Goal: Task Accomplishment & Management: Manage account settings

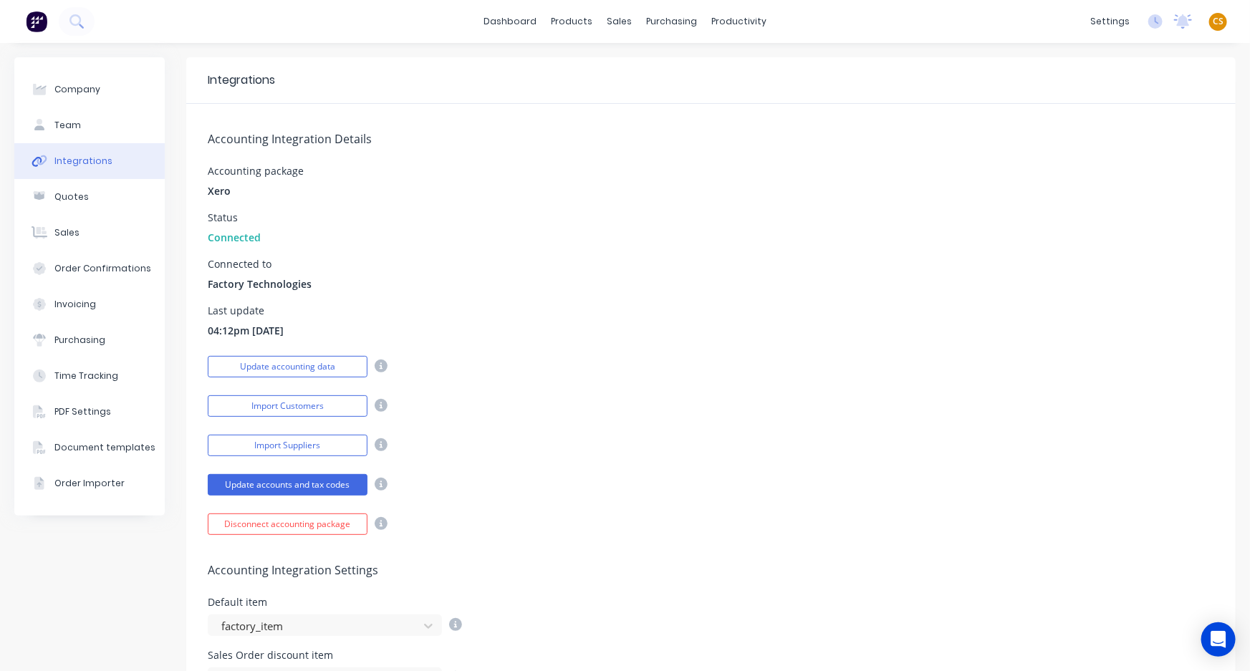
click at [1213, 21] on span "CS" at bounding box center [1218, 21] width 11 height 13
click at [1097, 181] on div "Sign out" at bounding box center [1096, 179] width 39 height 13
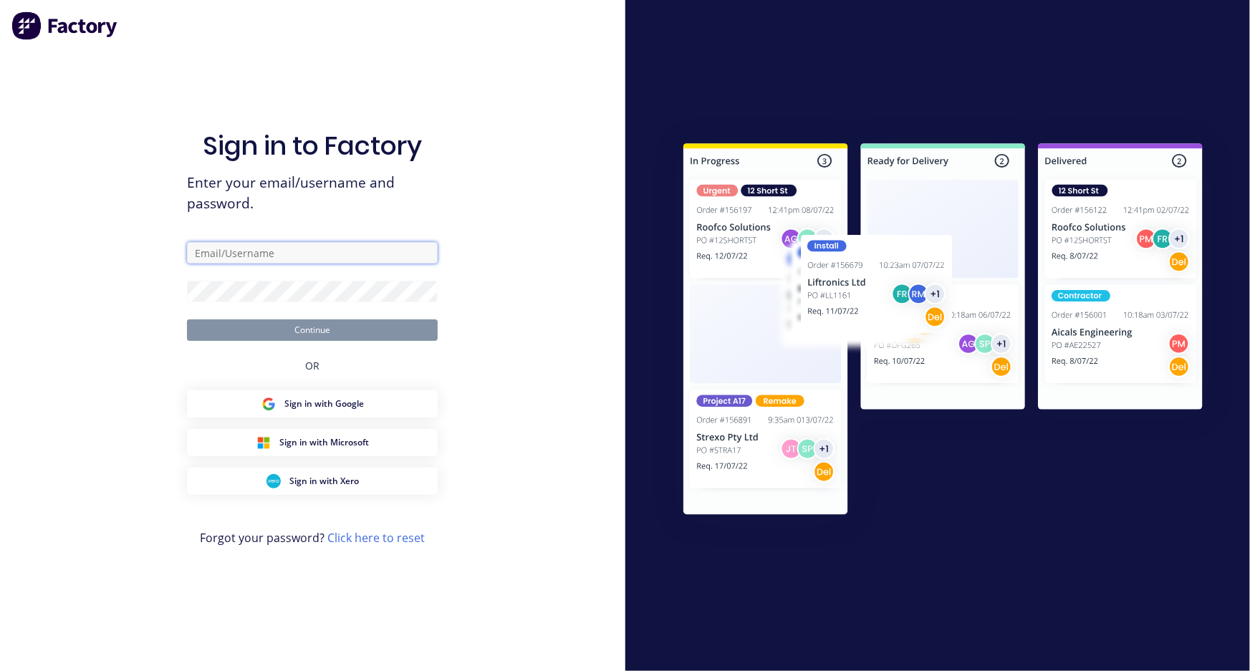
click at [269, 251] on input "text" at bounding box center [312, 252] width 251 height 21
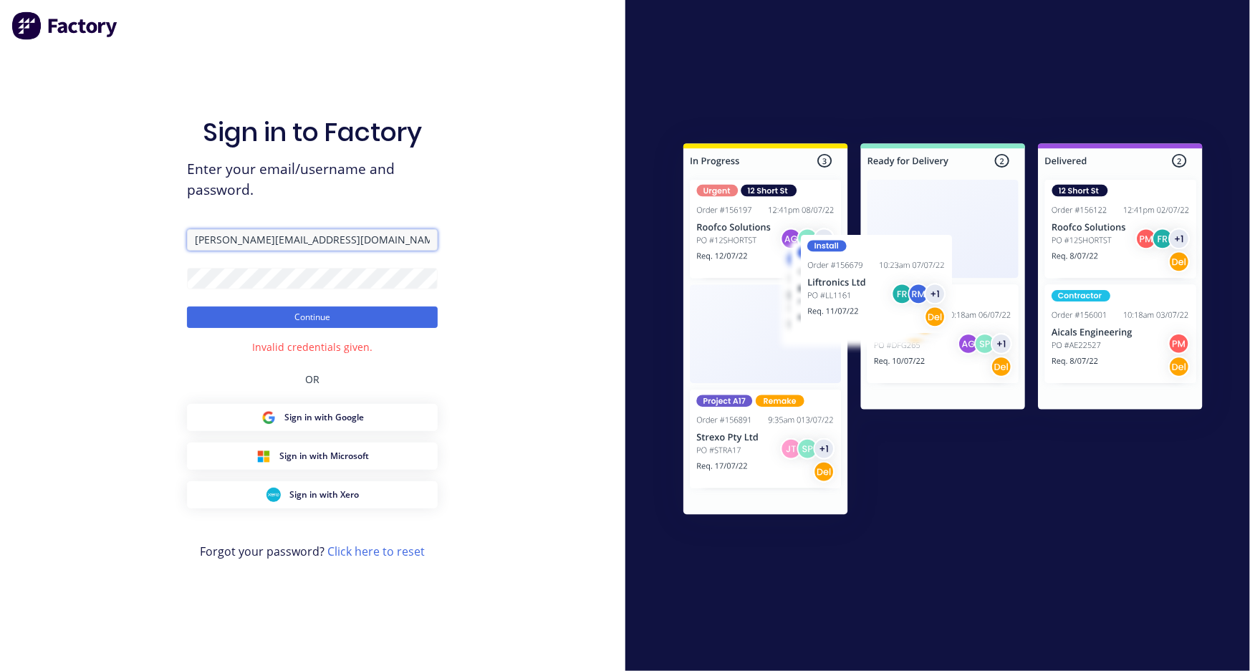
drag, startPoint x: 284, startPoint y: 238, endPoint x: 138, endPoint y: 236, distance: 146.2
click at [138, 236] on div "Sign in to Factory Enter your email/username and password. cathy@factory.app Co…" at bounding box center [312, 335] width 625 height 671
paste input "abbin.com.au"
type input "cathy@abbin.com.au"
click at [208, 323] on button "Continue" at bounding box center [312, 317] width 251 height 21
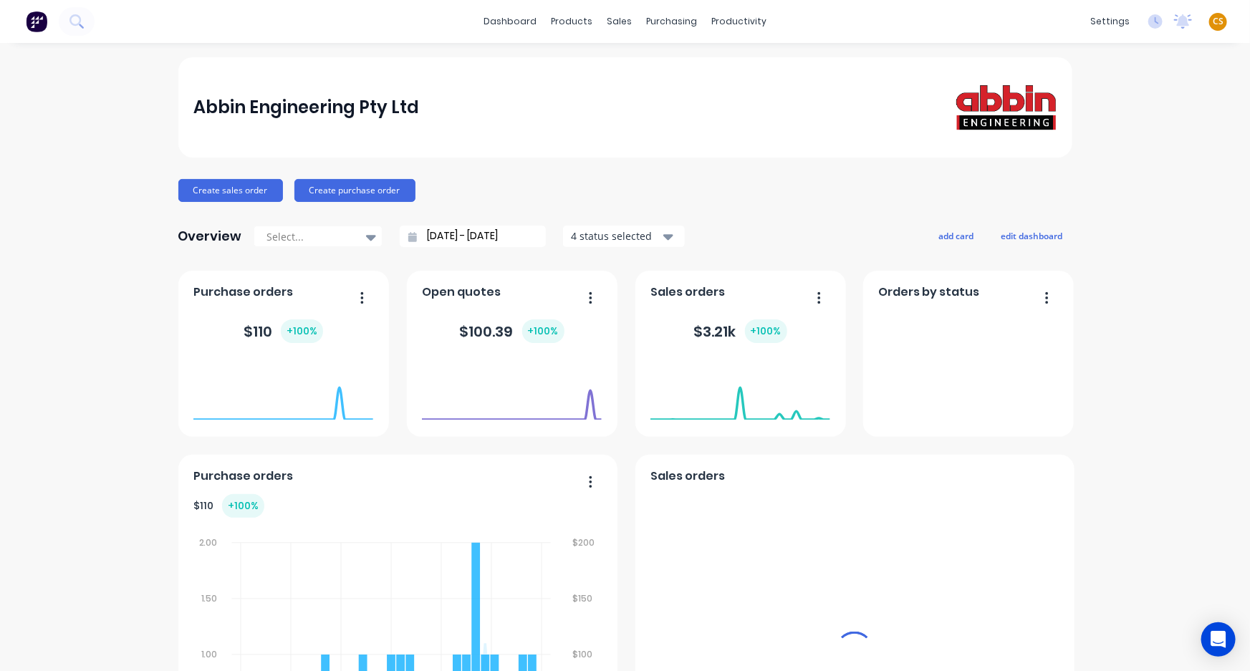
click at [910, 29] on div "dashboard products sales purchasing productivity dashboard products Product Cat…" at bounding box center [625, 21] width 1250 height 43
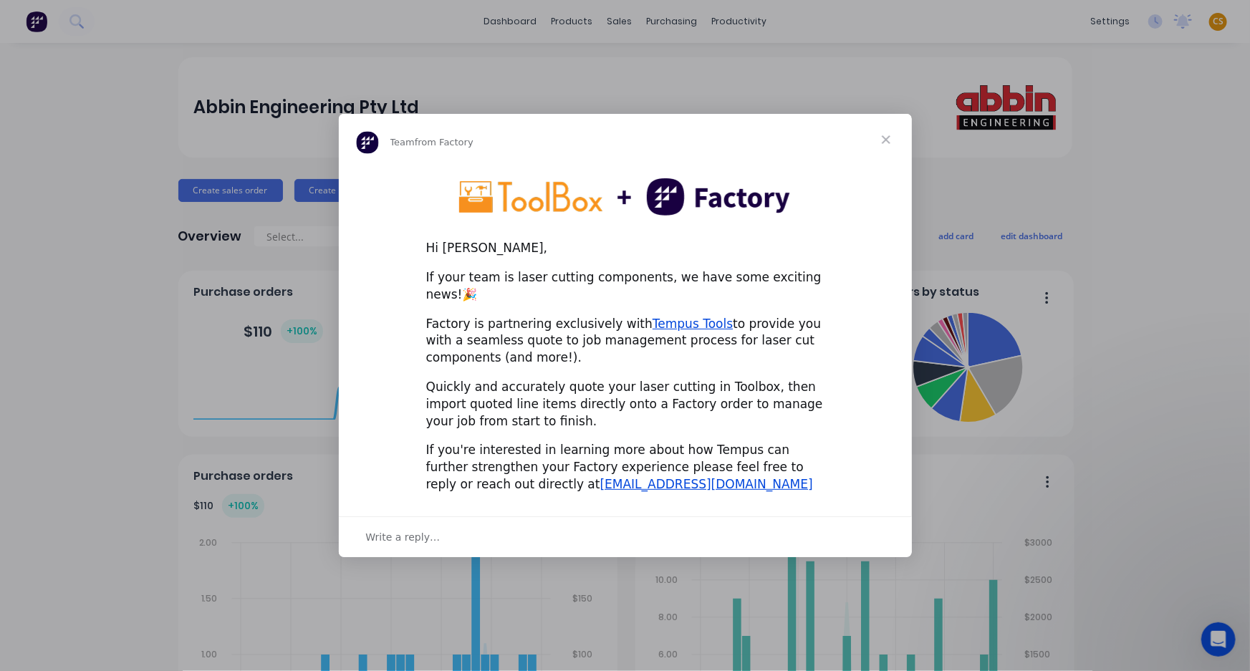
click at [883, 148] on span "Close" at bounding box center [886, 140] width 52 height 52
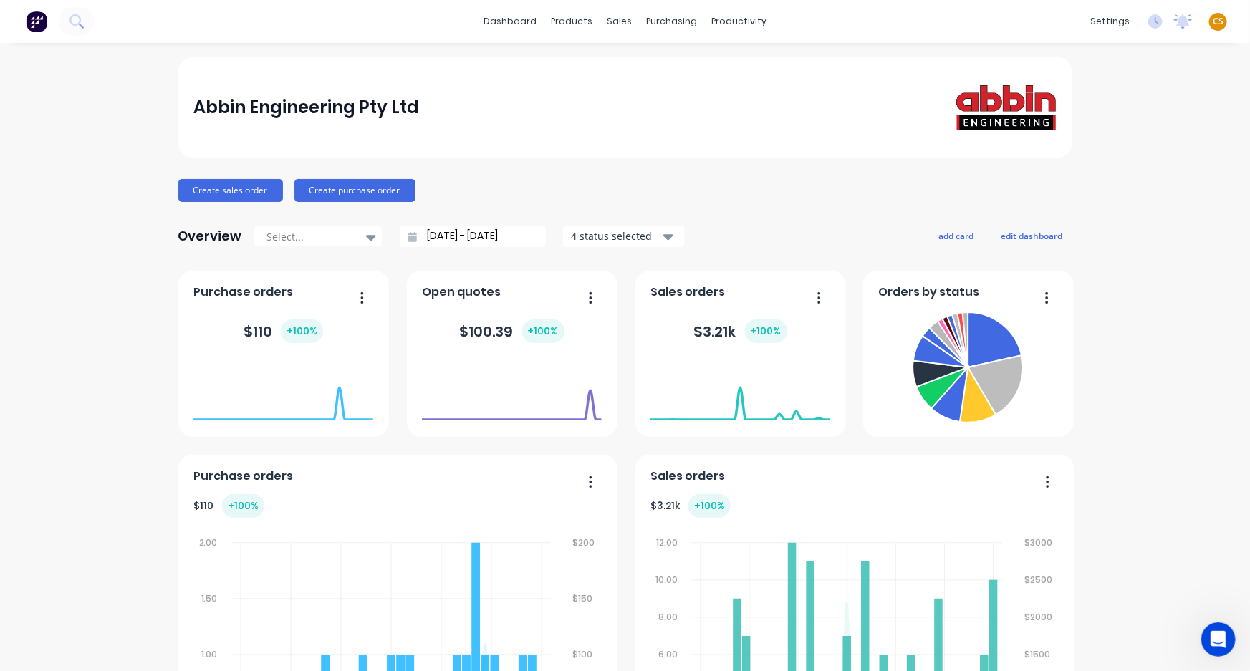
click at [898, 21] on div "dashboard products sales purchasing productivity dashboard products Product Cat…" at bounding box center [625, 21] width 1250 height 43
click at [612, 21] on div "sales" at bounding box center [619, 21] width 39 height 21
click at [644, 70] on div "Sales Orders" at bounding box center [667, 68] width 59 height 13
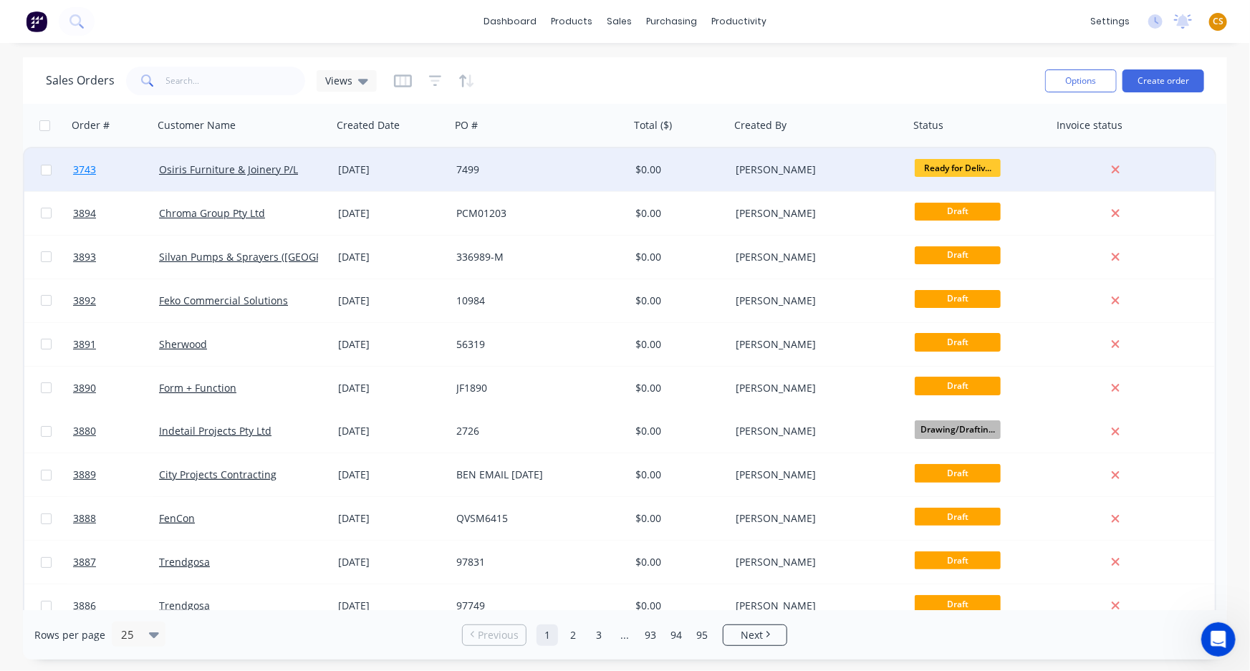
click at [80, 174] on span "3743" at bounding box center [84, 170] width 23 height 14
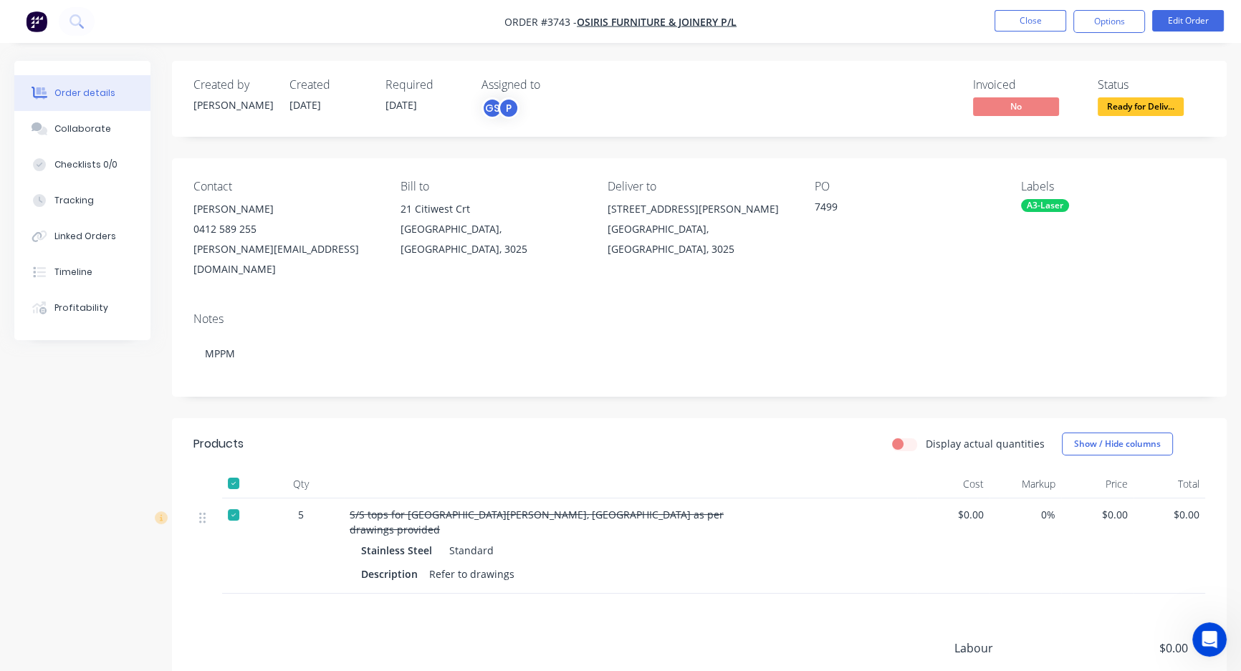
click at [384, 195] on div "Contact TONY FORTUNA 0412 589 255 tony@osirisfuniture.com.au Bill to 21 Citiwes…" at bounding box center [699, 229] width 1055 height 143
click at [307, 80] on div "Created" at bounding box center [328, 85] width 79 height 14
click at [408, 90] on div "Required" at bounding box center [424, 85] width 79 height 14
click at [1032, 16] on button "Close" at bounding box center [1030, 20] width 72 height 21
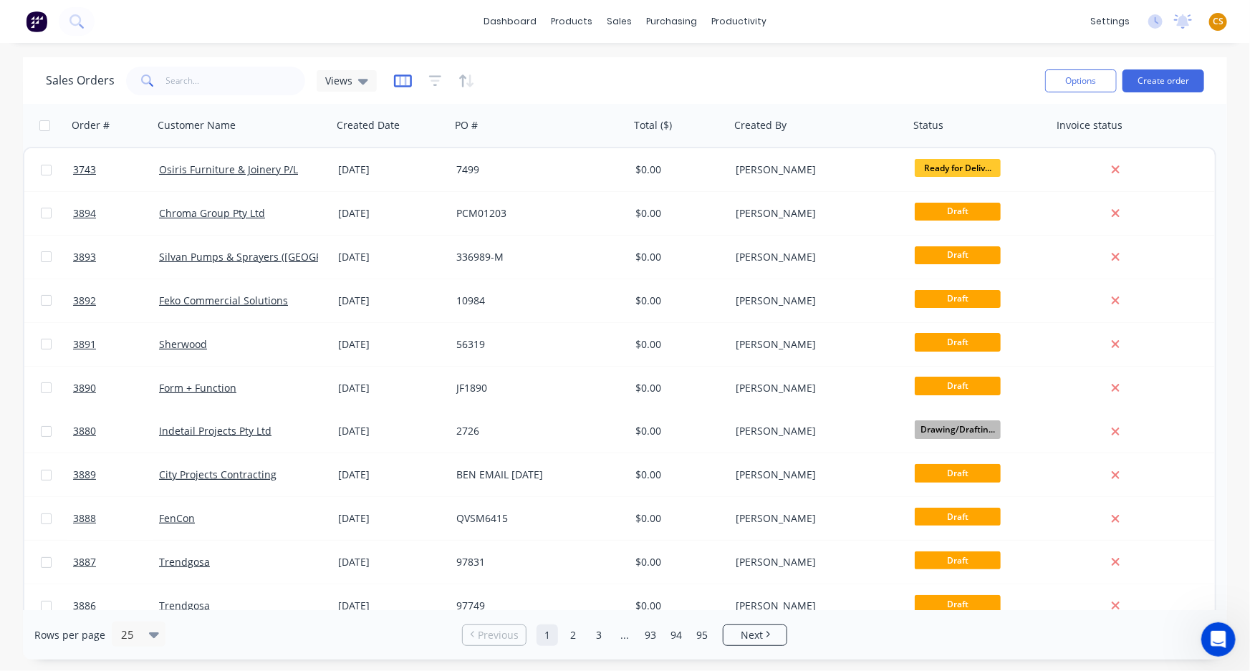
click at [399, 78] on icon "button" at bounding box center [402, 80] width 7 height 9
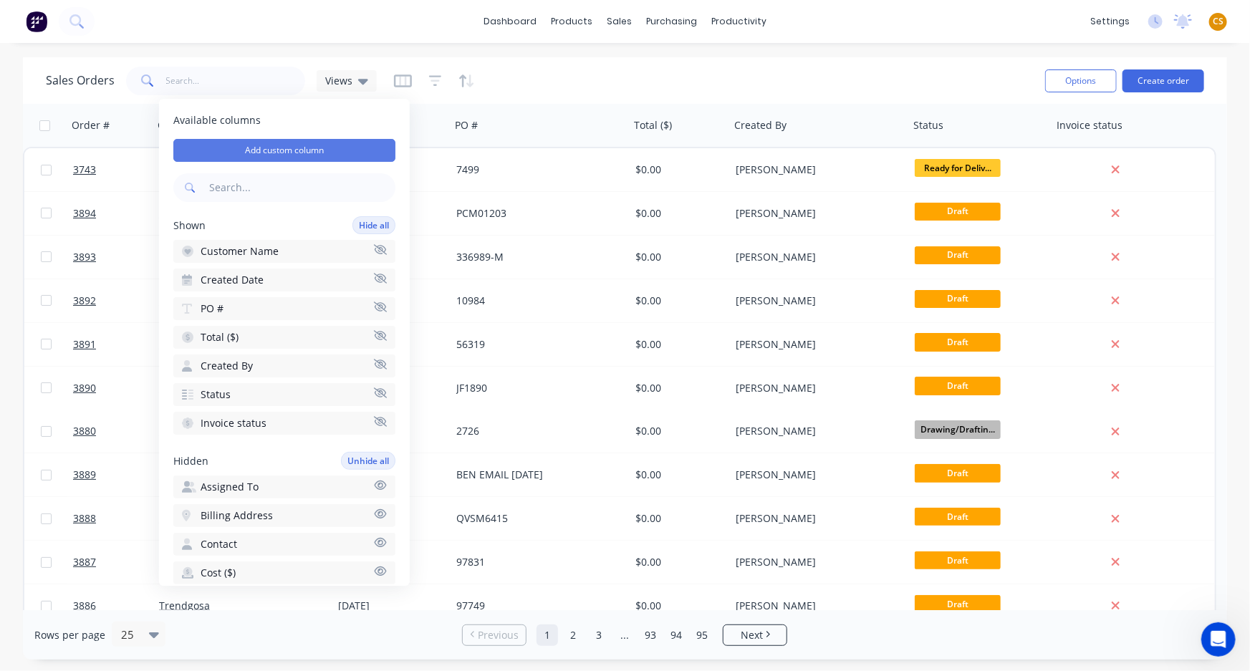
click at [281, 148] on button "Add custom column" at bounding box center [284, 150] width 222 height 23
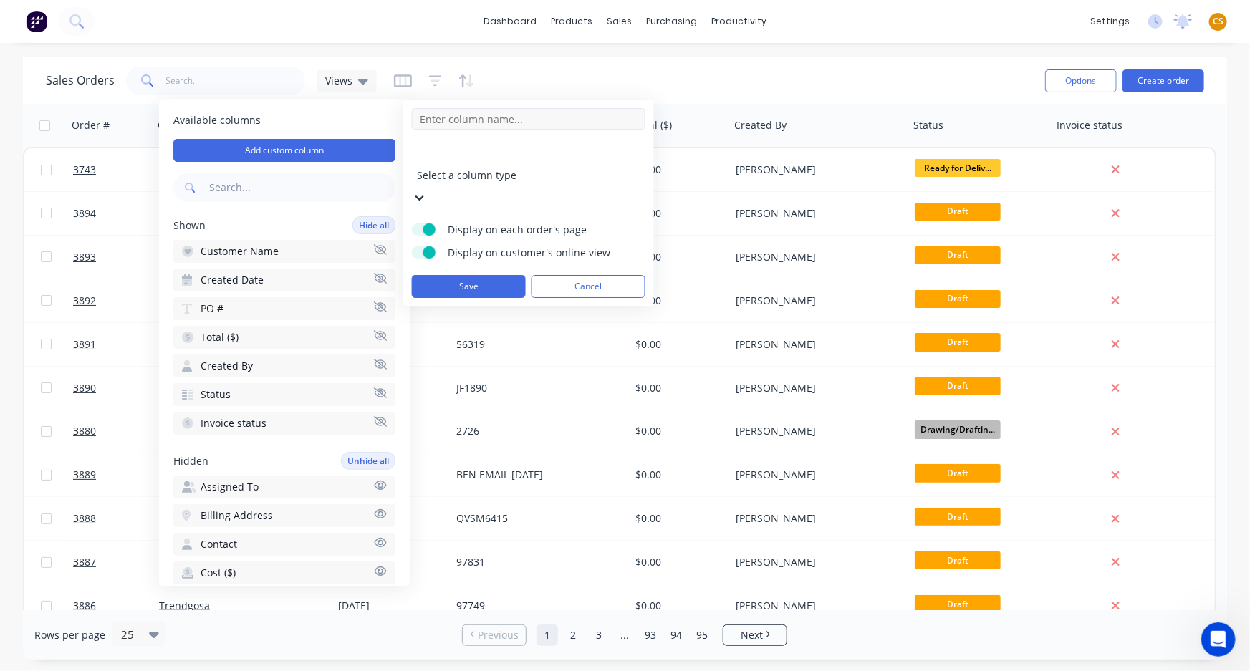
click at [436, 123] on input at bounding box center [529, 118] width 234 height 21
type input "IOP"
click at [418, 246] on label "Display on customer's online view" at bounding box center [424, 252] width 25 height 12
click at [412, 246] on input "Display on customer's online view" at bounding box center [412, 246] width 0 height 0
click at [482, 155] on div at bounding box center [520, 156] width 206 height 18
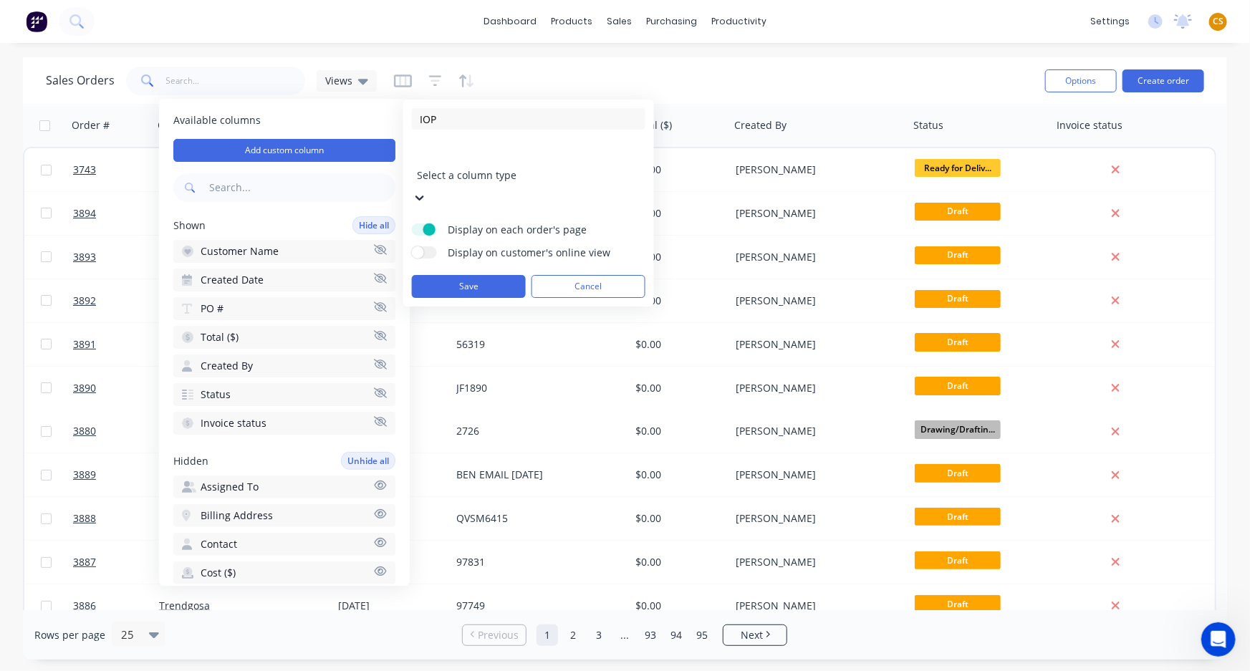
click at [465, 275] on button "Save" at bounding box center [469, 286] width 114 height 23
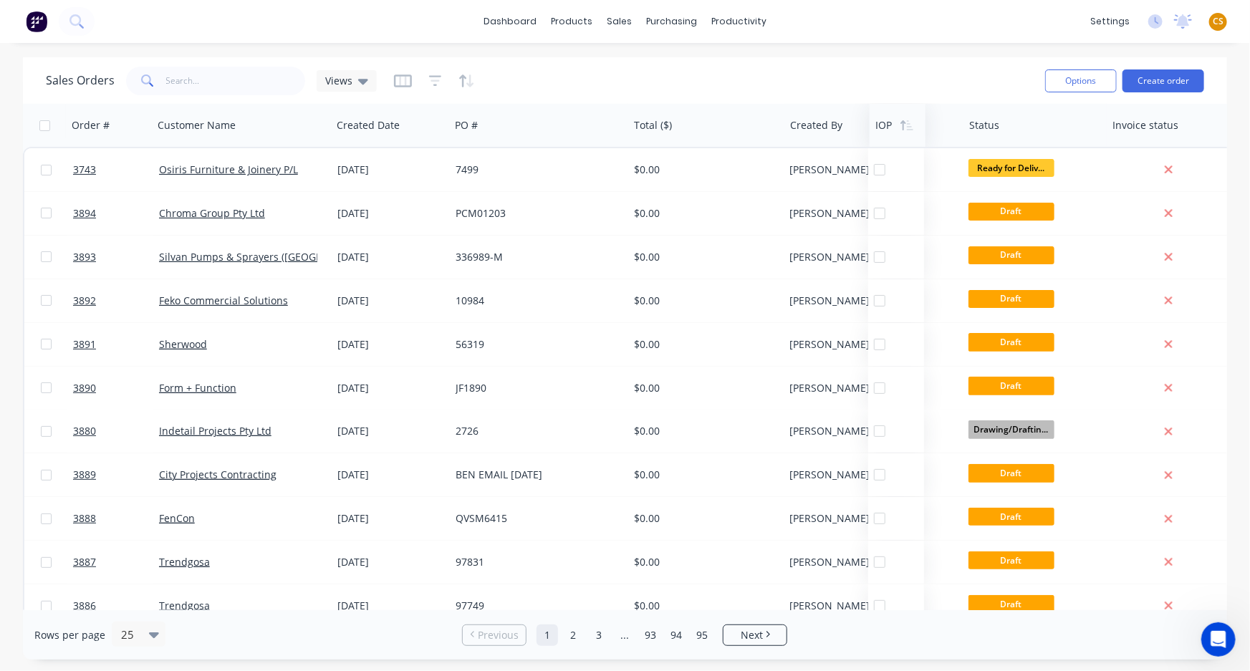
drag, startPoint x: 1191, startPoint y: 136, endPoint x: 878, endPoint y: 111, distance: 314.8
click at [878, 111] on div at bounding box center [896, 125] width 42 height 29
click at [400, 81] on icon "button" at bounding box center [403, 81] width 18 height 14
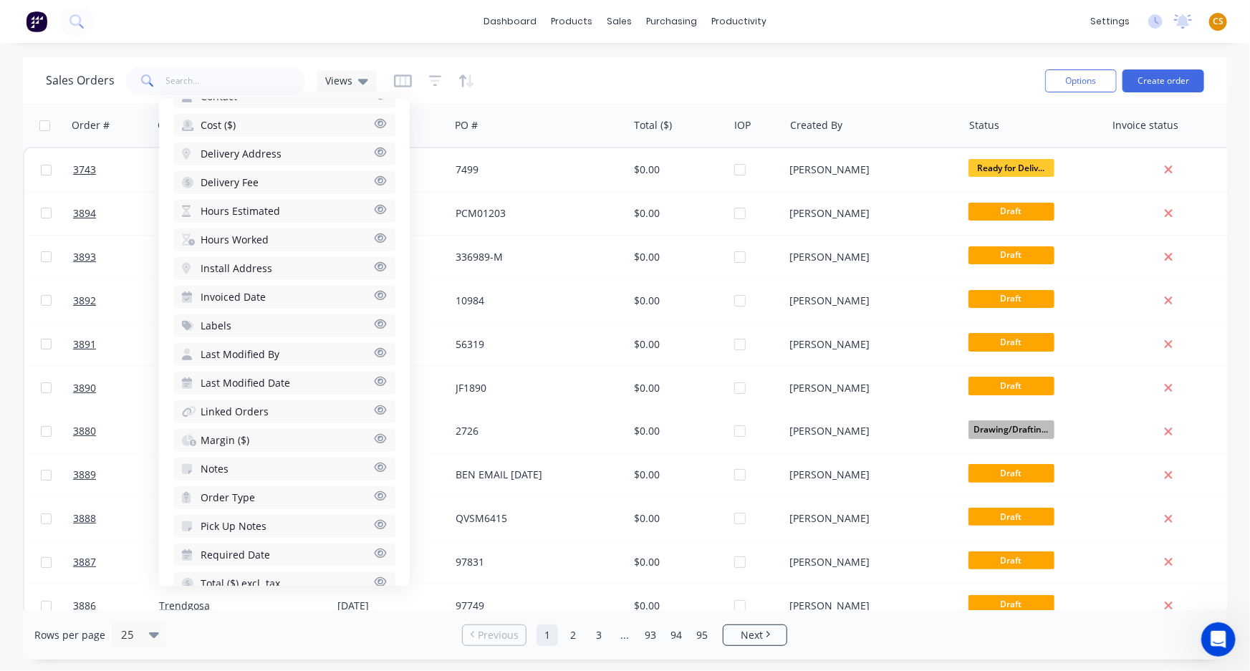
scroll to position [498, 0]
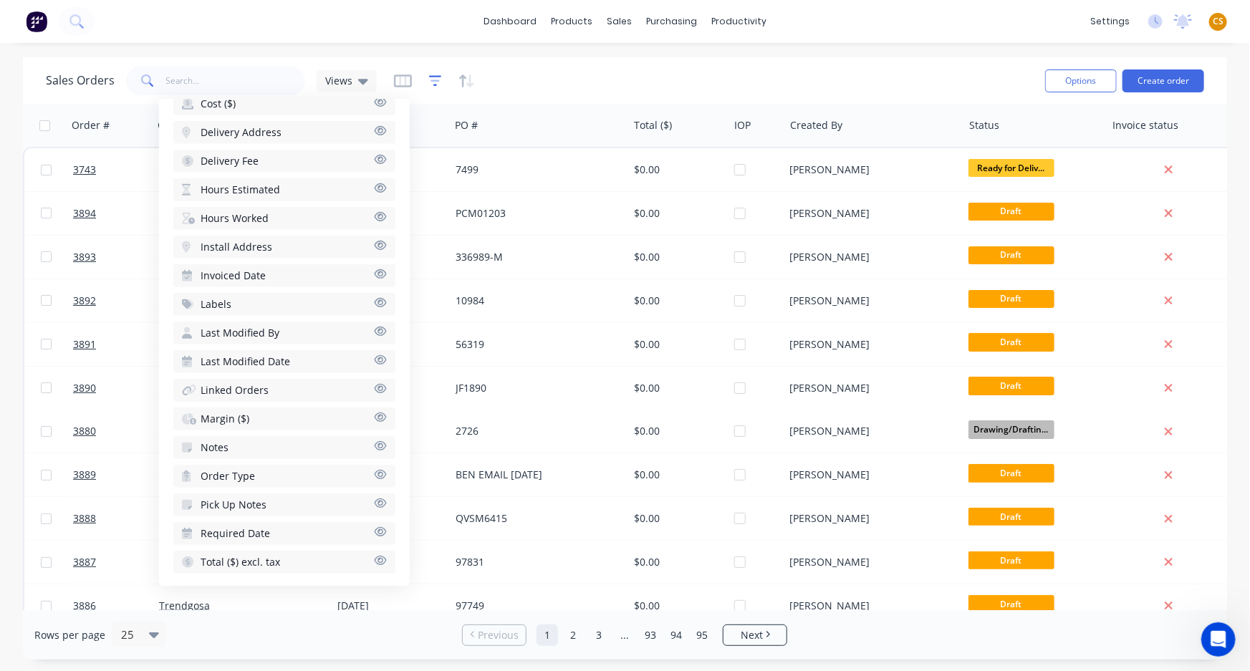
click at [434, 79] on icon "button" at bounding box center [435, 81] width 13 height 14
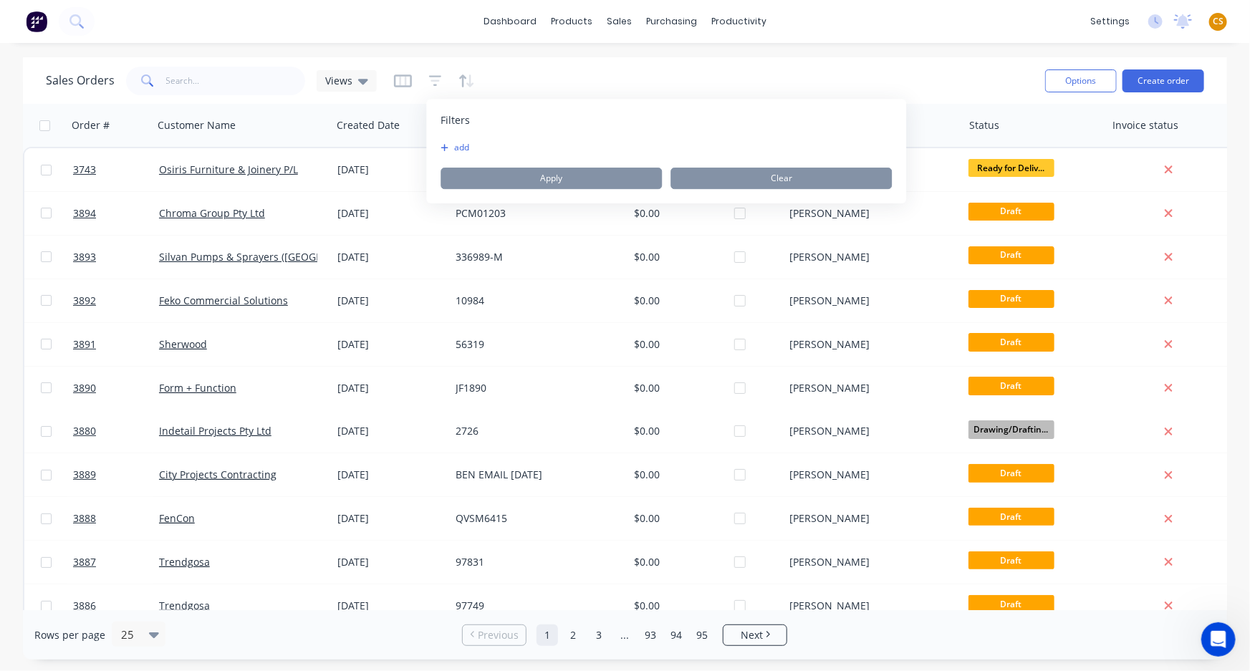
click at [460, 144] on button "add" at bounding box center [459, 147] width 36 height 11
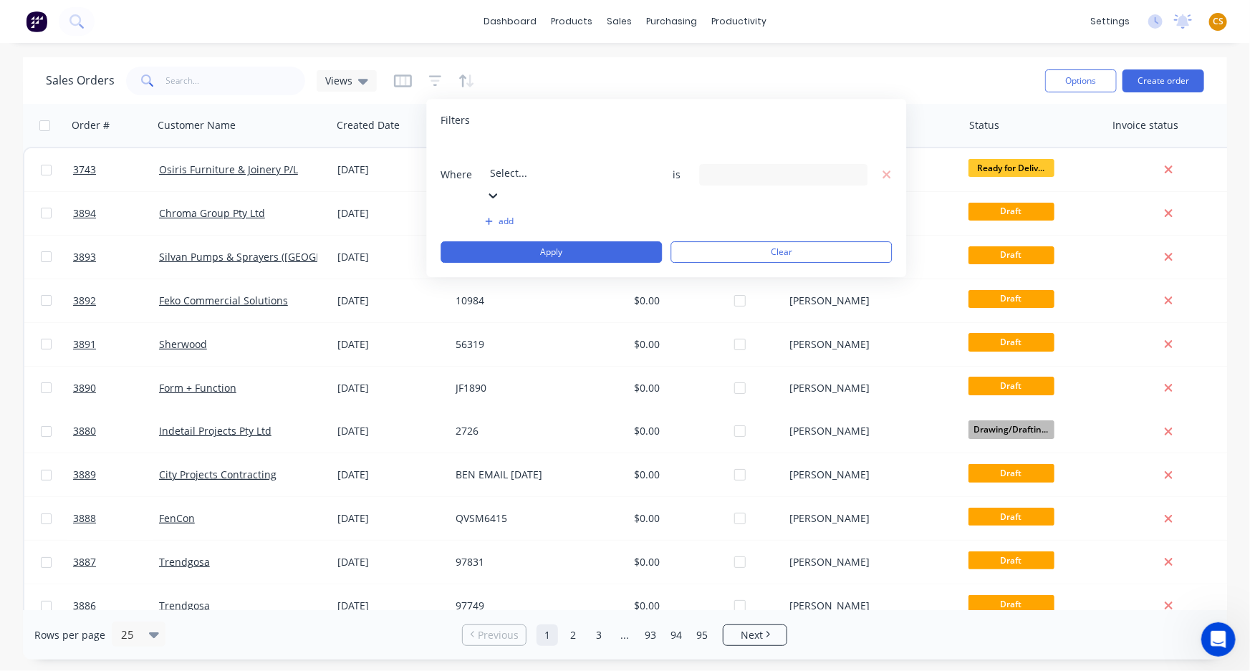
click at [551, 157] on div at bounding box center [593, 154] width 206 height 18
click at [731, 167] on div "24 Status selected" at bounding box center [772, 174] width 130 height 15
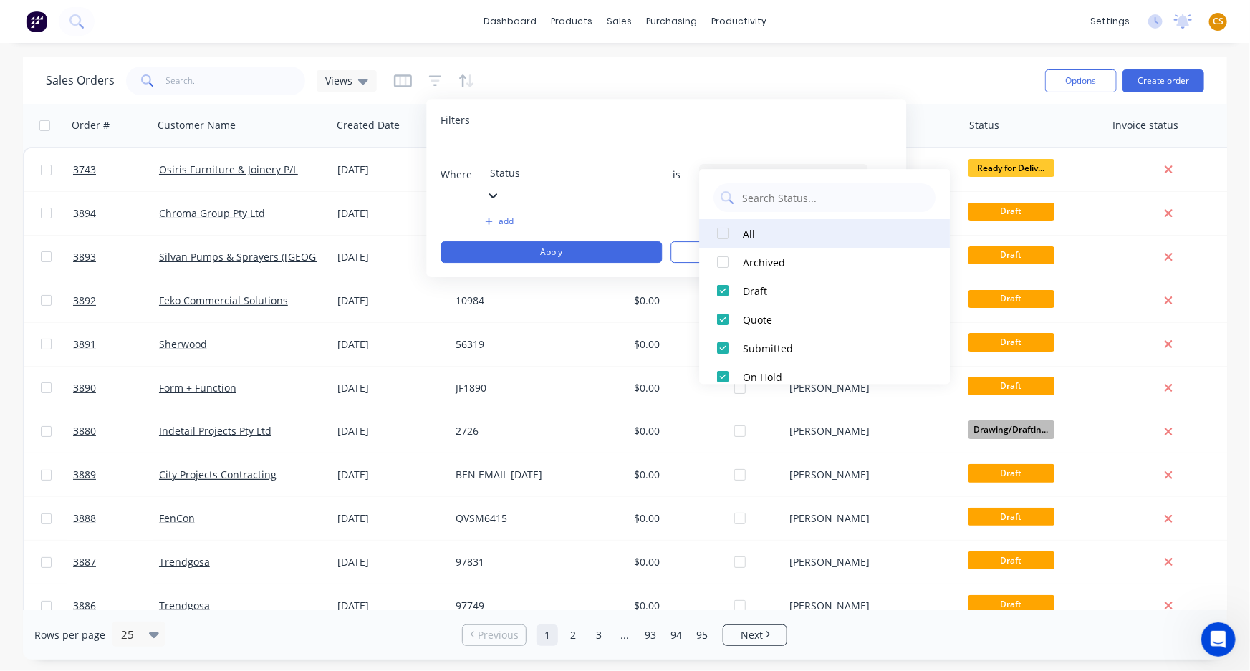
click at [741, 240] on button "All" at bounding box center [824, 233] width 251 height 29
click at [748, 239] on div "All" at bounding box center [829, 233] width 172 height 15
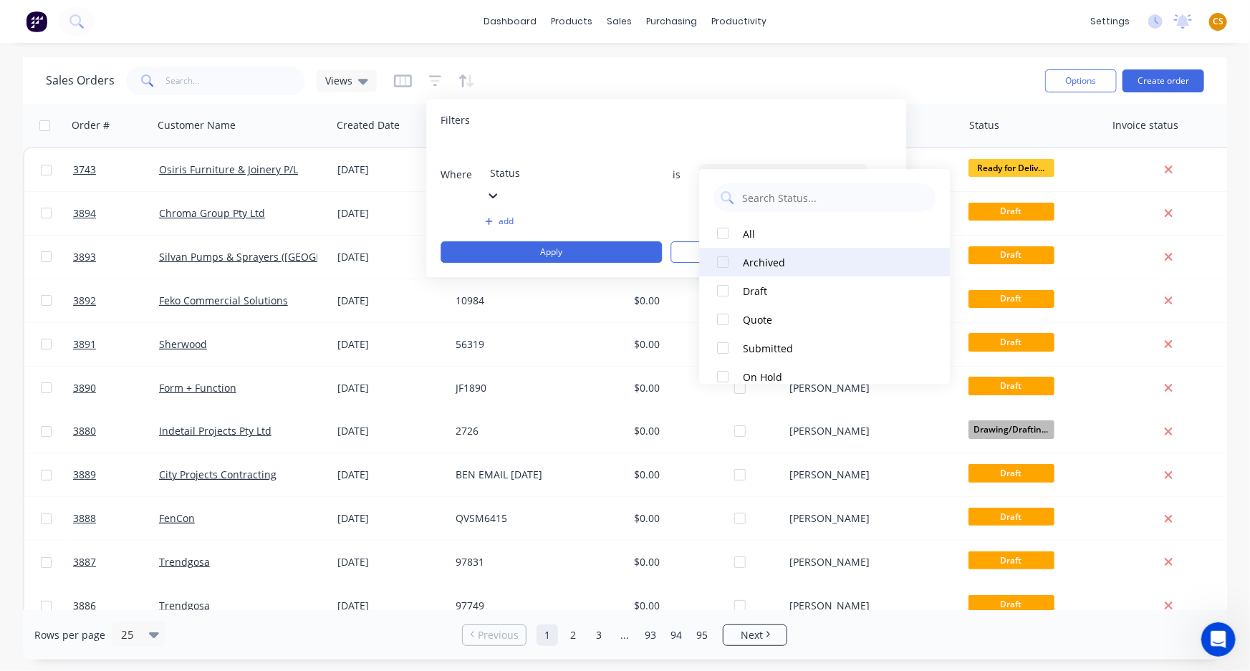
click at [744, 260] on div "Archived" at bounding box center [829, 262] width 172 height 15
click at [401, 76] on icon "button" at bounding box center [403, 81] width 18 height 14
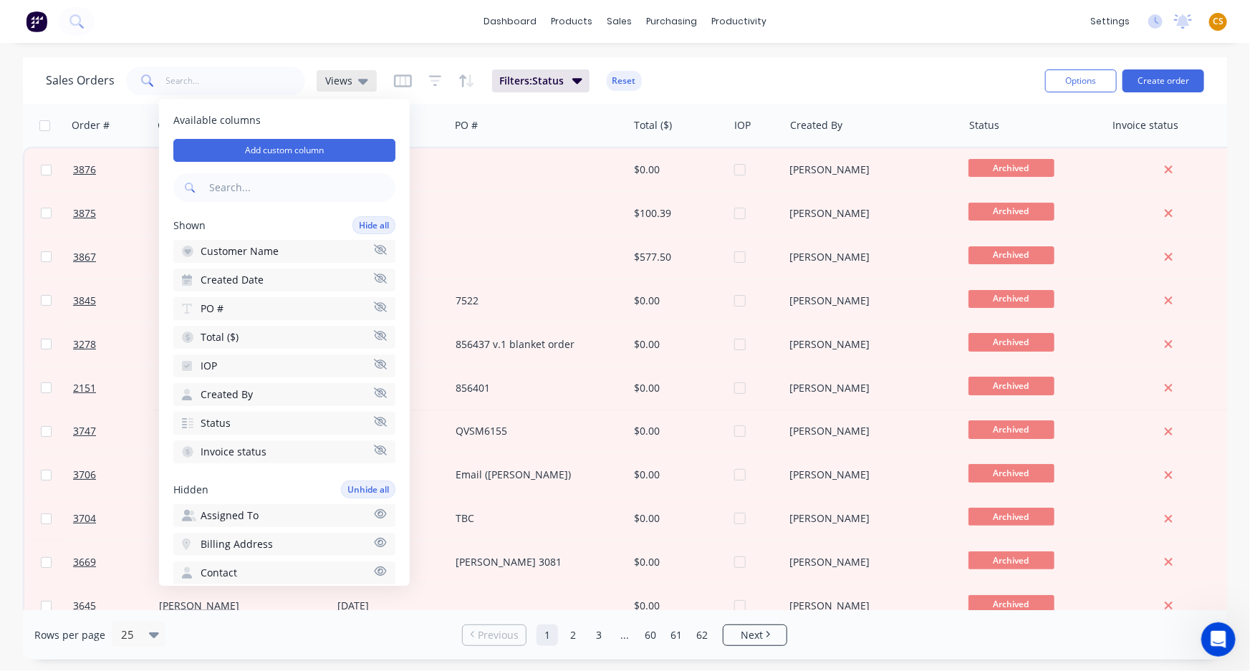
click at [334, 80] on span "Views" at bounding box center [338, 80] width 27 height 15
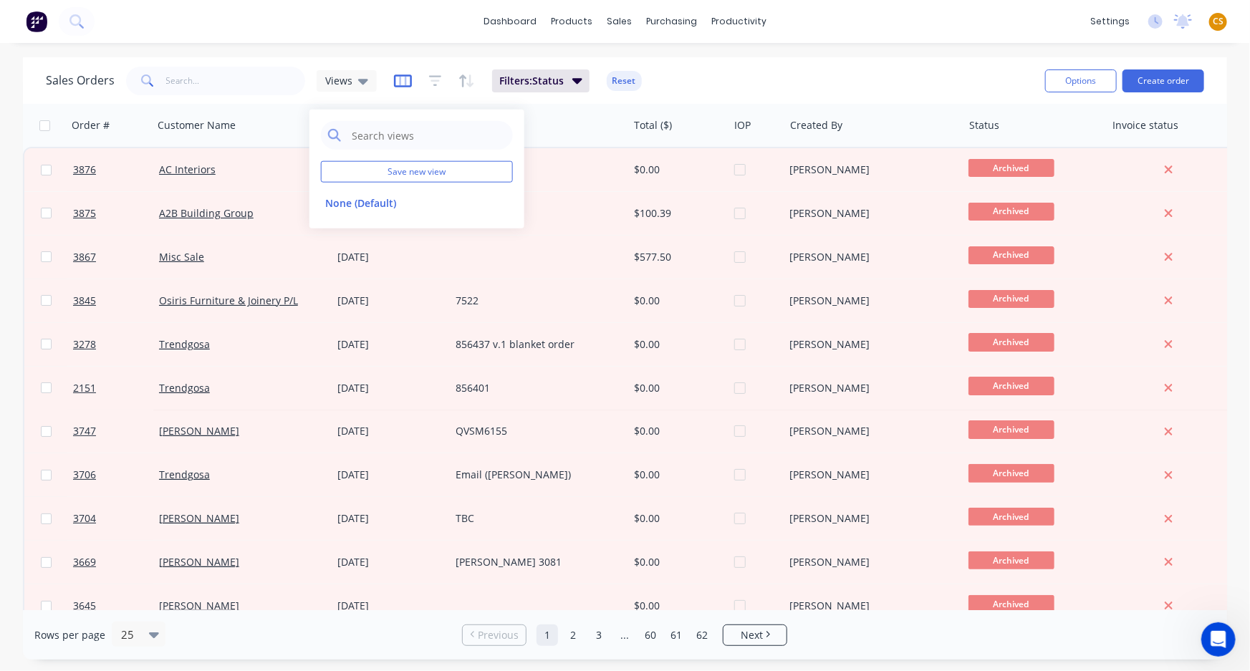
click at [396, 76] on icon "button" at bounding box center [403, 81] width 18 height 14
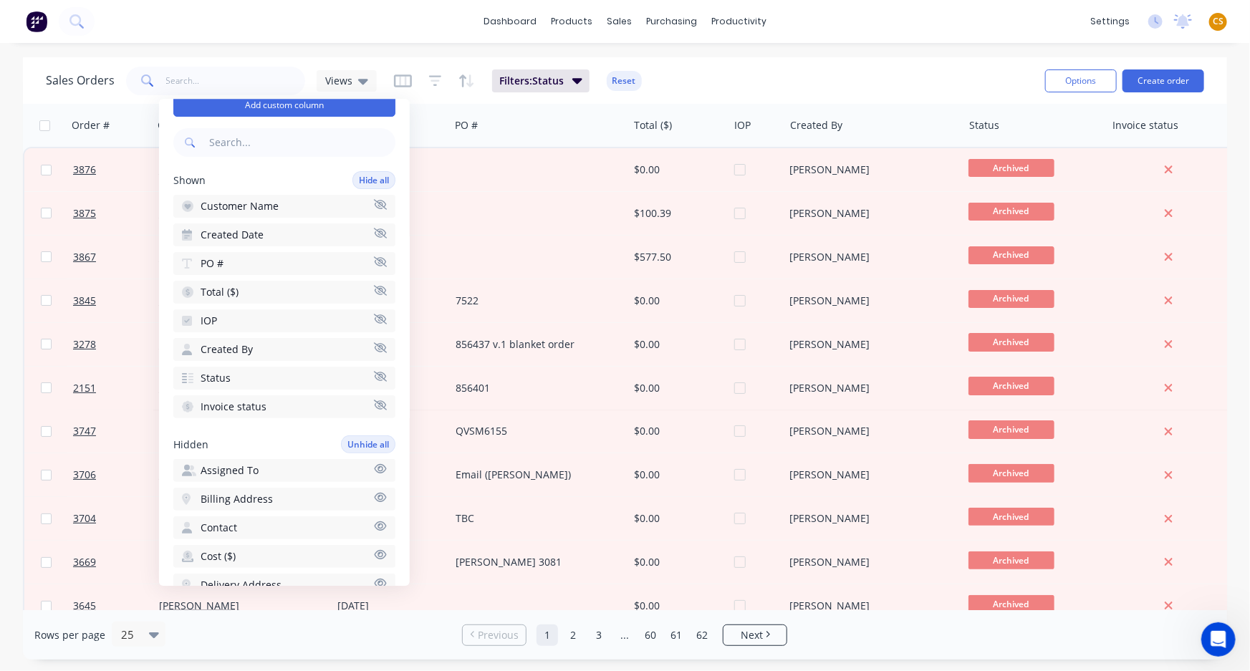
scroll to position [0, 0]
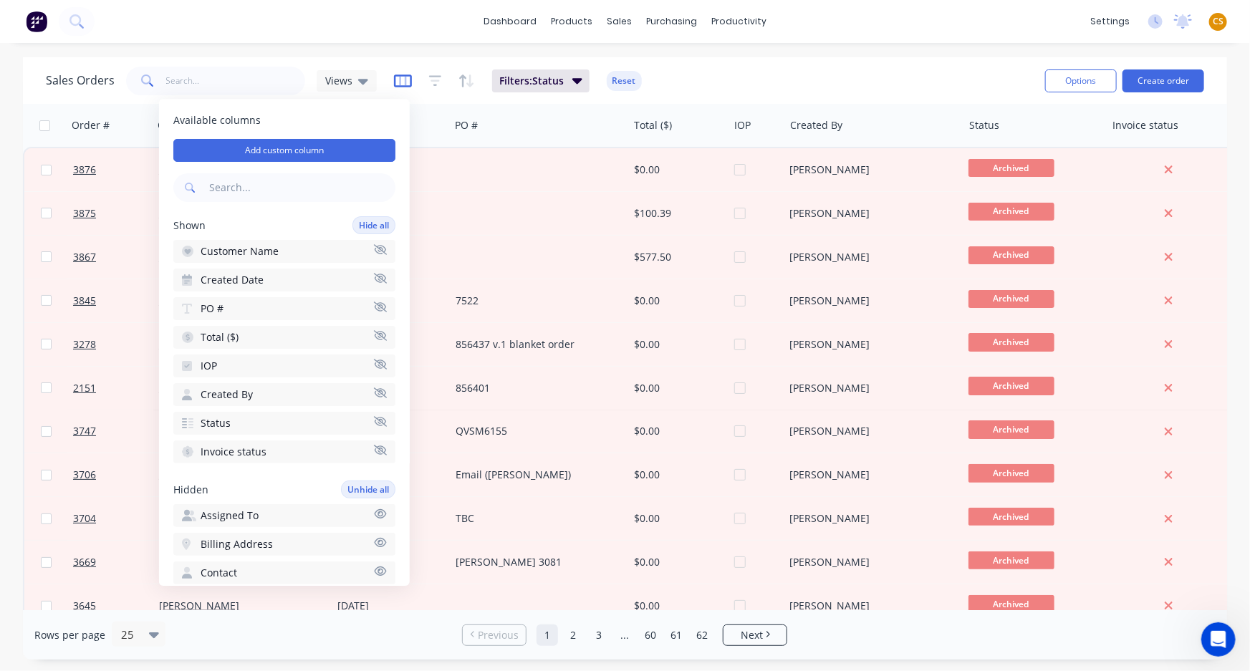
click at [402, 81] on icon "button" at bounding box center [402, 80] width 7 height 9
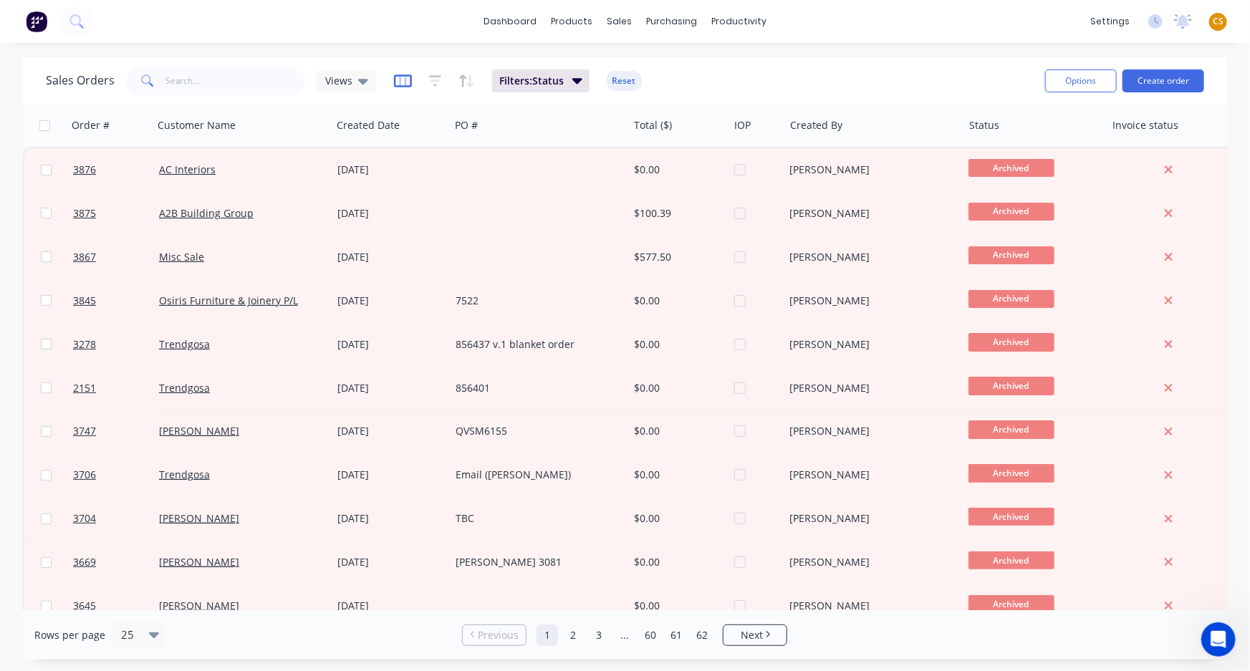
click at [400, 77] on icon "button" at bounding box center [403, 81] width 18 height 14
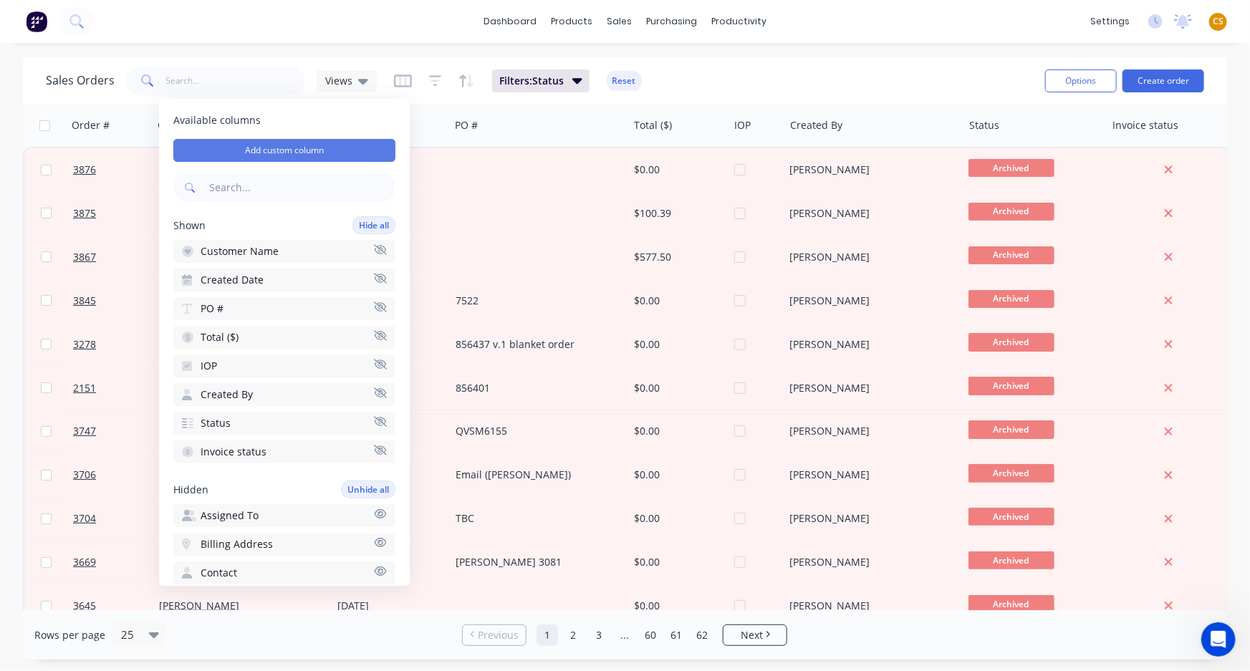
click at [307, 150] on button "Add custom column" at bounding box center [284, 150] width 222 height 23
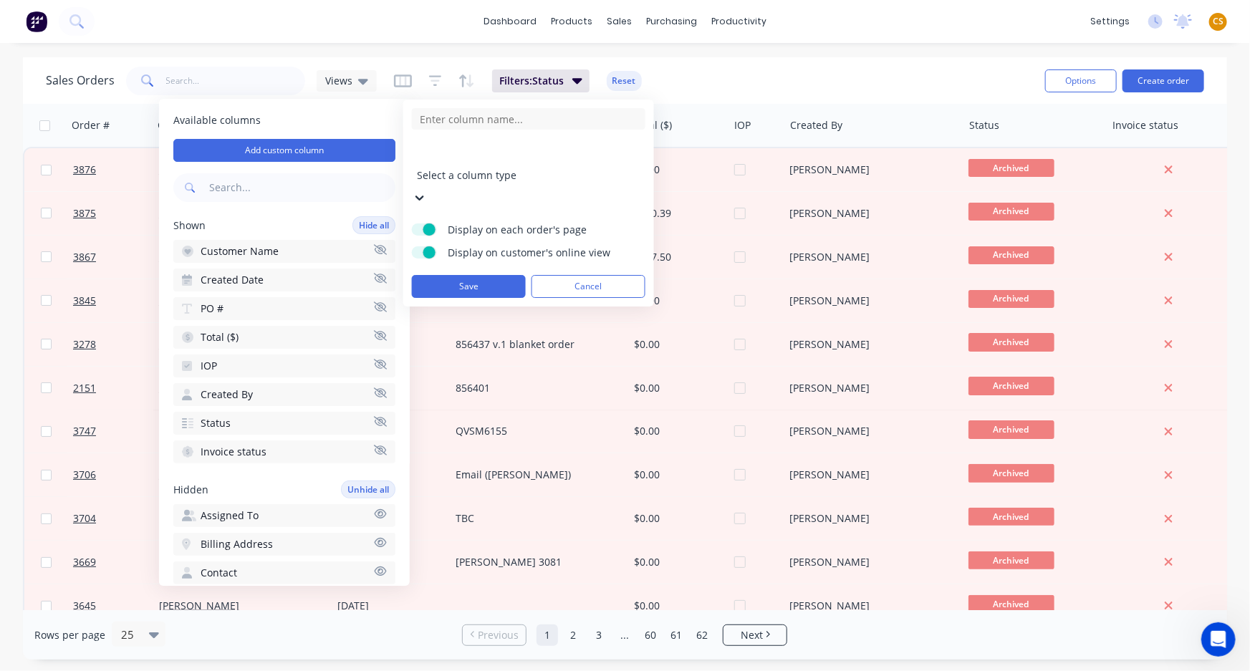
click at [470, 153] on div at bounding box center [520, 156] width 206 height 18
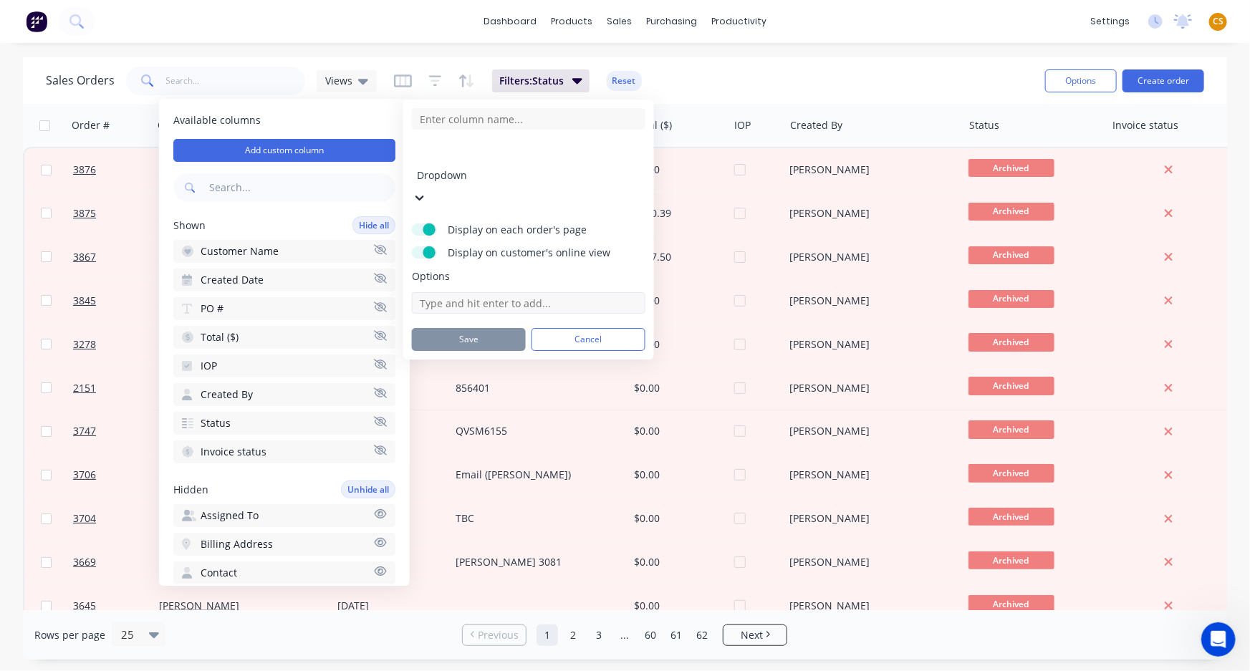
click at [459, 292] on input at bounding box center [529, 302] width 234 height 21
type input "LOK"
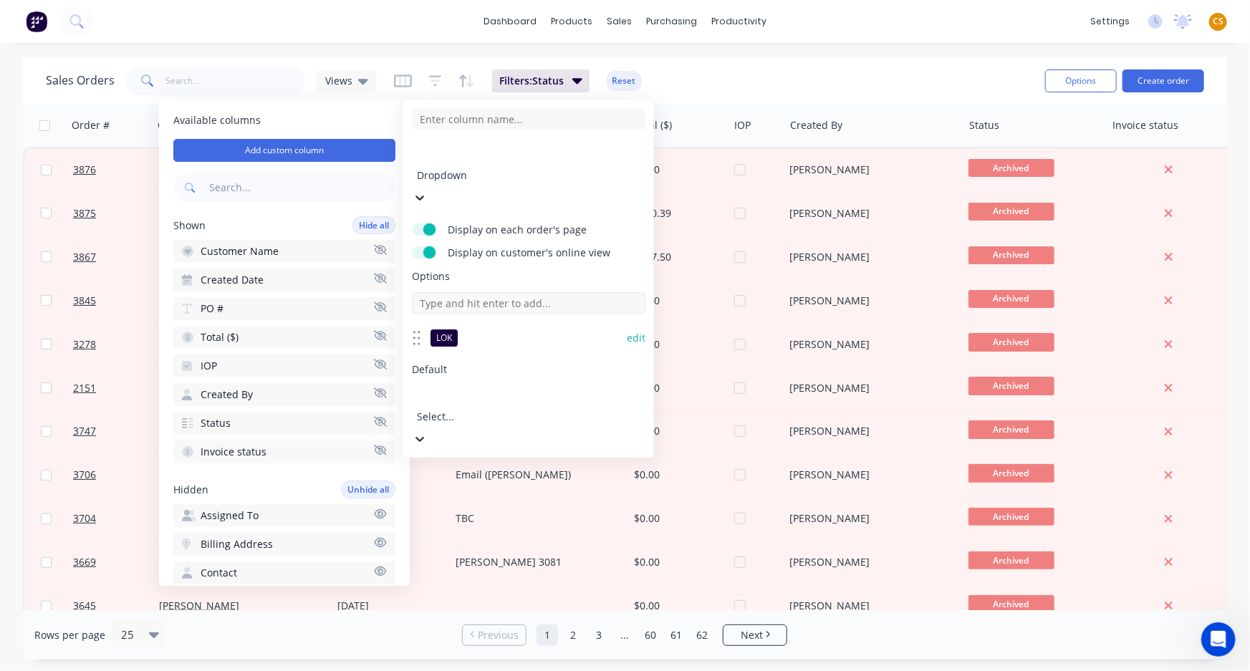
click at [454, 292] on input at bounding box center [529, 302] width 234 height 21
type input "LOLO"
click at [579, 494] on button "Cancel" at bounding box center [589, 505] width 114 height 23
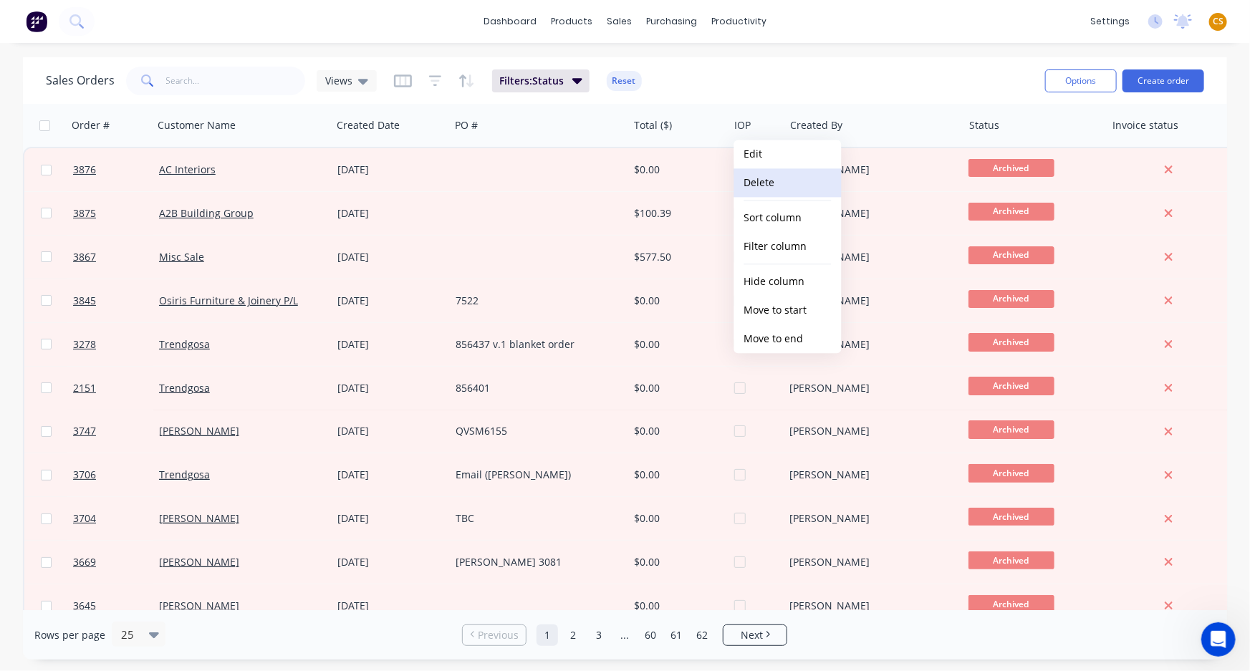
click at [755, 186] on button "Delete" at bounding box center [787, 182] width 107 height 29
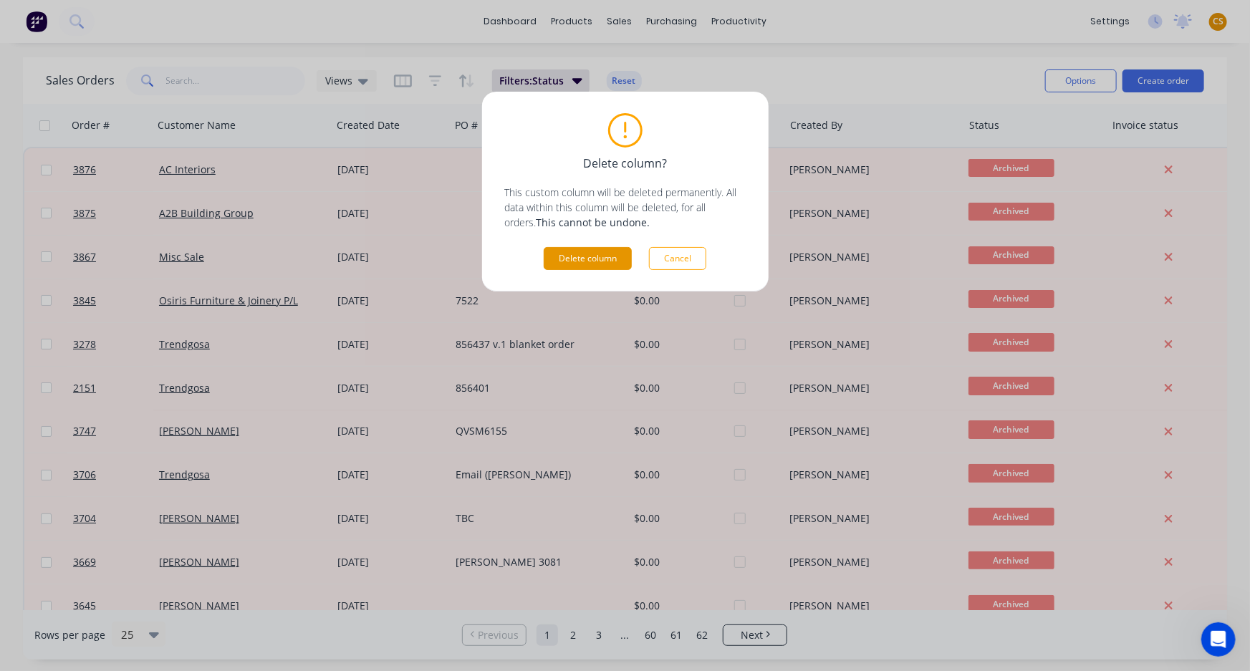
click at [577, 259] on button "Delete column" at bounding box center [588, 258] width 88 height 23
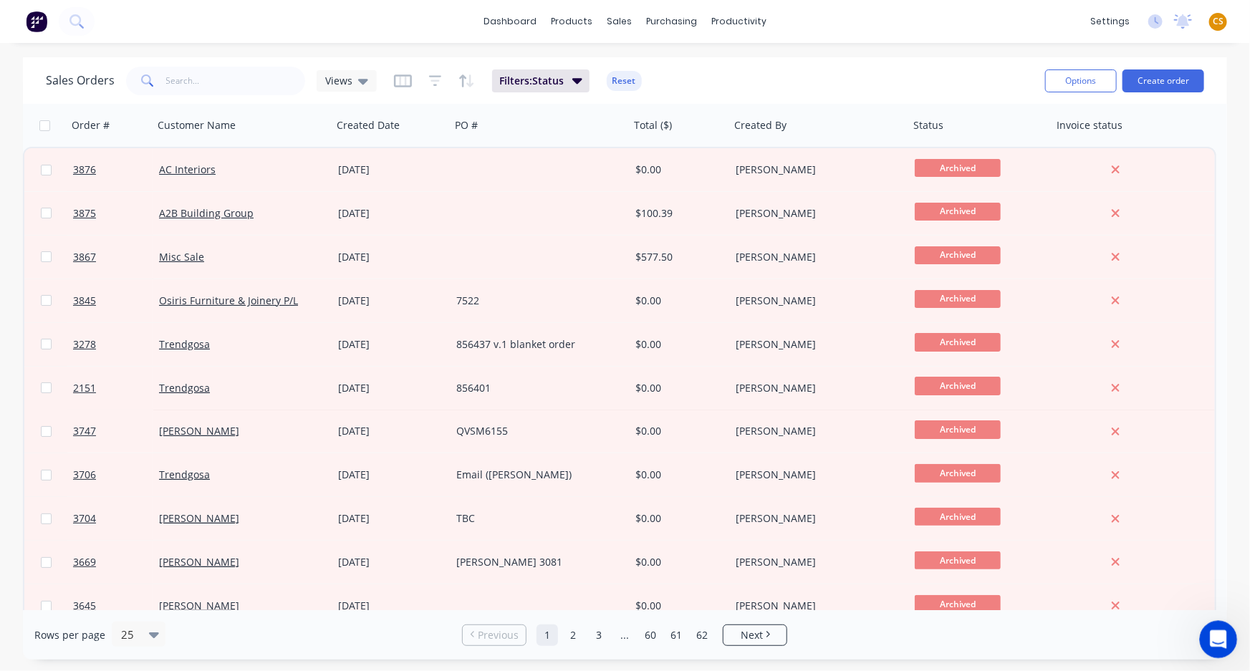
click at [1216, 636] on icon "Open Intercom Messenger" at bounding box center [1217, 638] width 24 height 24
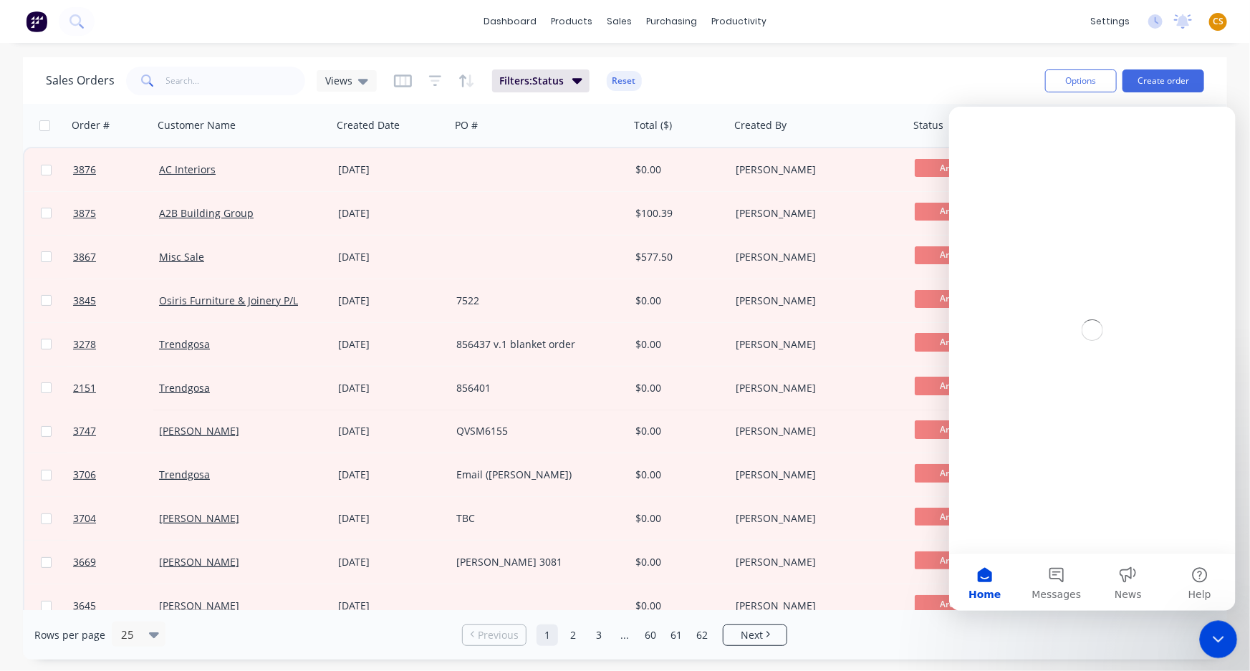
scroll to position [0, 0]
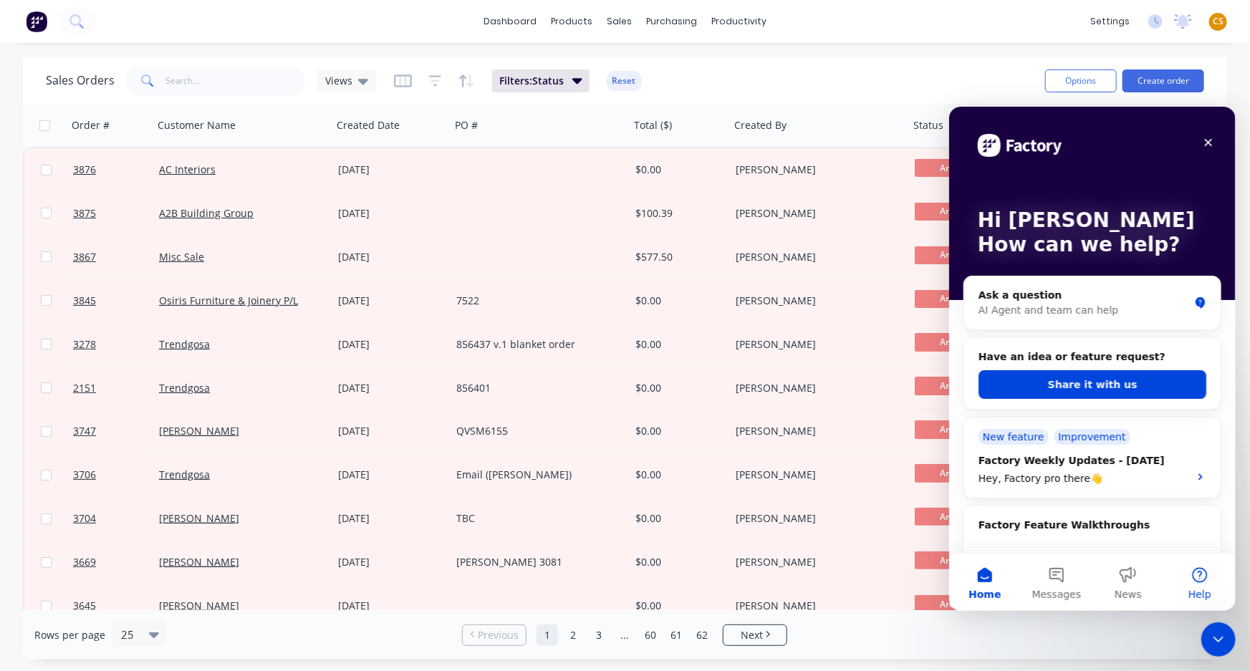
click at [1201, 580] on button "Help" at bounding box center [1199, 581] width 72 height 57
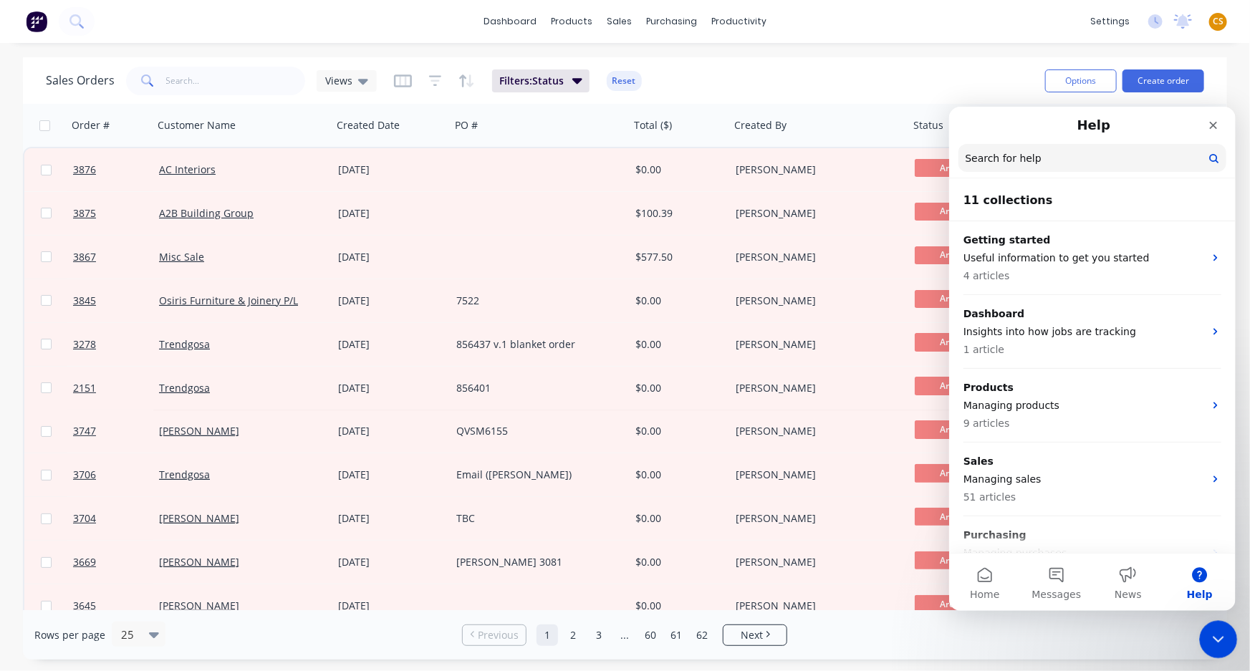
click at [1217, 646] on icon "Close Intercom Messenger" at bounding box center [1216, 637] width 17 height 17
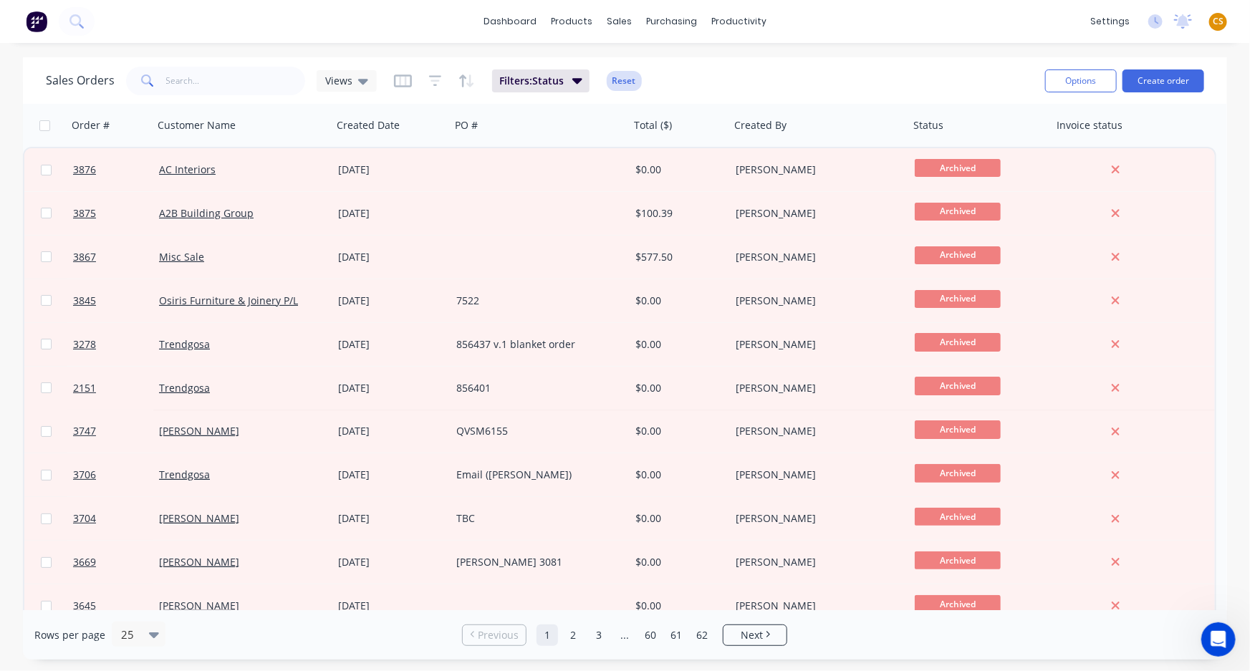
click at [623, 78] on button "Reset" at bounding box center [624, 81] width 35 height 20
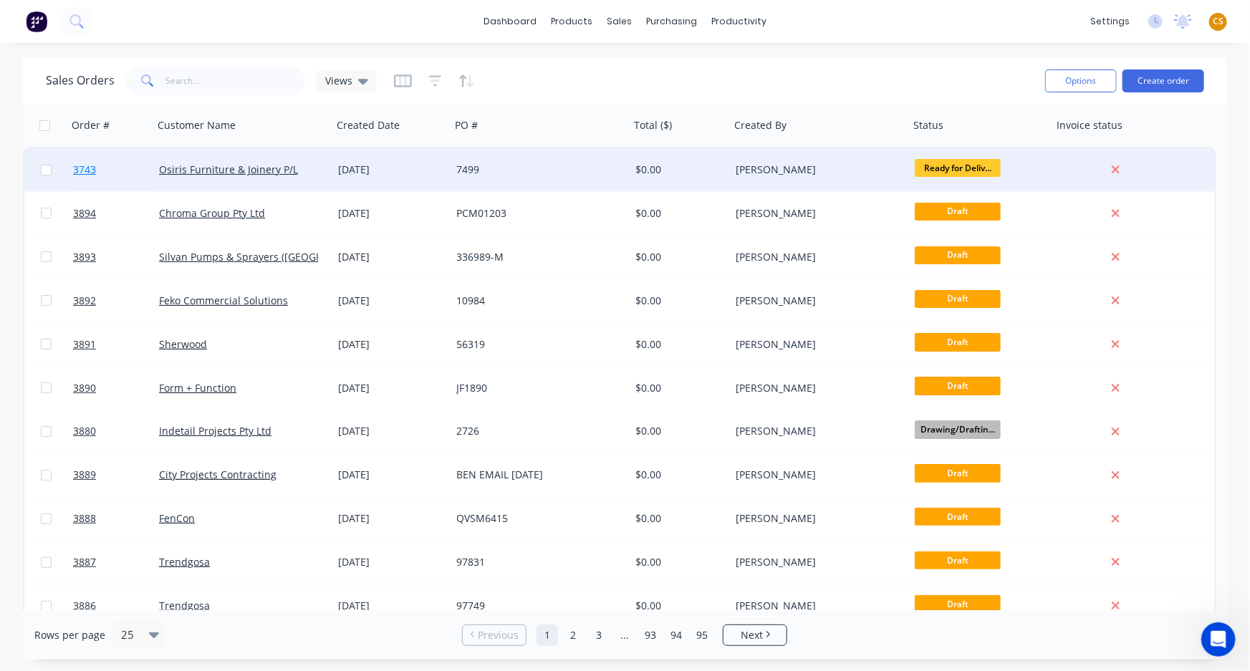
click at [75, 171] on span "3743" at bounding box center [84, 170] width 23 height 14
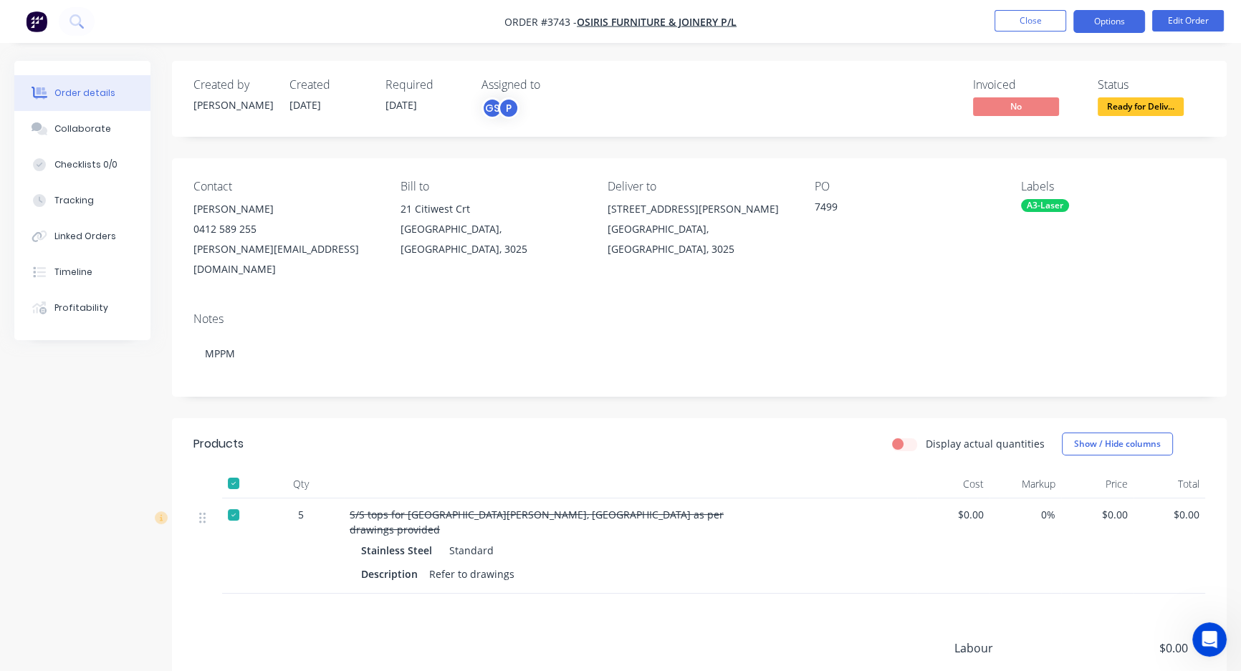
click at [1122, 21] on button "Options" at bounding box center [1109, 21] width 72 height 23
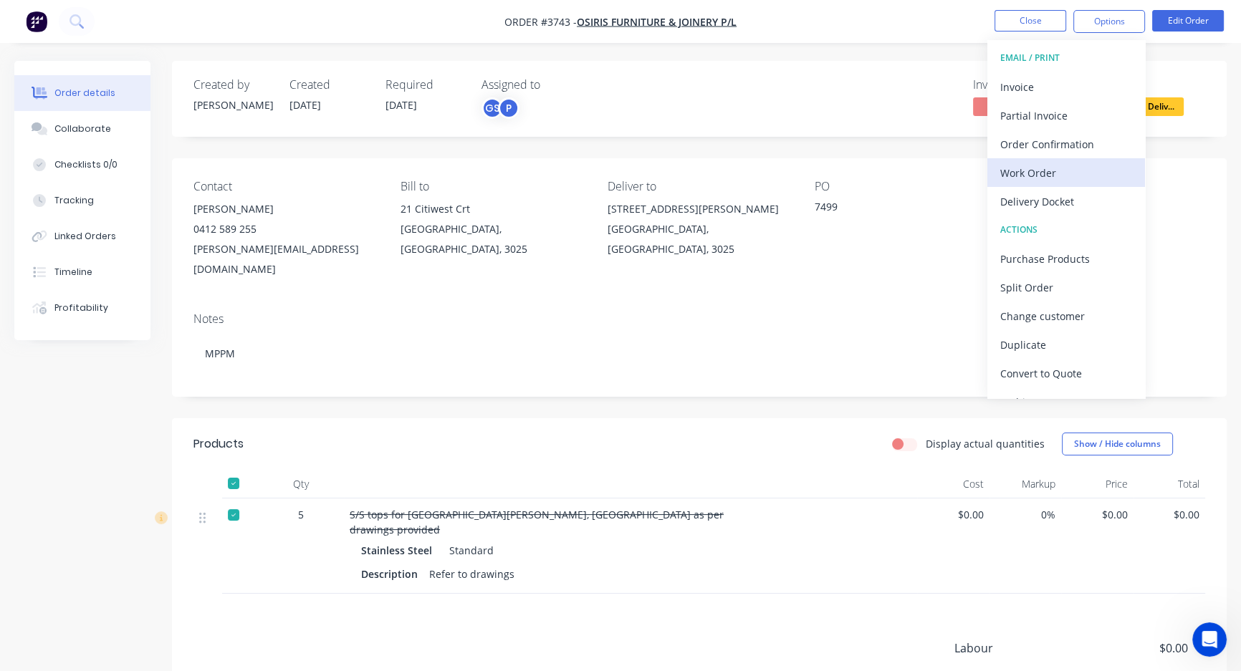
click at [1045, 170] on div "Work Order" at bounding box center [1066, 173] width 132 height 21
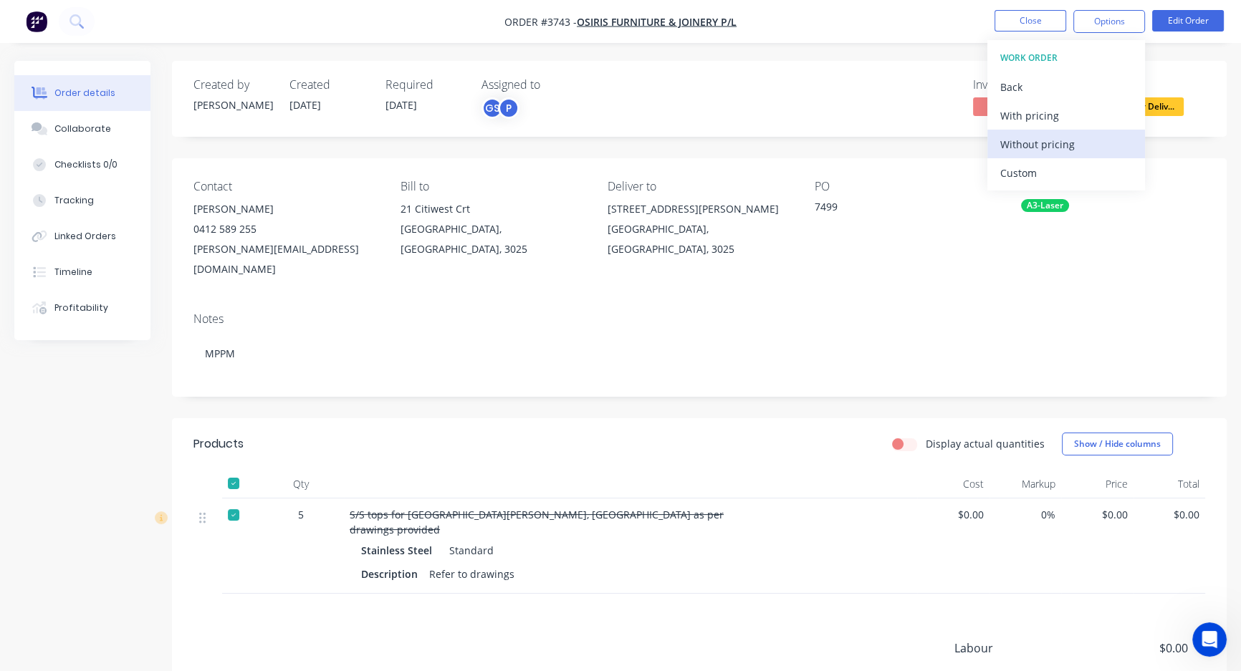
click at [1050, 136] on div "Without pricing" at bounding box center [1066, 144] width 132 height 21
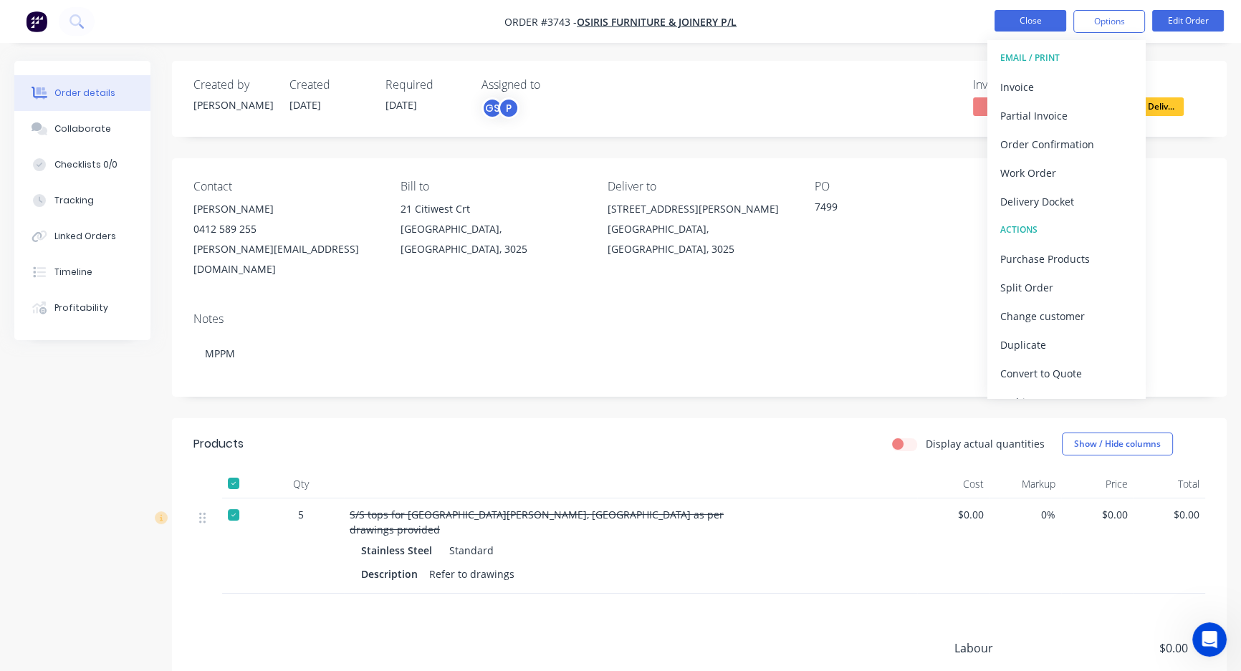
click at [1018, 21] on button "Close" at bounding box center [1030, 20] width 72 height 21
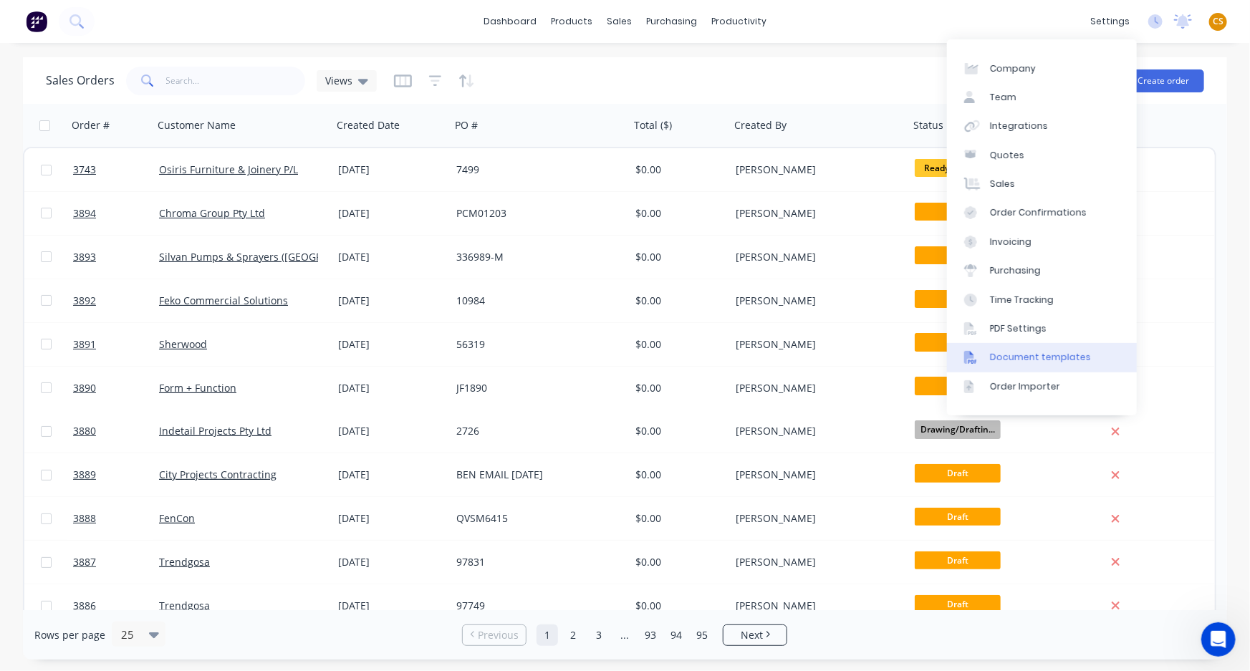
click at [1013, 356] on div "Document templates" at bounding box center [1040, 357] width 101 height 13
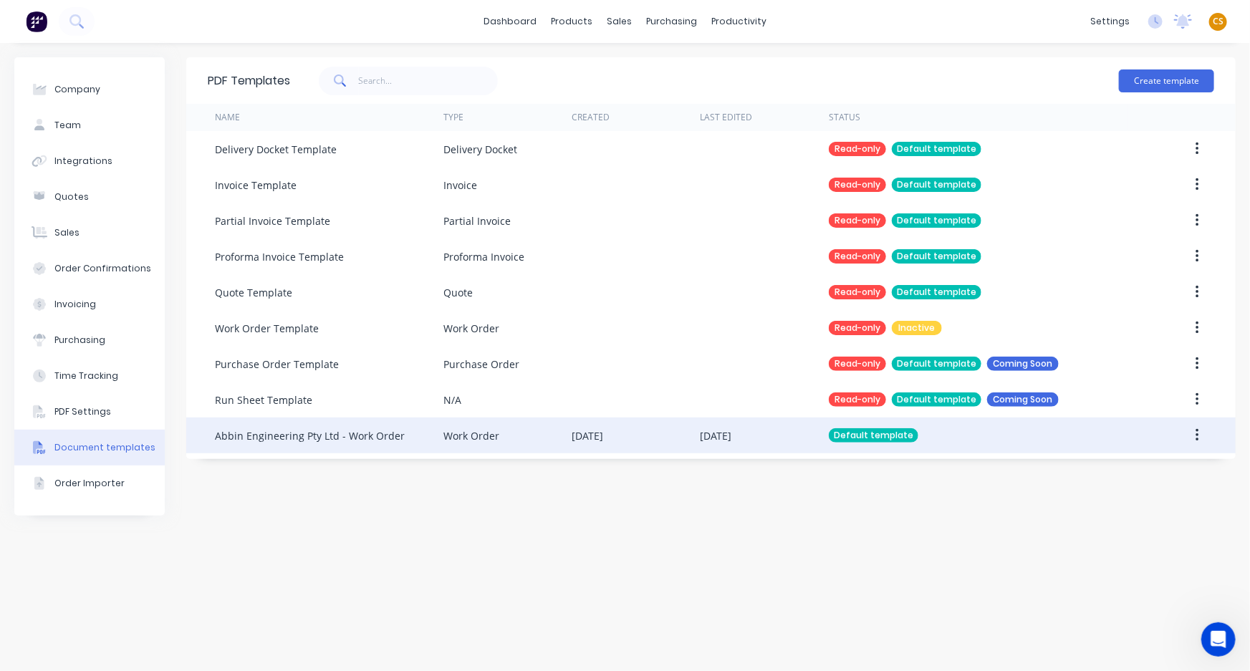
click at [325, 438] on div "Abbin Engineering Pty Ltd - Work Order" at bounding box center [310, 435] width 190 height 15
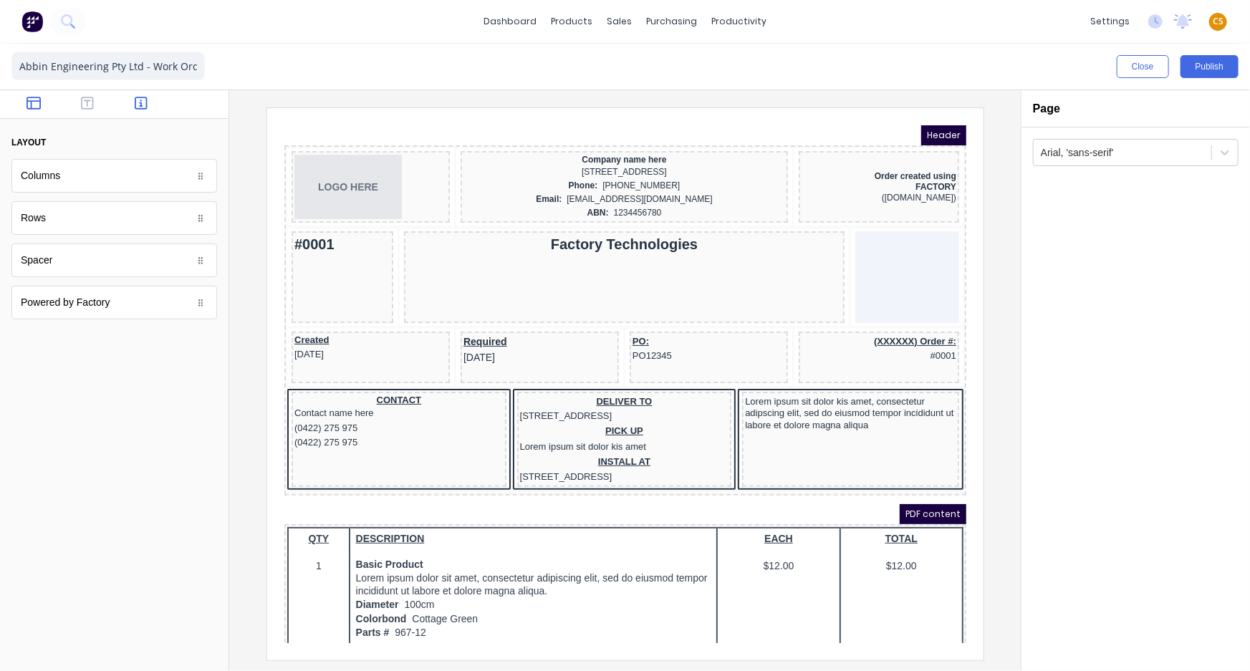
click at [133, 102] on button "button" at bounding box center [141, 104] width 45 height 17
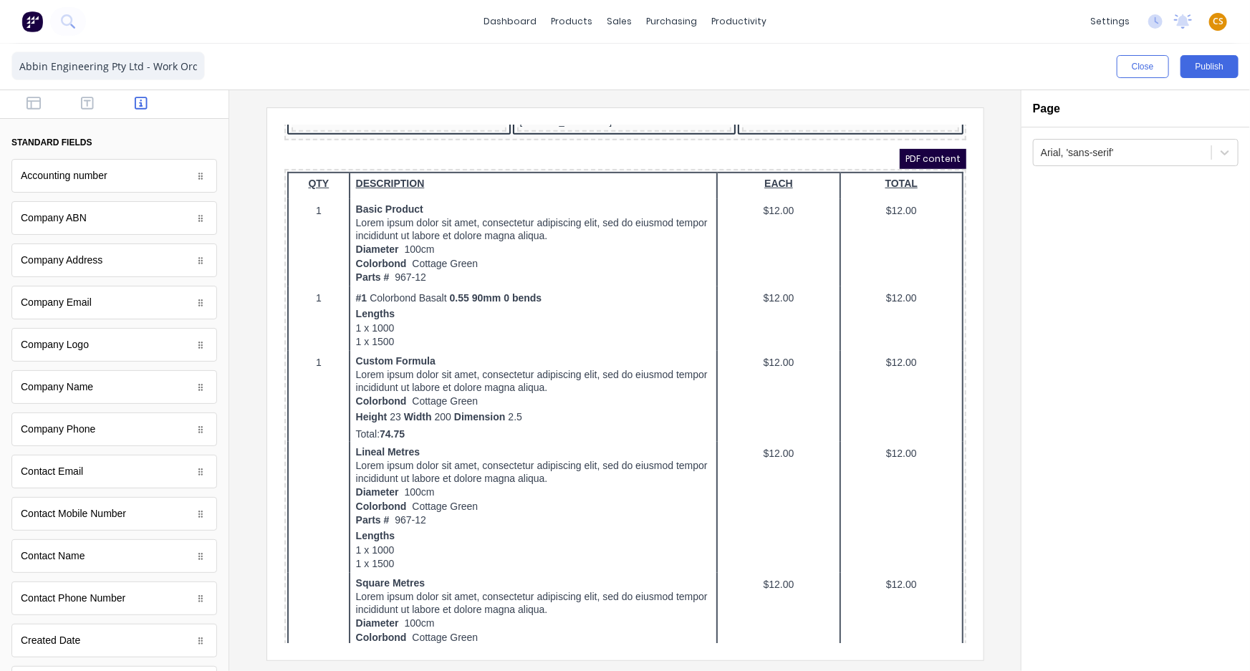
scroll to position [390, 0]
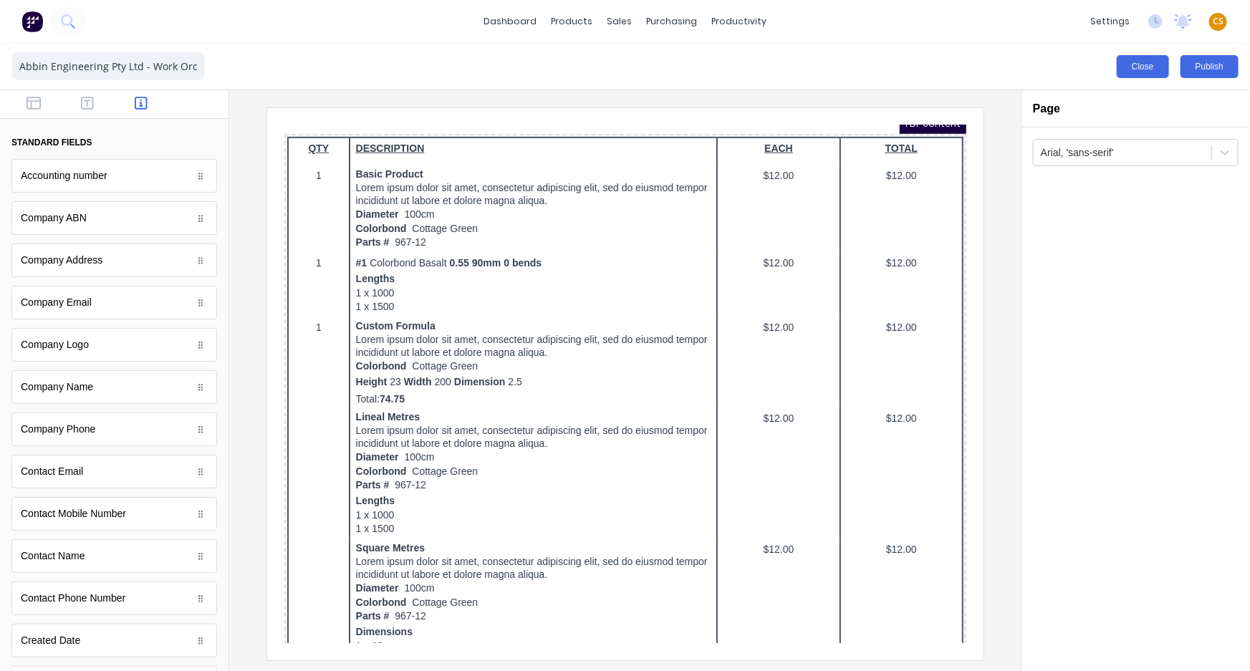
click at [1146, 72] on button "Close" at bounding box center [1143, 66] width 52 height 23
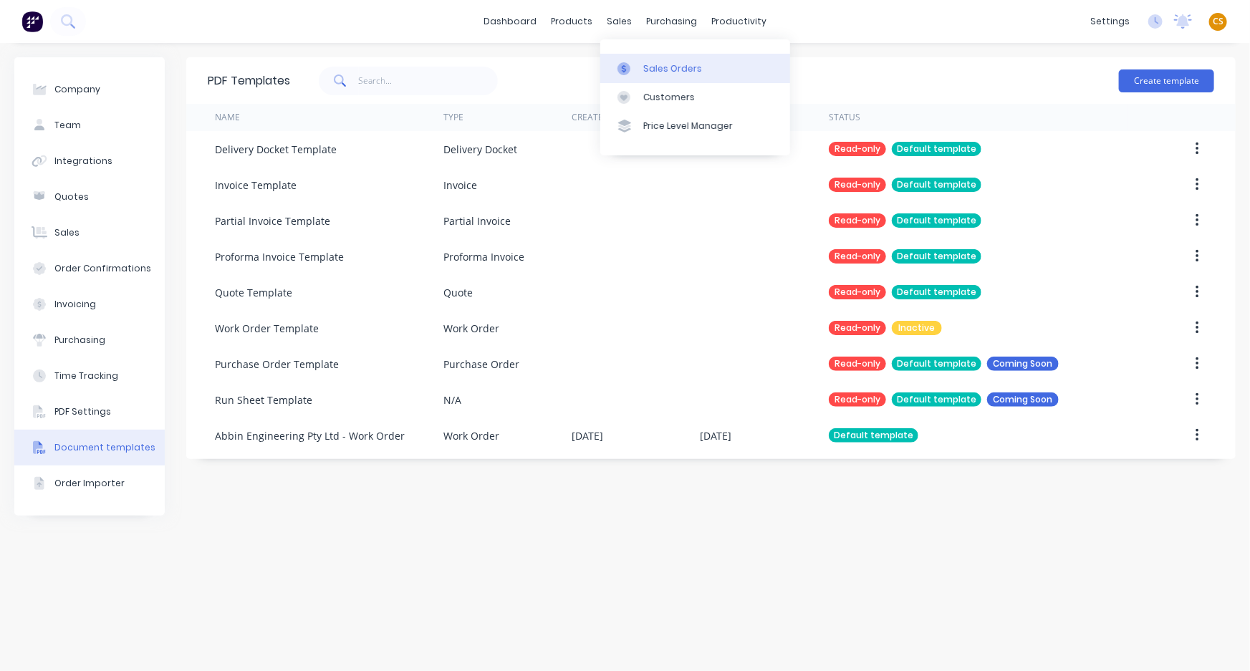
click at [659, 69] on div "Sales Orders" at bounding box center [672, 68] width 59 height 13
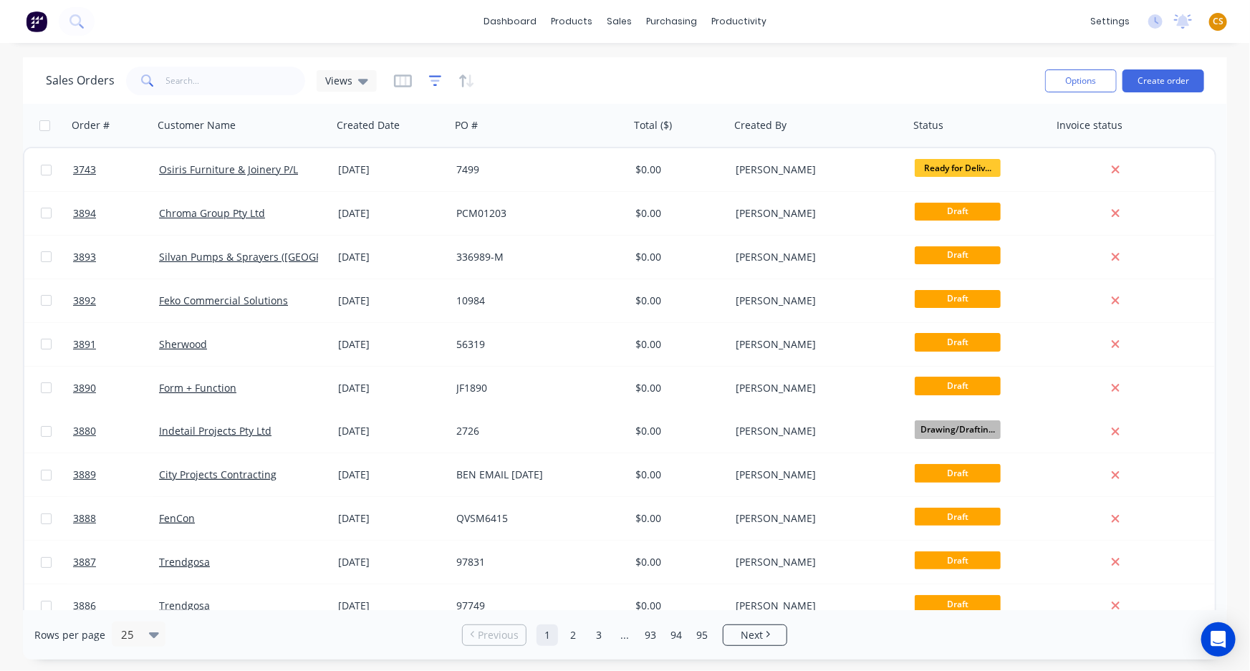
click at [433, 77] on icon "button" at bounding box center [435, 81] width 13 height 14
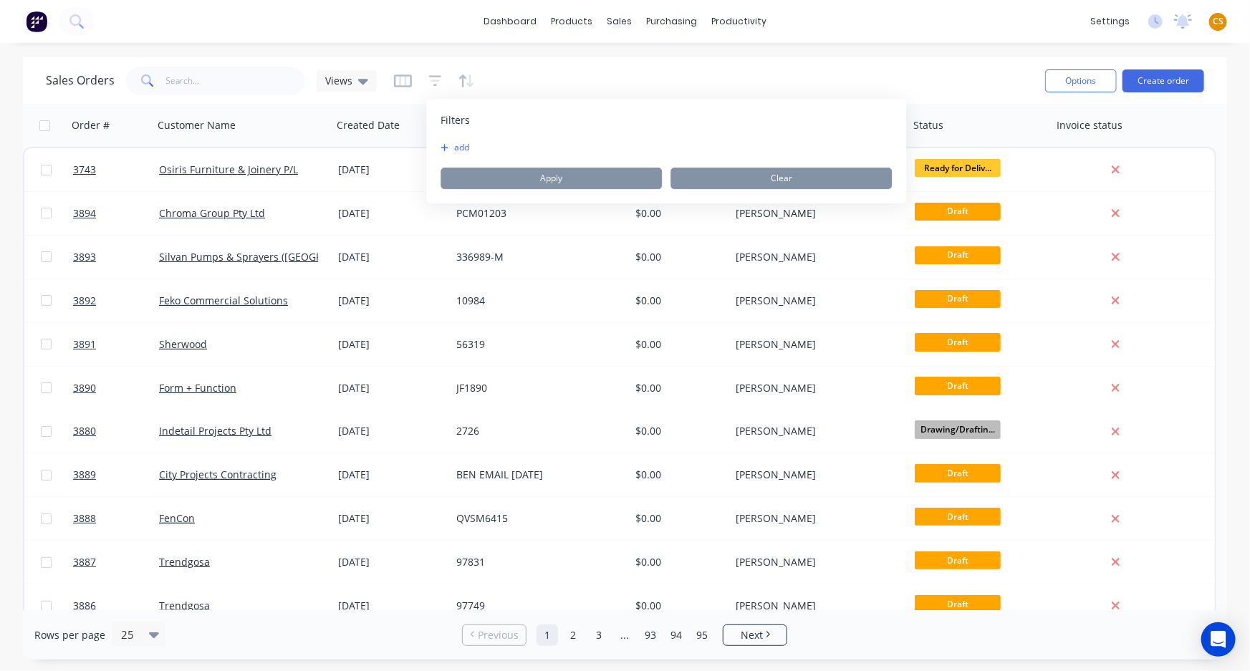
click at [467, 148] on button "add" at bounding box center [459, 147] width 36 height 11
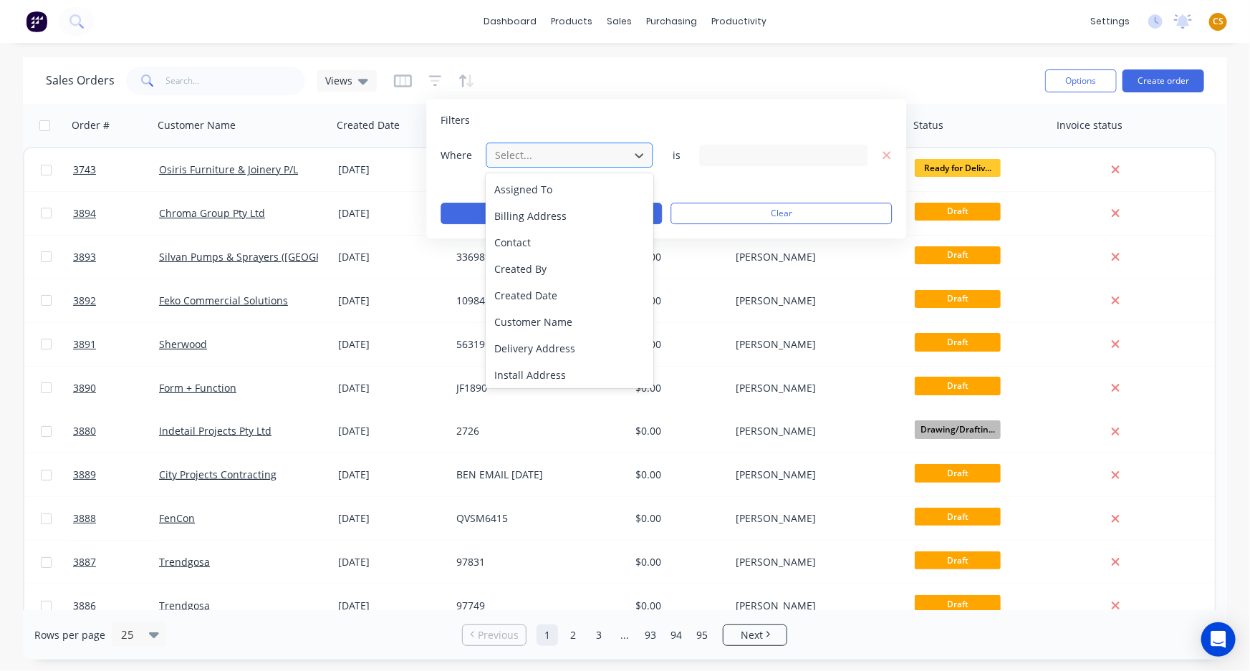
click at [516, 151] on div at bounding box center [558, 155] width 128 height 18
click at [541, 294] on div "Created Date" at bounding box center [569, 295] width 167 height 27
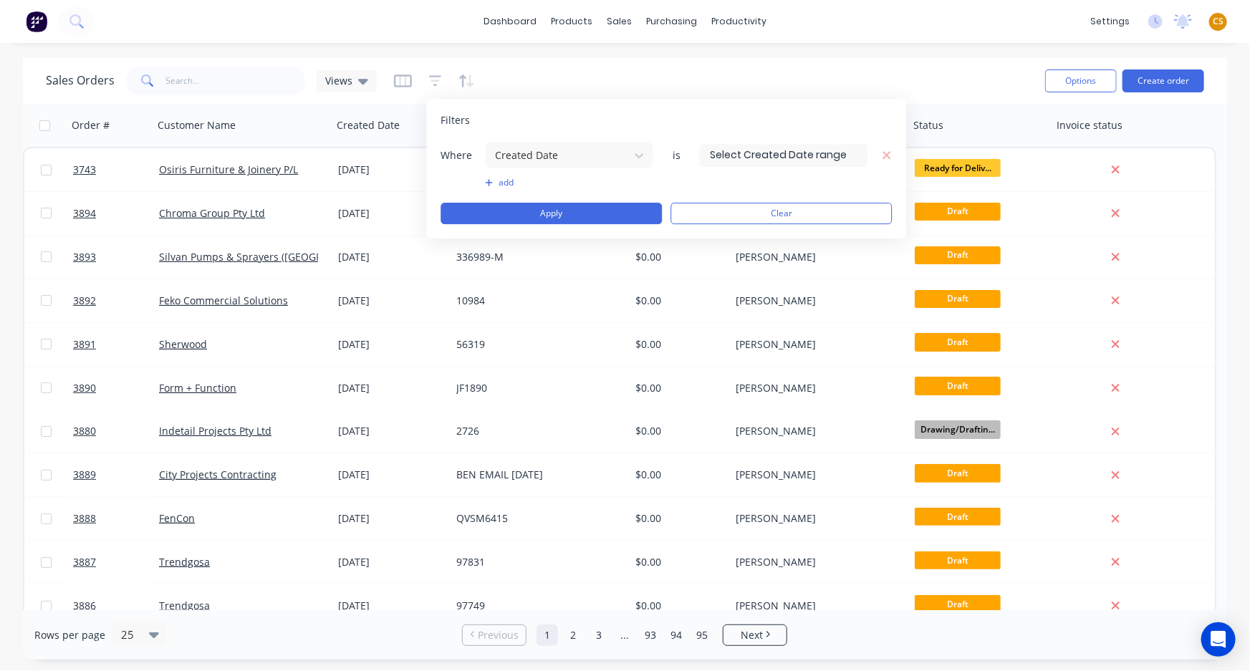
click at [763, 153] on input at bounding box center [783, 155] width 167 height 21
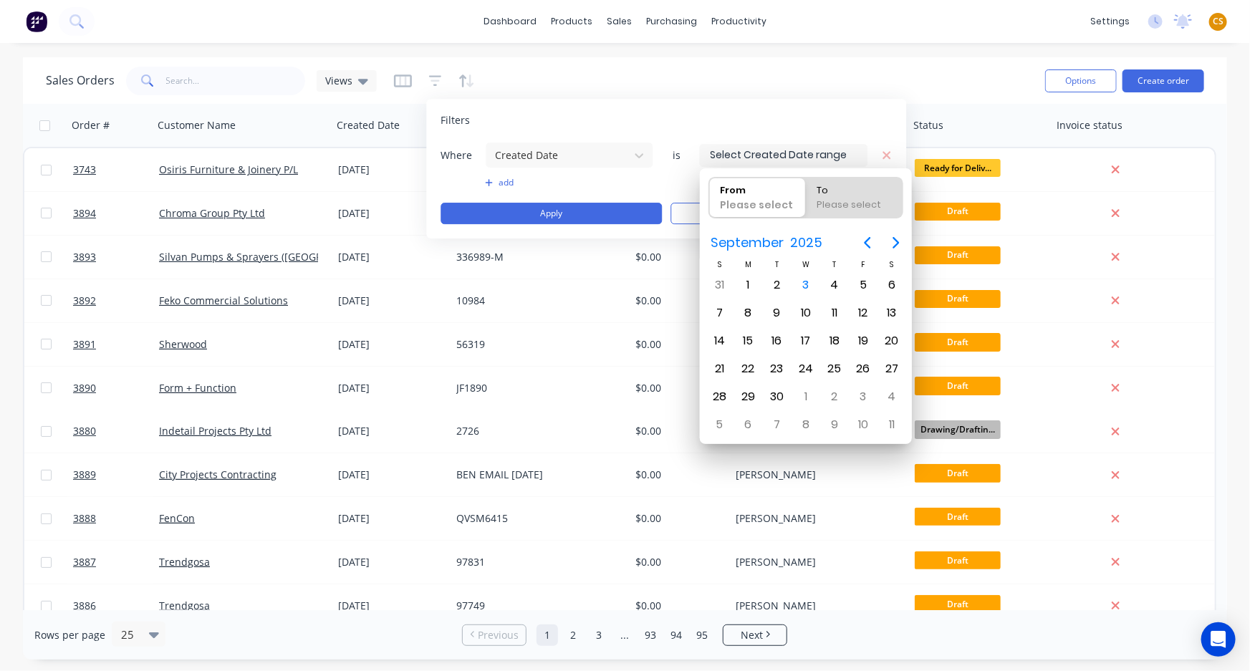
click at [678, 71] on div "Sales Orders Views" at bounding box center [540, 80] width 988 height 35
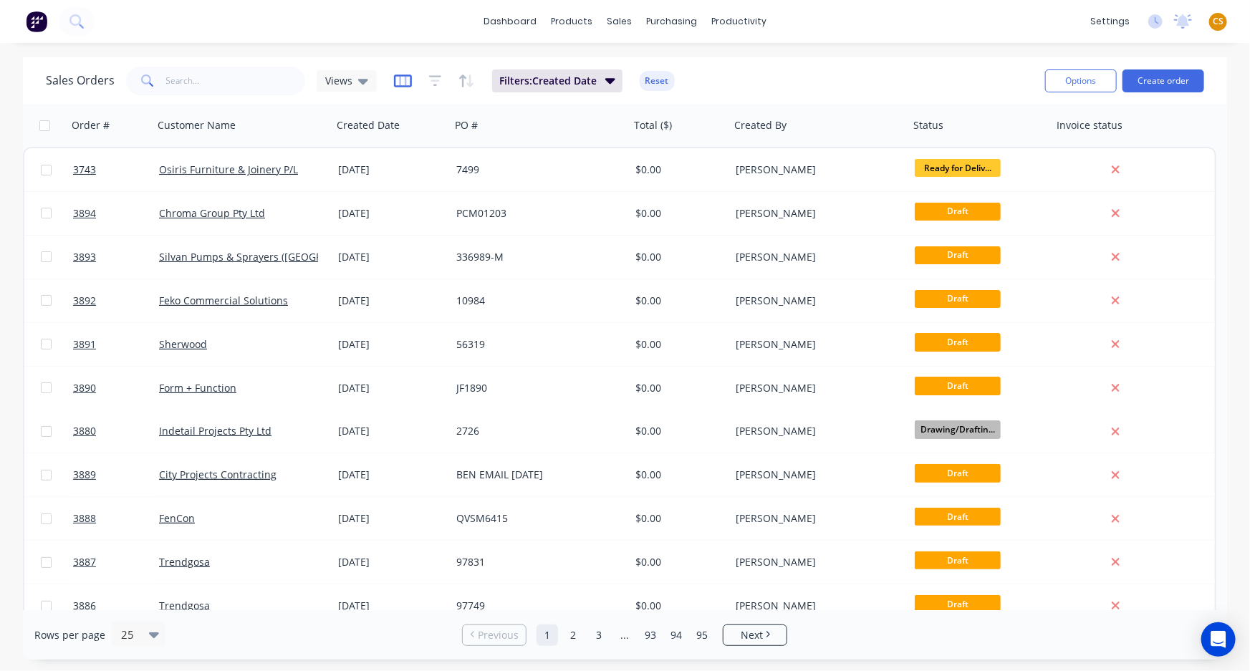
click at [399, 78] on icon "button" at bounding box center [402, 80] width 7 height 9
click at [888, 27] on div "dashboard products sales purchasing productivity dashboard products Product Cat…" at bounding box center [625, 21] width 1250 height 43
click at [394, 79] on icon "button" at bounding box center [403, 81] width 18 height 14
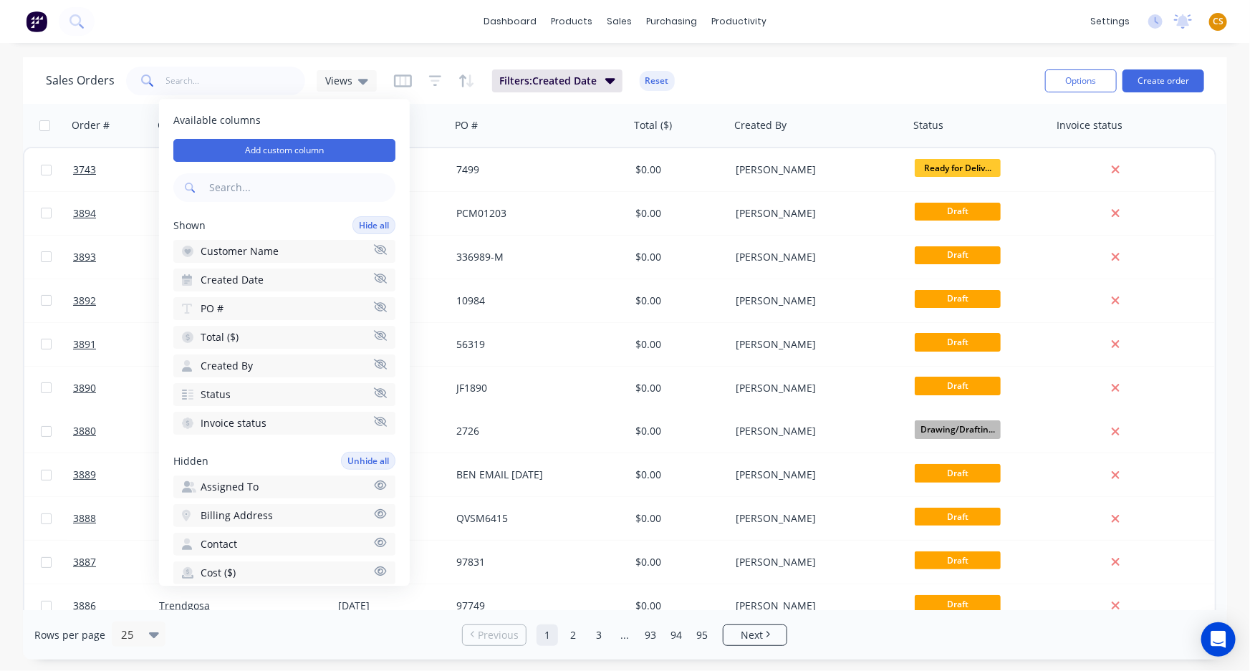
click at [374, 483] on icon "button" at bounding box center [380, 485] width 13 height 11
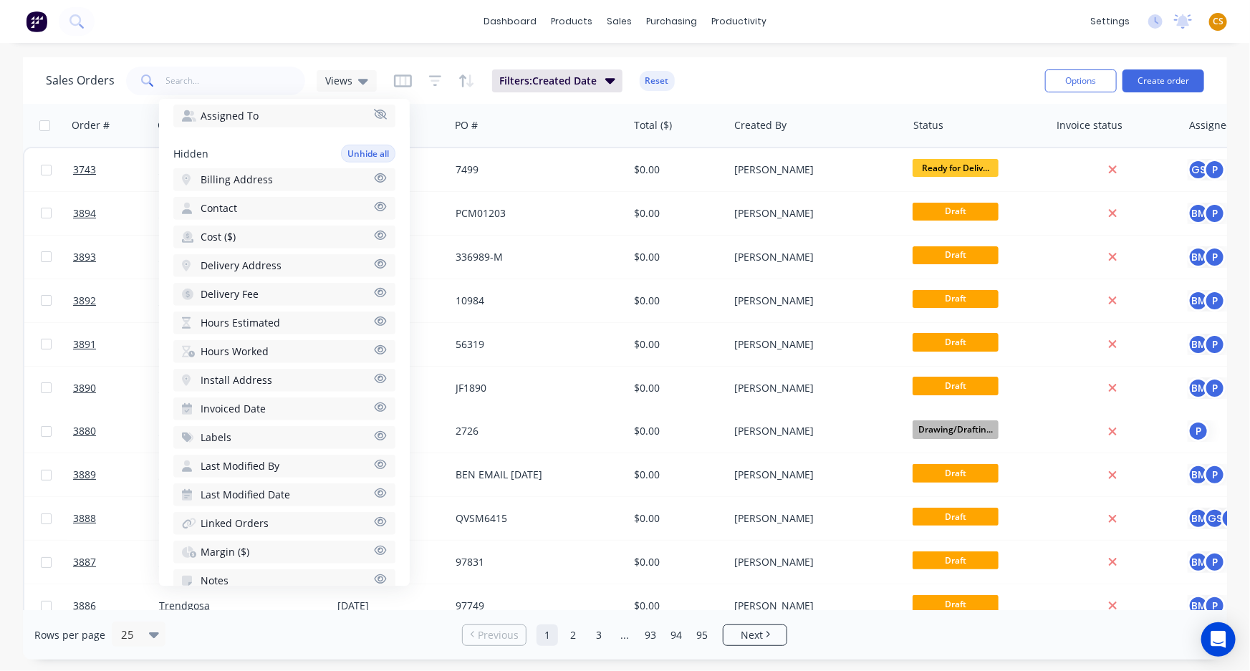
scroll to position [337, 0]
click at [374, 315] on icon "button" at bounding box center [380, 320] width 13 height 11
click at [374, 343] on icon "button" at bounding box center [380, 348] width 13 height 11
click at [374, 430] on icon "button" at bounding box center [380, 434] width 12 height 9
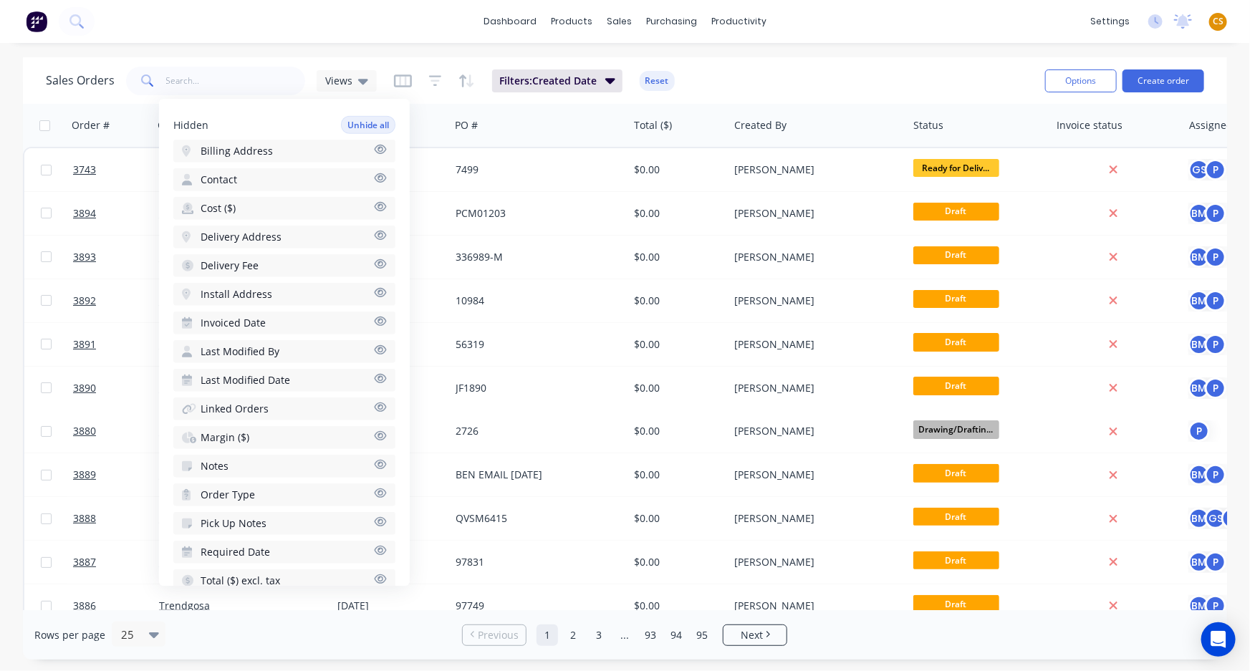
scroll to position [469, 0]
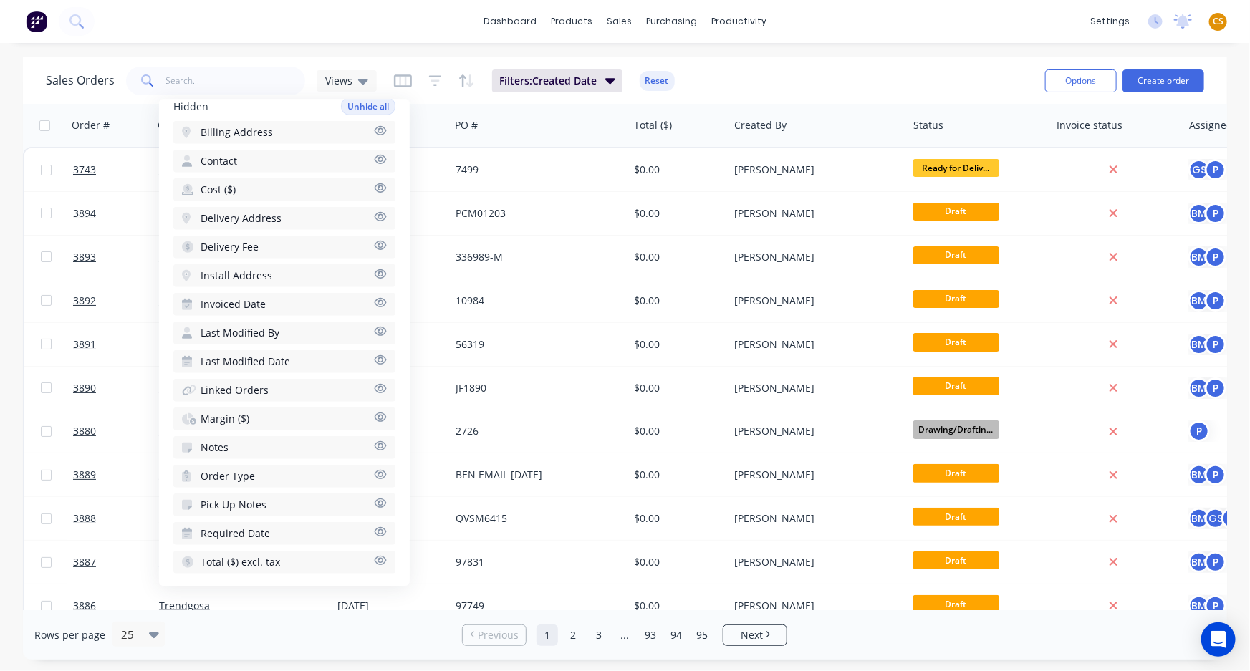
click at [374, 441] on icon "button" at bounding box center [380, 446] width 13 height 11
click at [374, 527] on icon "button" at bounding box center [380, 531] width 12 height 9
click at [802, 71] on div "Sales Orders Views Filters: Created Date Reset" at bounding box center [540, 80] width 988 height 35
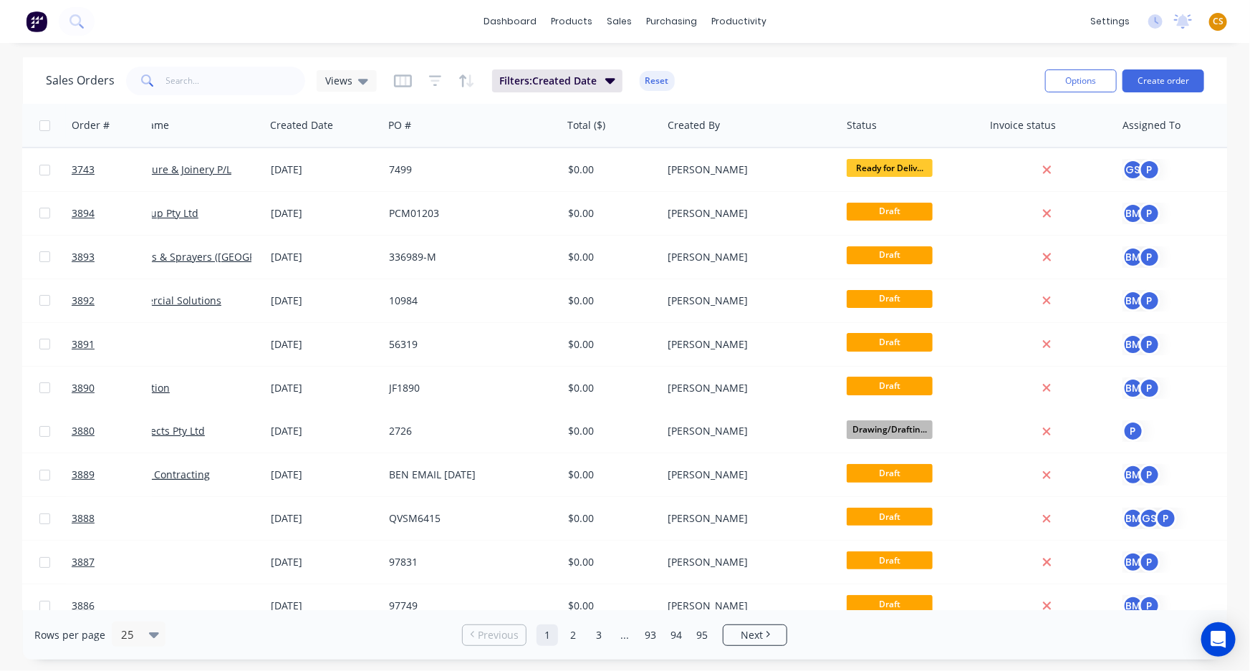
scroll to position [0, 91]
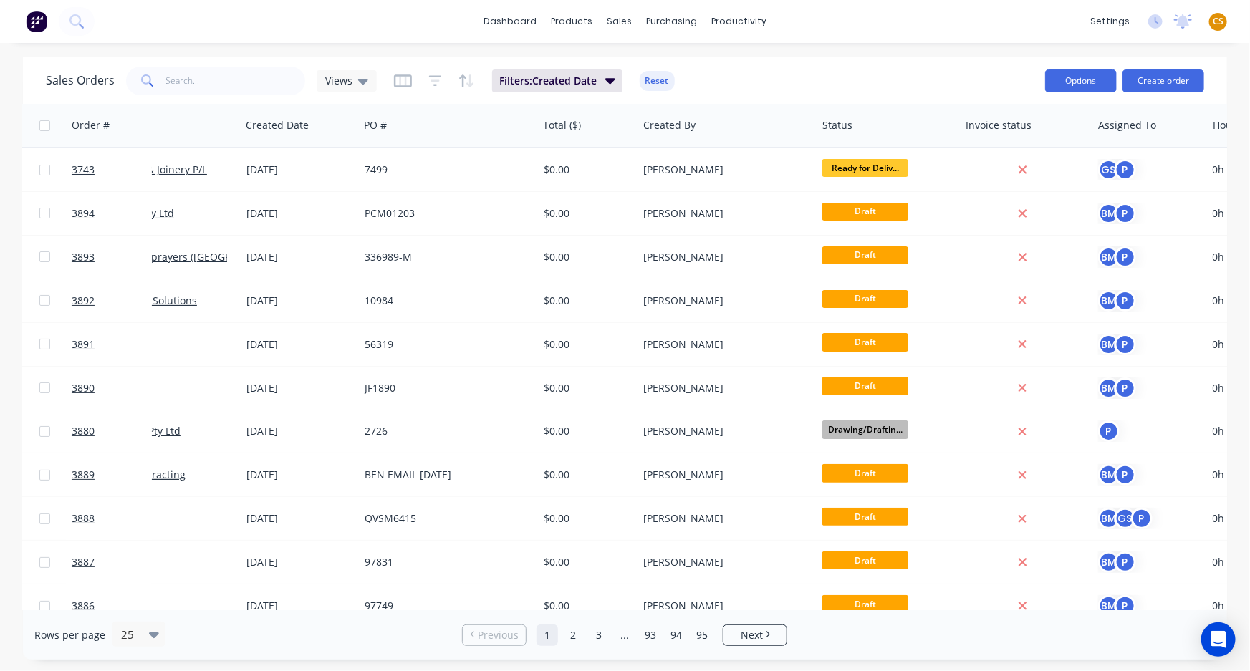
click at [1076, 78] on button "Options" at bounding box center [1081, 80] width 72 height 23
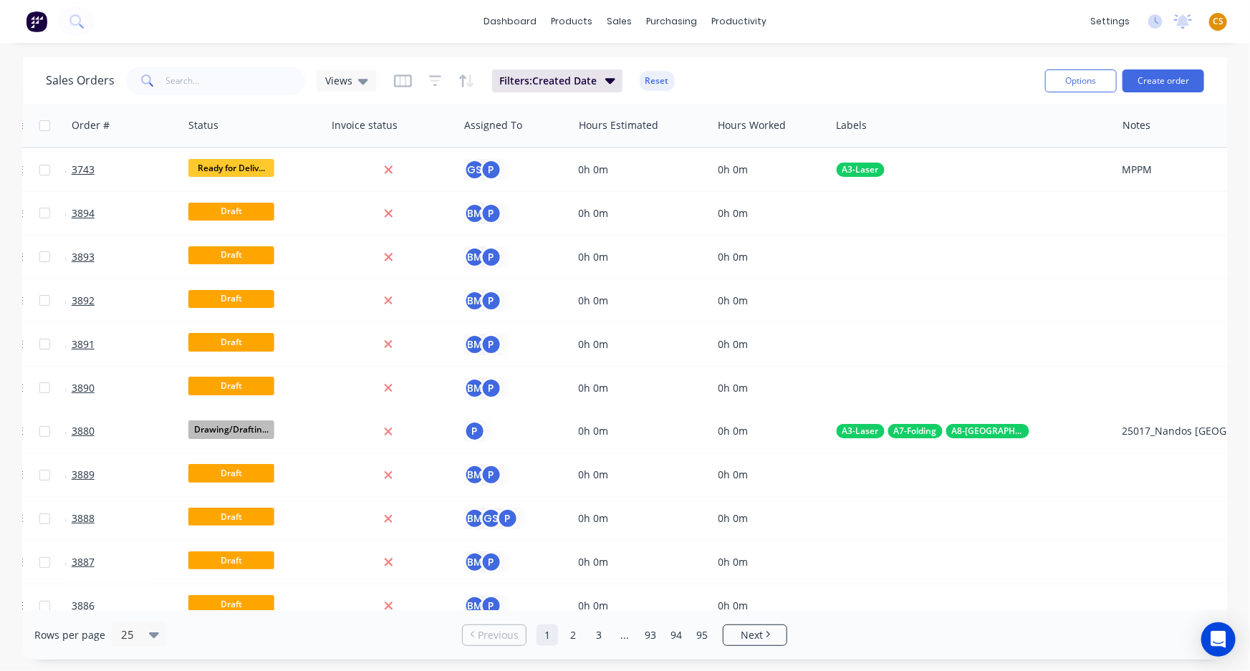
scroll to position [0, 731]
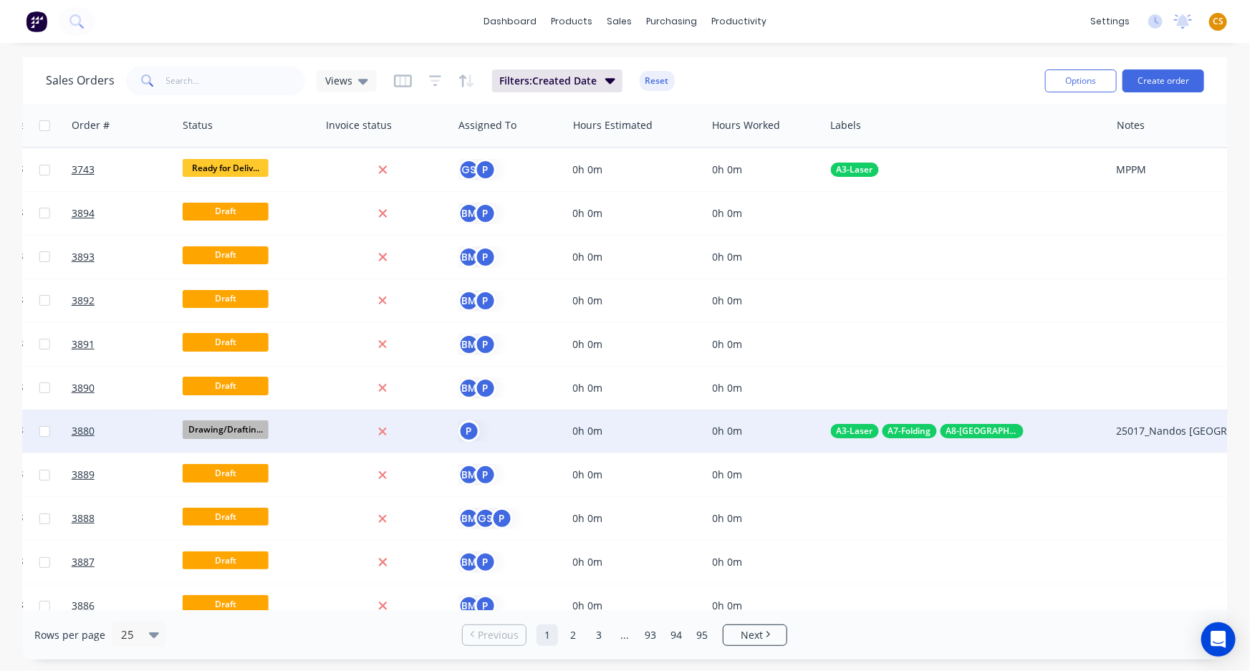
click at [211, 428] on span "Drawing/Draftin..." at bounding box center [226, 430] width 86 height 18
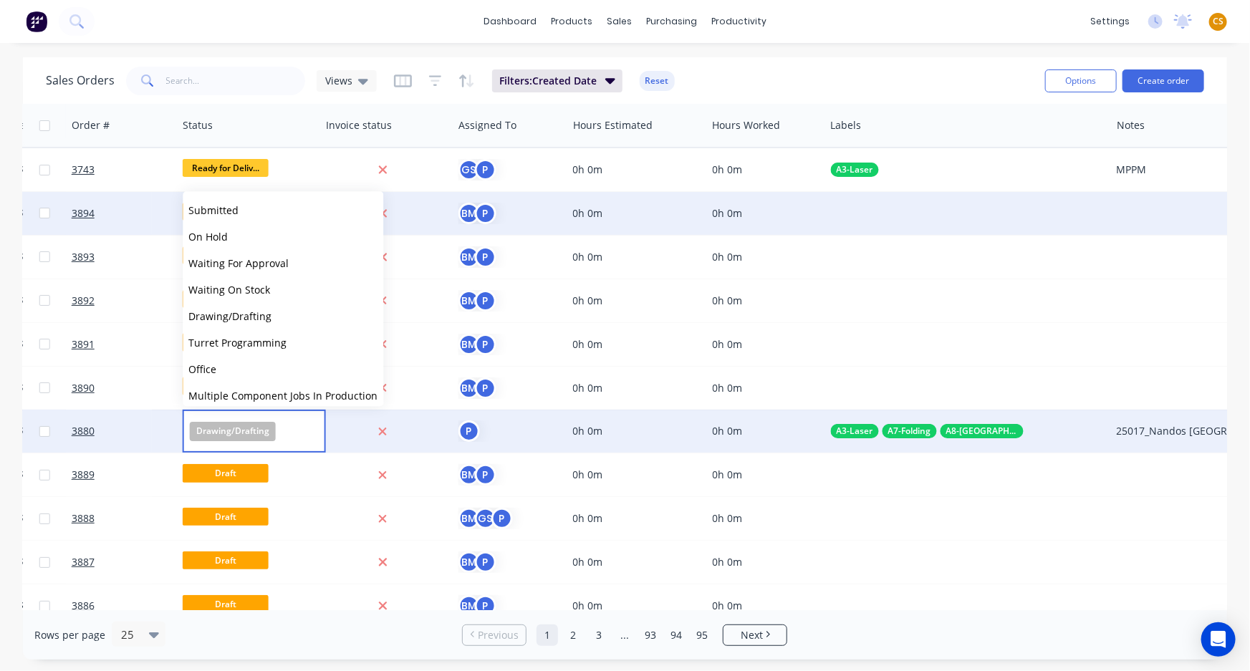
click at [863, 211] on div at bounding box center [968, 213] width 286 height 43
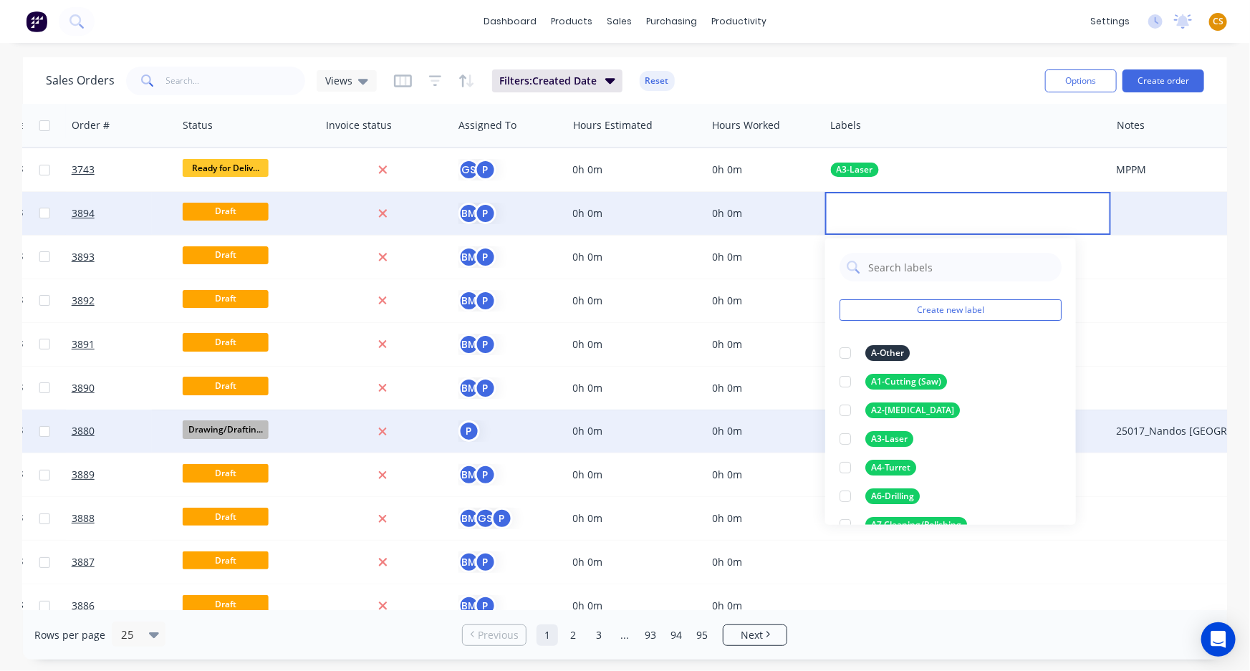
click at [1156, 208] on div at bounding box center [1254, 213] width 286 height 43
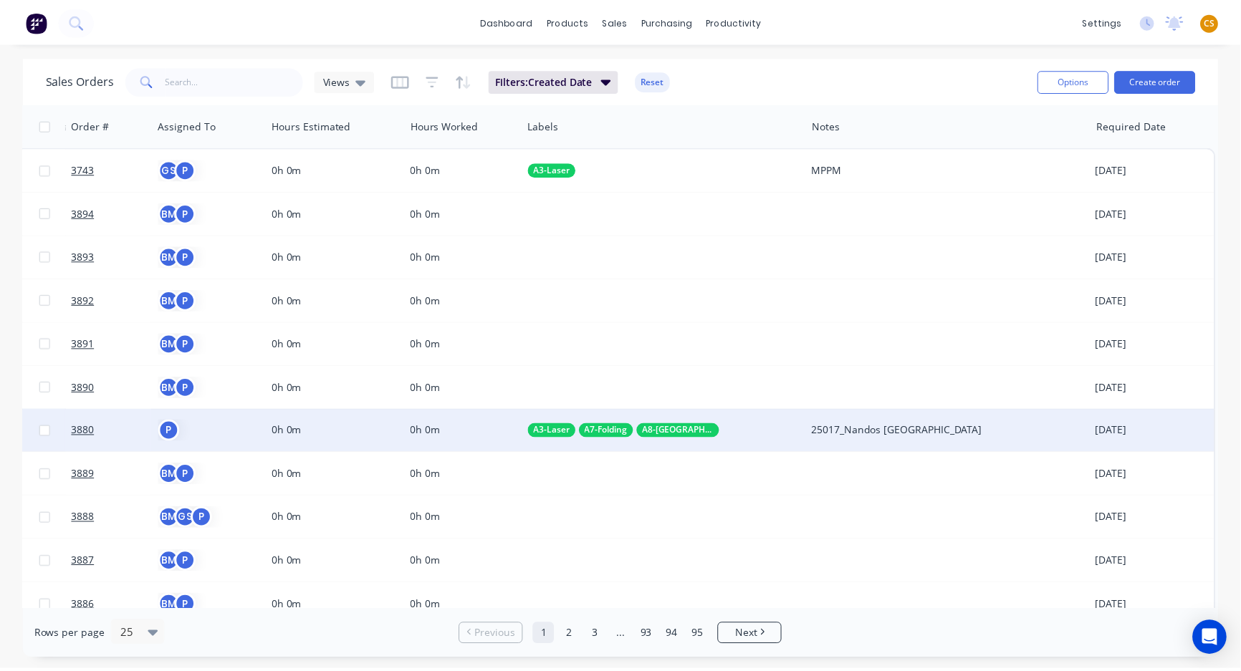
scroll to position [0, 1037]
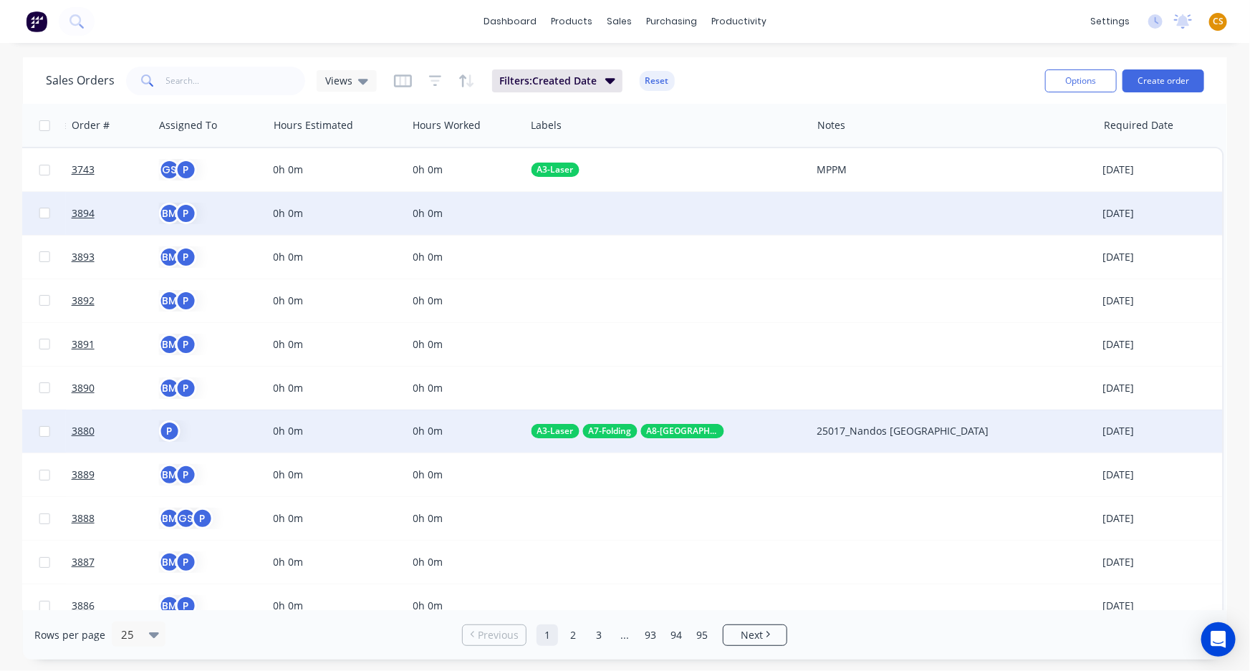
click at [1131, 211] on div "[DATE]" at bounding box center [1160, 213] width 114 height 14
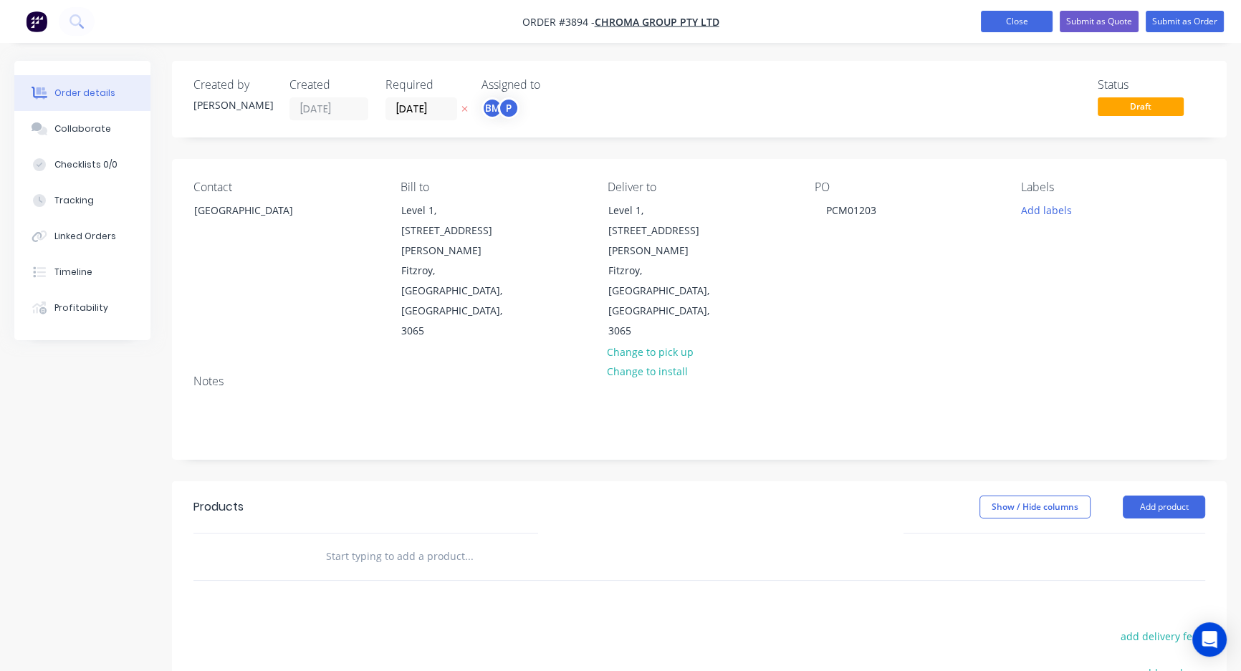
click at [993, 16] on button "Close" at bounding box center [1017, 21] width 72 height 21
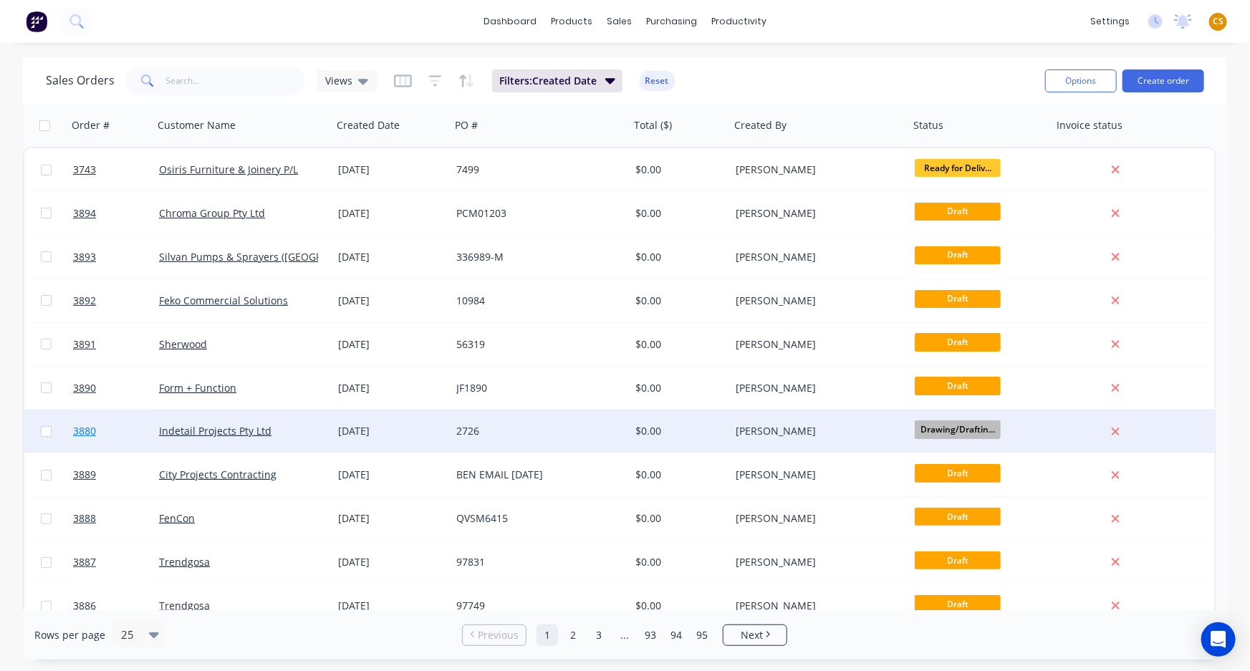
click at [85, 425] on span "3880" at bounding box center [84, 431] width 23 height 14
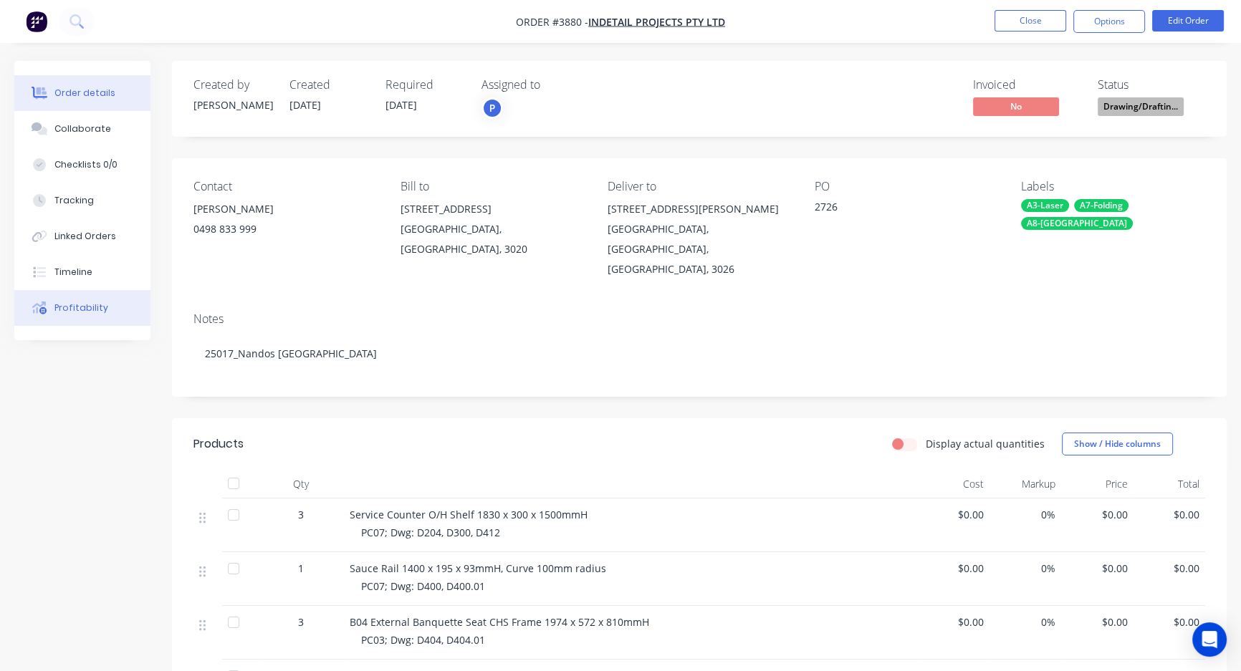
click at [85, 309] on div "Profitability" at bounding box center [81, 308] width 54 height 13
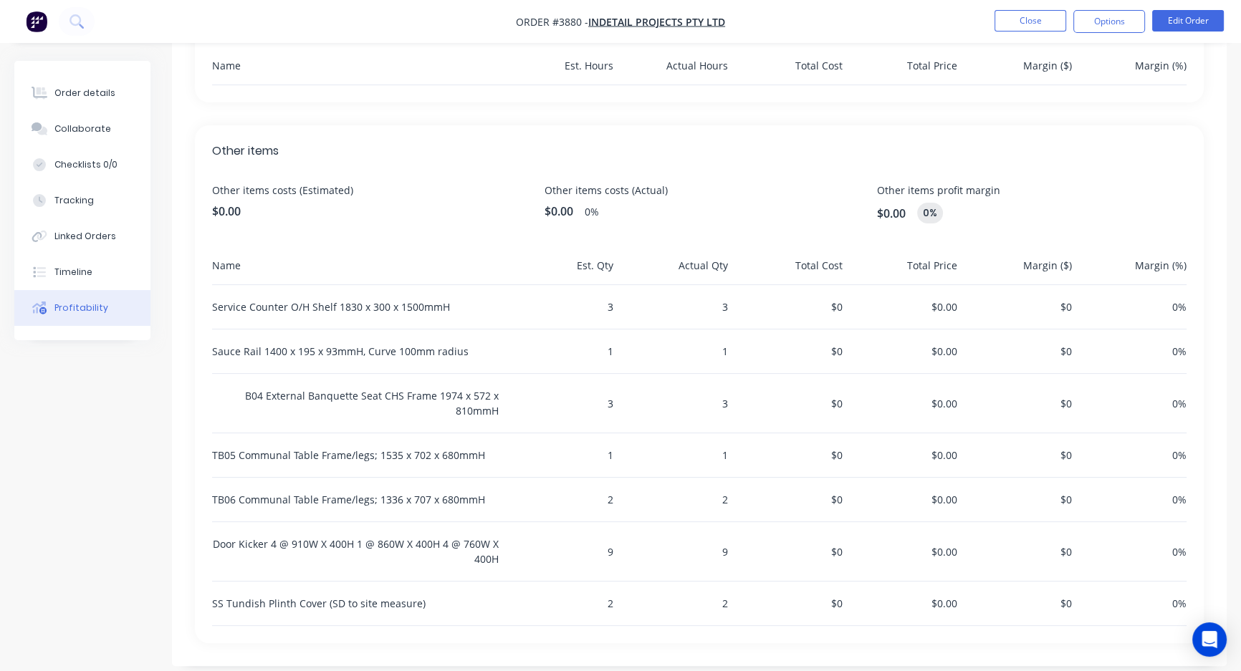
scroll to position [527, 0]
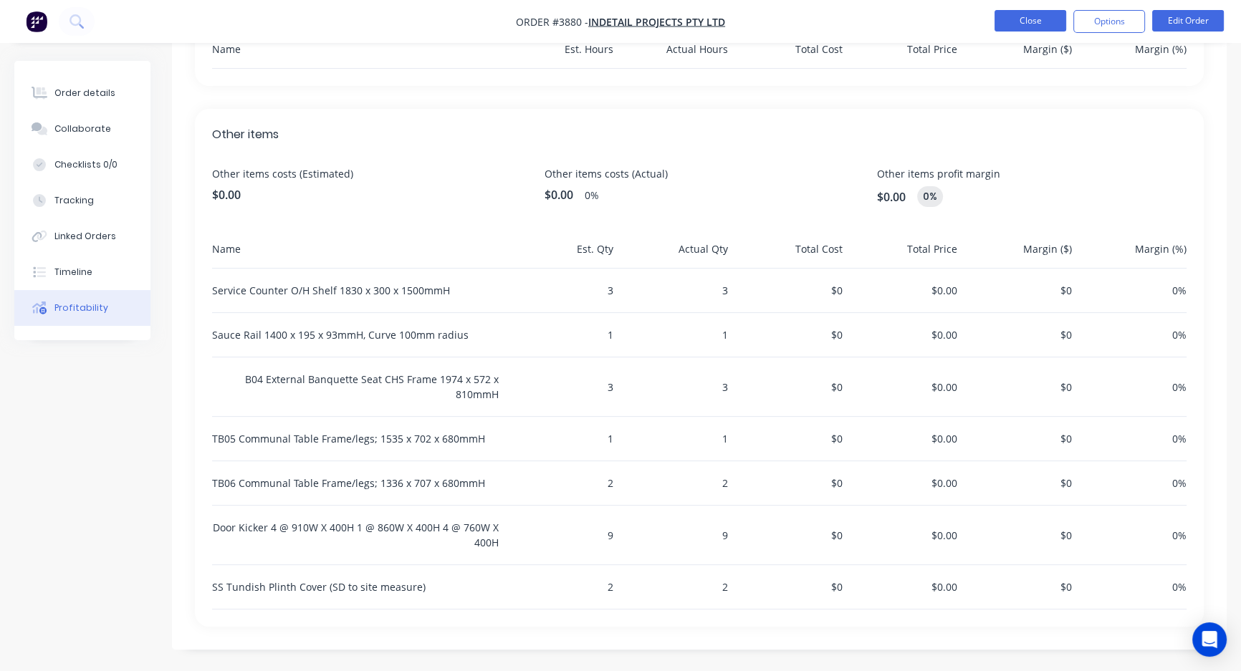
click at [1027, 16] on button "Close" at bounding box center [1030, 20] width 72 height 21
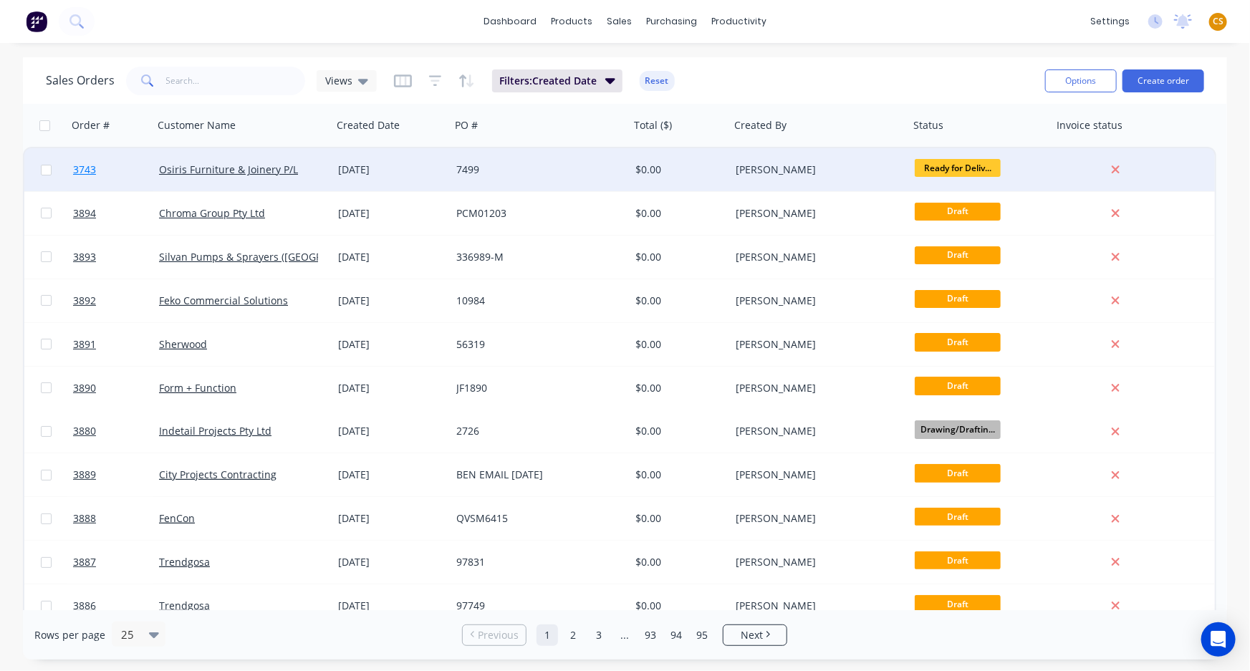
click at [82, 163] on span "3743" at bounding box center [84, 170] width 23 height 14
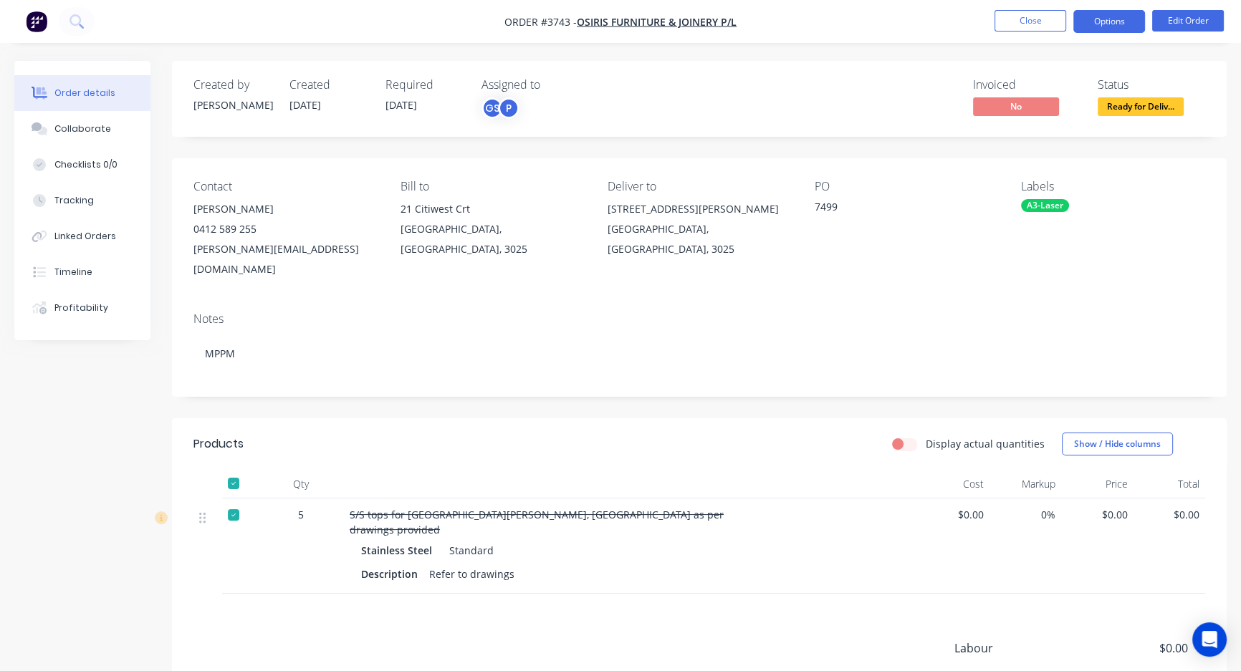
click at [1094, 14] on button "Options" at bounding box center [1109, 21] width 72 height 23
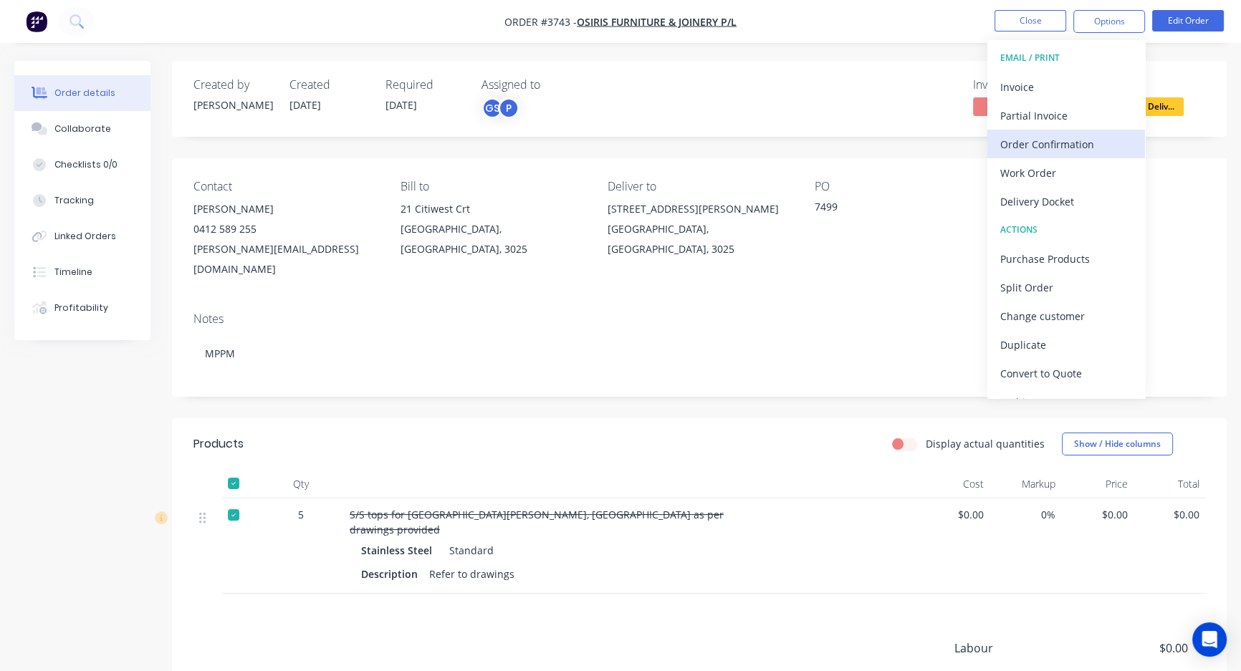
click at [1022, 138] on div "Order Confirmation" at bounding box center [1066, 144] width 132 height 21
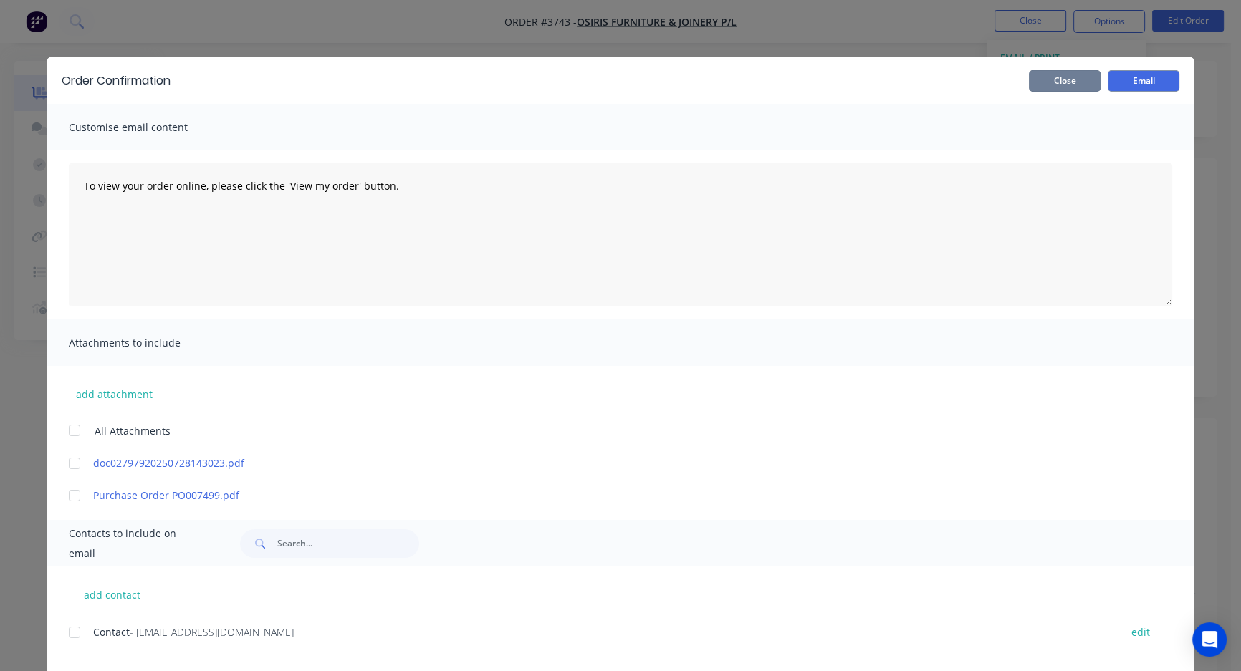
click at [1087, 78] on button "Close" at bounding box center [1065, 80] width 72 height 21
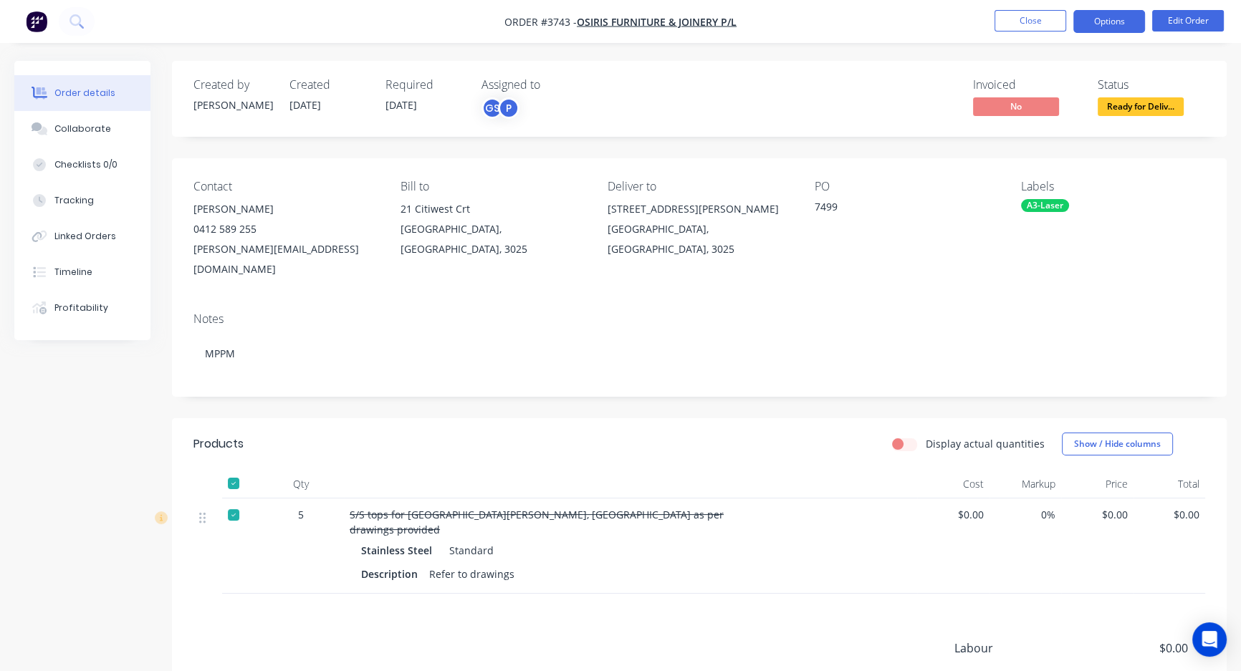
click at [1109, 22] on button "Options" at bounding box center [1109, 21] width 72 height 23
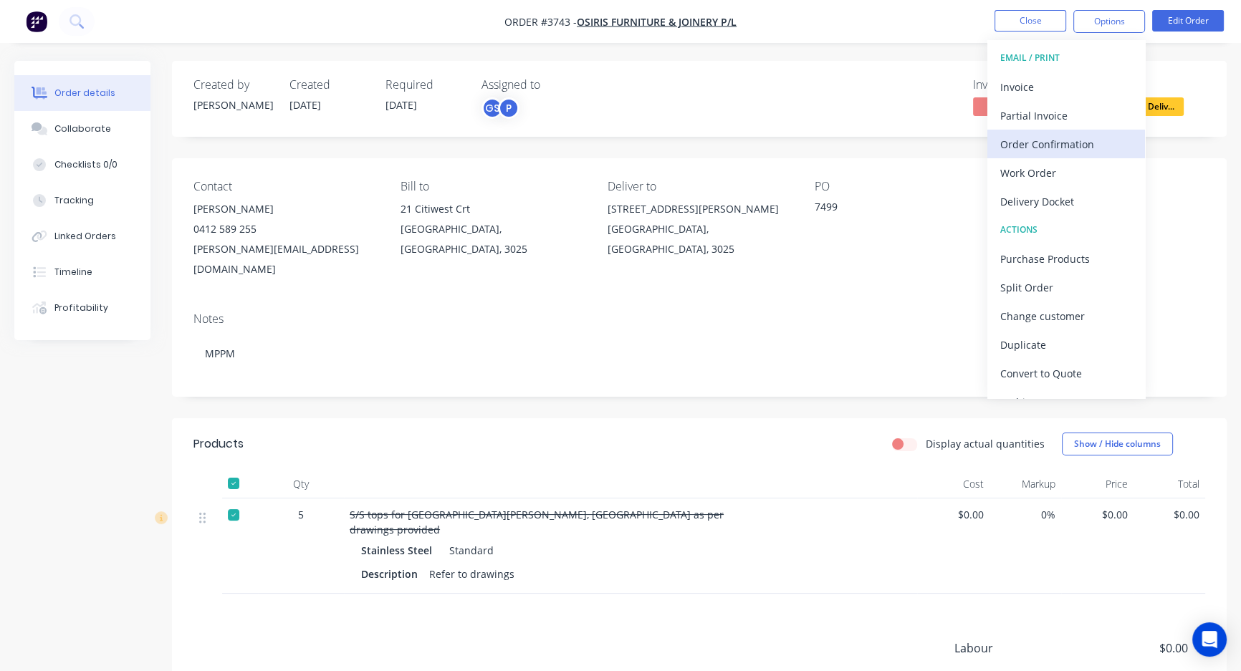
click at [1052, 153] on div "Order Confirmation" at bounding box center [1066, 144] width 132 height 21
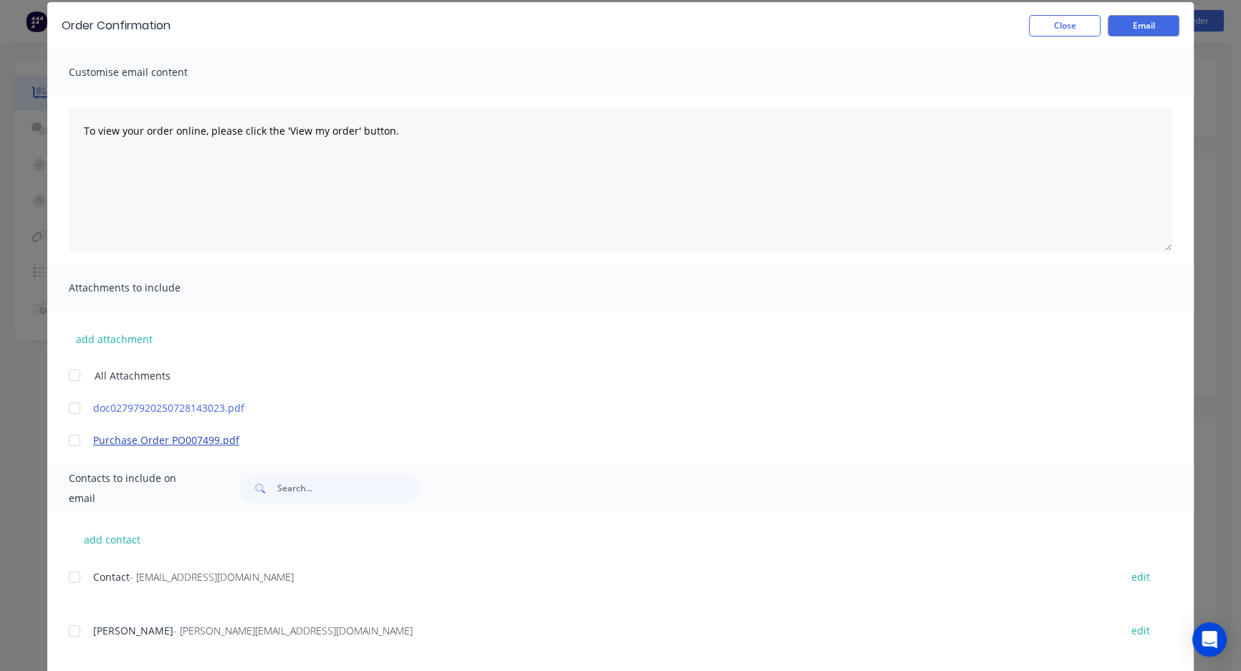
scroll to position [79, 0]
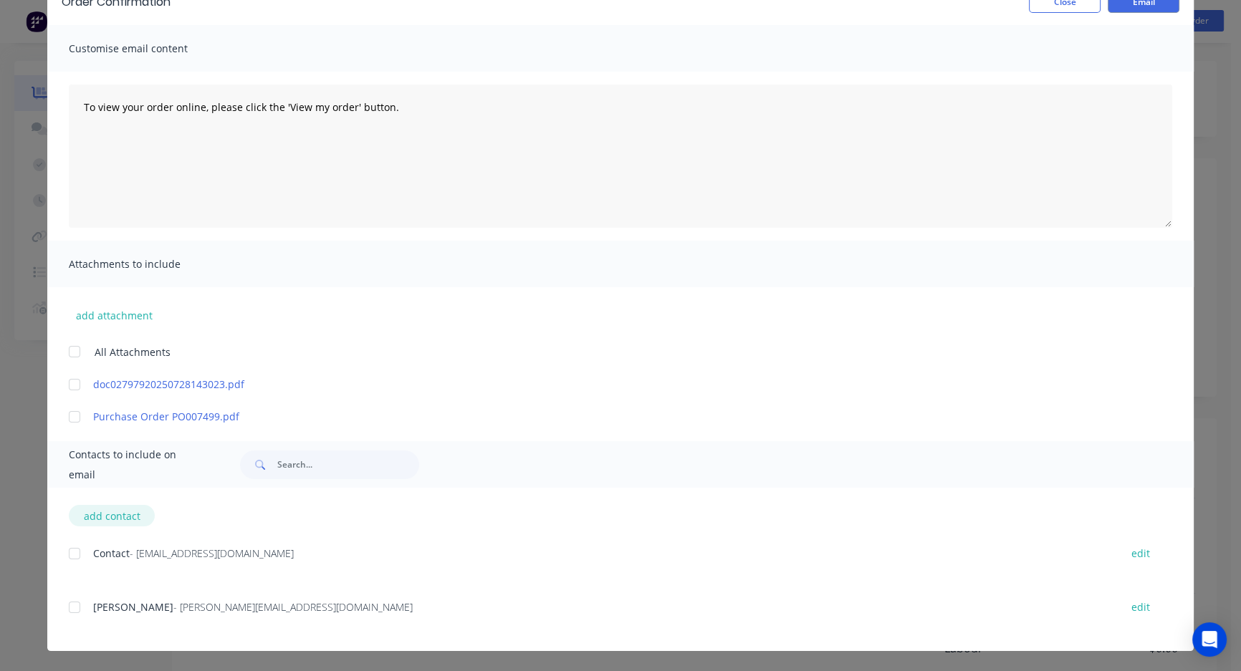
click at [103, 515] on button "add contact" at bounding box center [112, 515] width 86 height 21
select select "AU"
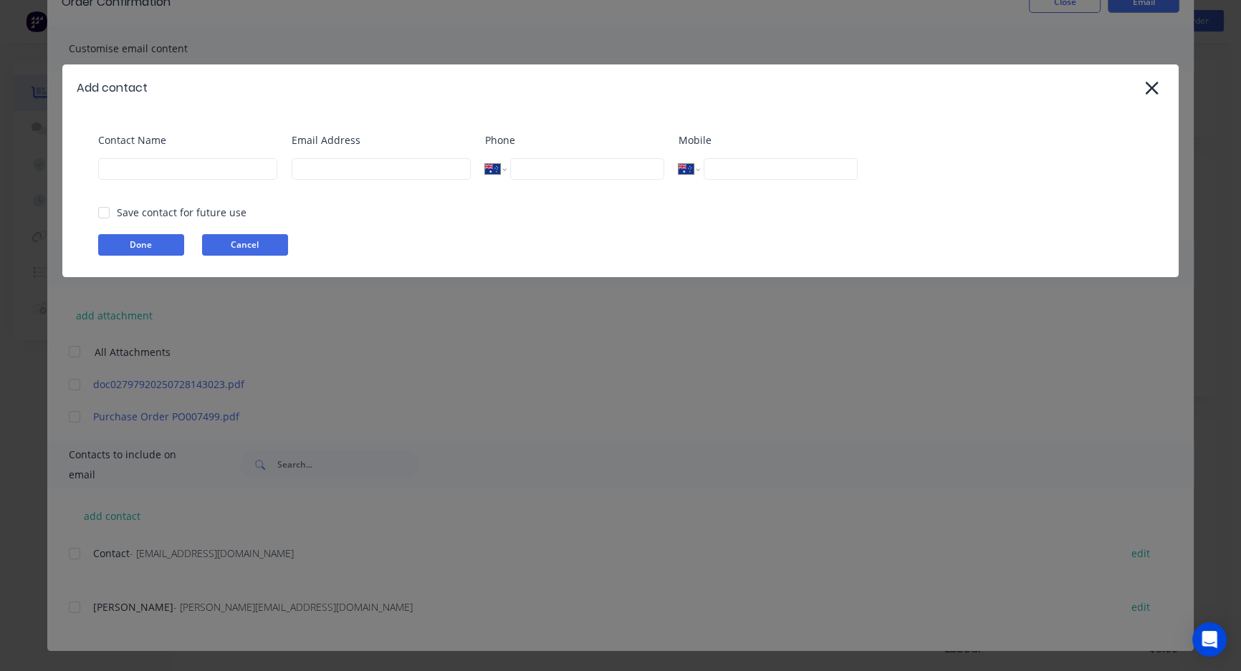
click at [226, 244] on button "Cancel" at bounding box center [245, 244] width 86 height 21
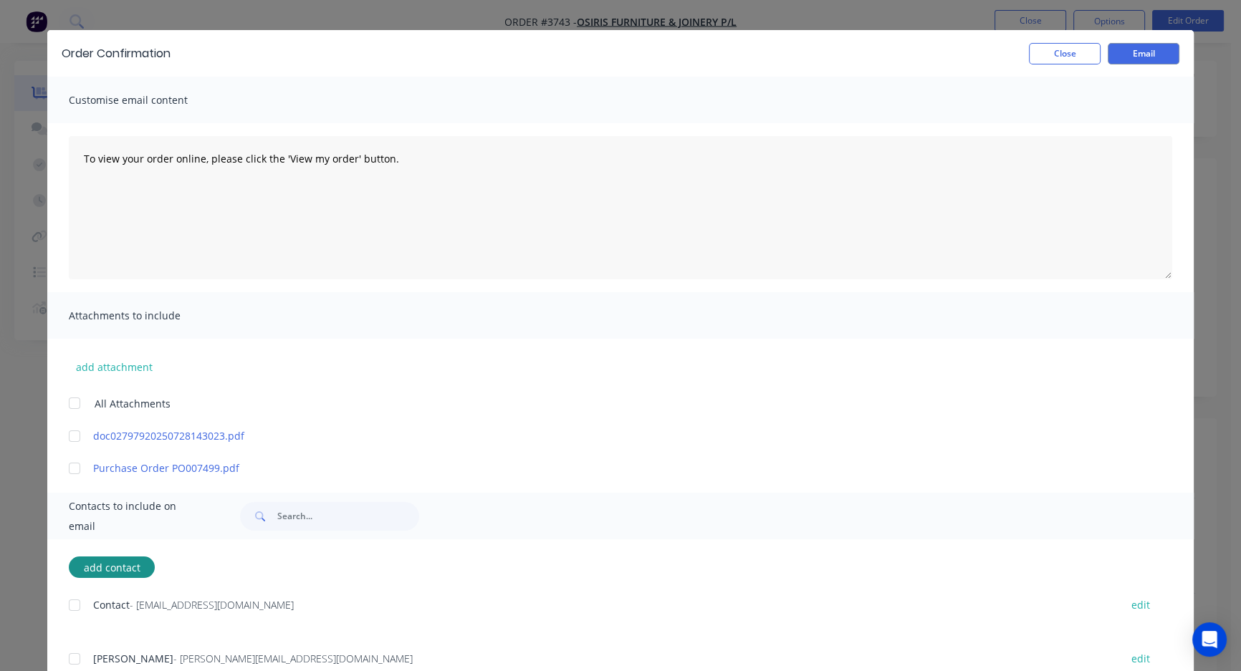
scroll to position [0, 0]
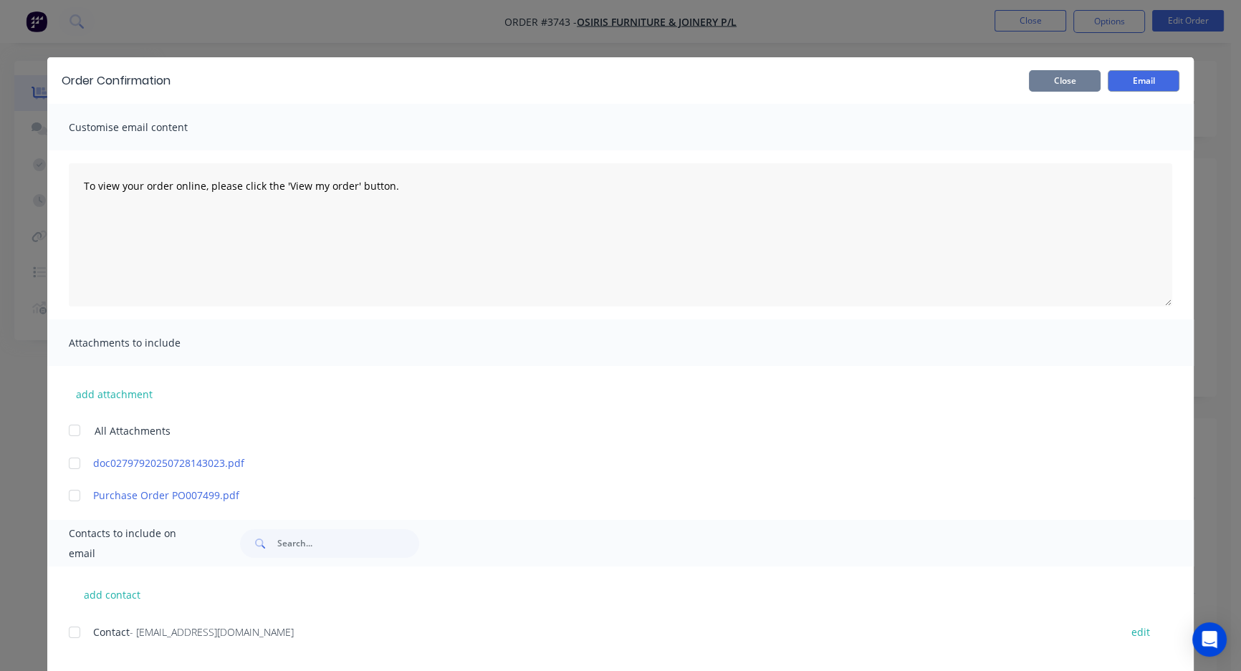
click at [1040, 82] on button "Close" at bounding box center [1065, 80] width 72 height 21
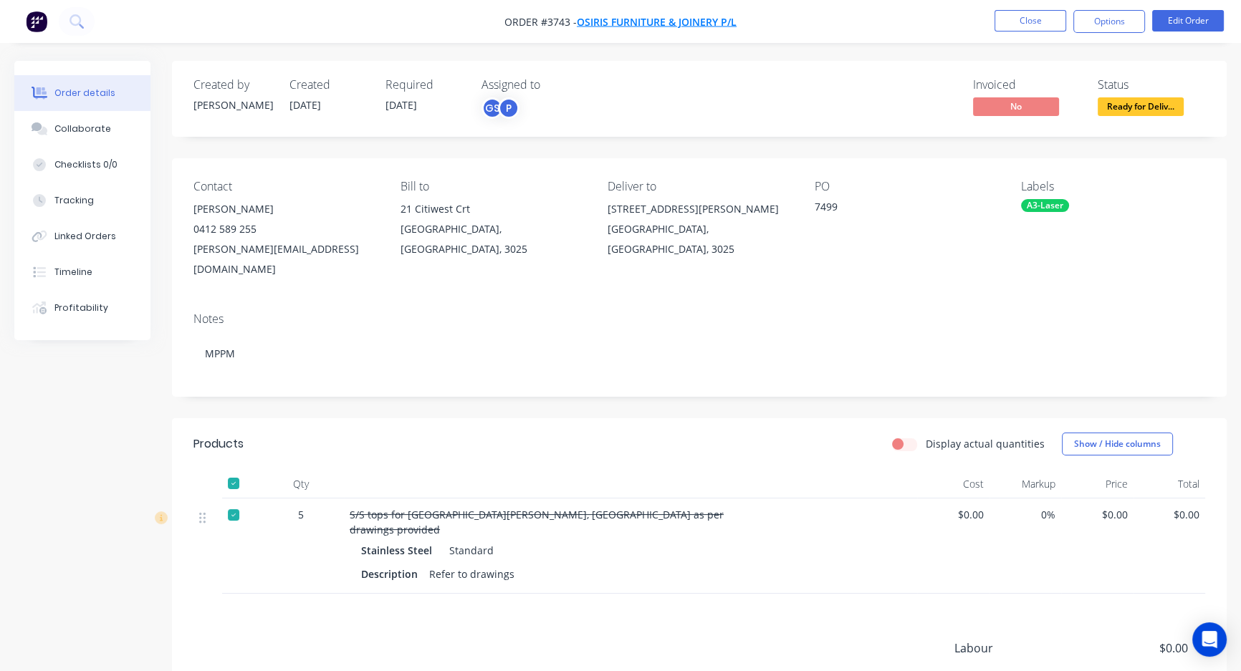
click at [633, 17] on span "Osiris Furniture & Joinery P/L" at bounding box center [657, 22] width 160 height 14
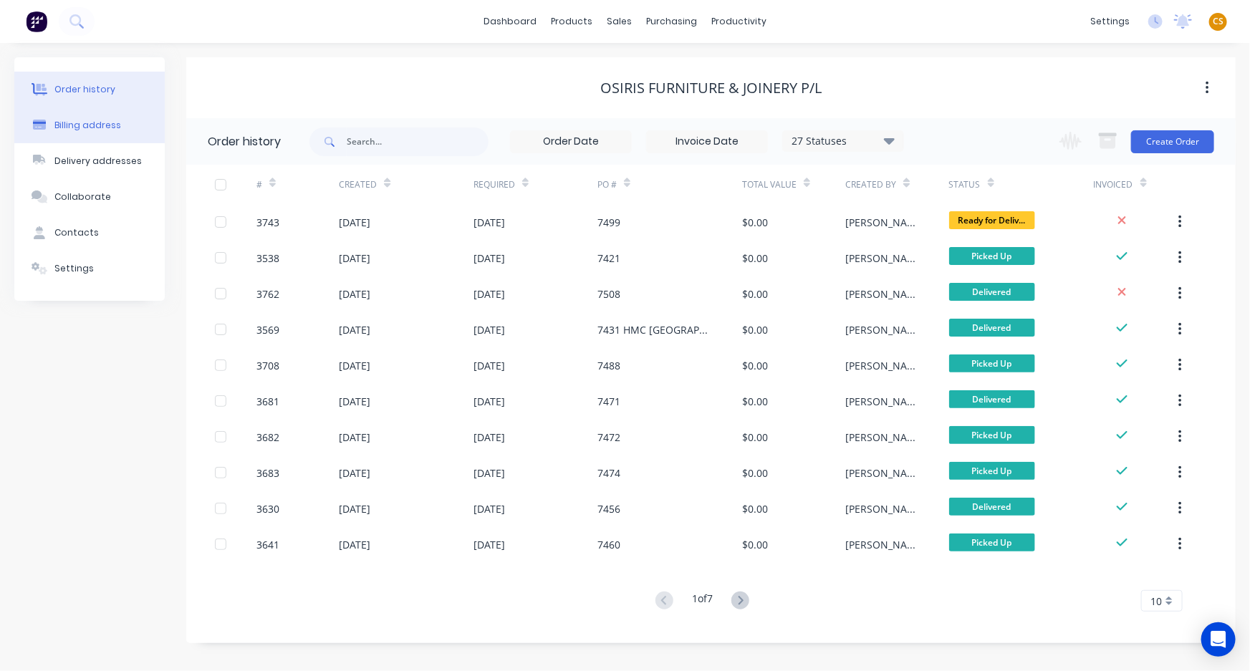
click at [90, 128] on div "Billing address" at bounding box center [87, 125] width 67 height 13
select select "AU"
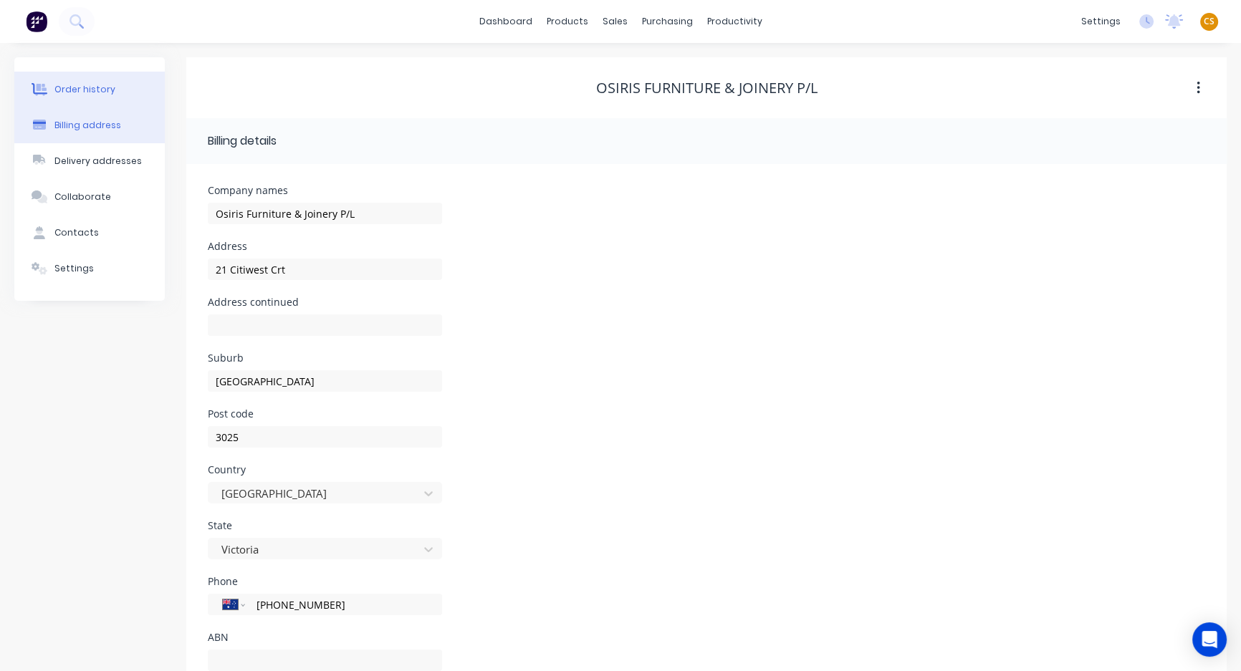
click at [75, 87] on div "Order history" at bounding box center [84, 89] width 61 height 13
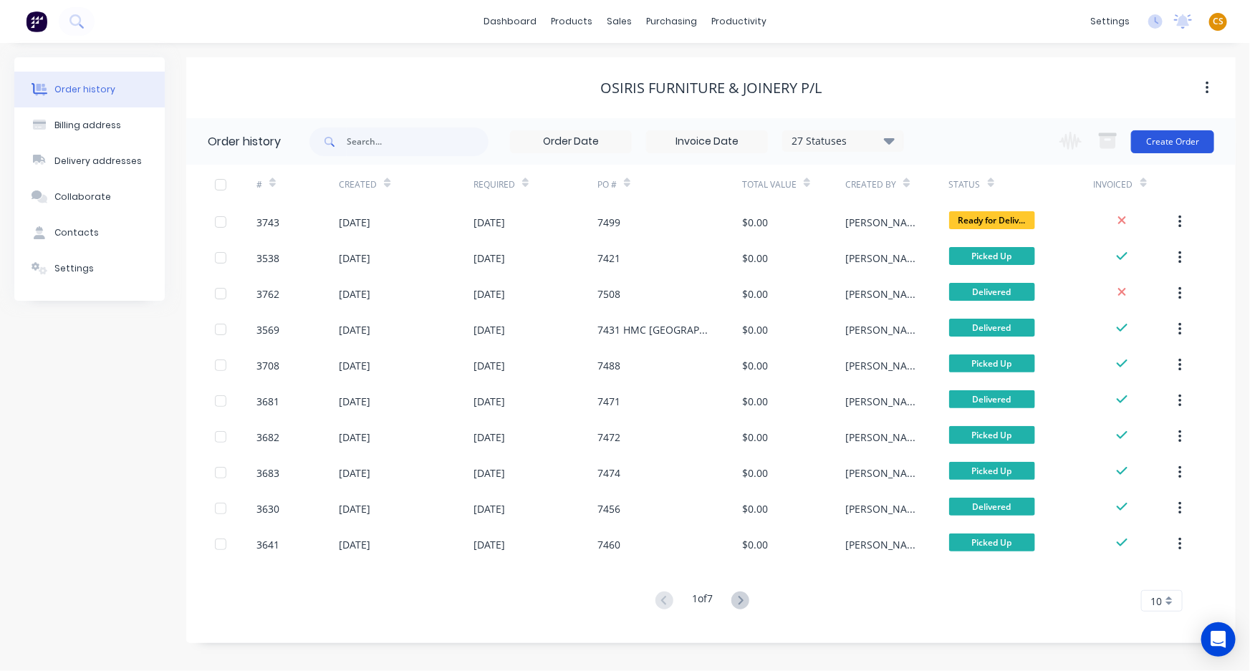
click at [1170, 143] on button "Create Order" at bounding box center [1172, 141] width 83 height 23
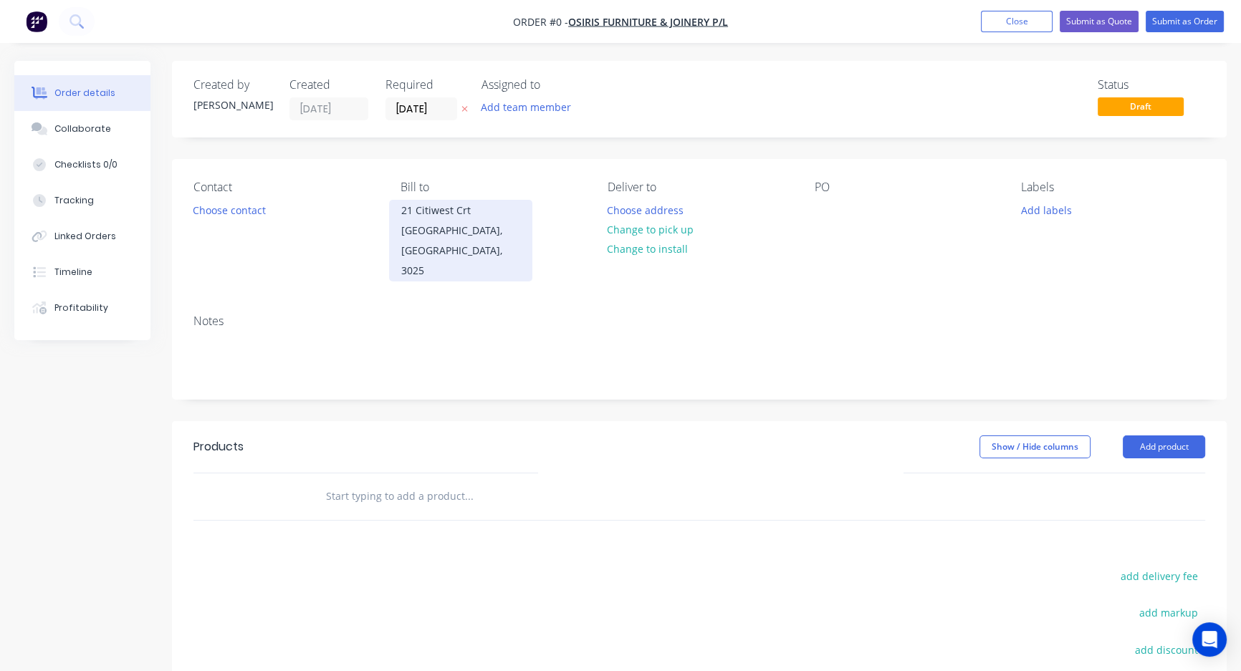
click at [453, 219] on div "21 Citiwest Crt" at bounding box center [460, 211] width 119 height 20
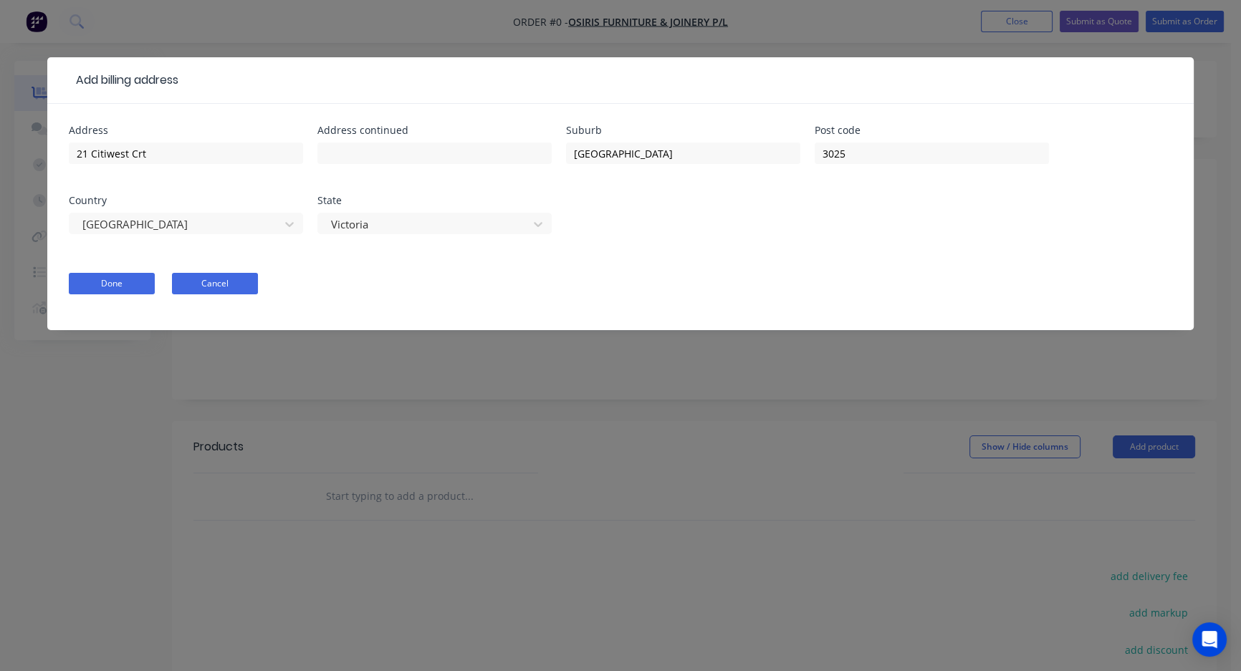
click at [200, 279] on button "Cancel" at bounding box center [215, 283] width 86 height 21
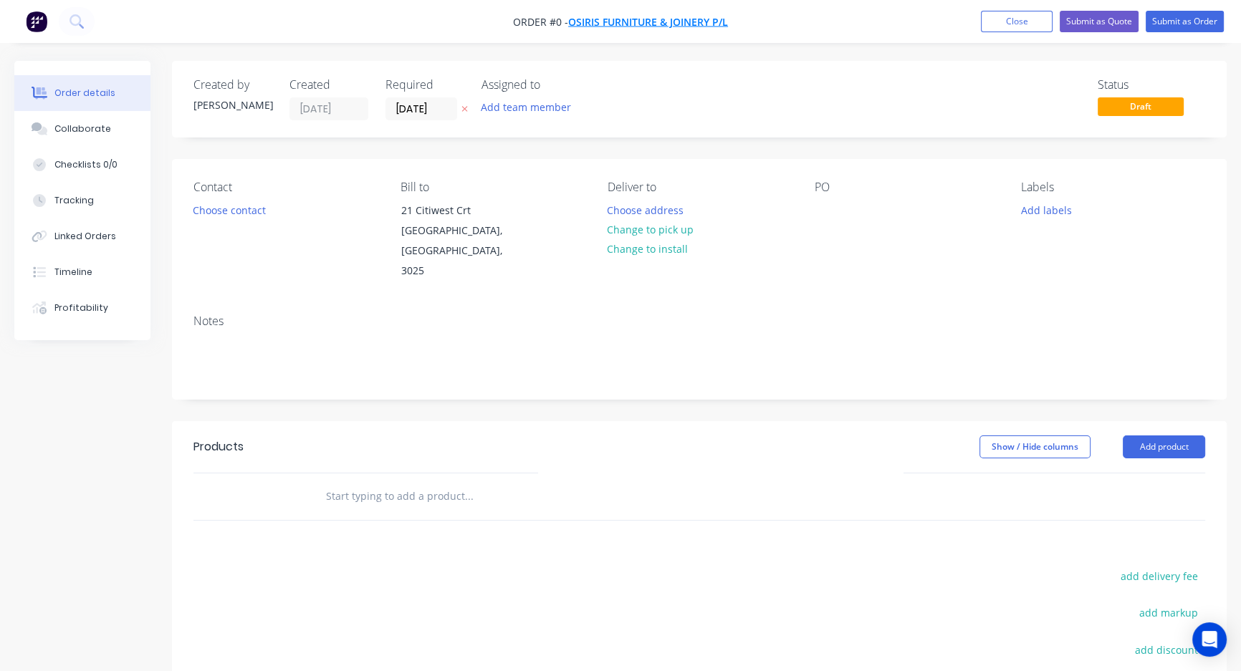
click at [610, 19] on span "Osiris Furniture & Joinery P/L" at bounding box center [648, 22] width 160 height 14
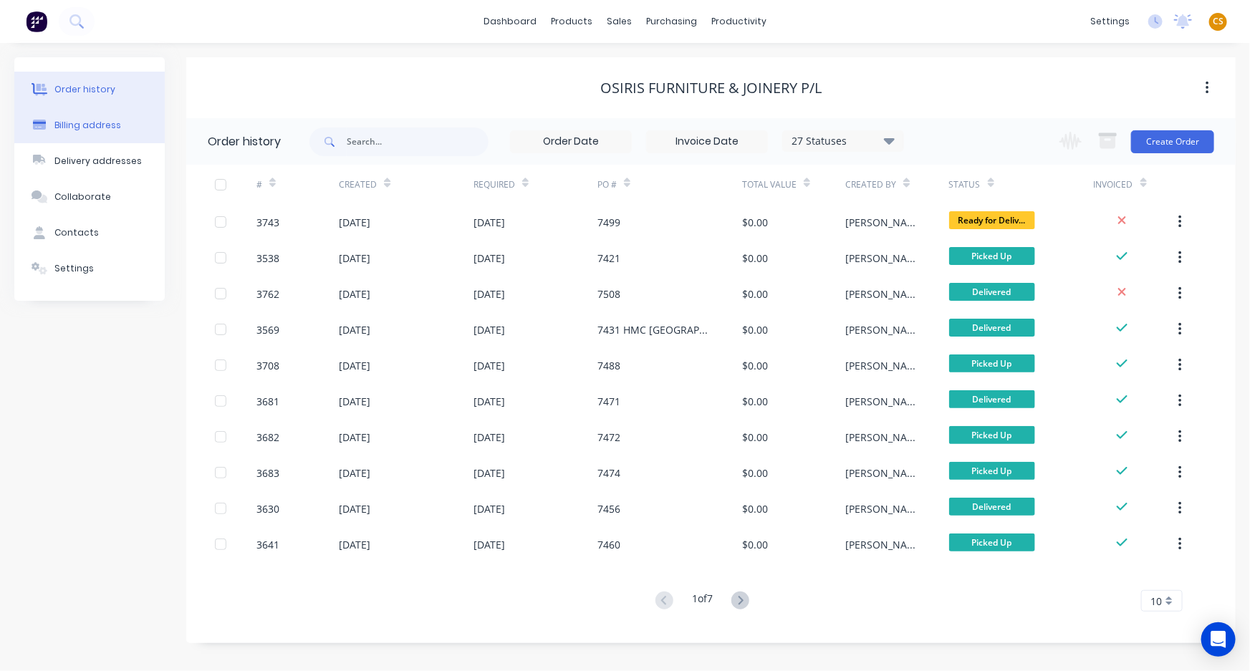
click at [93, 129] on div "Billing address" at bounding box center [87, 125] width 67 height 13
select select "AU"
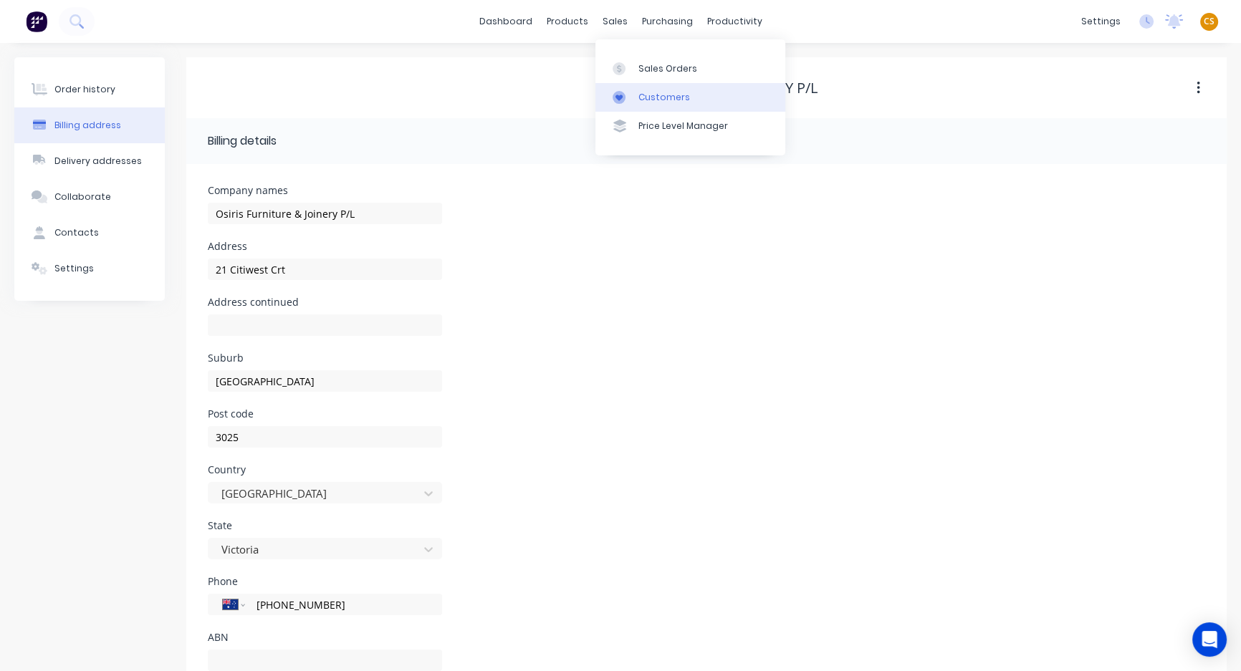
click at [658, 97] on div "Customers" at bounding box center [664, 97] width 52 height 13
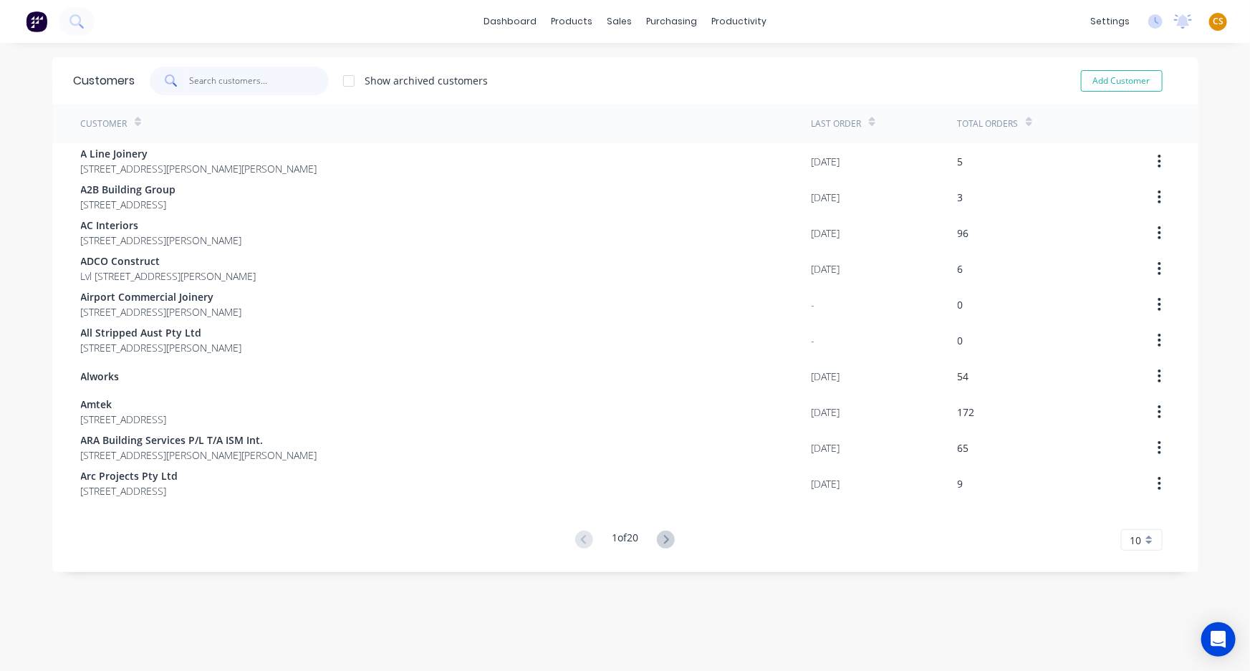
click at [208, 78] on input "text" at bounding box center [259, 81] width 140 height 29
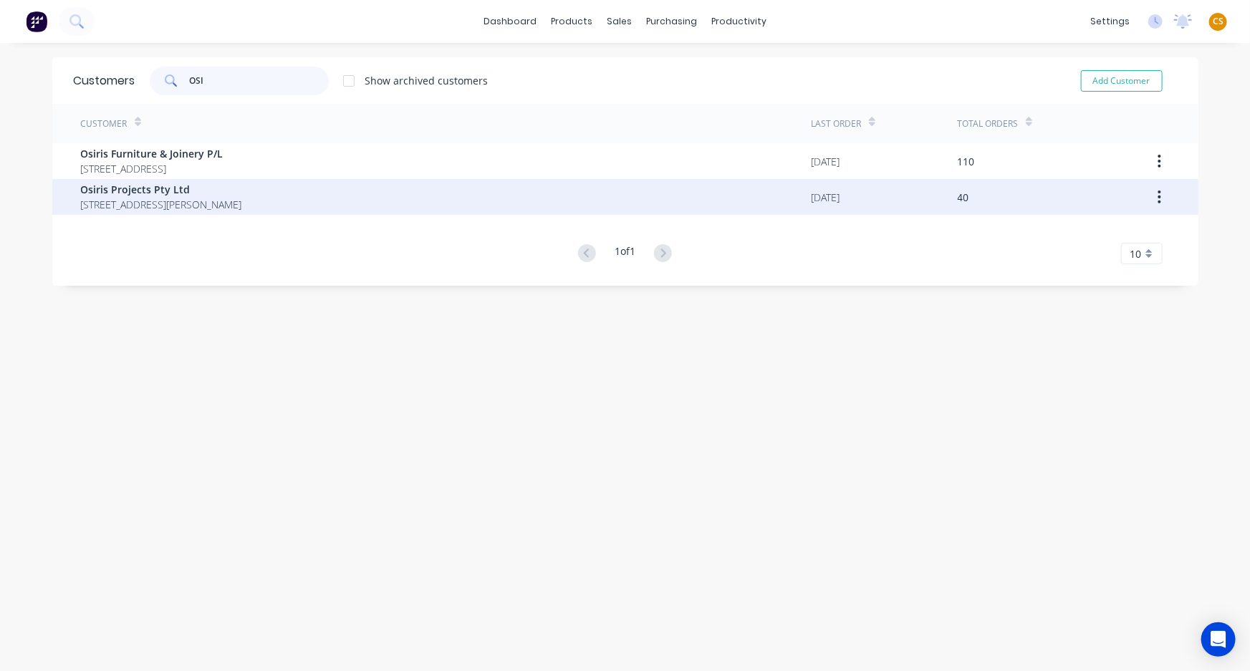
type input "OSI"
click at [231, 195] on span "Osiris Projects Pty Ltd" at bounding box center [161, 189] width 161 height 15
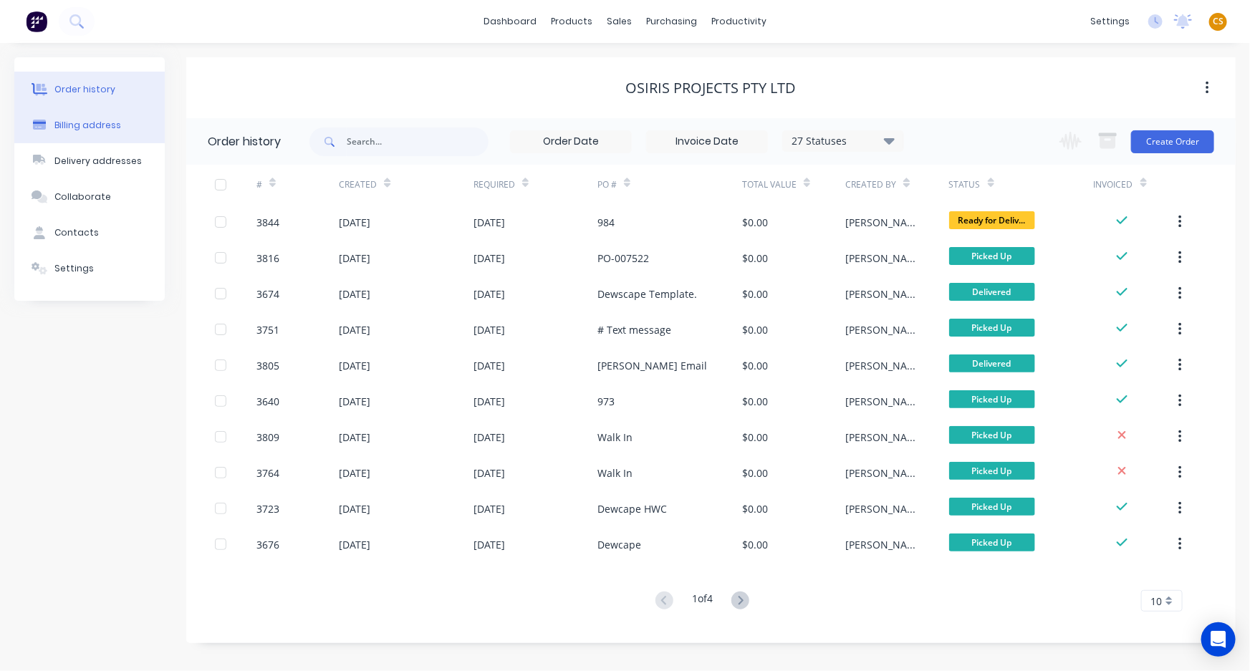
click at [113, 122] on div "Billing address" at bounding box center [87, 125] width 67 height 13
select select "AU"
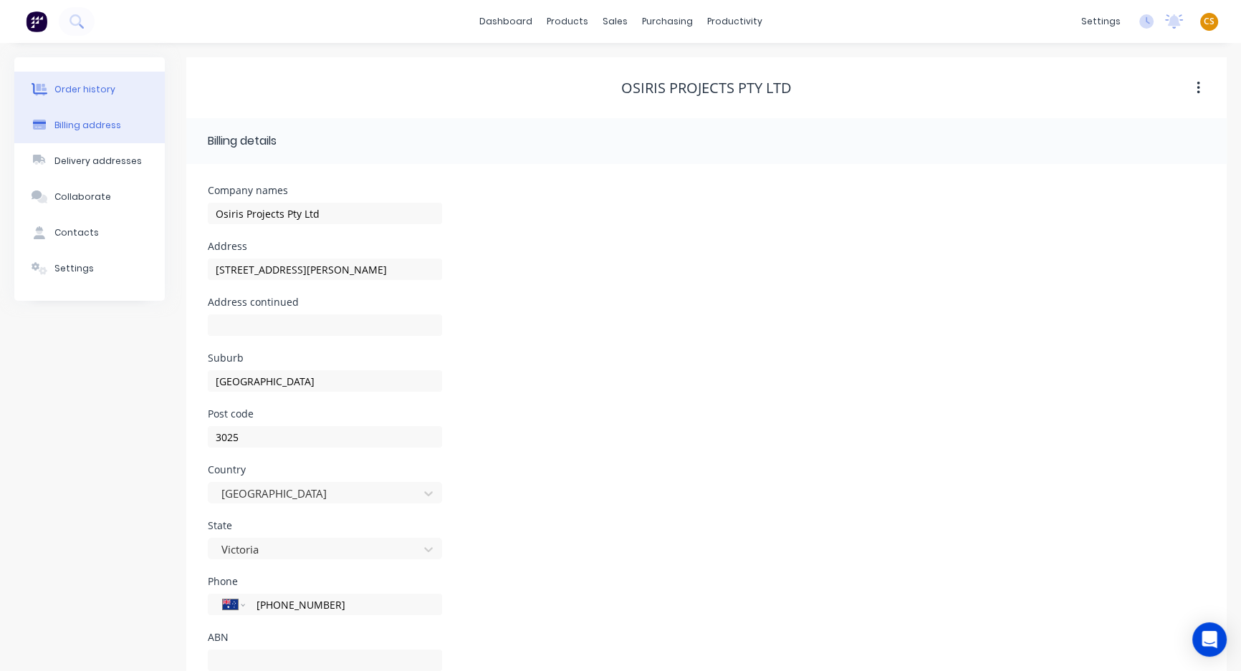
click at [85, 87] on div "Order history" at bounding box center [84, 89] width 61 height 13
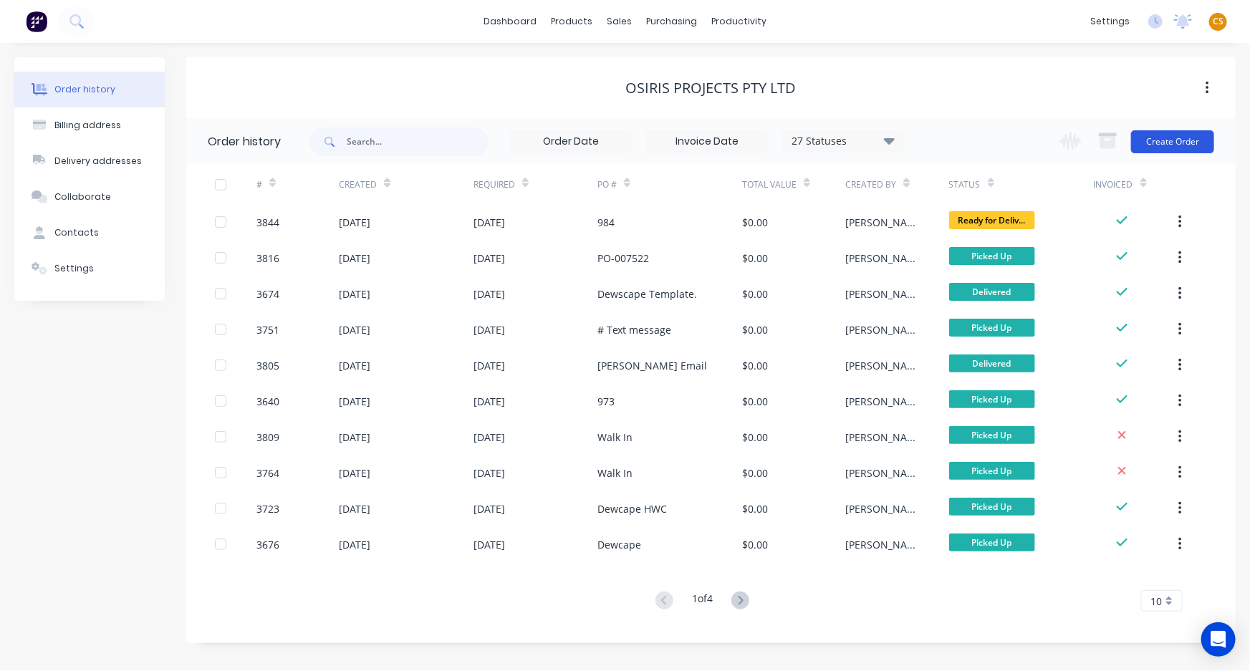
click at [1161, 148] on button "Create Order" at bounding box center [1172, 141] width 83 height 23
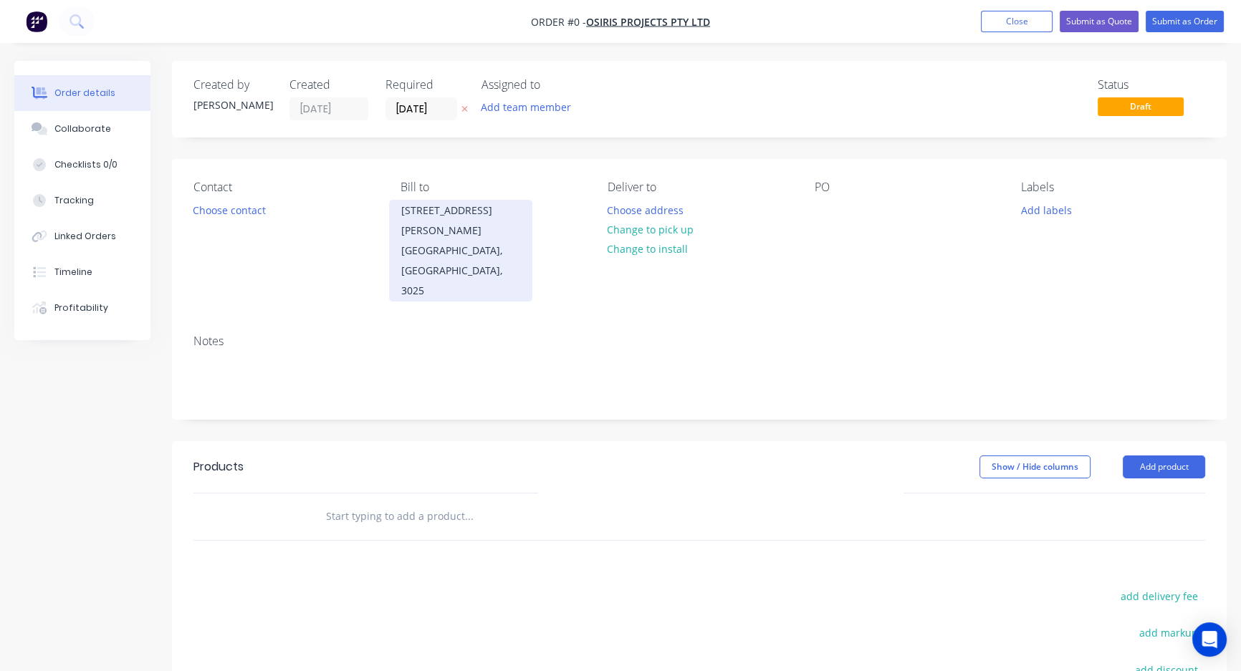
click at [460, 244] on div "[GEOGRAPHIC_DATA], [GEOGRAPHIC_DATA], 3025" at bounding box center [460, 271] width 119 height 60
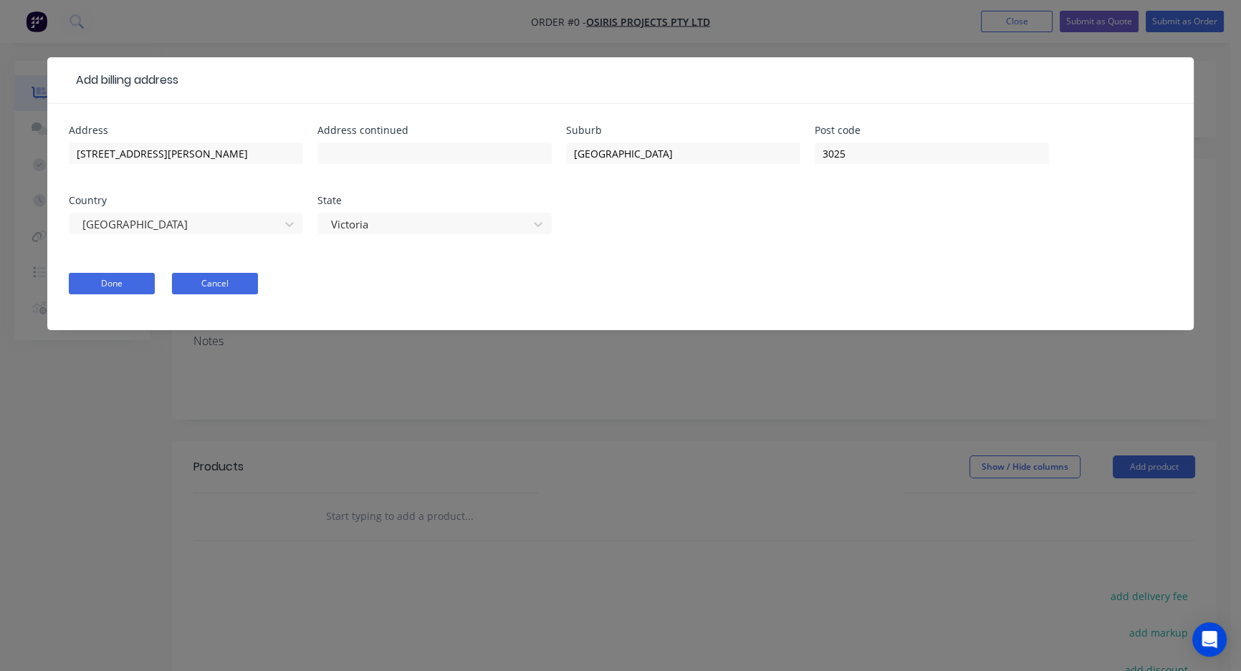
click at [223, 282] on button "Cancel" at bounding box center [215, 283] width 86 height 21
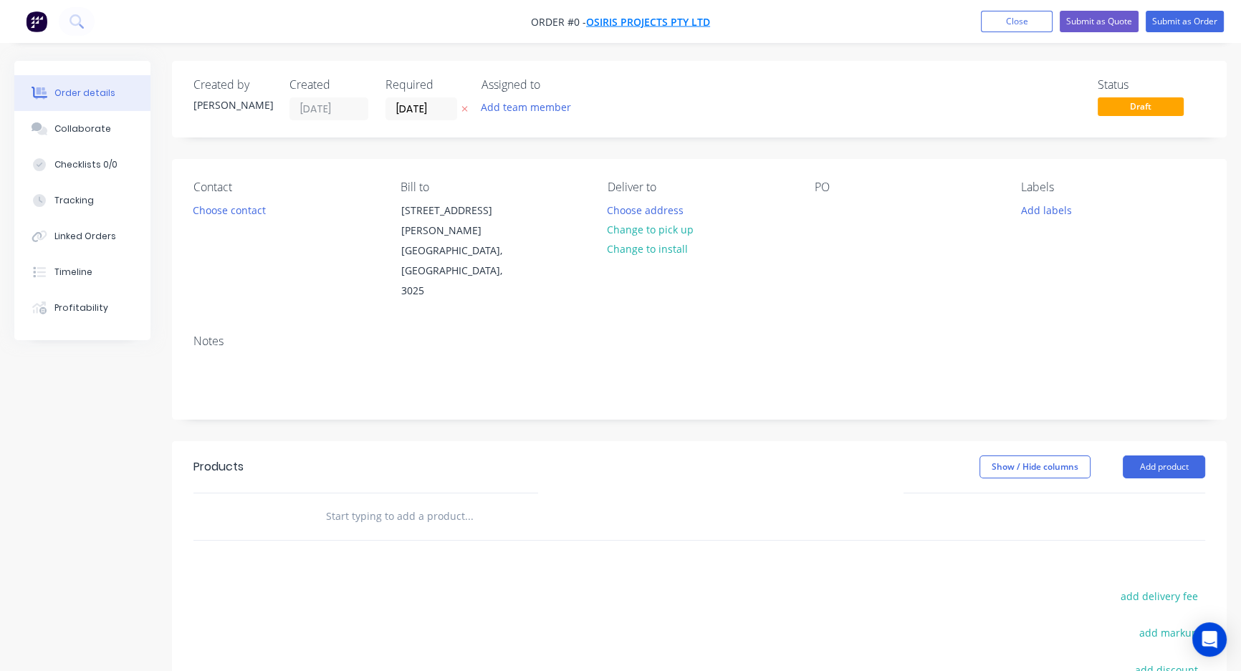
click at [686, 16] on span "Osiris Projects Pty Ltd" at bounding box center [648, 22] width 124 height 14
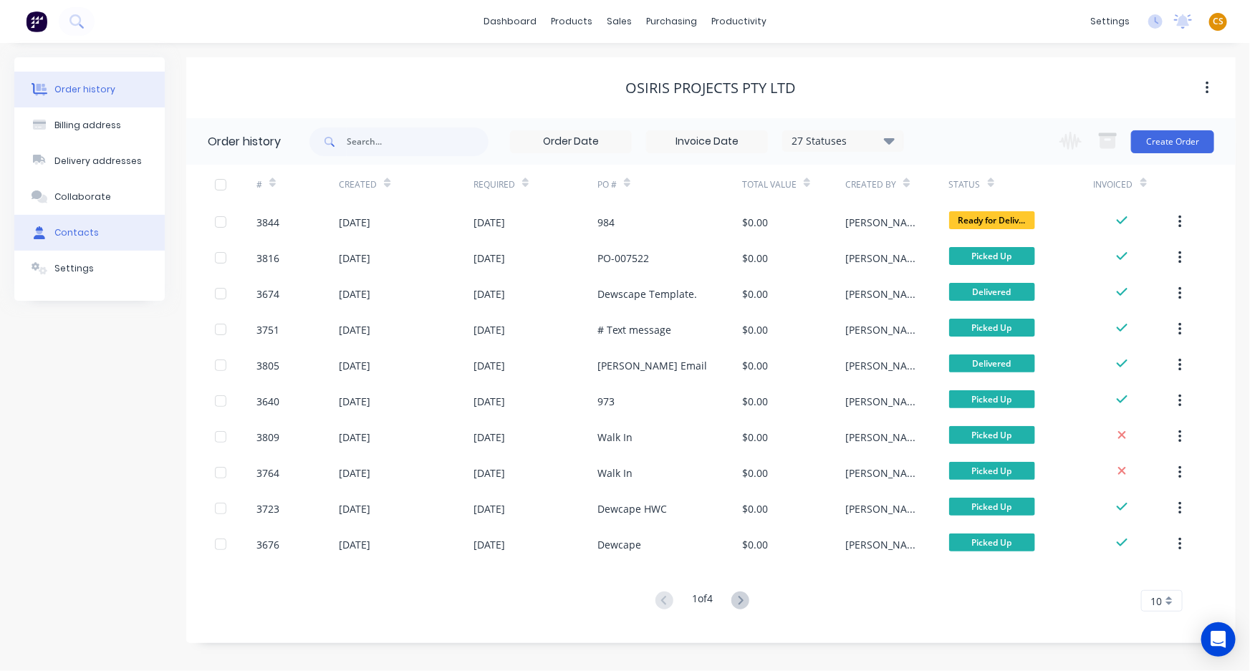
click at [67, 230] on div "Contacts" at bounding box center [76, 232] width 44 height 13
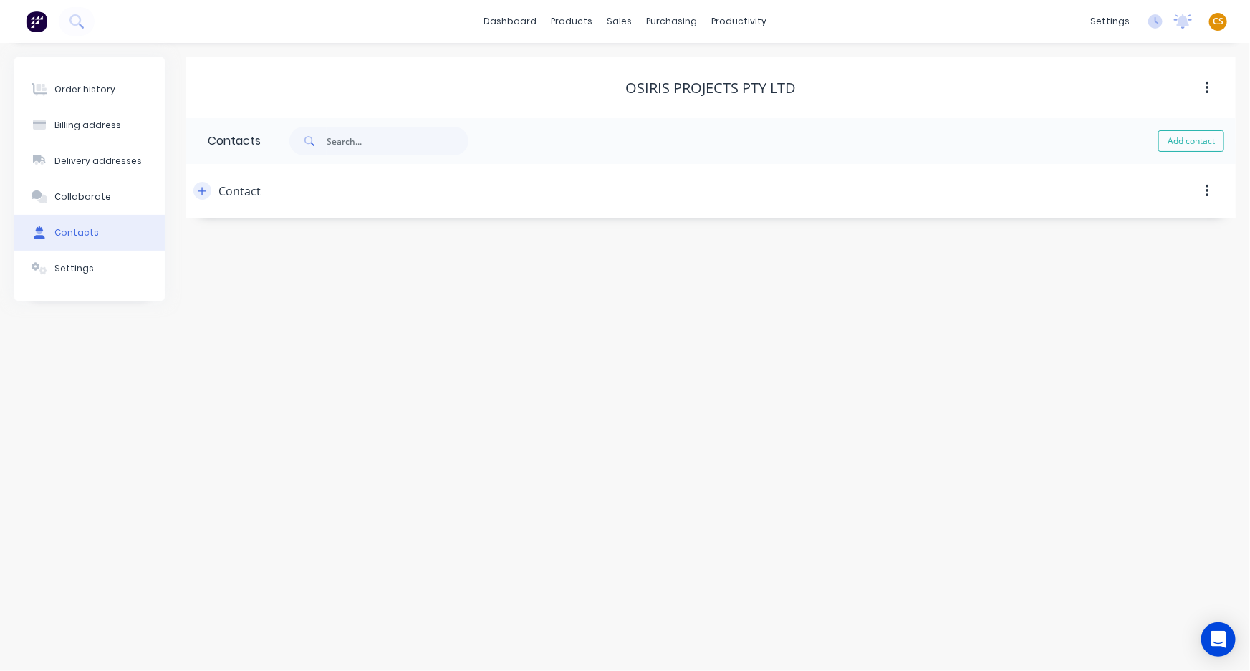
click at [208, 191] on button "button" at bounding box center [202, 191] width 18 height 18
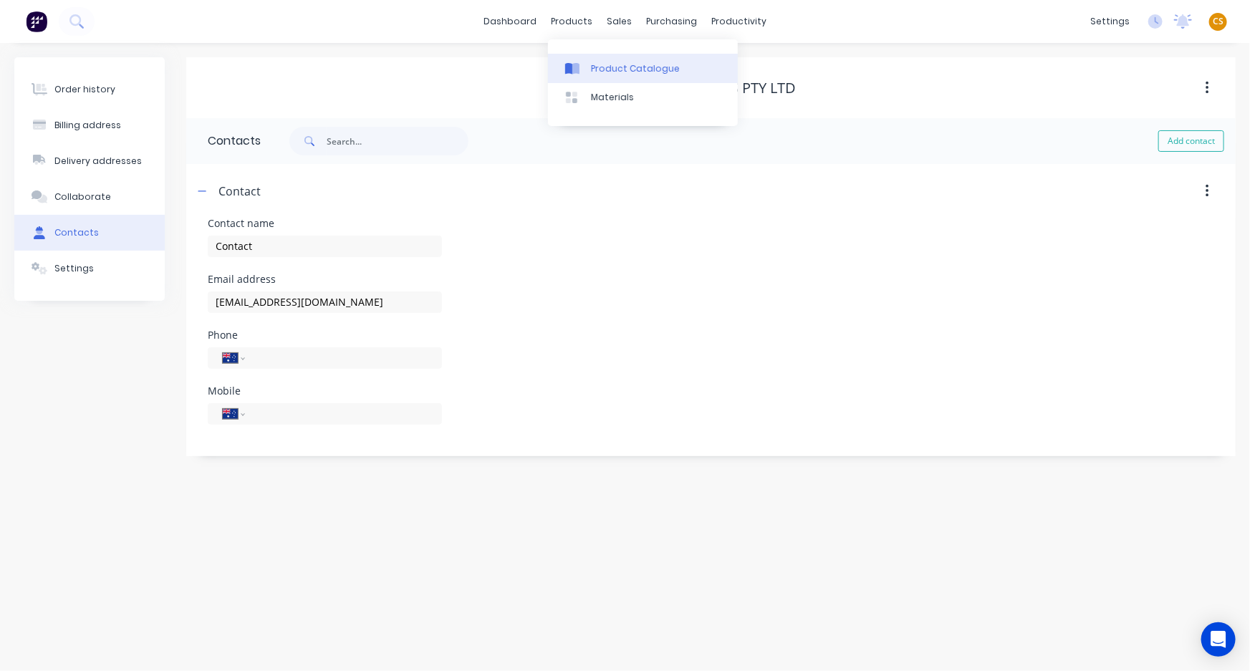
click at [623, 66] on div "Product Catalogue" at bounding box center [635, 68] width 89 height 13
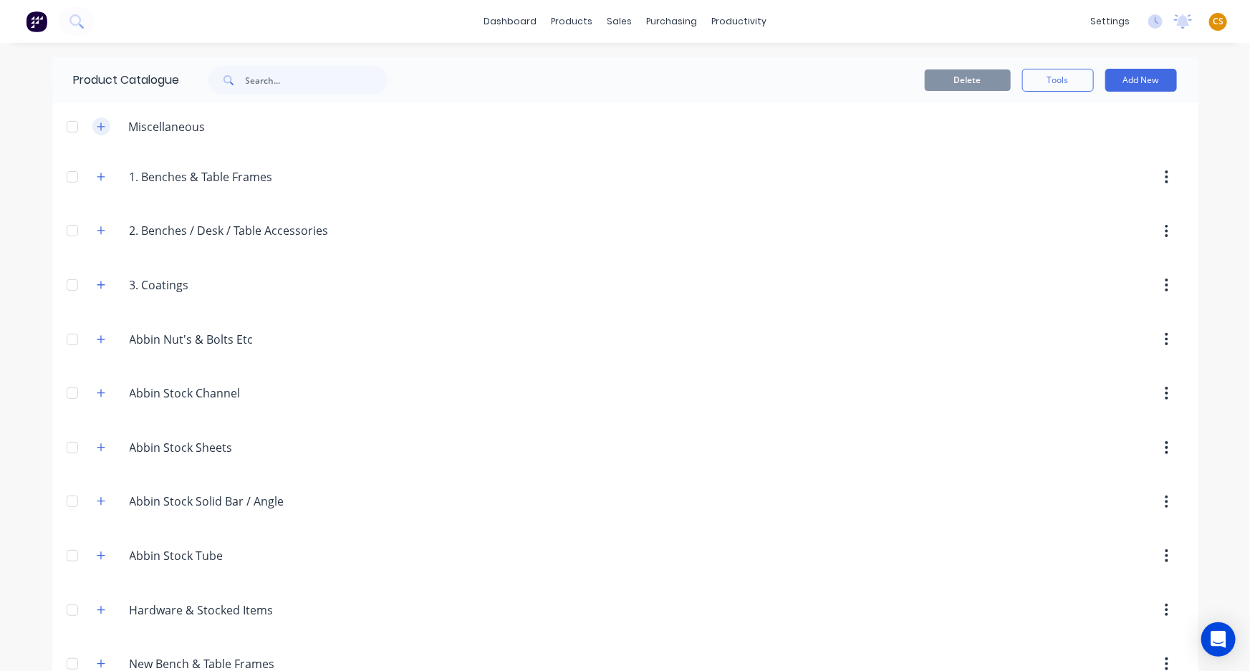
click at [97, 123] on icon "button" at bounding box center [101, 127] width 9 height 10
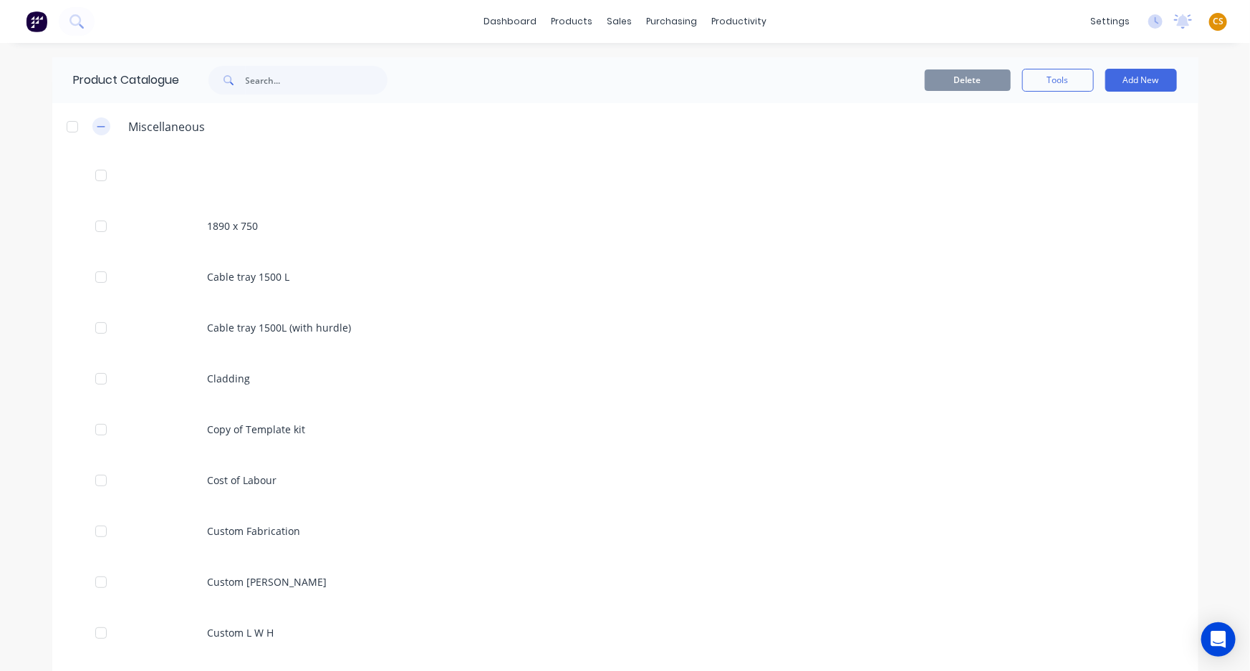
click at [97, 122] on icon "button" at bounding box center [101, 127] width 9 height 10
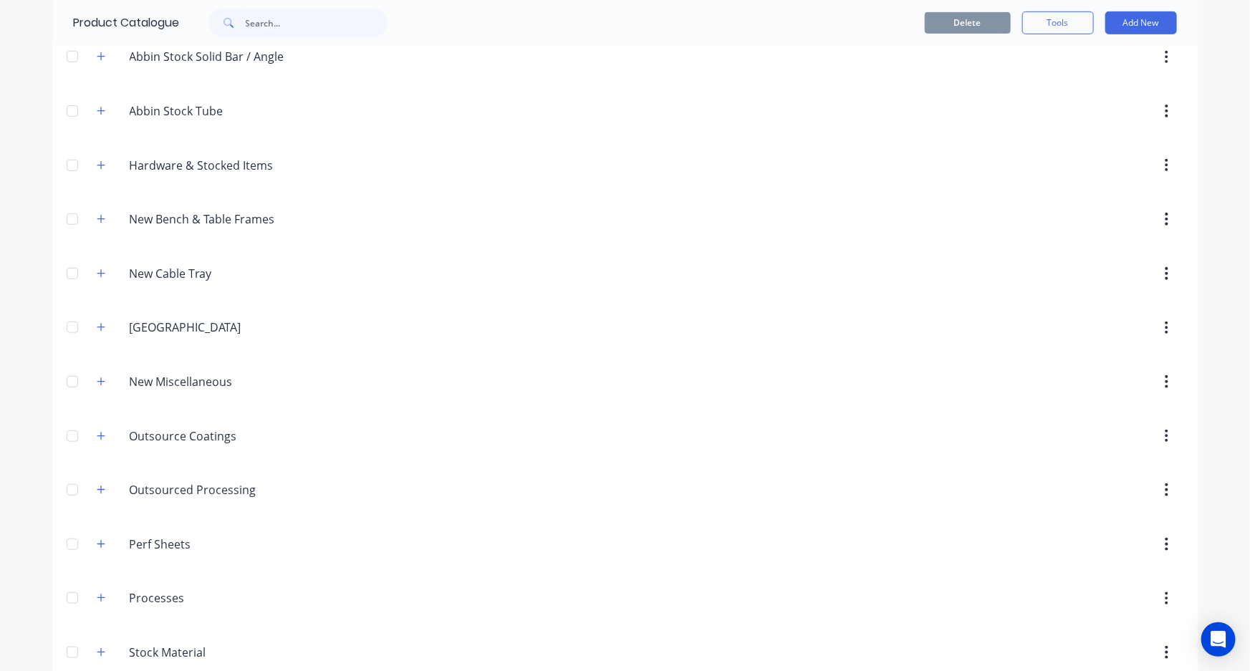
scroll to position [781, 0]
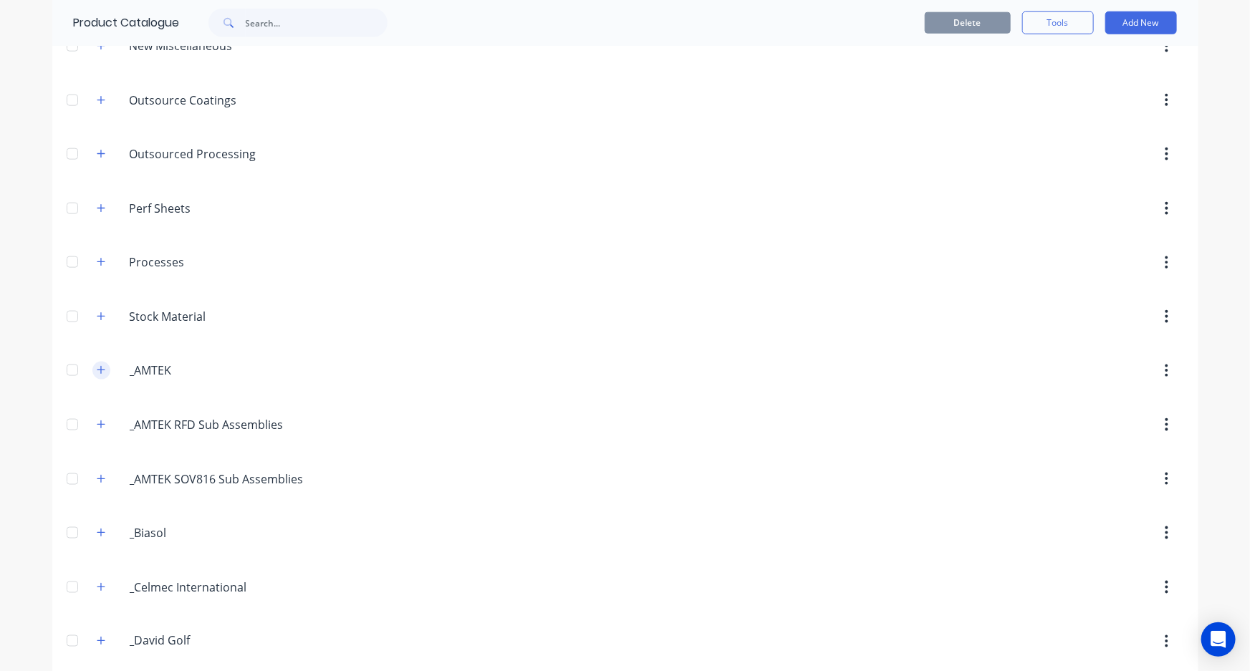
click at [97, 365] on icon "button" at bounding box center [101, 370] width 9 height 10
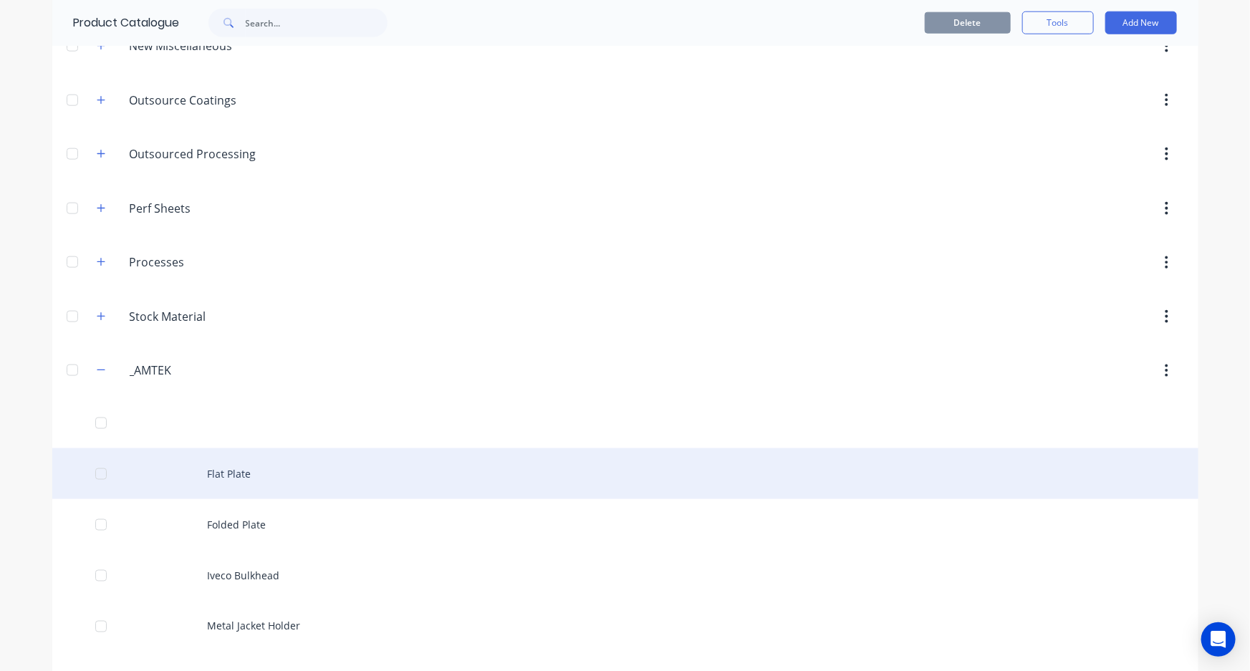
click at [219, 473] on div "Flat Plate" at bounding box center [625, 473] width 1146 height 51
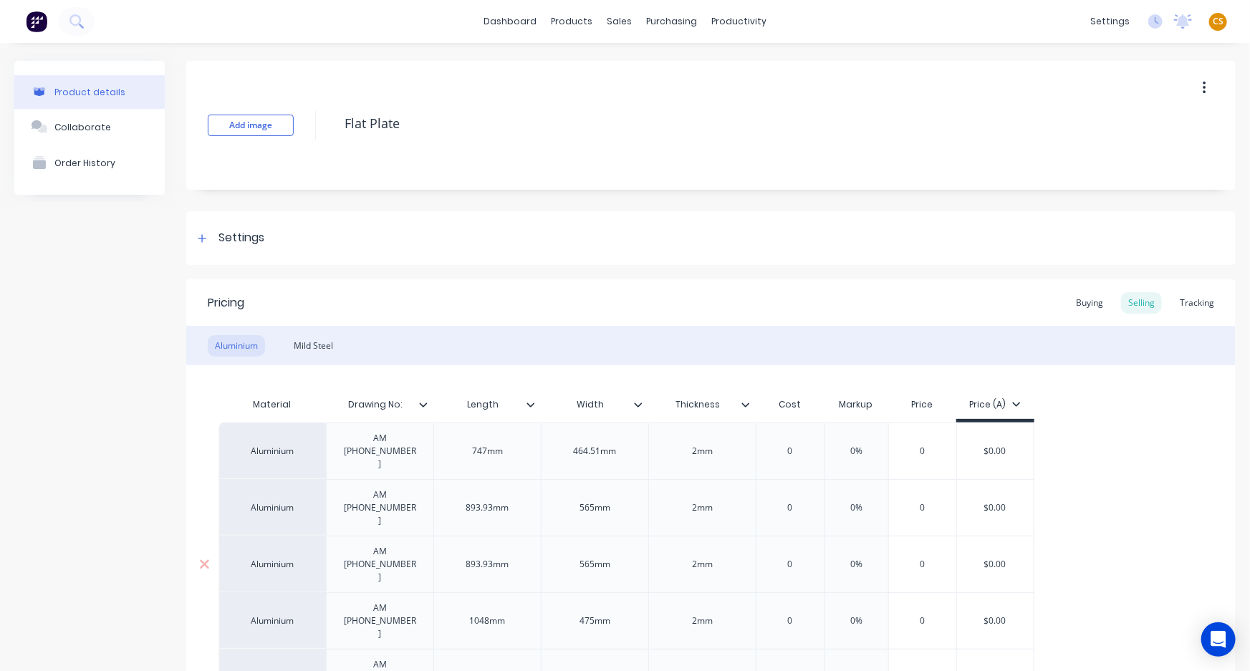
type textarea "x"
click at [659, 70] on div "Sales Orders" at bounding box center [667, 68] width 59 height 13
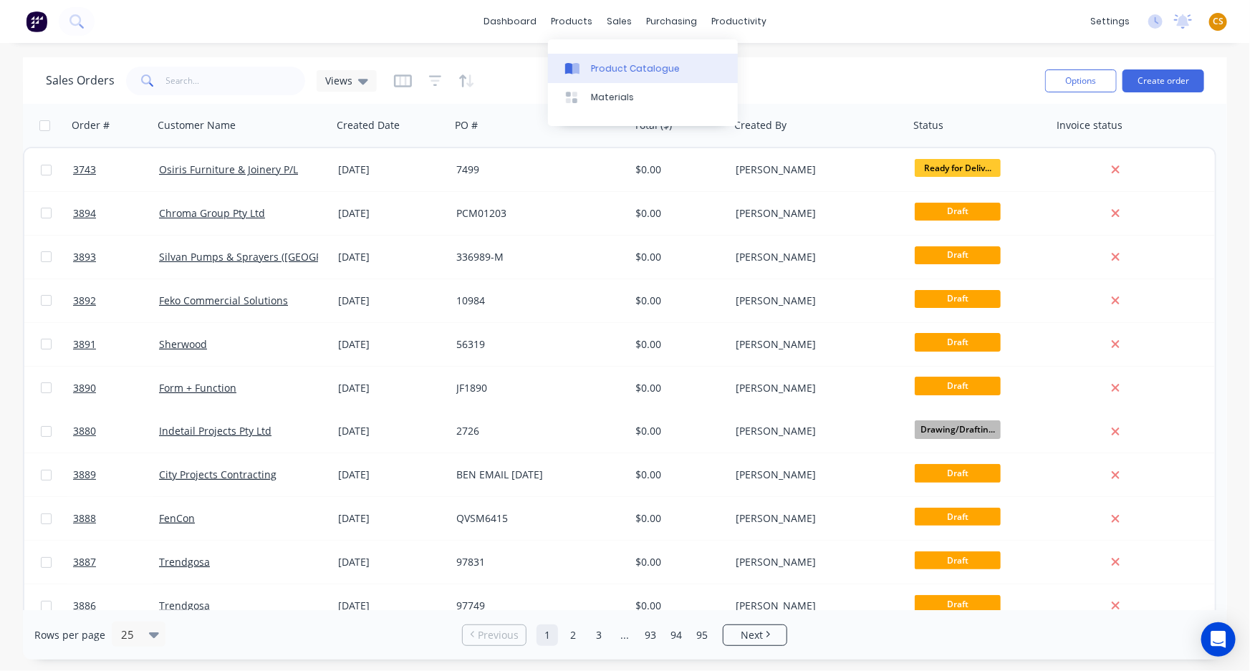
click at [607, 69] on div "Product Catalogue" at bounding box center [635, 68] width 89 height 13
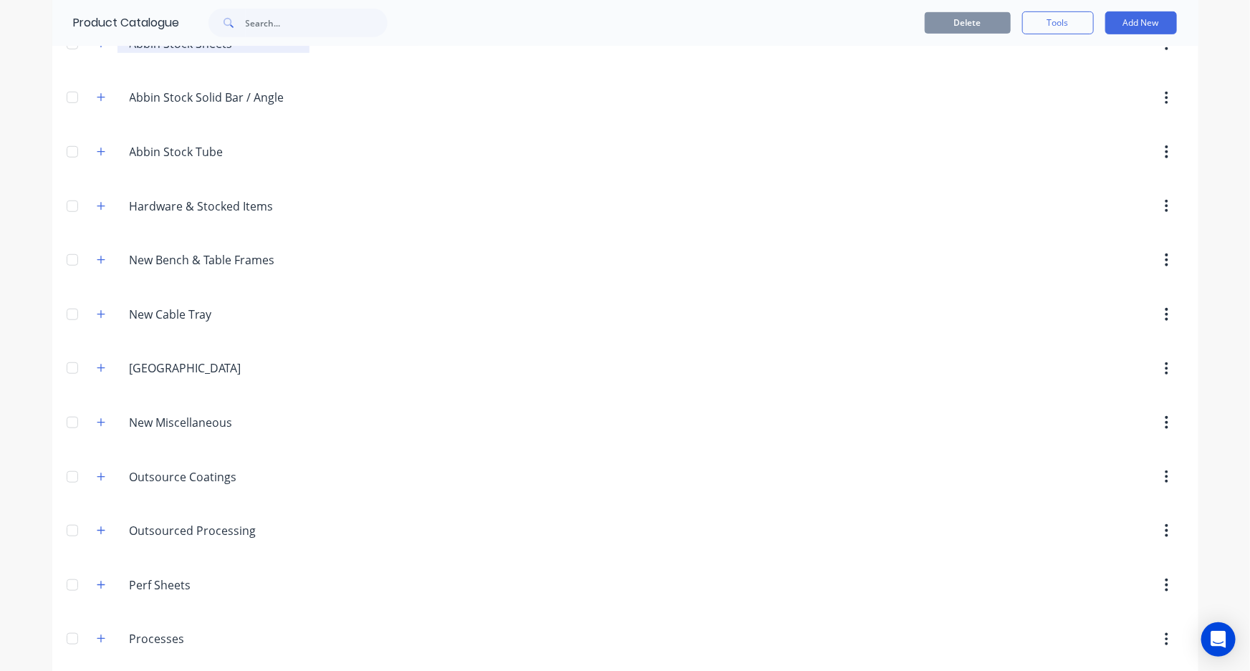
scroll to position [781, 0]
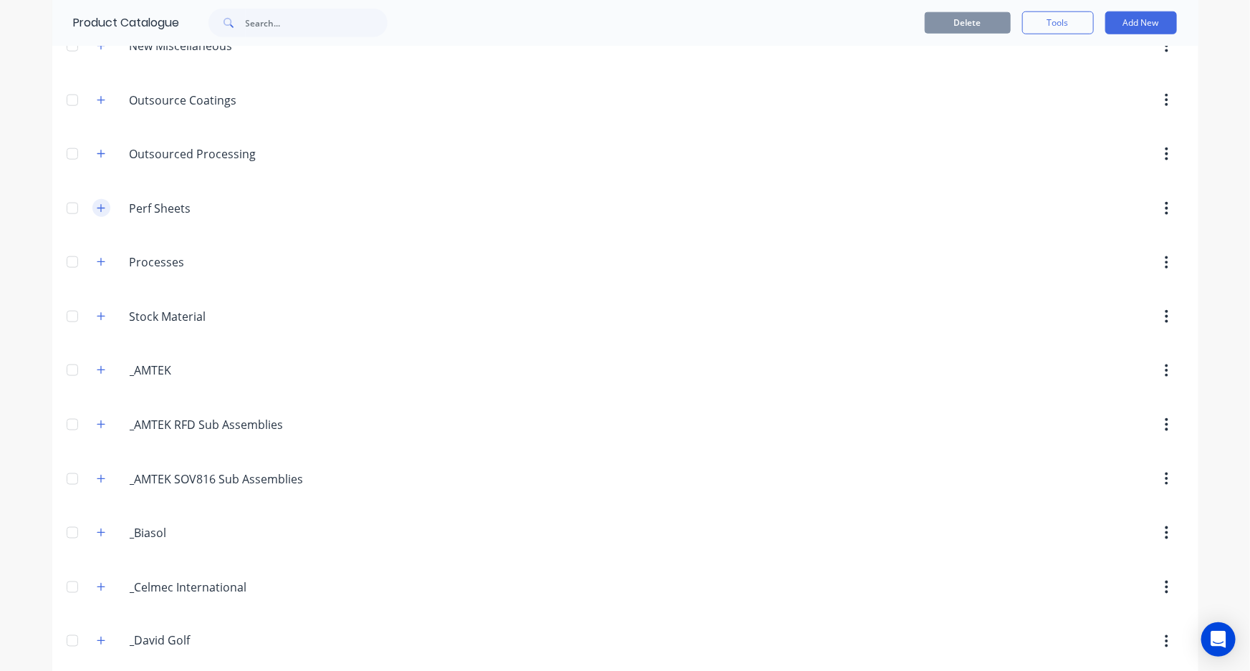
click at [100, 203] on icon "button" at bounding box center [101, 208] width 9 height 10
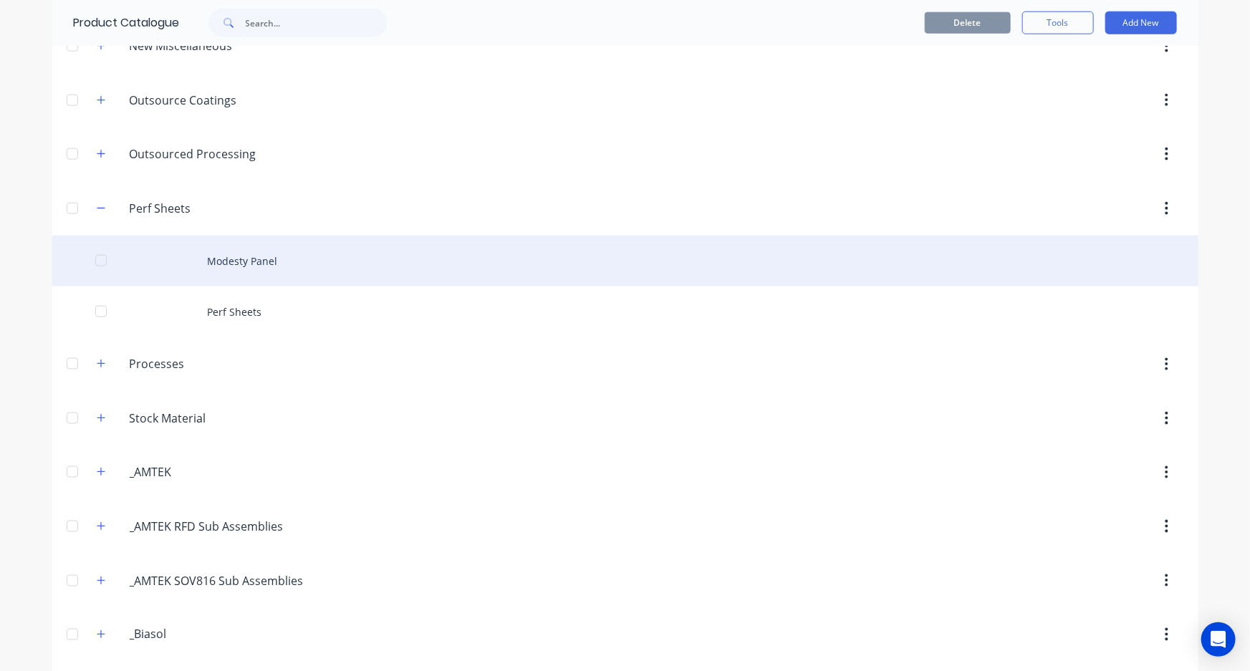
click at [241, 256] on div "Modesty Panel" at bounding box center [625, 261] width 1146 height 51
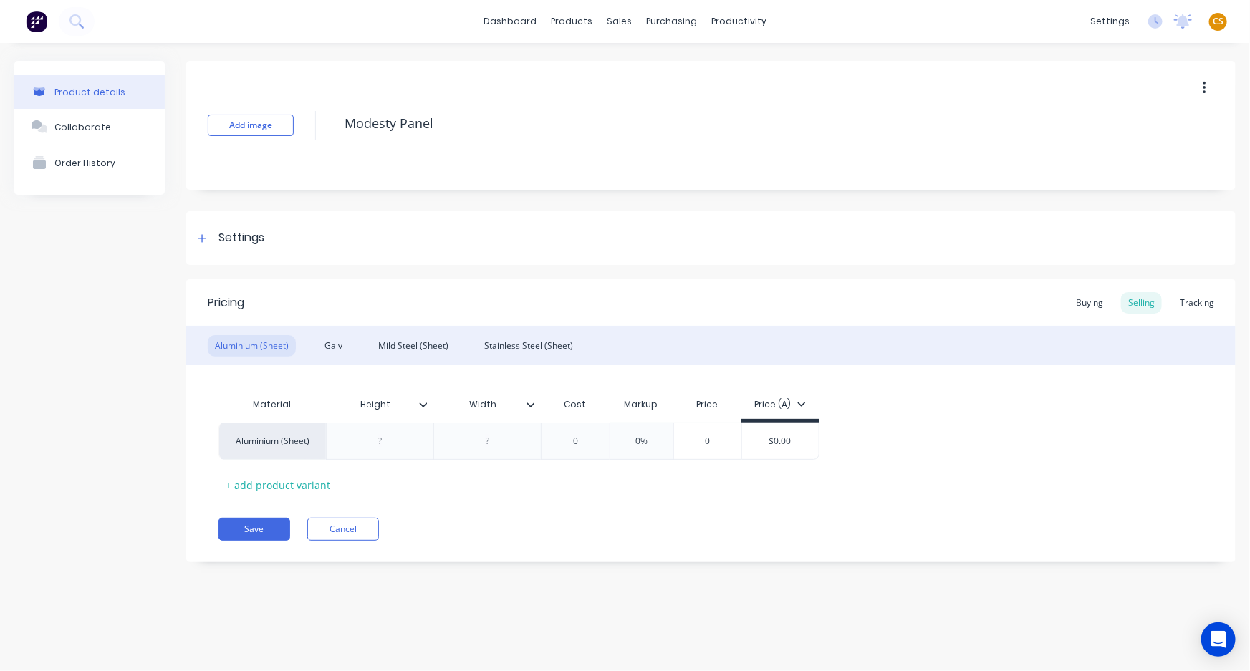
type textarea "x"
type input "0%"
click at [639, 439] on input "0%" at bounding box center [642, 441] width 72 height 13
click at [658, 103] on div "Customers" at bounding box center [669, 97] width 52 height 13
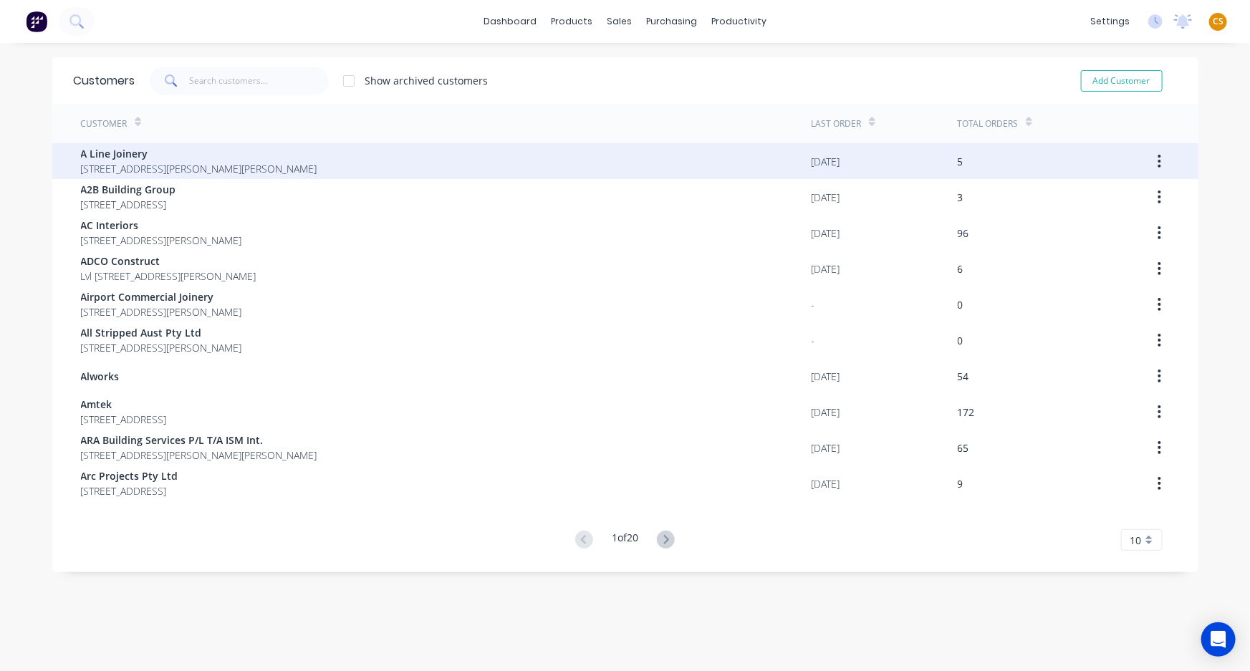
click at [224, 163] on span "[STREET_ADDRESS][PERSON_NAME][PERSON_NAME]" at bounding box center [199, 168] width 236 height 15
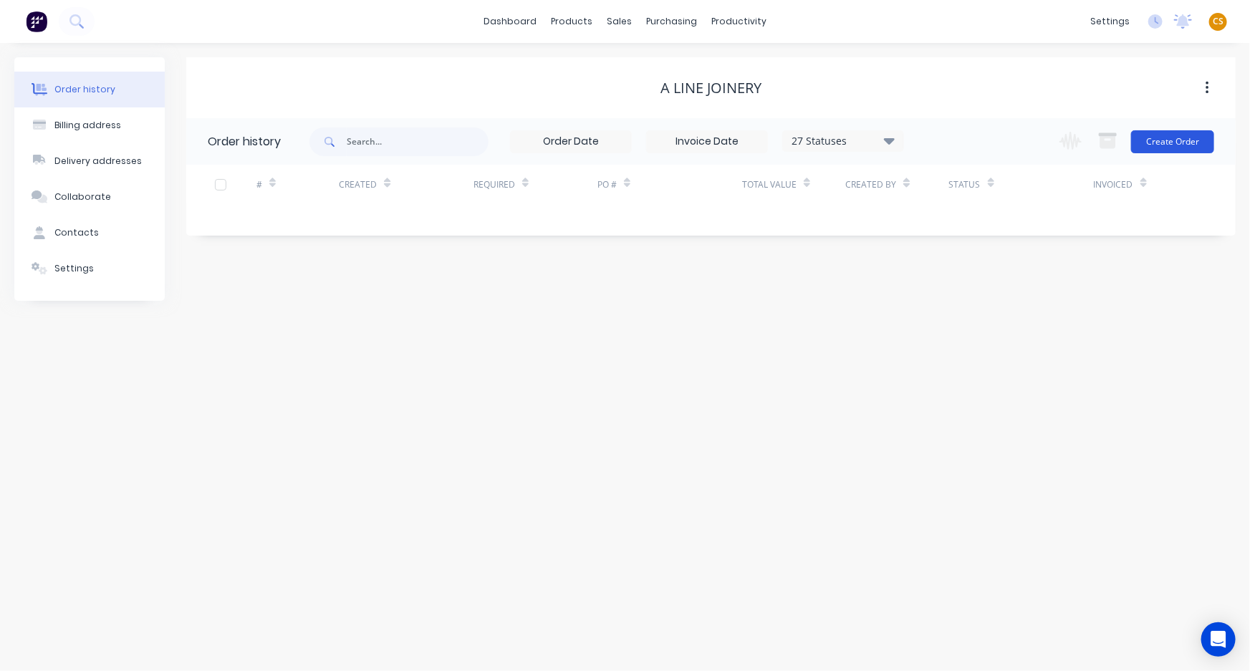
click at [1184, 140] on button "Create Order" at bounding box center [1172, 141] width 83 height 23
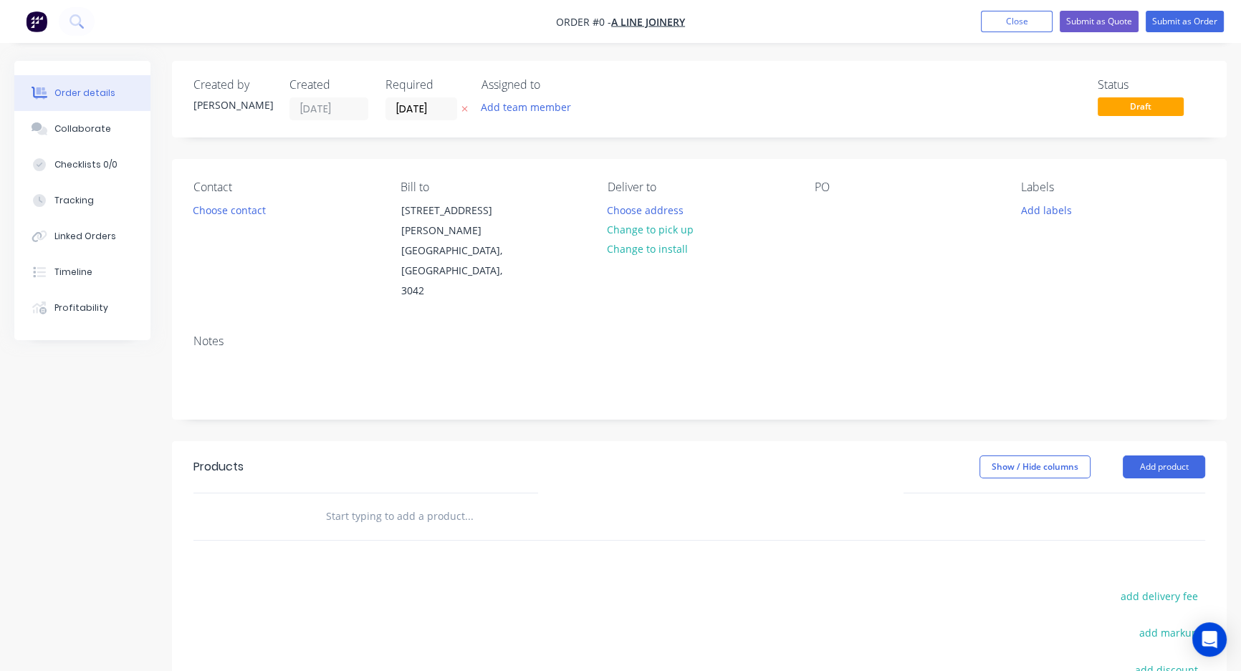
click at [403, 502] on input "text" at bounding box center [468, 516] width 287 height 29
click at [1150, 456] on button "Add product" at bounding box center [1164, 467] width 82 height 23
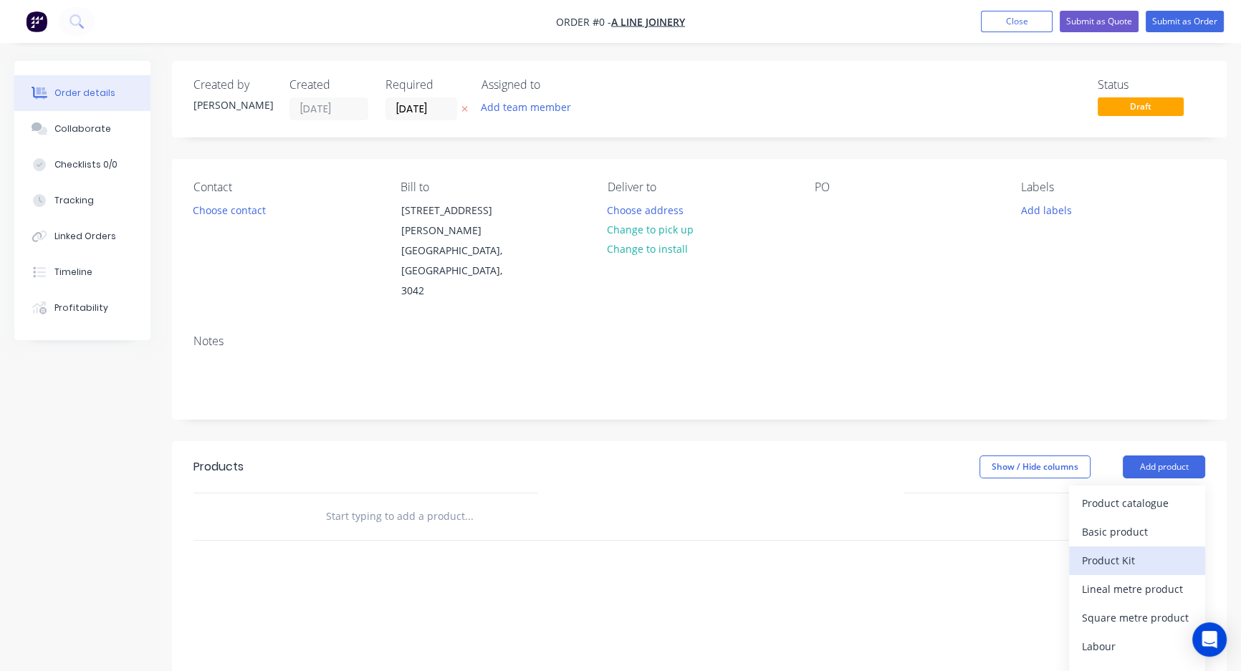
click at [1110, 550] on div "Product Kit" at bounding box center [1137, 560] width 110 height 21
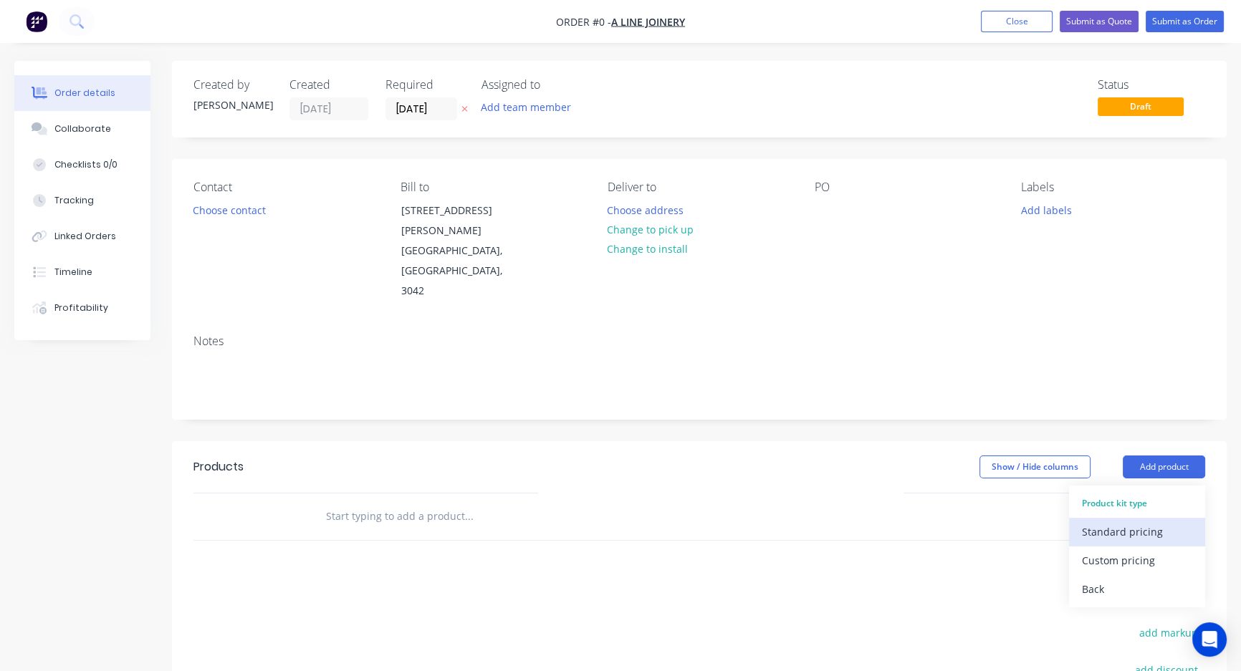
click at [1101, 522] on div "Standard pricing" at bounding box center [1137, 532] width 110 height 21
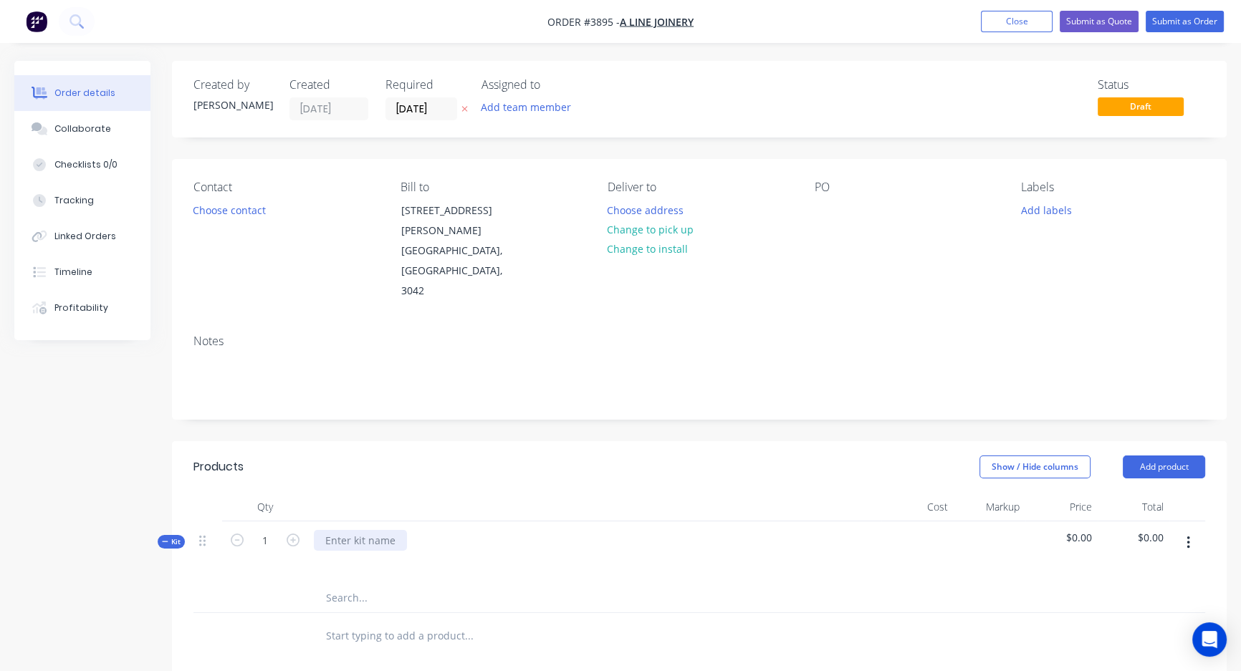
click at [350, 530] on div at bounding box center [360, 540] width 93 height 21
click at [327, 551] on div at bounding box center [336, 561] width 23 height 21
click at [333, 599] on input "text" at bounding box center [468, 613] width 287 height 29
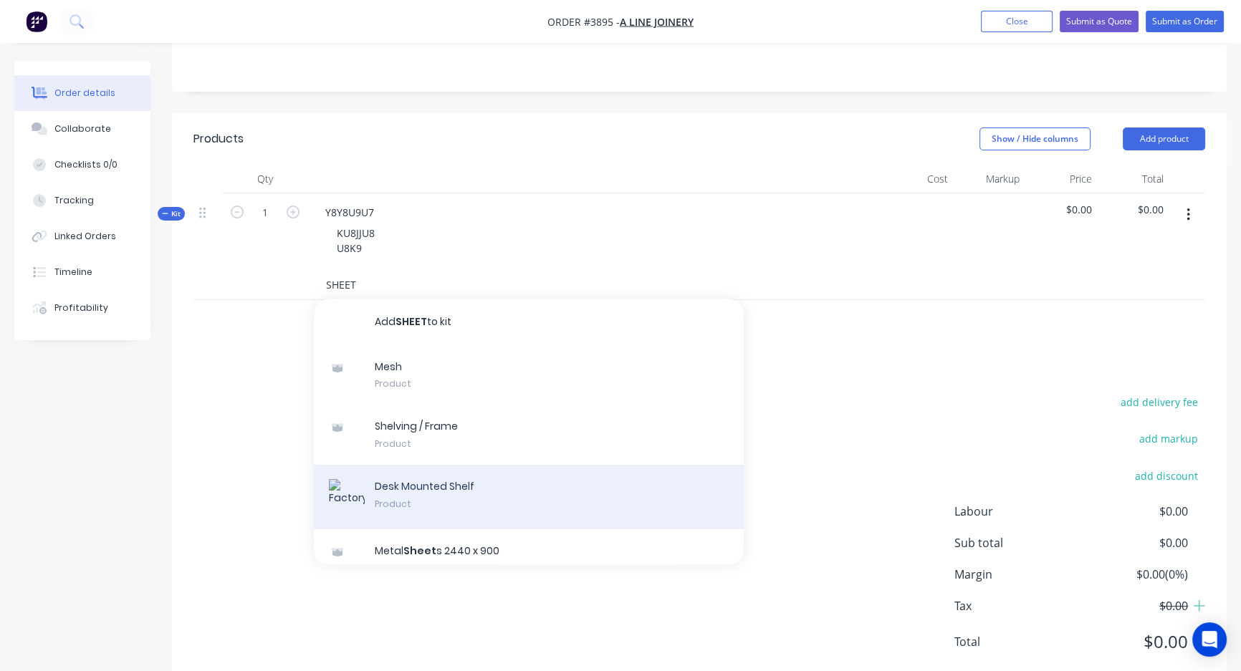
type input "SHEET"
click at [417, 465] on div "Desk Mounted Shelf Product" at bounding box center [529, 497] width 430 height 64
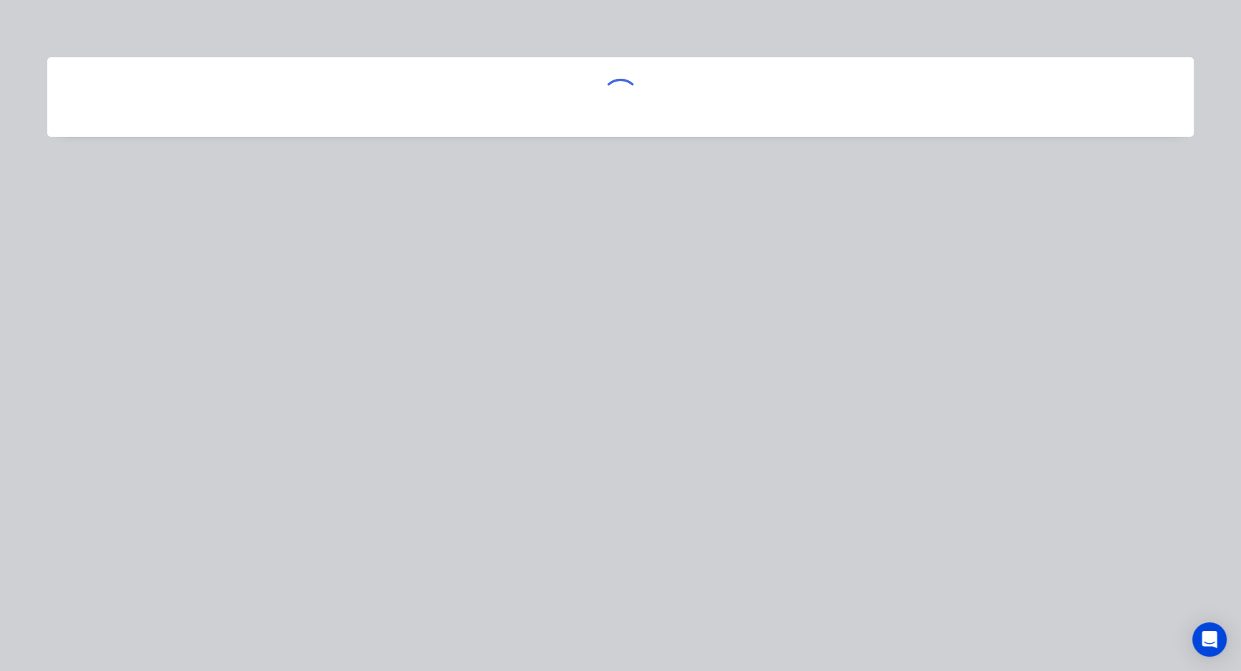
click at [396, 387] on div at bounding box center [620, 335] width 1241 height 671
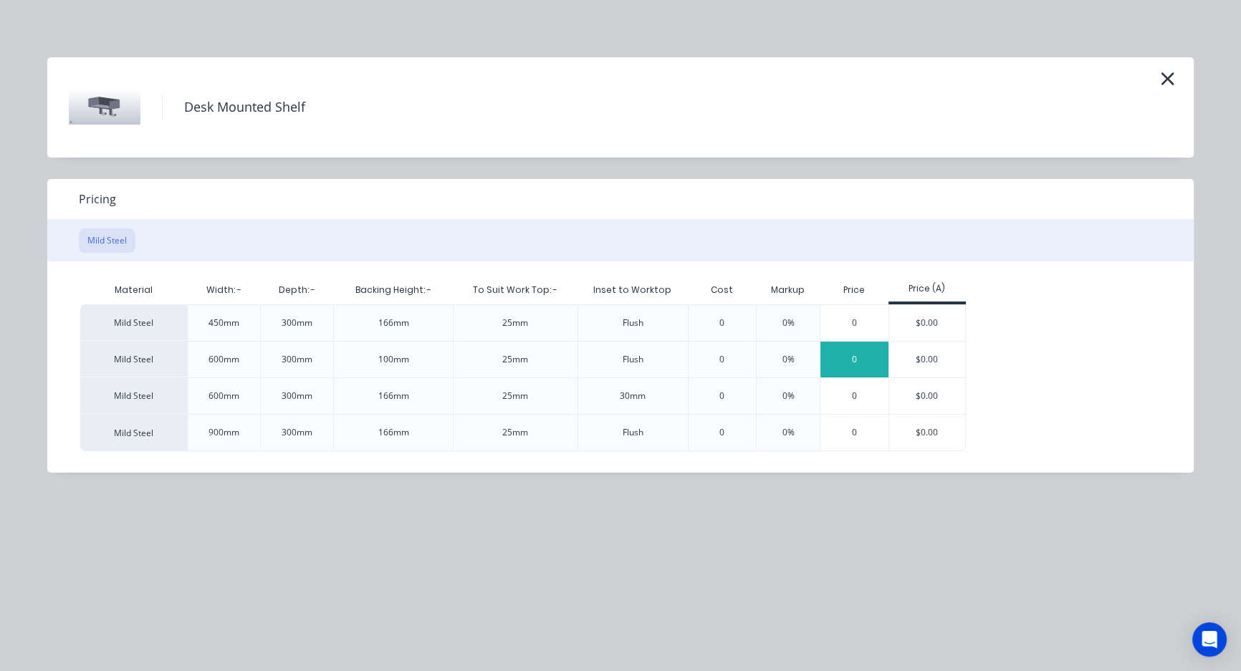
click at [848, 359] on div "0" at bounding box center [854, 360] width 68 height 36
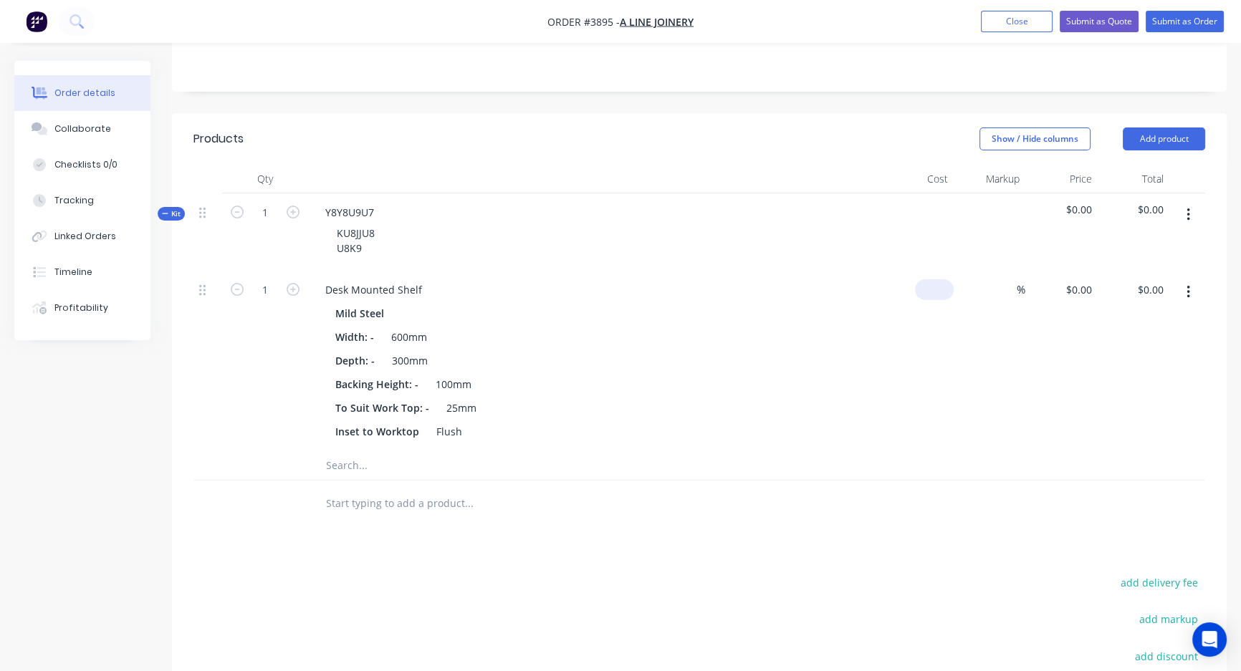
click at [939, 279] on input at bounding box center [937, 289] width 33 height 21
type input "$8.00"
click at [1004, 279] on input at bounding box center [1008, 289] width 16 height 21
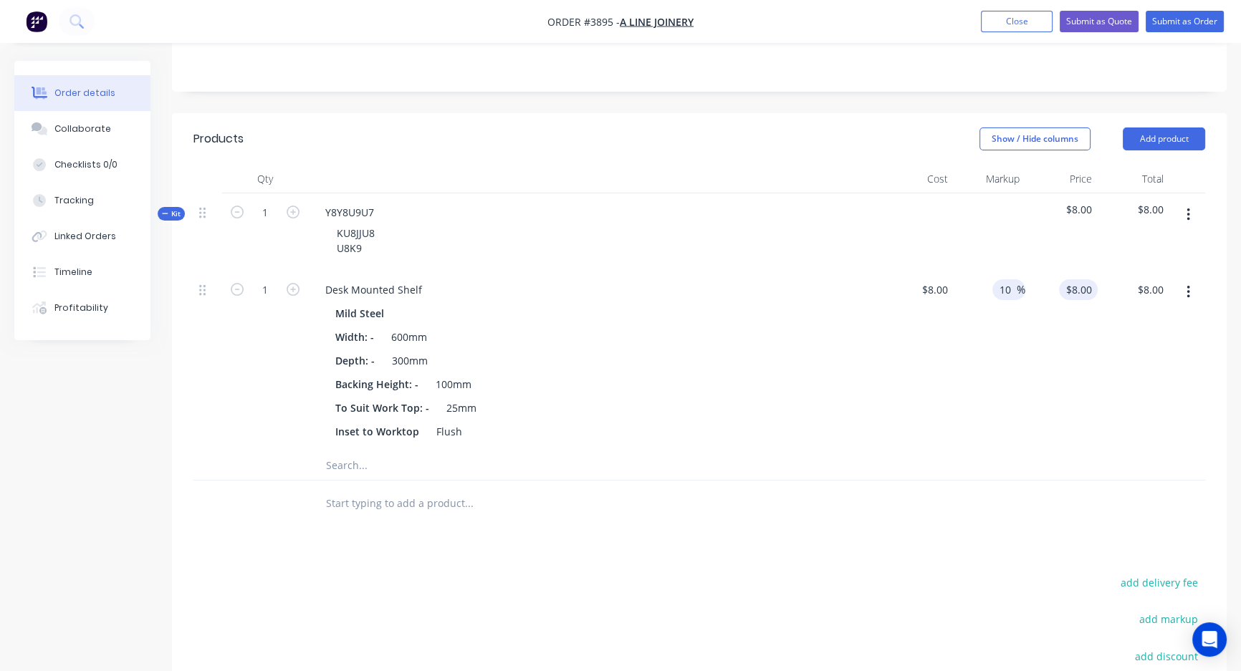
type input "10"
type input "8.8"
type input "$8.80"
click at [1089, 279] on input "8.8" at bounding box center [1081, 289] width 33 height 21
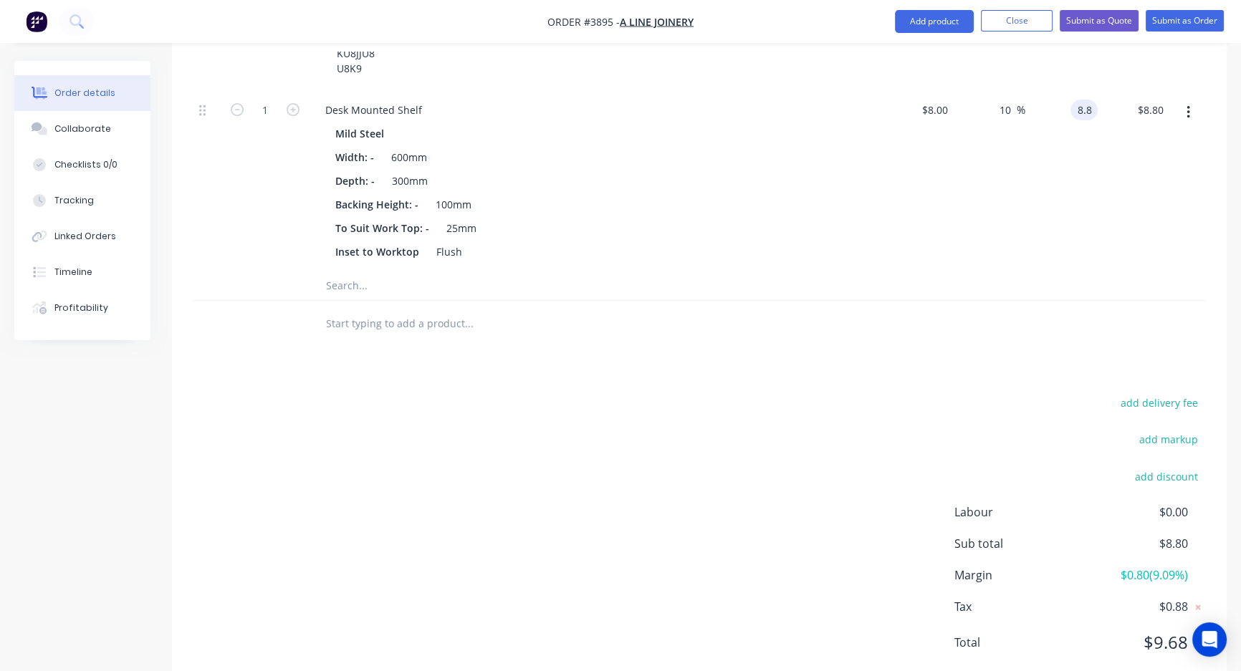
type input "$8.80"
drag, startPoint x: 1191, startPoint y: 532, endPoint x: 964, endPoint y: 527, distance: 227.9
click at [964, 567] on div "Margin $0.80 ( 9.09 %)" at bounding box center [1079, 575] width 251 height 17
click at [1093, 567] on span "$0.80 ( 9.09 %)" at bounding box center [1135, 575] width 106 height 17
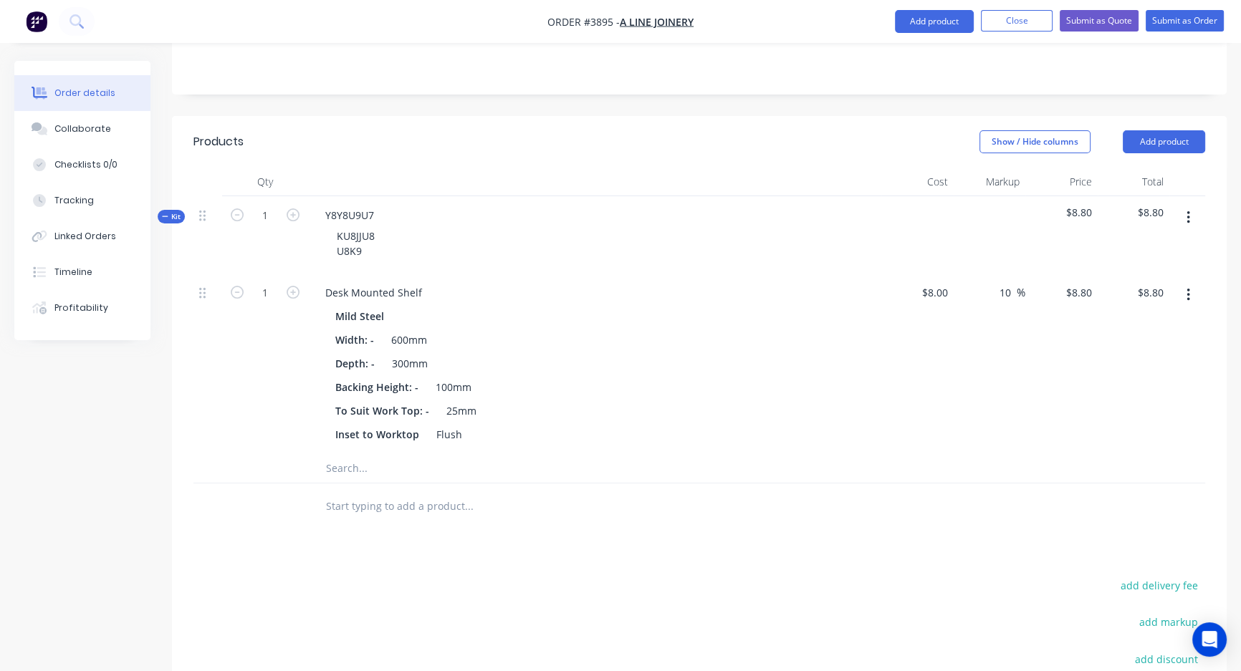
scroll to position [312, 0]
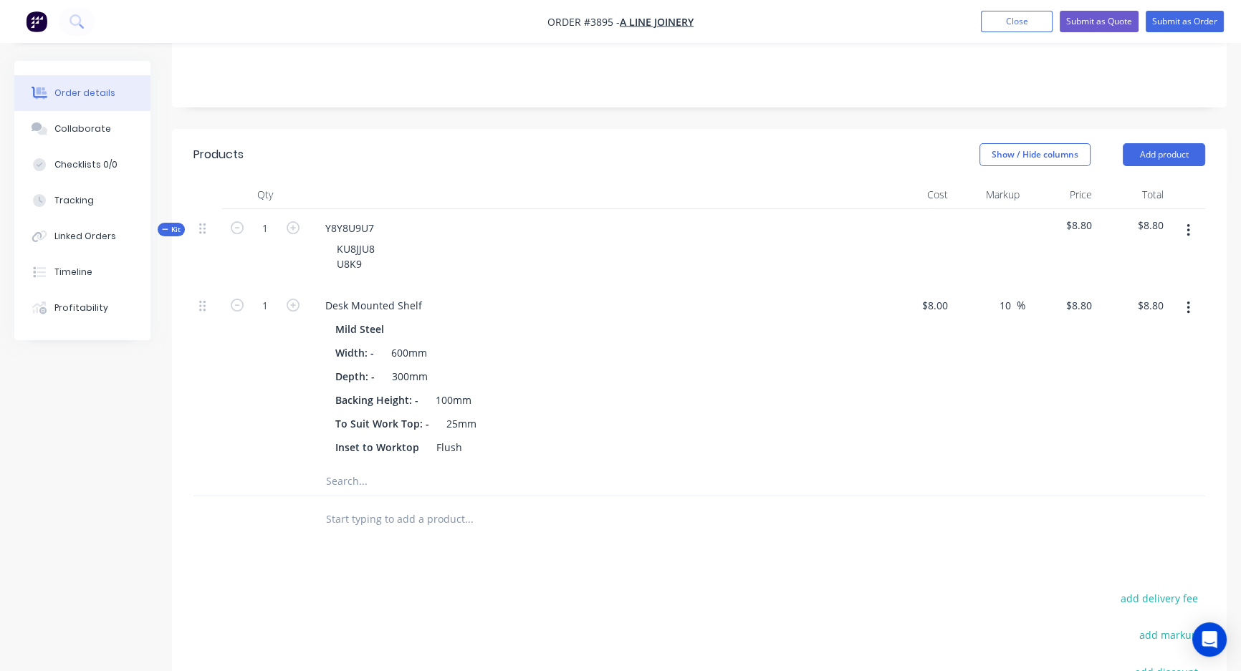
click at [343, 467] on input "text" at bounding box center [468, 481] width 287 height 29
click at [1187, 224] on icon "button" at bounding box center [1187, 230] width 3 height 13
click at [170, 224] on span "Kit" at bounding box center [171, 229] width 19 height 11
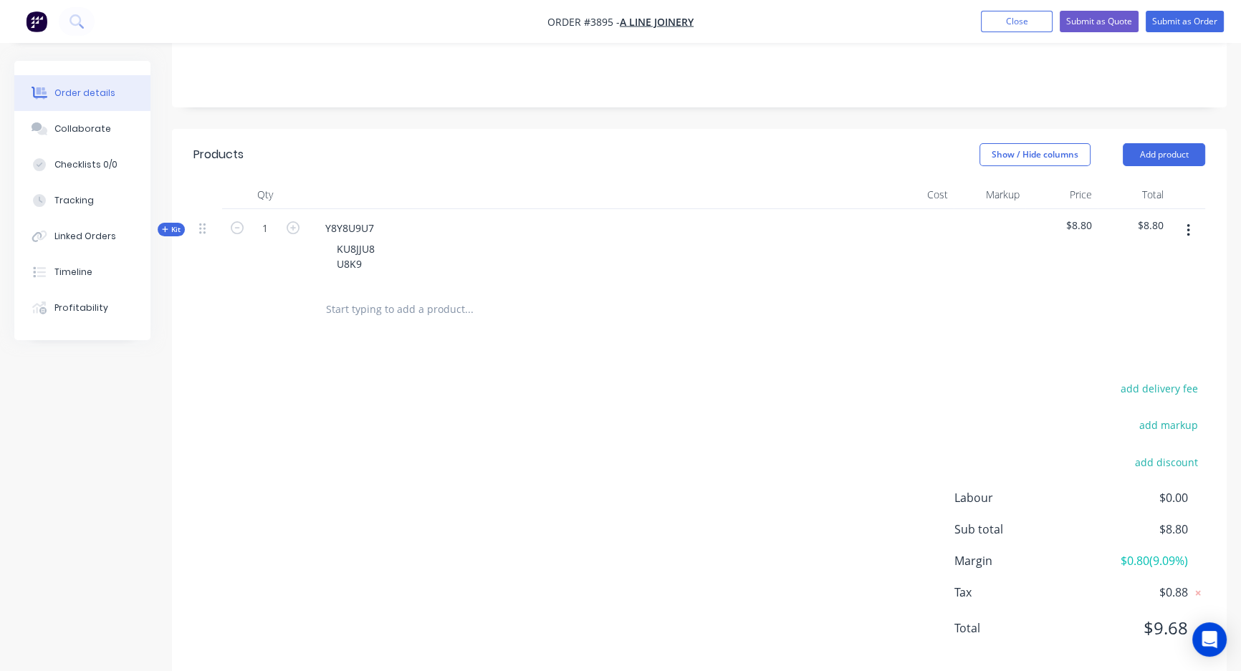
scroll to position [299, 0]
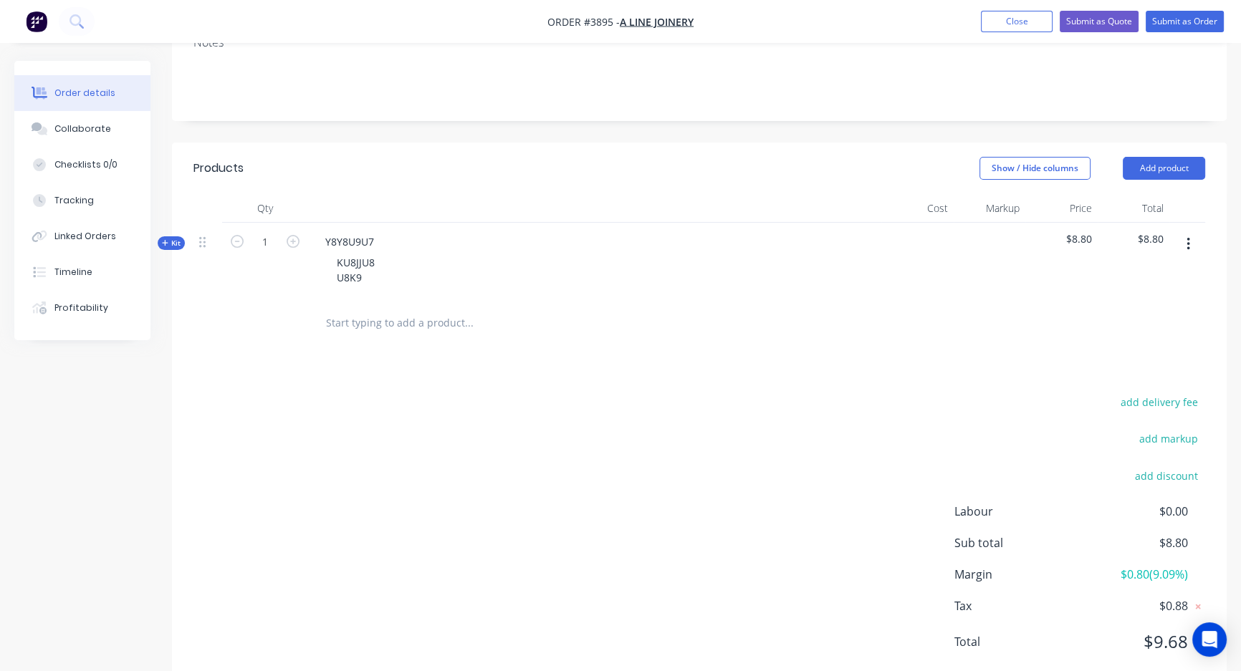
click at [176, 238] on span "Kit" at bounding box center [171, 243] width 19 height 11
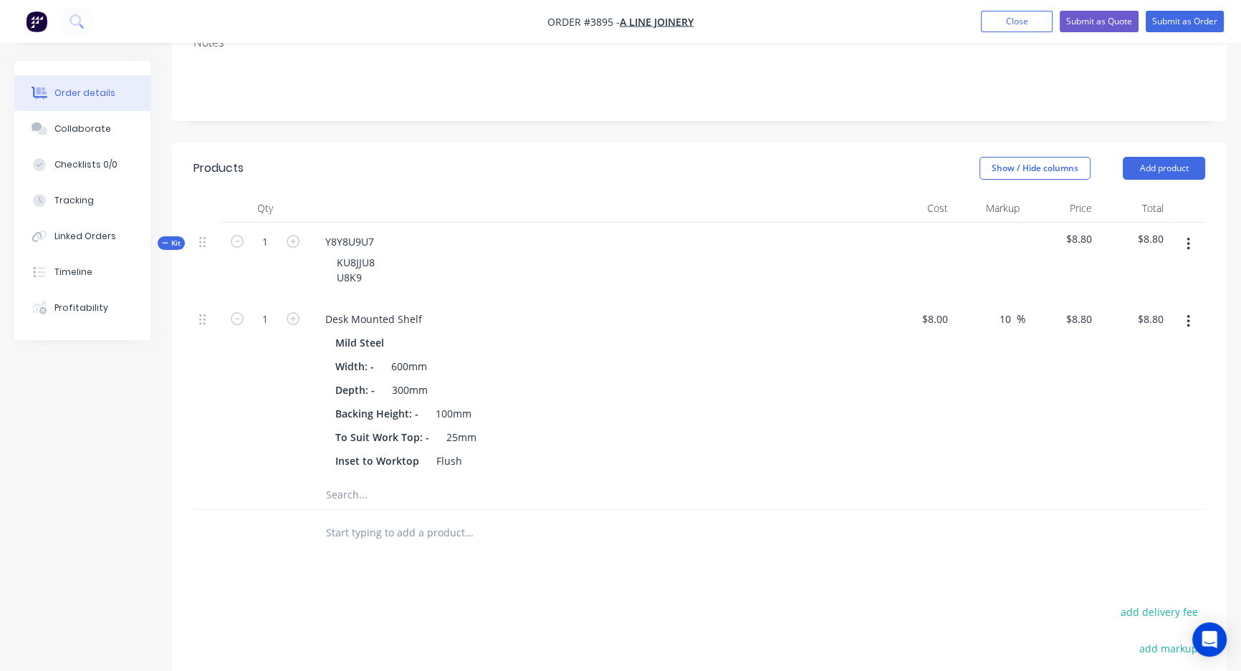
scroll to position [312, 0]
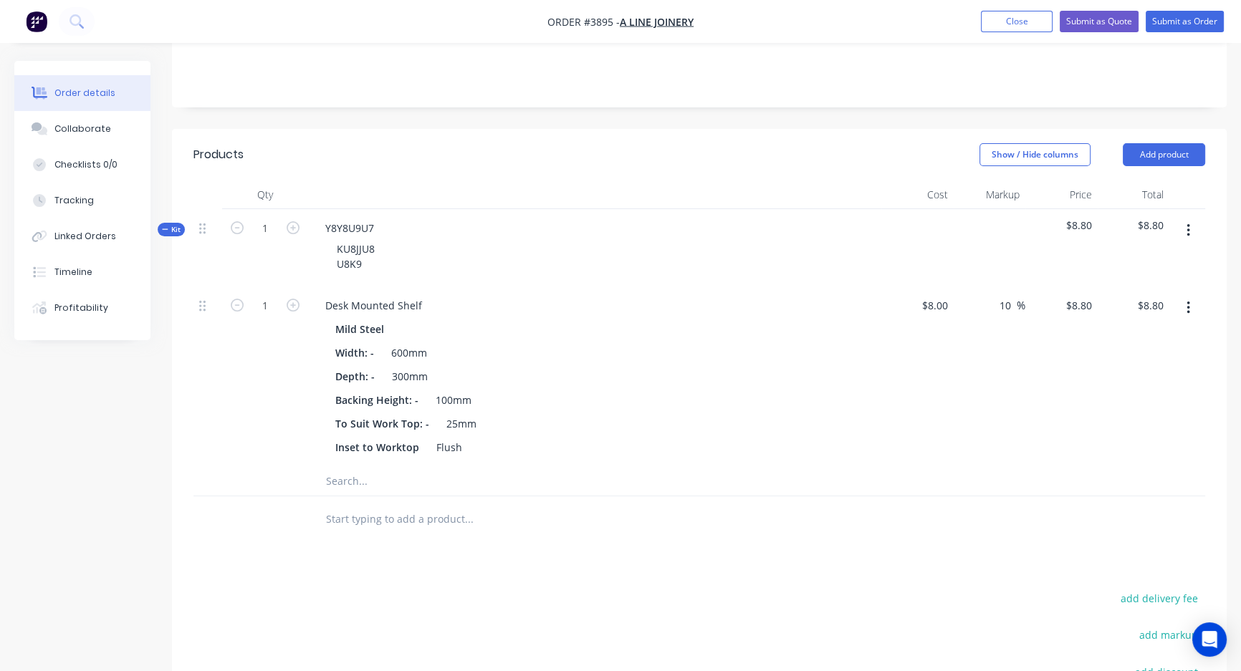
click at [1189, 223] on icon "button" at bounding box center [1188, 231] width 4 height 16
click at [1113, 287] on div "Add product to kit" at bounding box center [1137, 297] width 110 height 21
click at [351, 467] on input "text" at bounding box center [468, 481] width 287 height 29
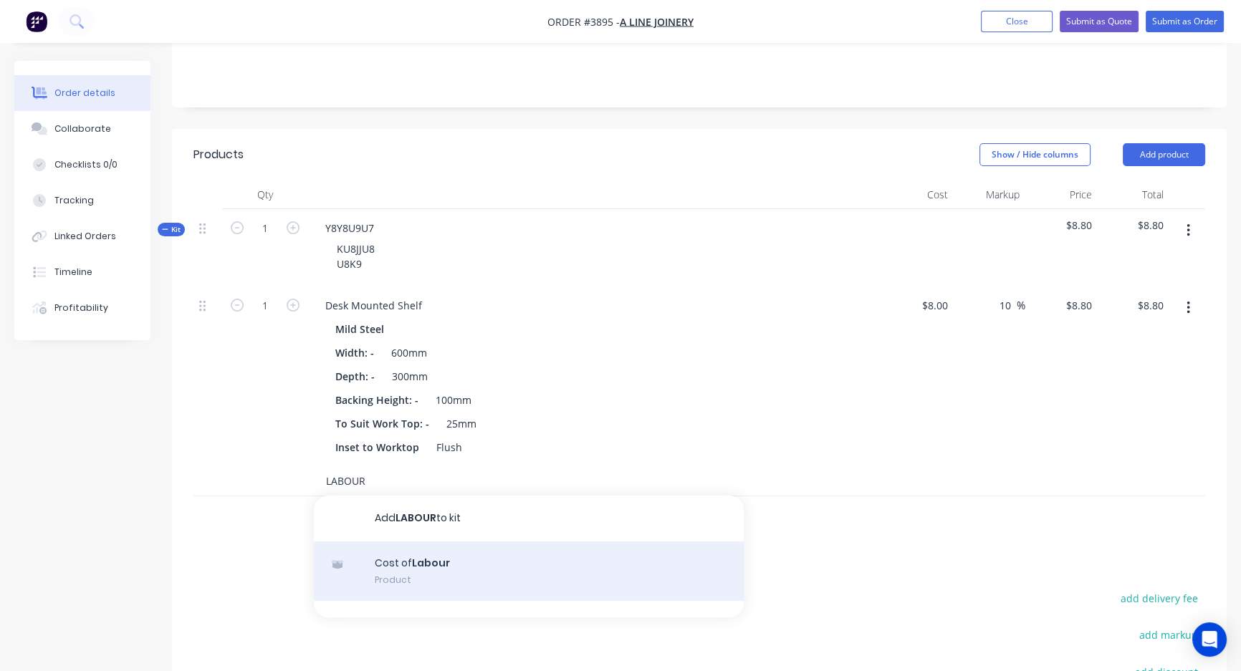
type input "LABOUR"
click at [406, 542] on div "Cost of Labour Product" at bounding box center [529, 572] width 430 height 60
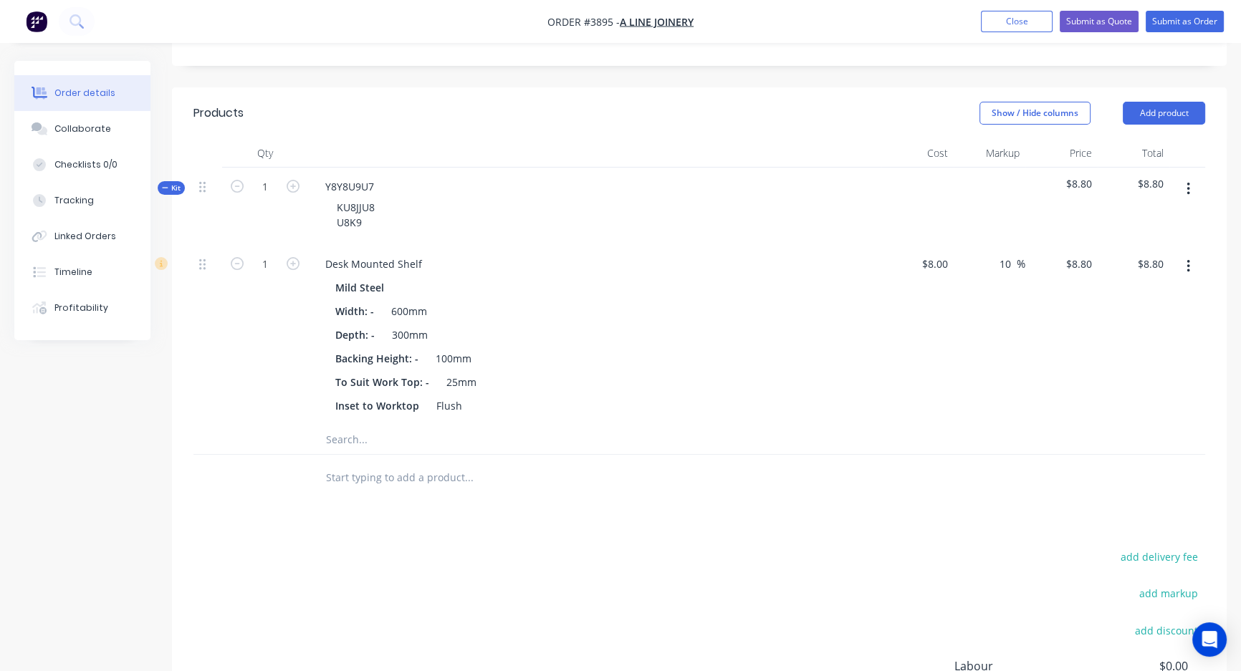
scroll to position [312, 0]
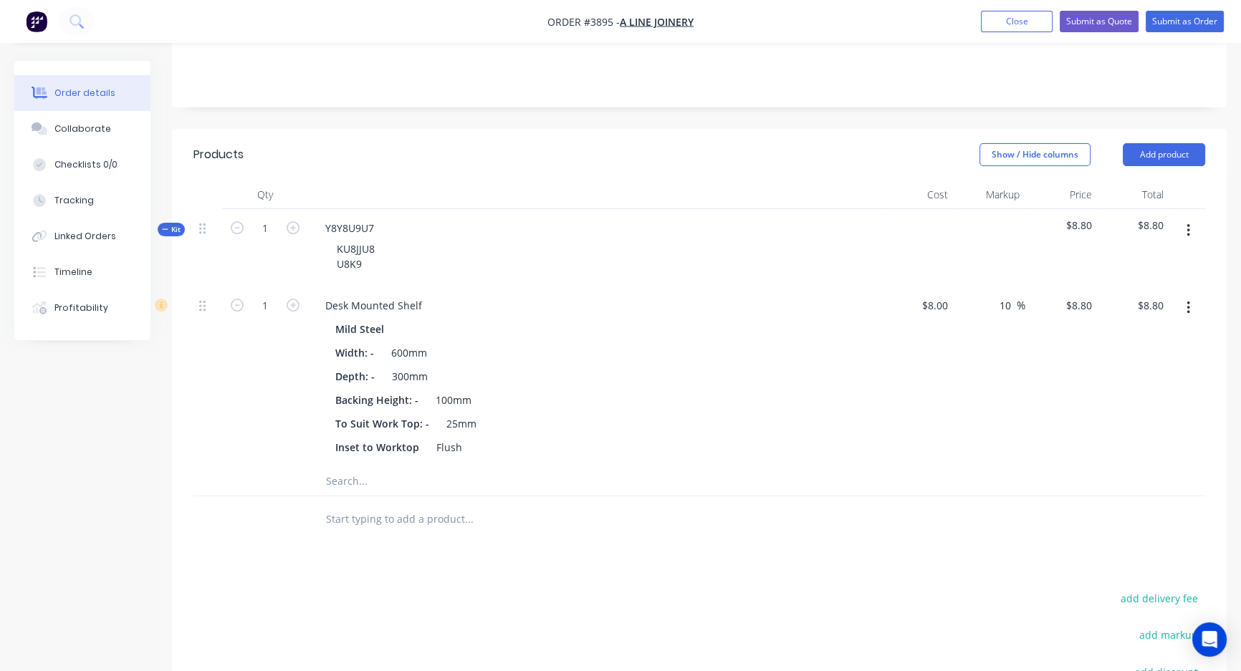
click at [1188, 224] on icon "button" at bounding box center [1187, 230] width 3 height 13
click at [1150, 258] on div "Save to catalogue" at bounding box center [1137, 268] width 110 height 21
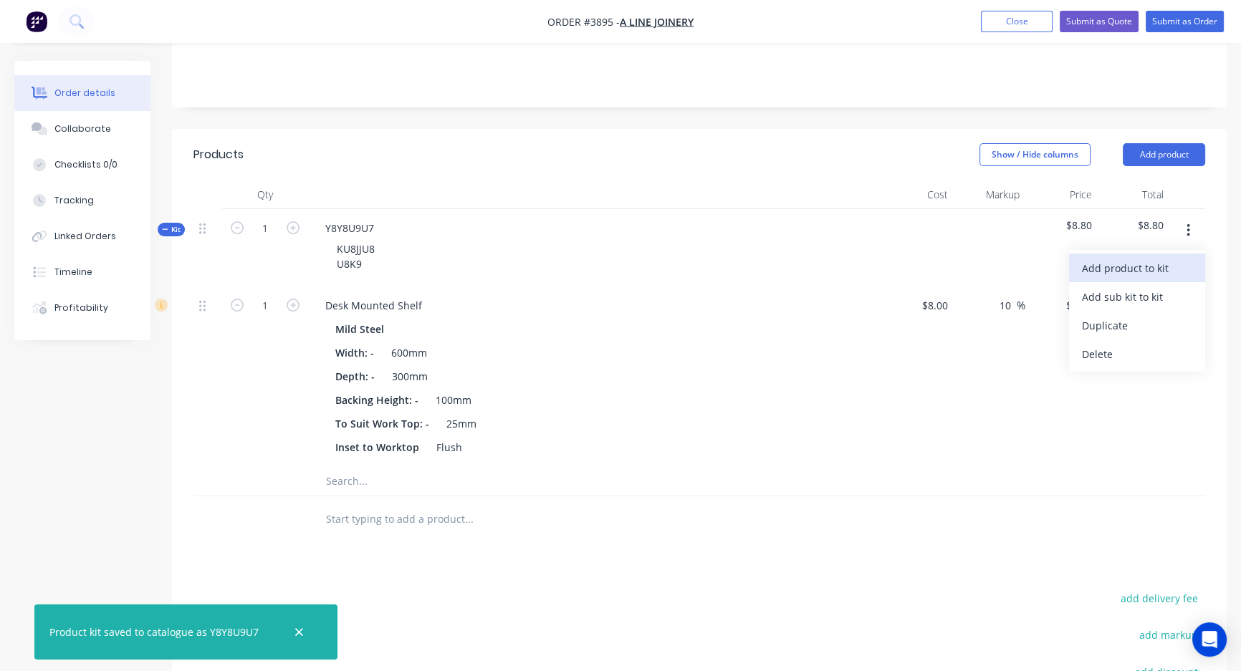
click at [1119, 258] on div "Add product to kit" at bounding box center [1137, 268] width 110 height 21
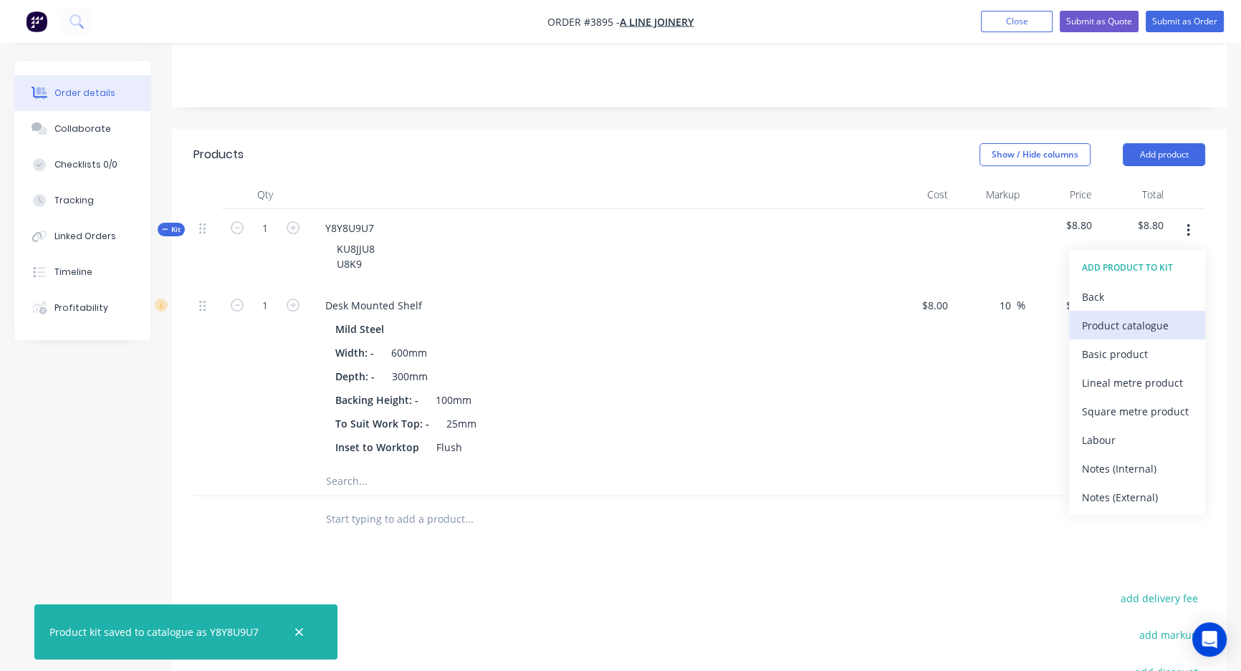
click at [1112, 315] on div "Product catalogue" at bounding box center [1137, 325] width 110 height 21
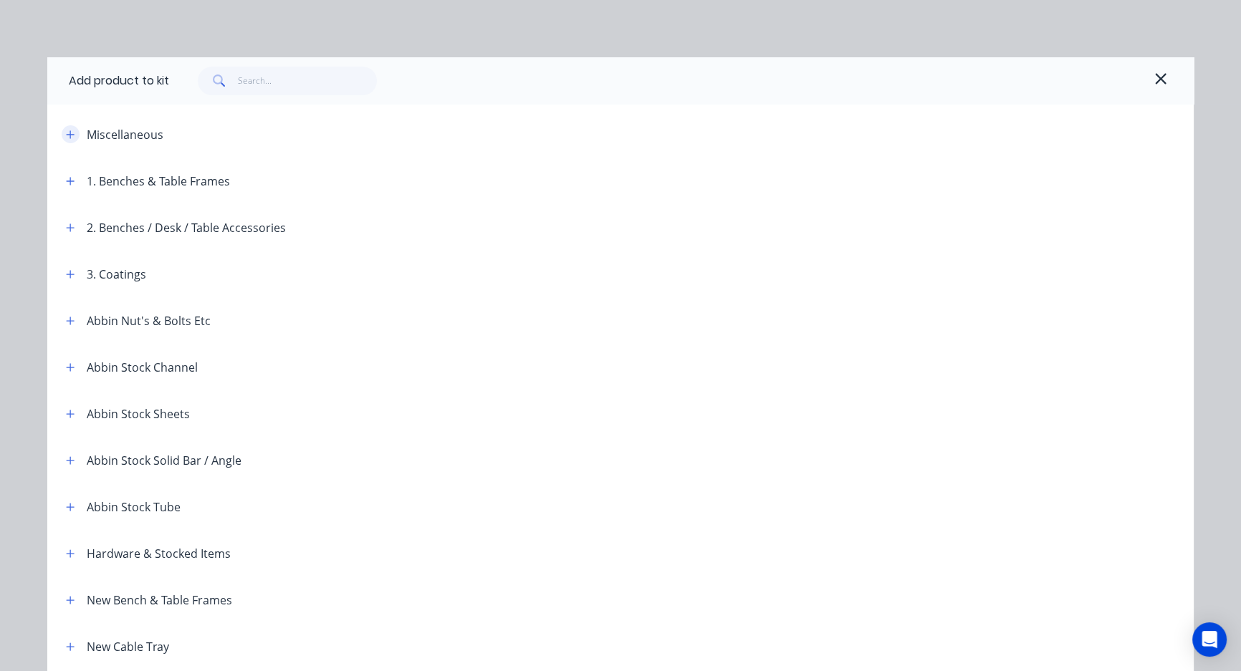
click at [67, 134] on icon "button" at bounding box center [71, 134] width 8 height 8
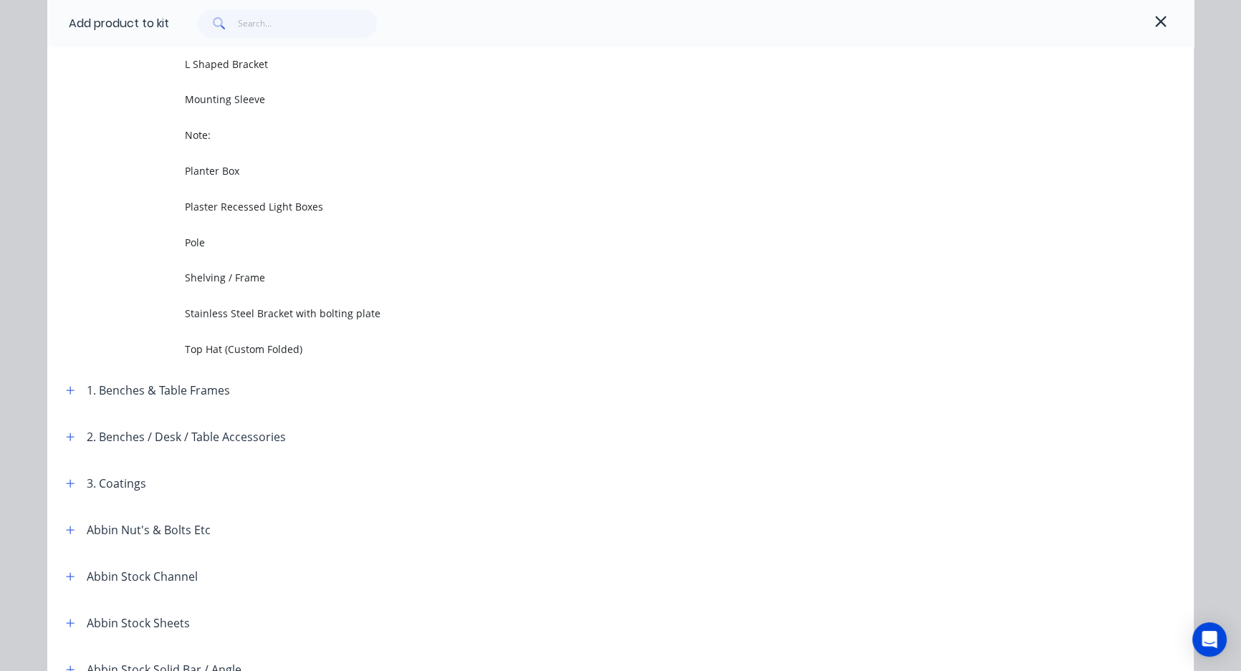
scroll to position [390, 0]
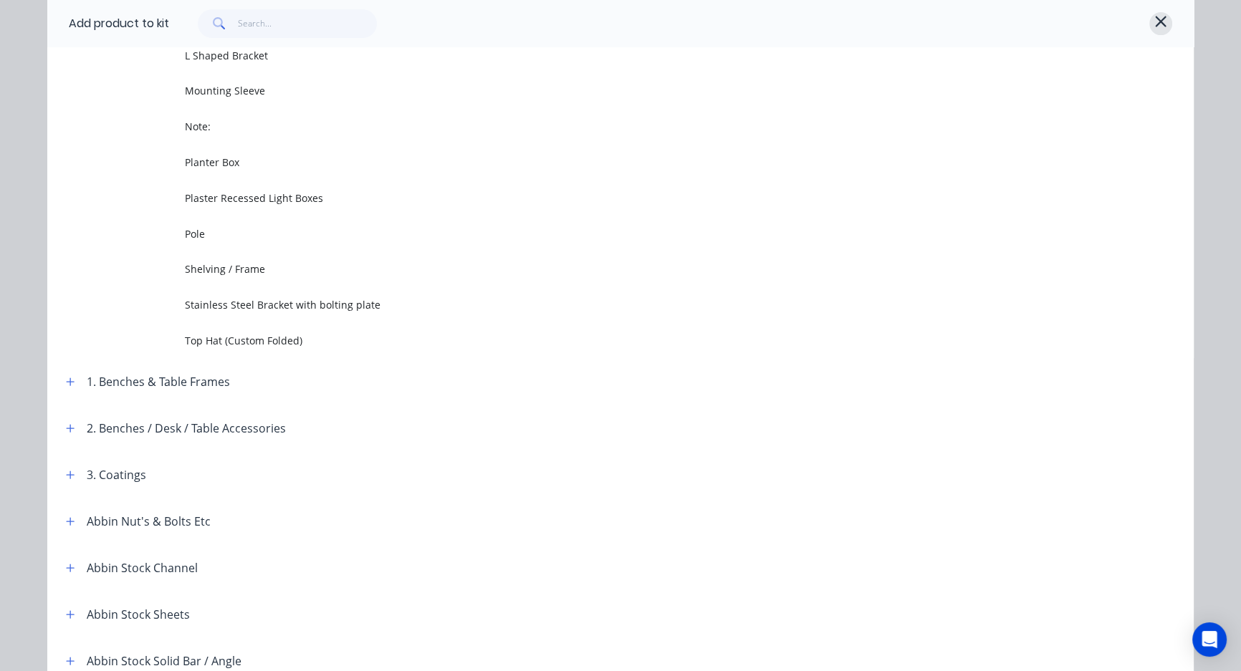
click at [1155, 21] on icon "button" at bounding box center [1160, 21] width 11 height 11
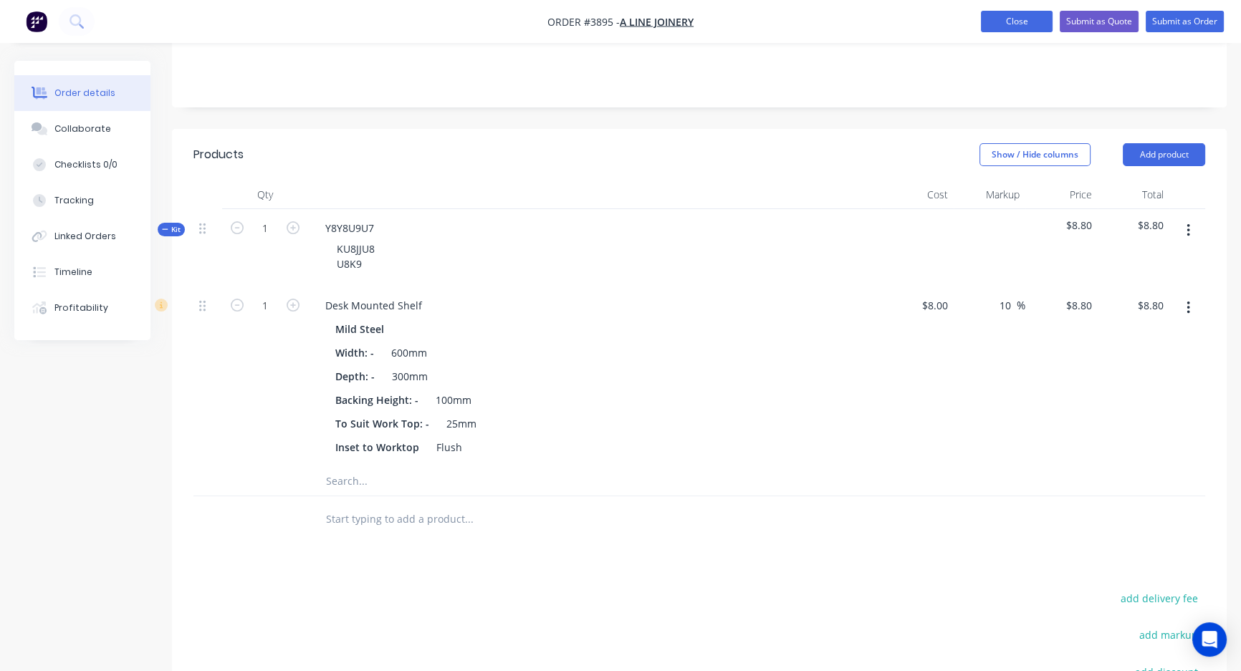
click at [997, 21] on button "Close" at bounding box center [1017, 21] width 72 height 21
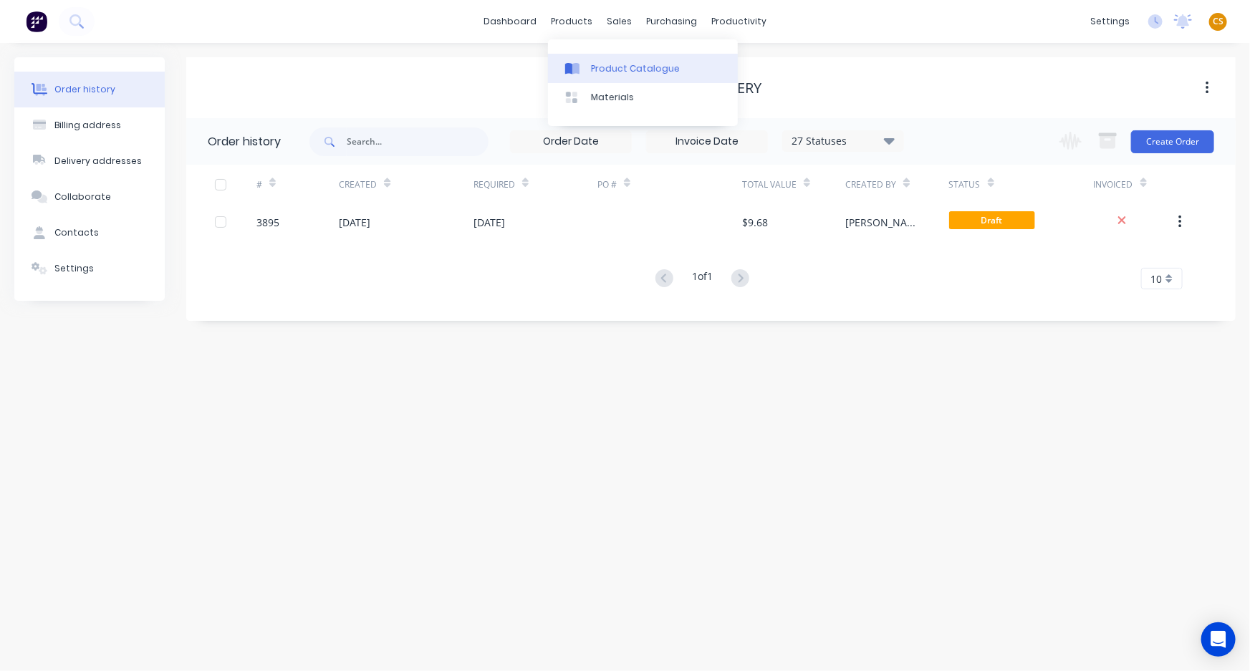
click at [609, 69] on div "Product Catalogue" at bounding box center [635, 68] width 89 height 13
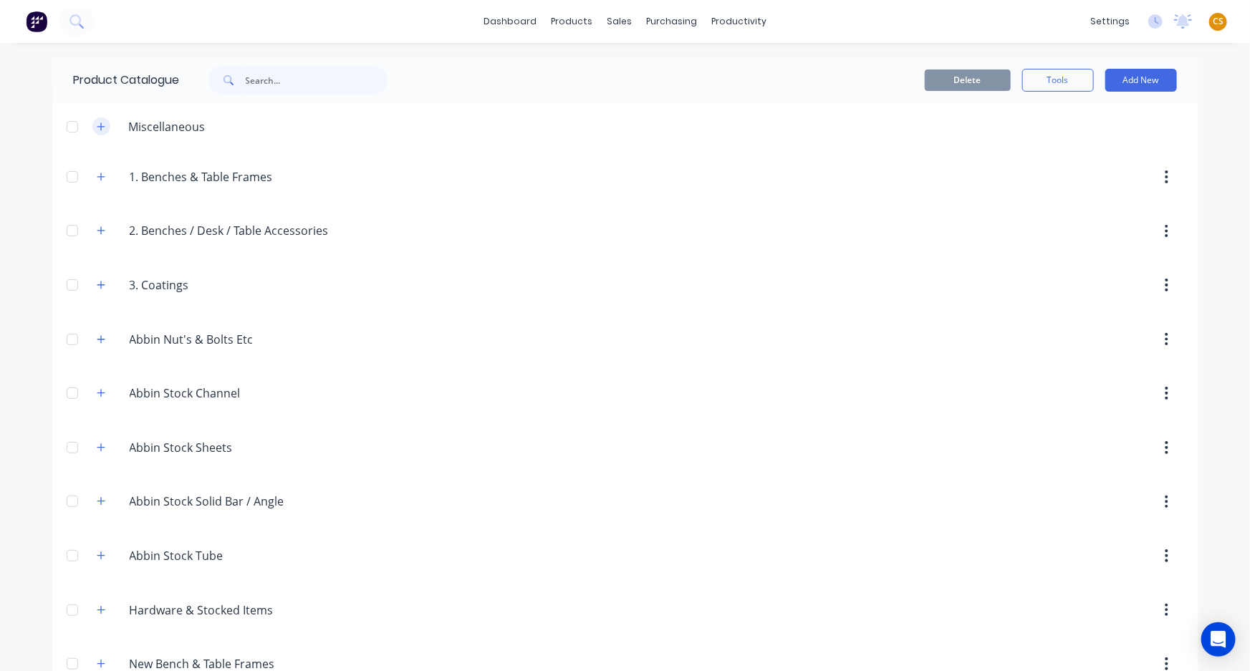
click at [97, 126] on icon "button" at bounding box center [101, 127] width 8 height 8
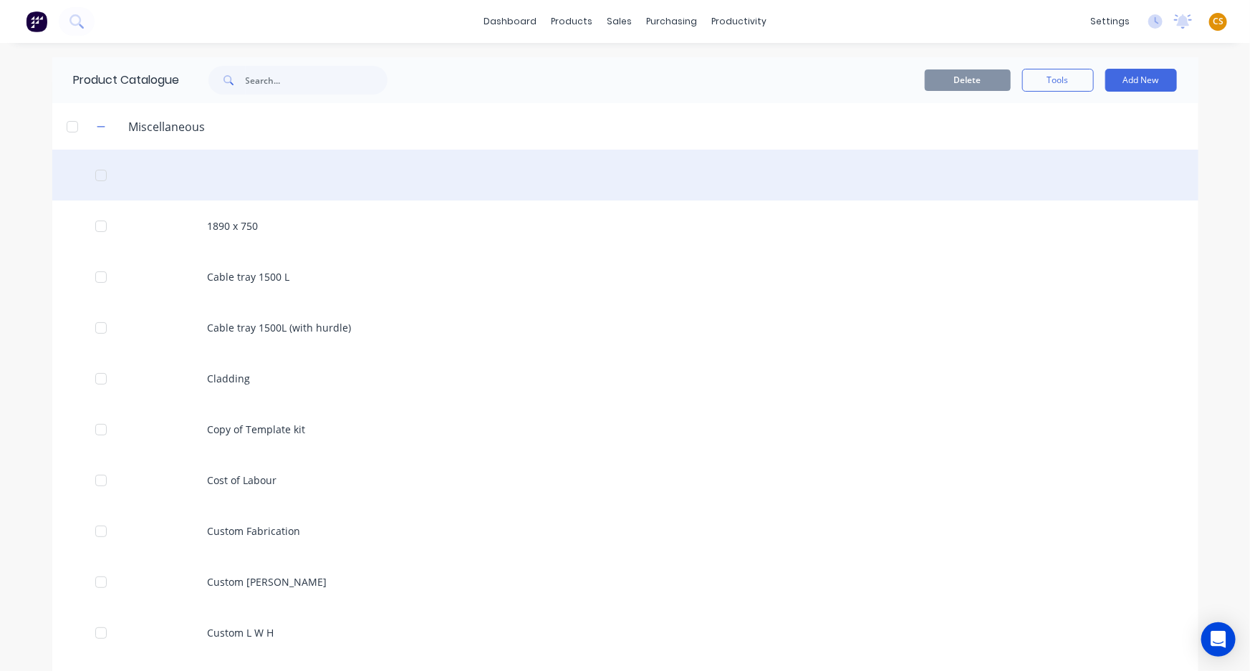
click at [236, 180] on div at bounding box center [625, 175] width 1146 height 51
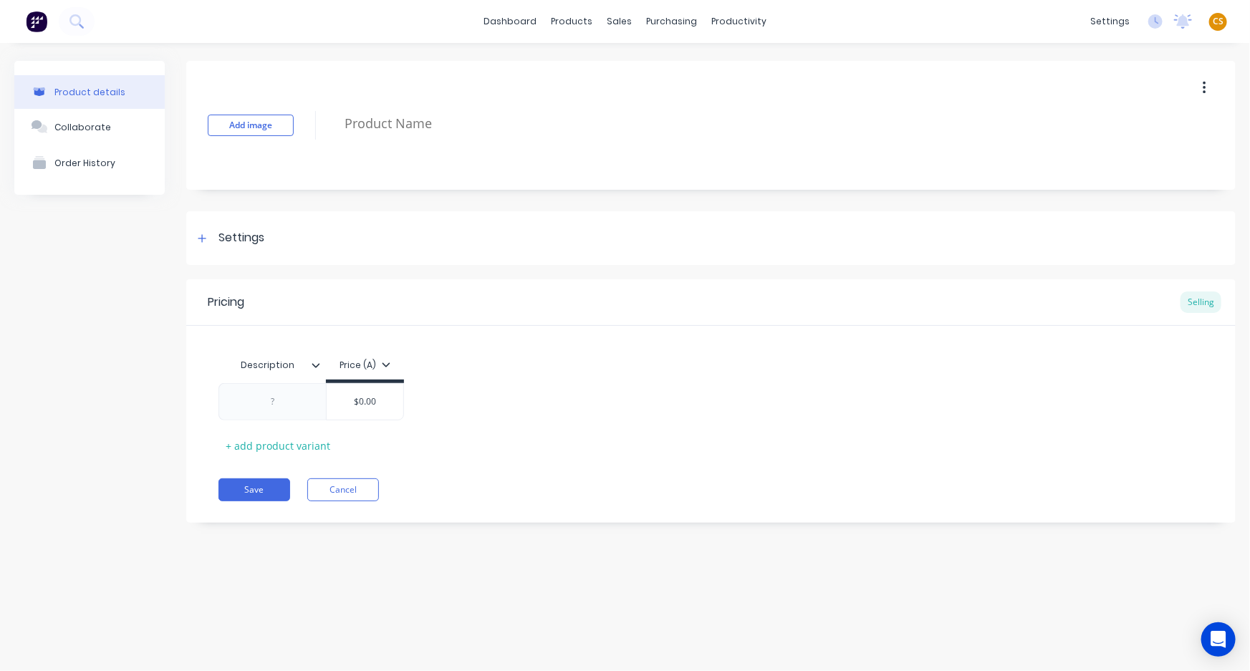
type textarea "x"
click at [336, 489] on button "Cancel" at bounding box center [343, 490] width 72 height 23
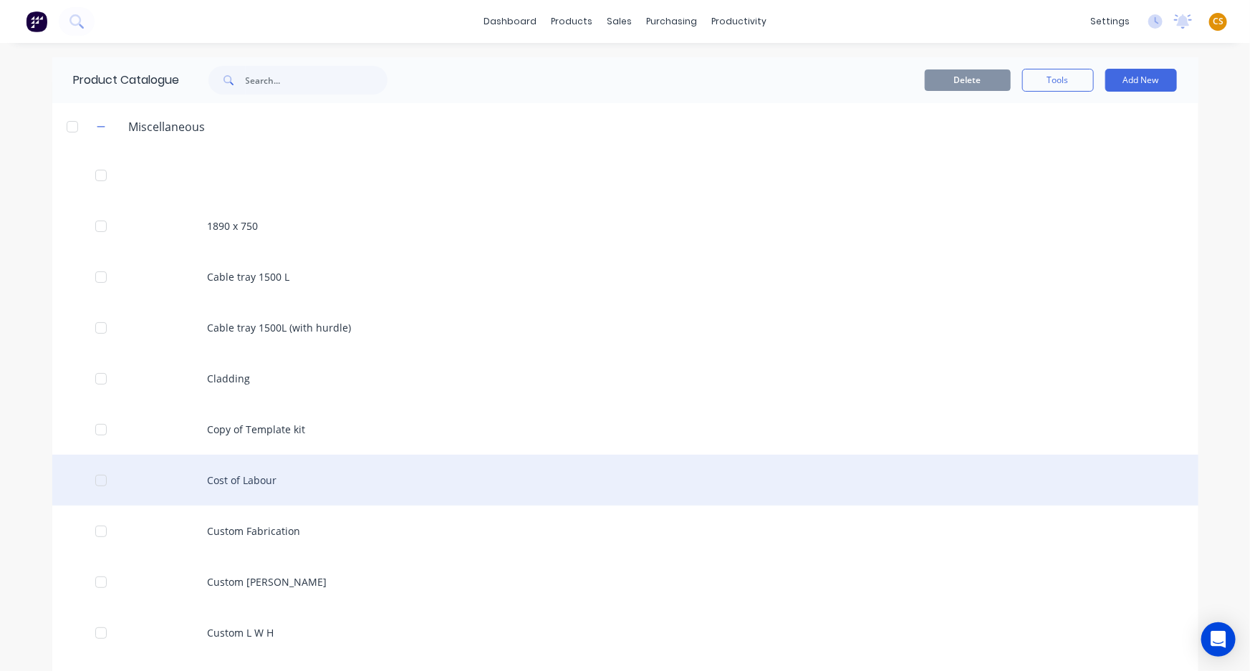
click at [255, 481] on div "Cost of Labour" at bounding box center [625, 480] width 1146 height 51
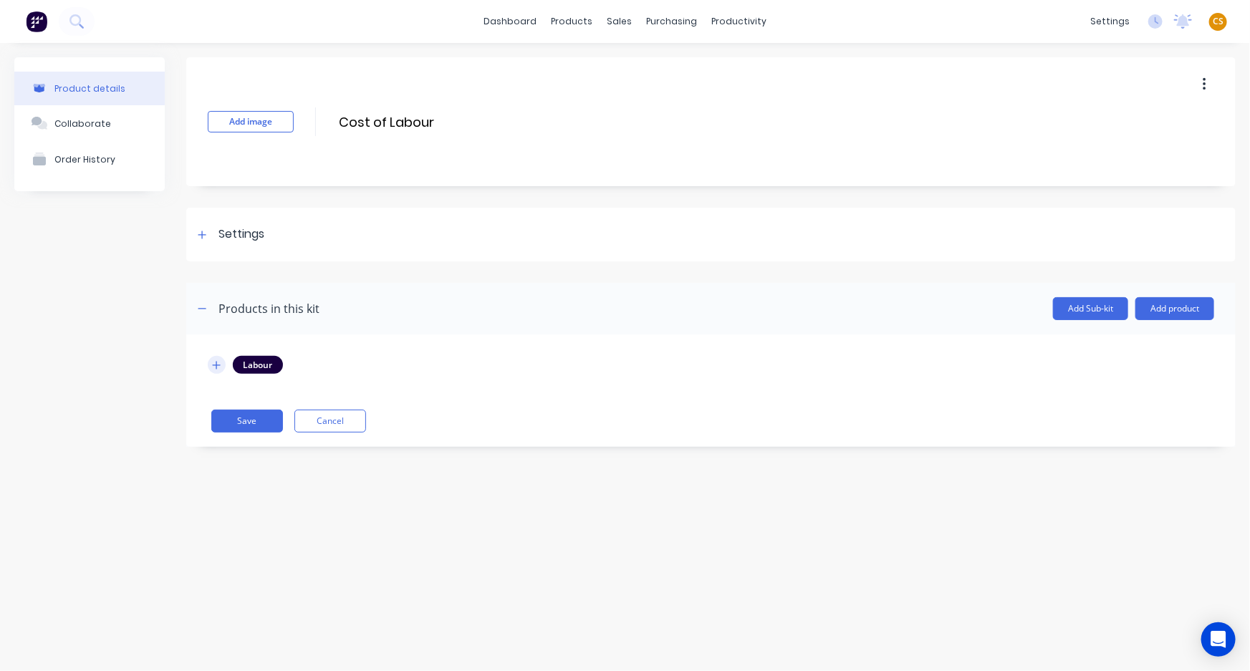
click at [213, 362] on icon "button" at bounding box center [216, 365] width 9 height 10
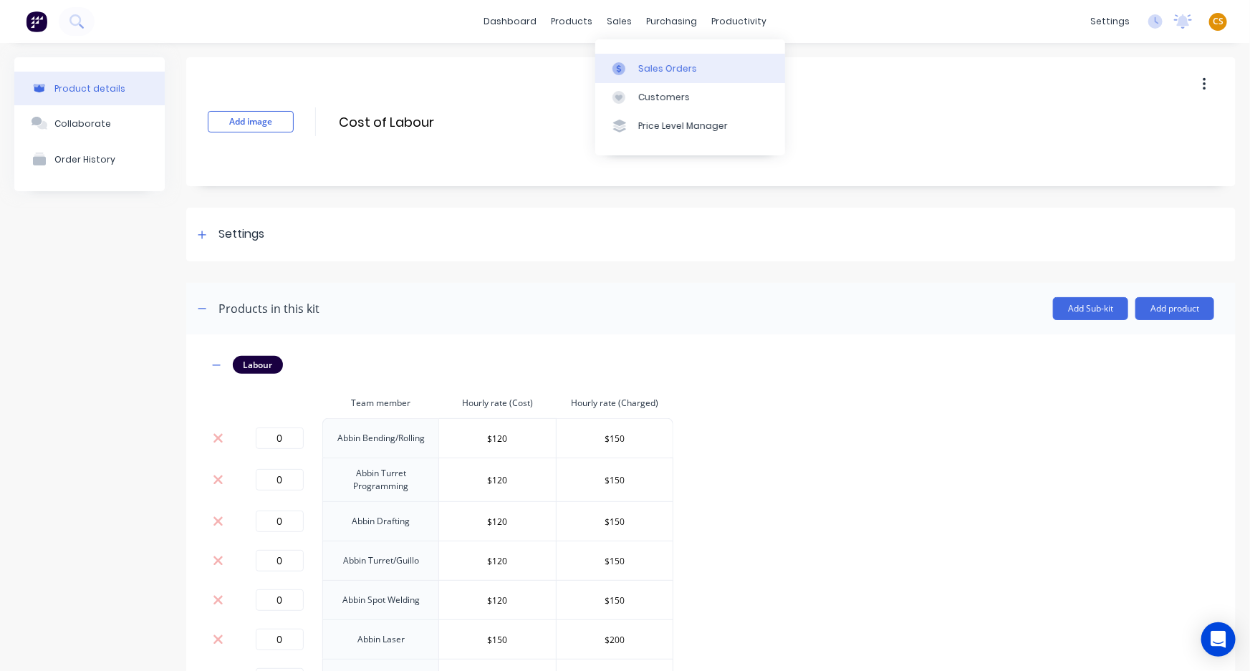
click at [652, 63] on div "Sales Orders" at bounding box center [667, 68] width 59 height 13
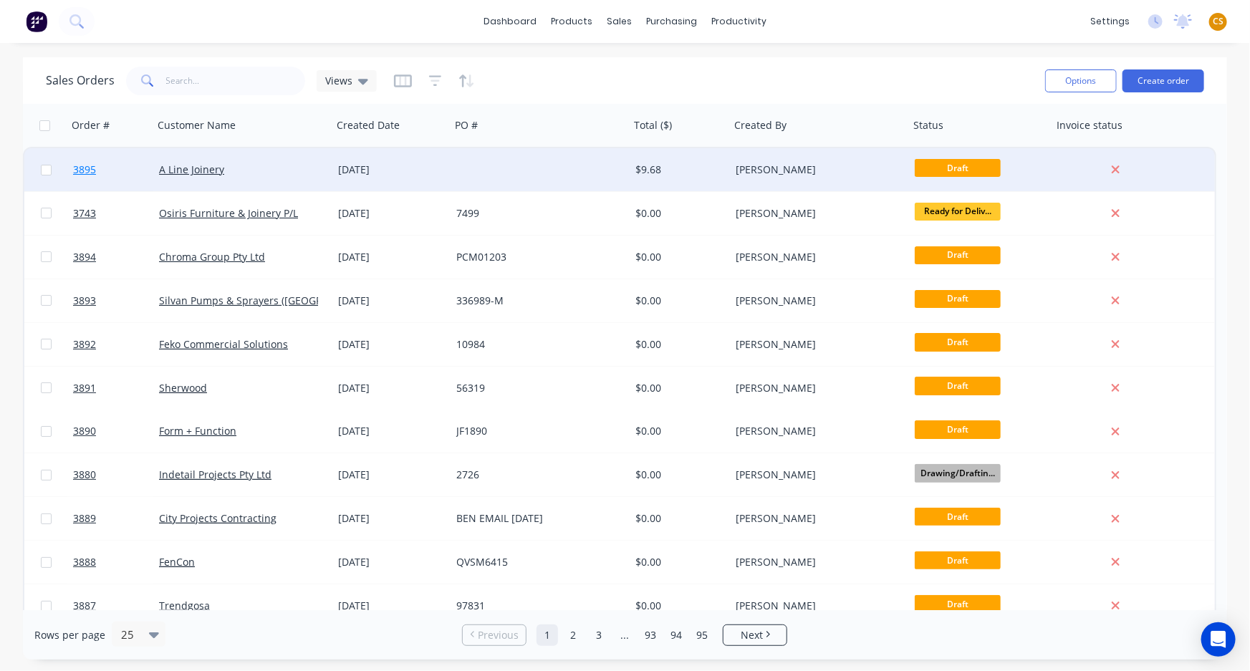
click at [85, 170] on span "3895" at bounding box center [84, 170] width 23 height 14
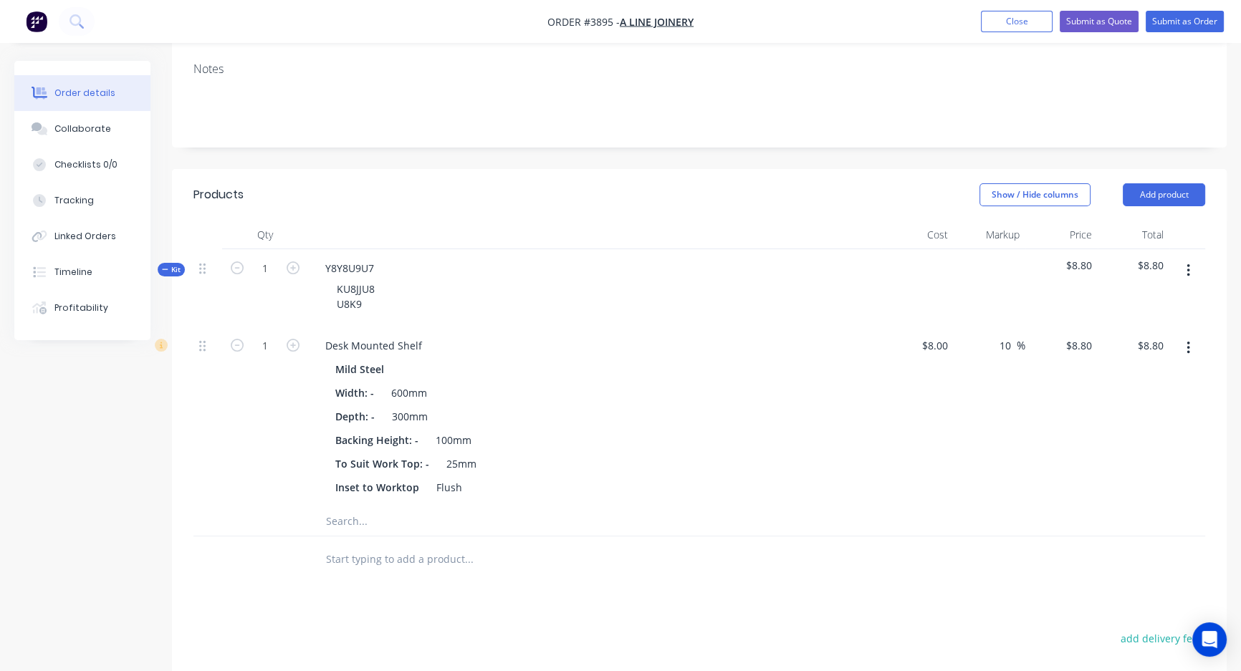
scroll to position [390, 0]
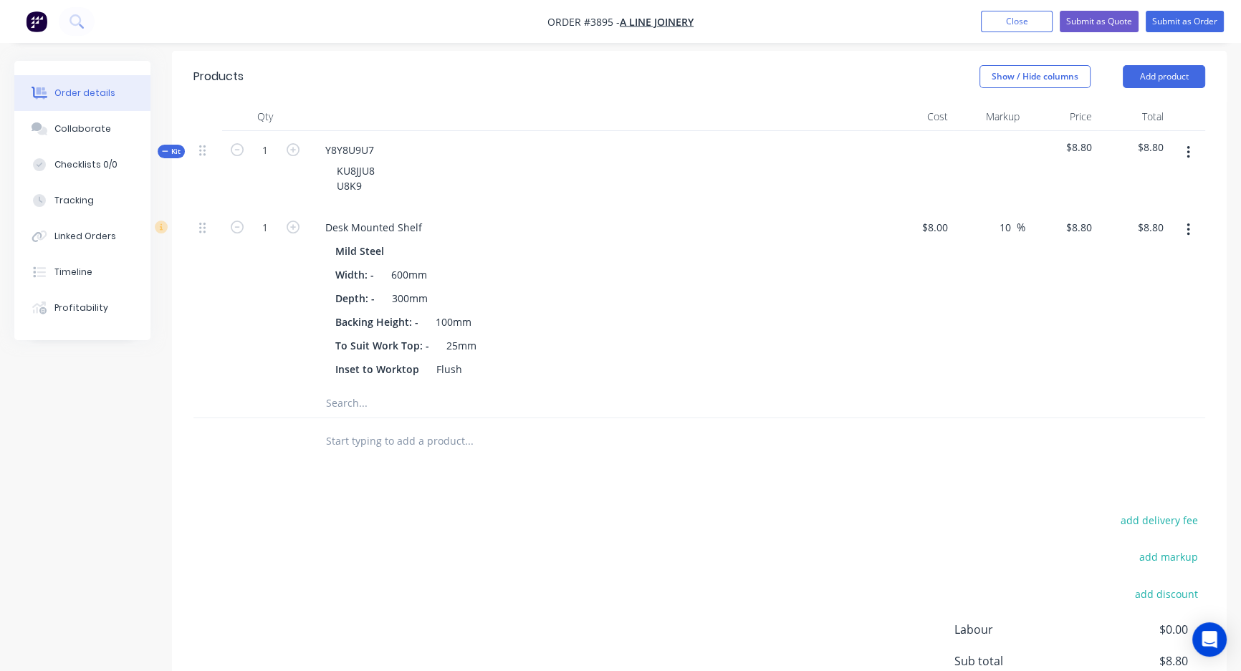
click at [1190, 140] on button "button" at bounding box center [1188, 153] width 34 height 26
click at [1100, 180] on div "Add product to kit" at bounding box center [1137, 190] width 110 height 21
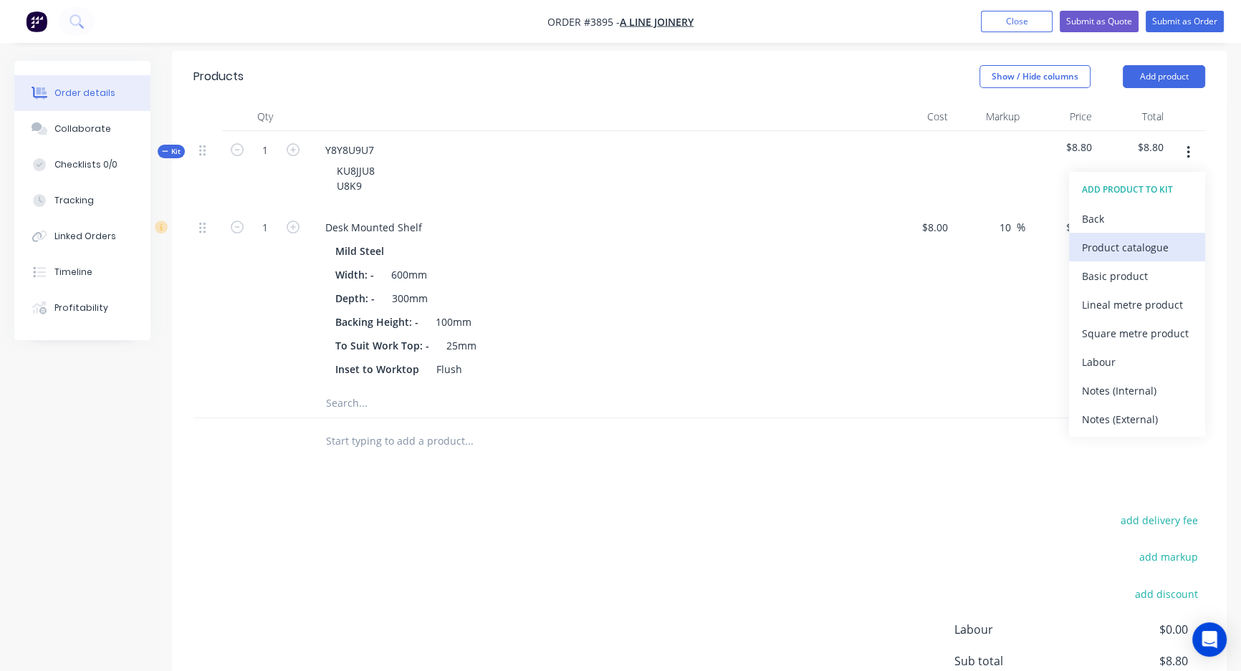
click at [1118, 237] on div "Product catalogue" at bounding box center [1137, 247] width 110 height 21
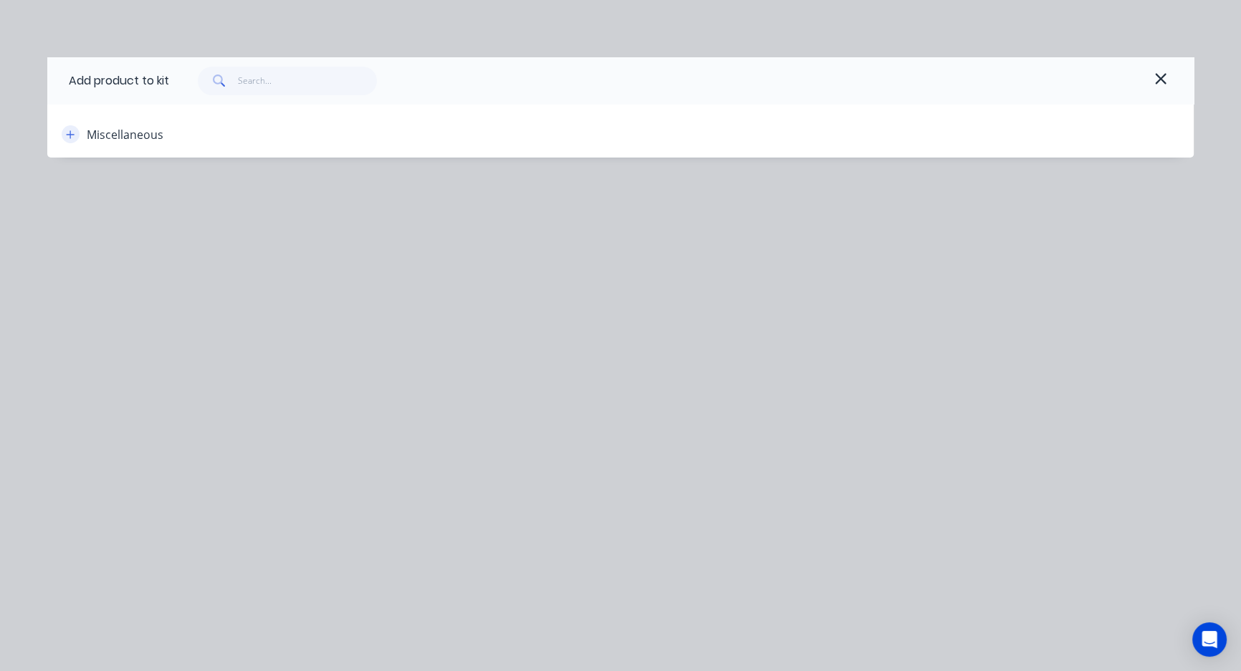
click at [67, 136] on icon "button" at bounding box center [70, 135] width 9 height 10
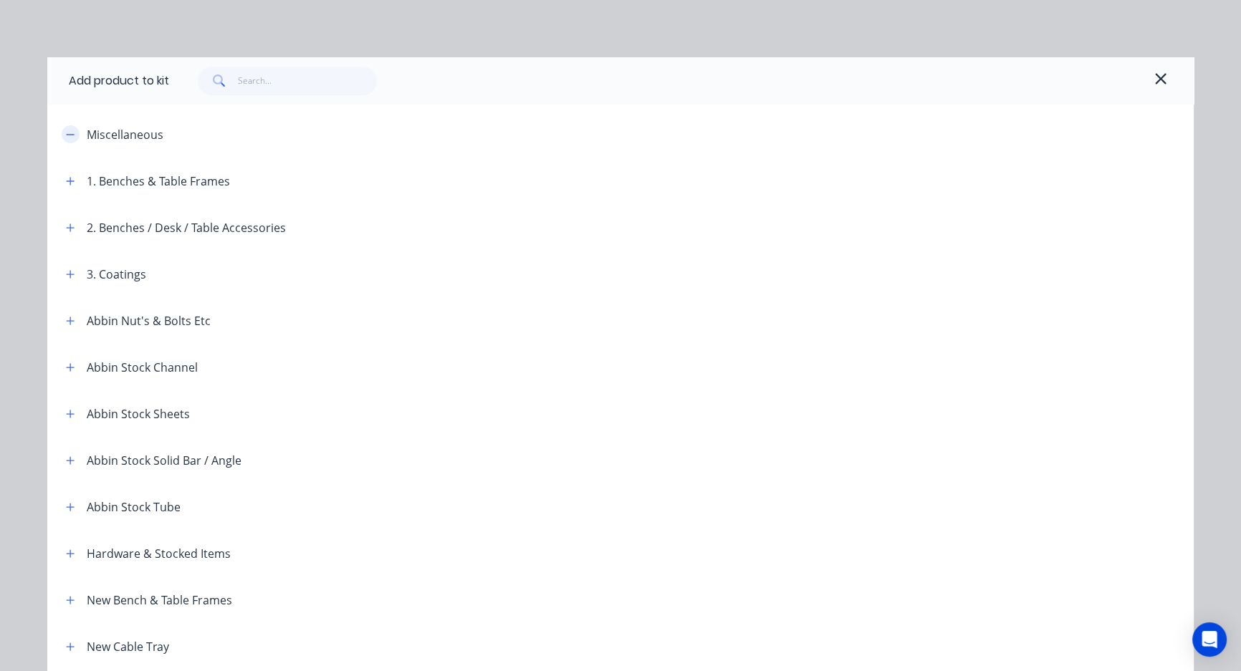
click at [67, 131] on icon "button" at bounding box center [70, 135] width 9 height 10
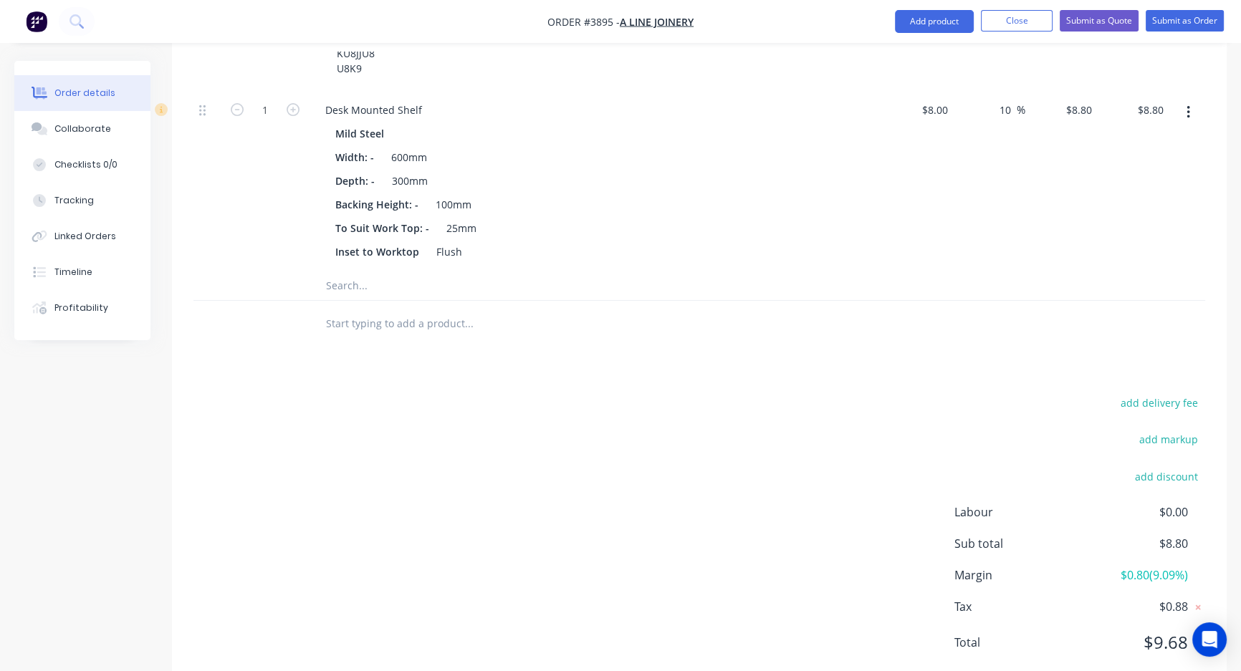
scroll to position [117, 0]
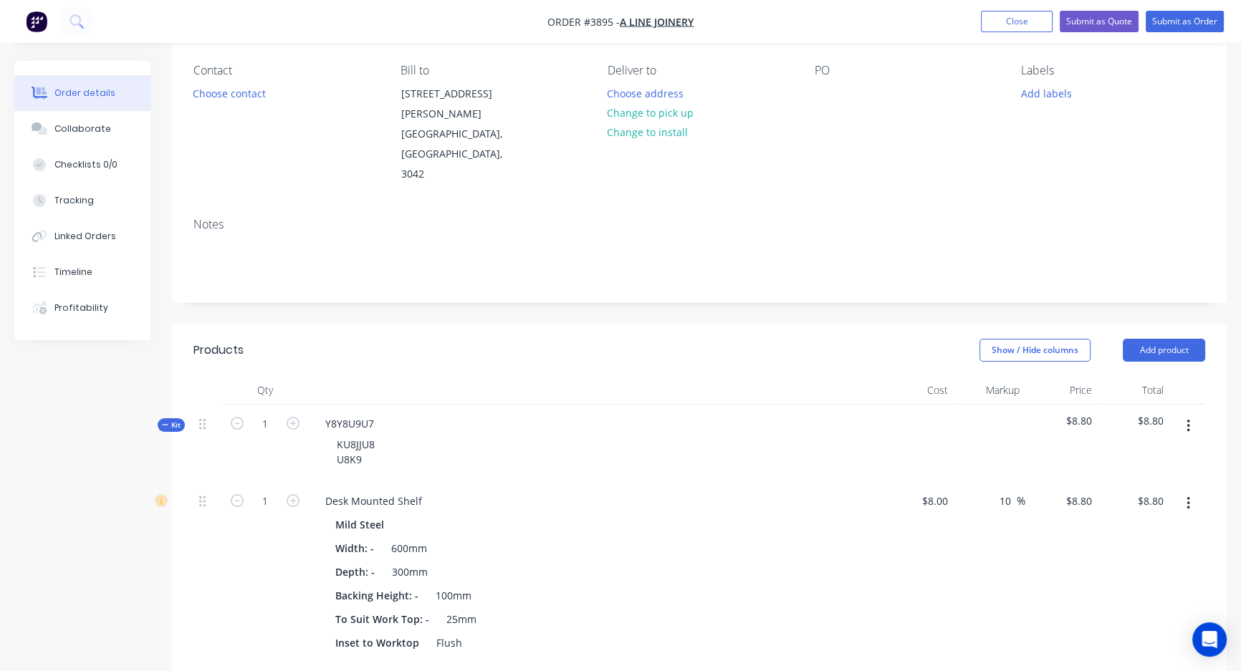
click at [1186, 418] on icon "button" at bounding box center [1188, 426] width 4 height 16
click at [1105, 454] on div "Add product to kit" at bounding box center [1137, 464] width 110 height 21
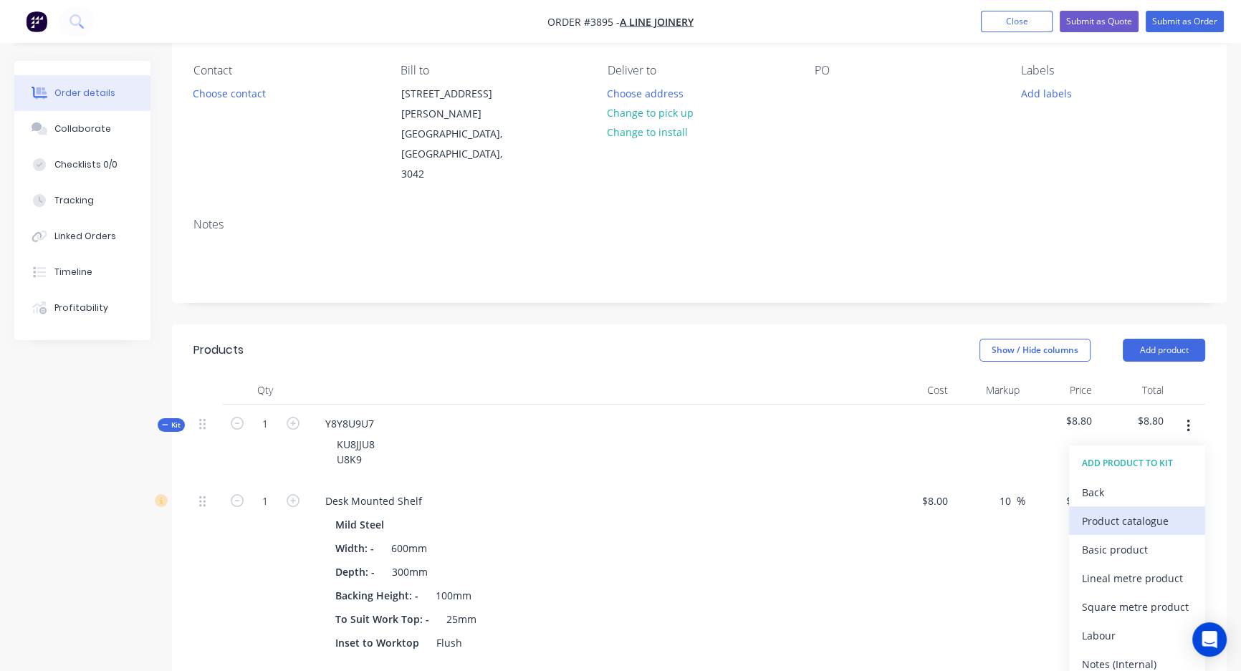
click at [1132, 511] on div "Product catalogue" at bounding box center [1137, 521] width 110 height 21
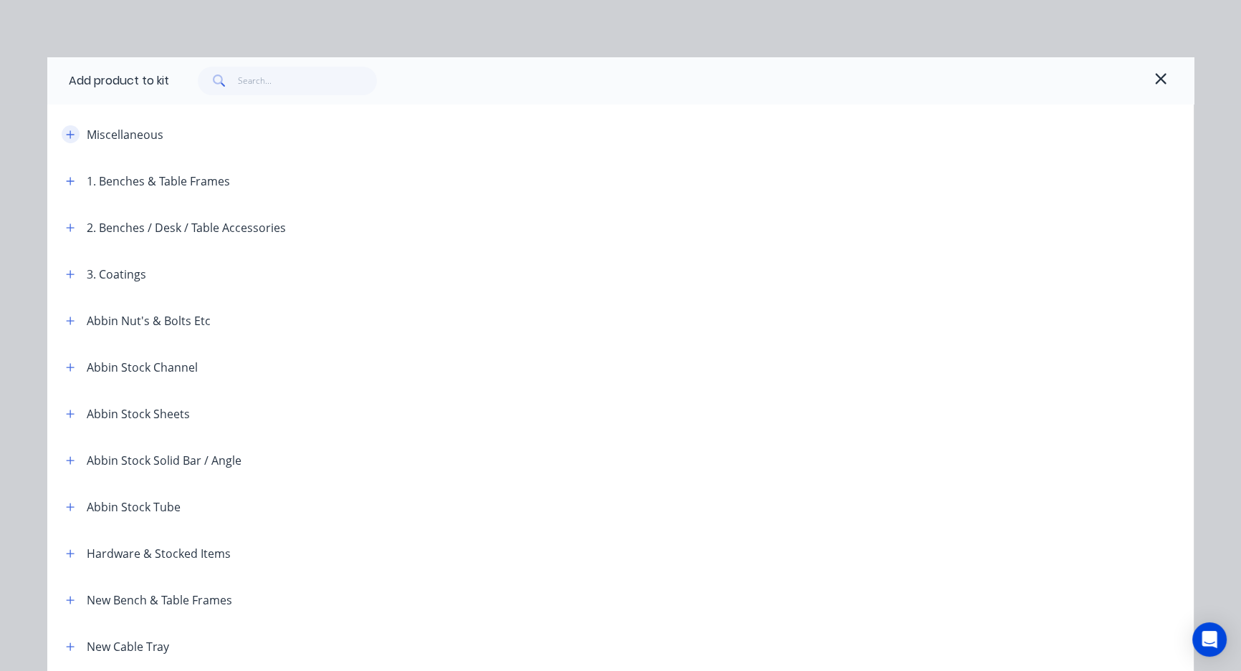
click at [66, 136] on icon "button" at bounding box center [70, 135] width 9 height 10
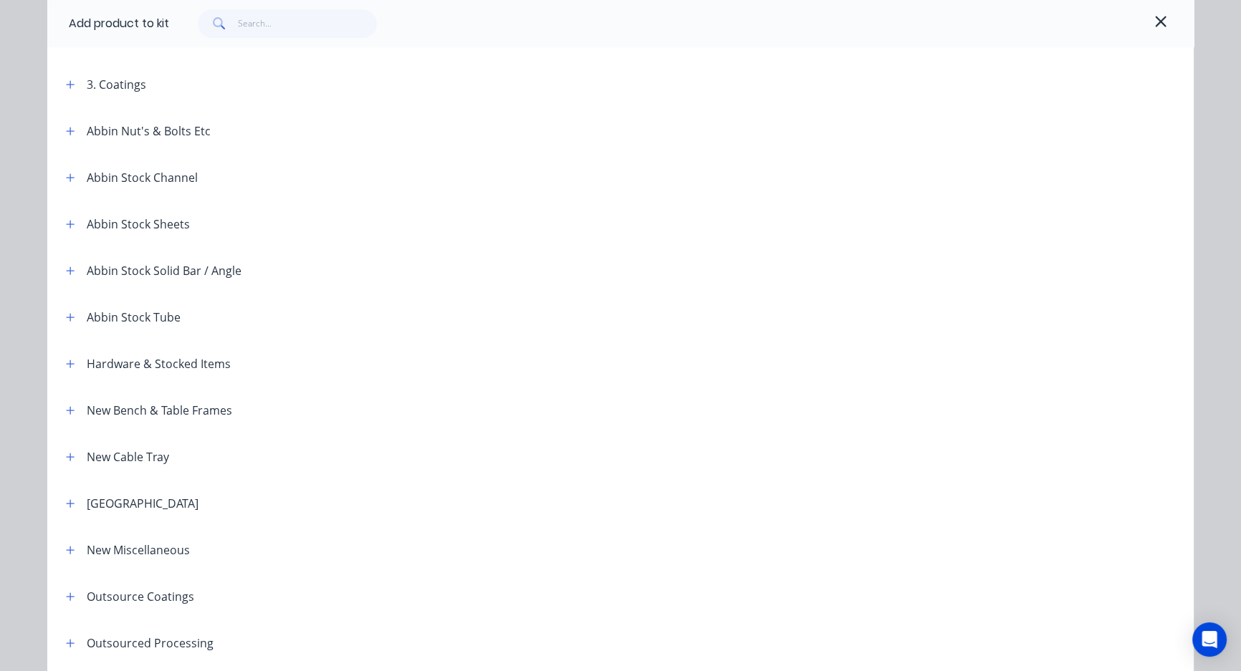
scroll to position [390, 0]
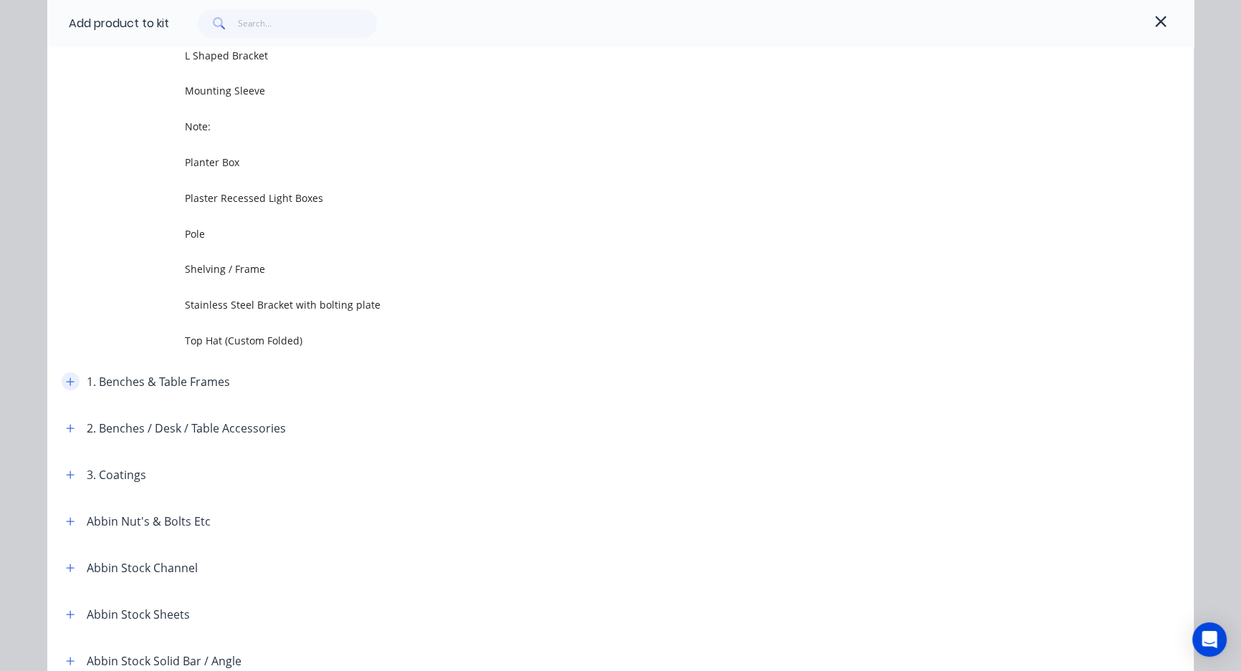
click at [67, 381] on icon "button" at bounding box center [71, 382] width 8 height 8
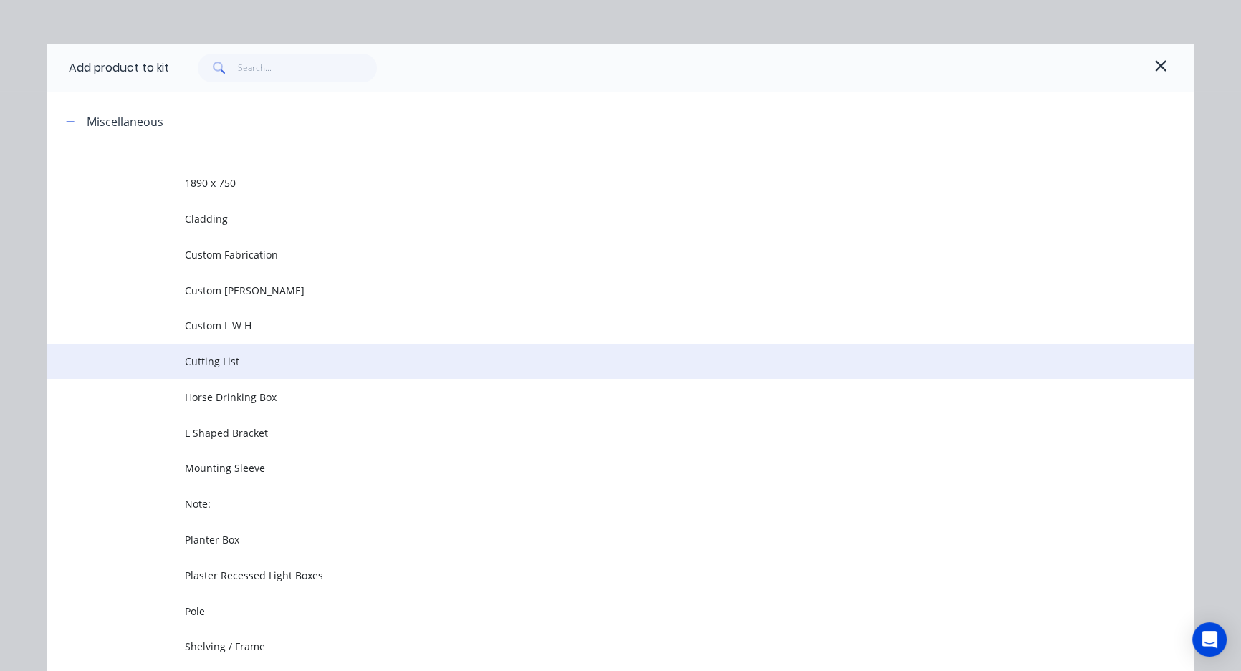
scroll to position [0, 0]
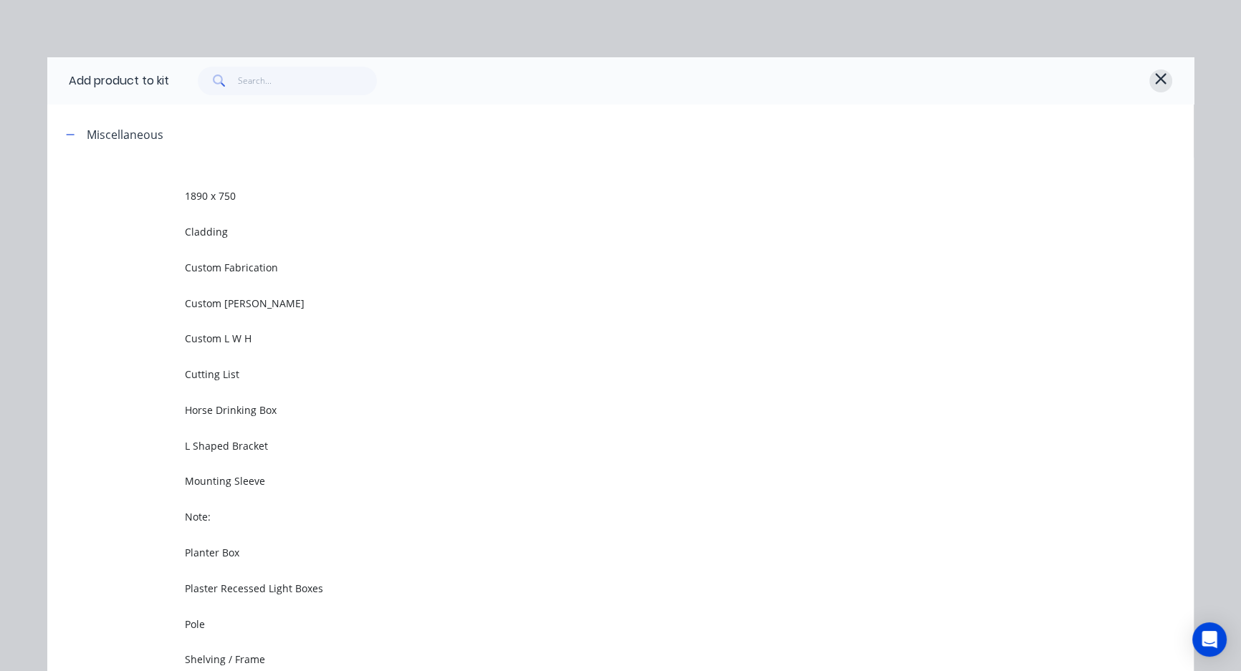
click at [1157, 75] on icon "button" at bounding box center [1160, 78] width 13 height 17
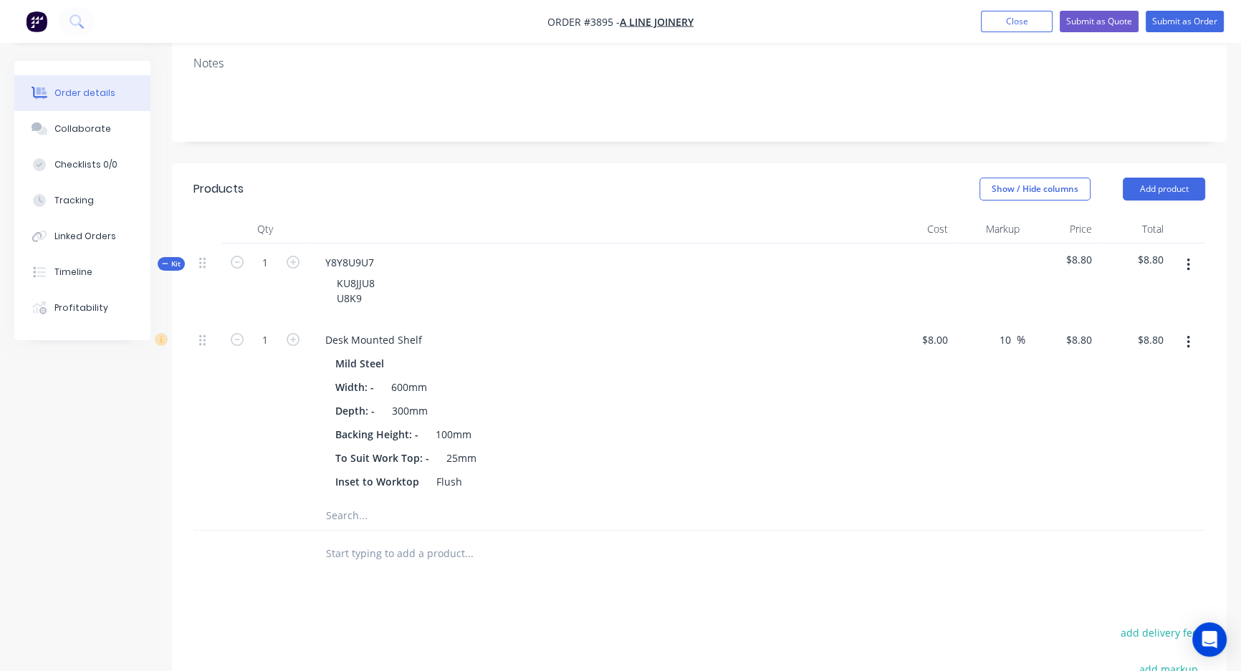
scroll to position [312, 0]
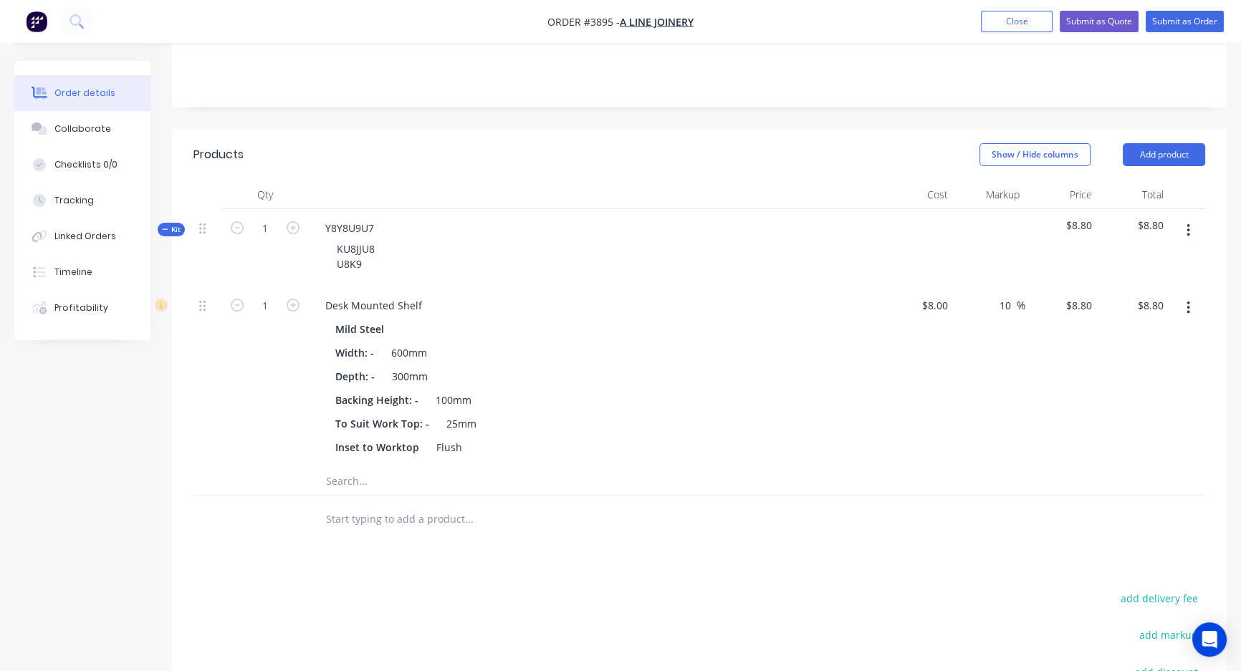
click at [342, 467] on input "text" at bounding box center [468, 481] width 287 height 29
click at [593, 19] on span "Order #3895 -" at bounding box center [583, 22] width 72 height 14
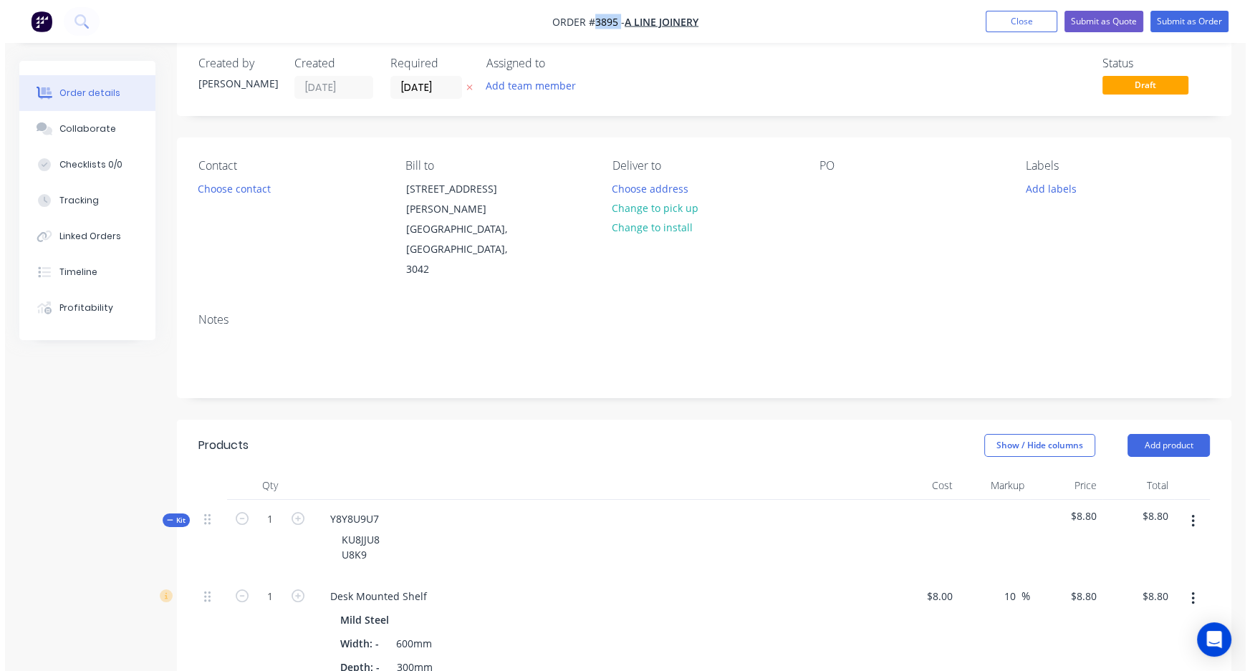
scroll to position [0, 0]
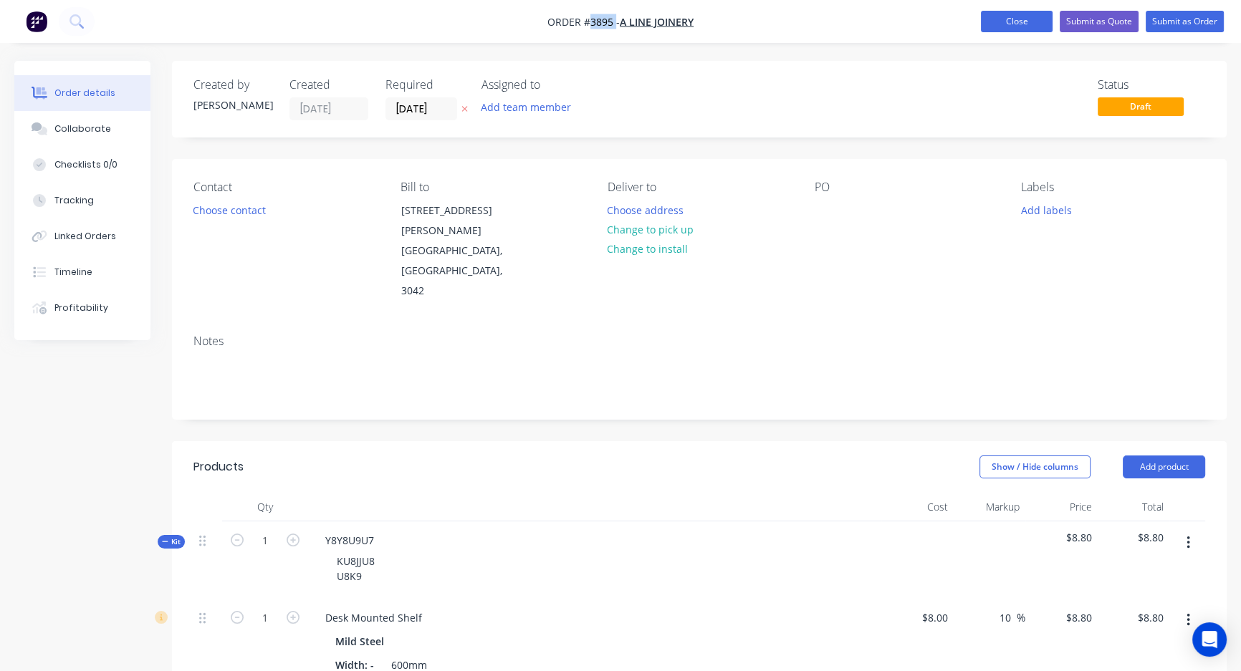
click at [1013, 23] on button "Close" at bounding box center [1017, 21] width 72 height 21
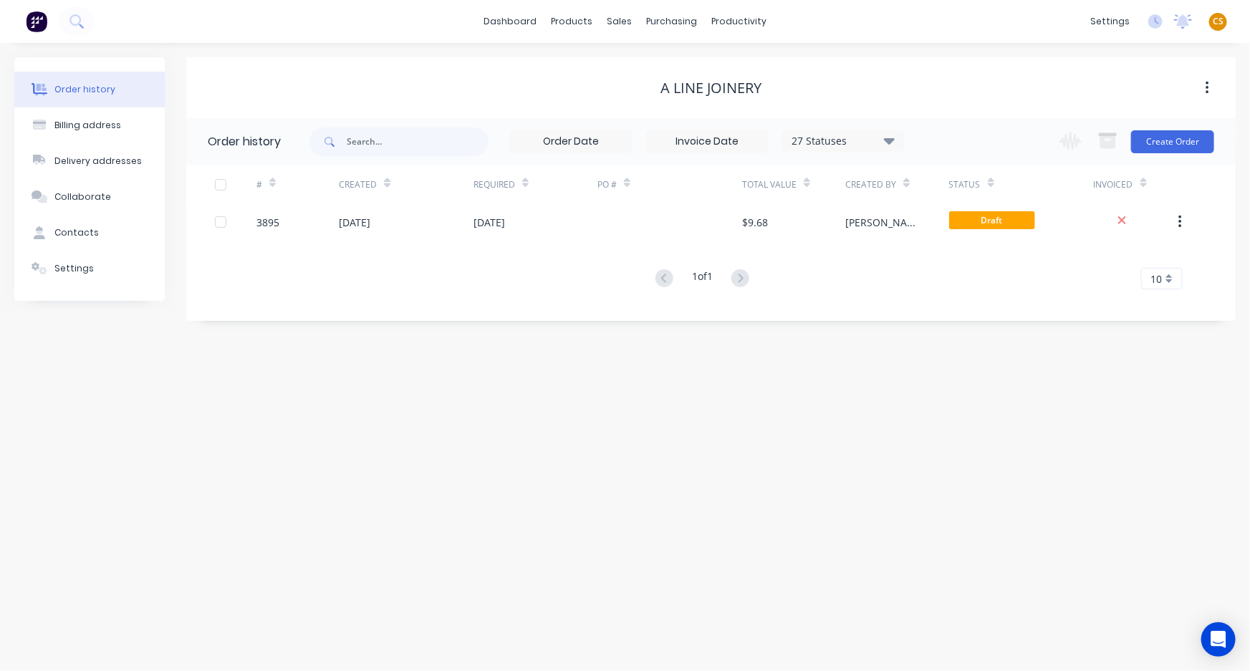
click at [1217, 23] on span "CS" at bounding box center [1218, 21] width 11 height 13
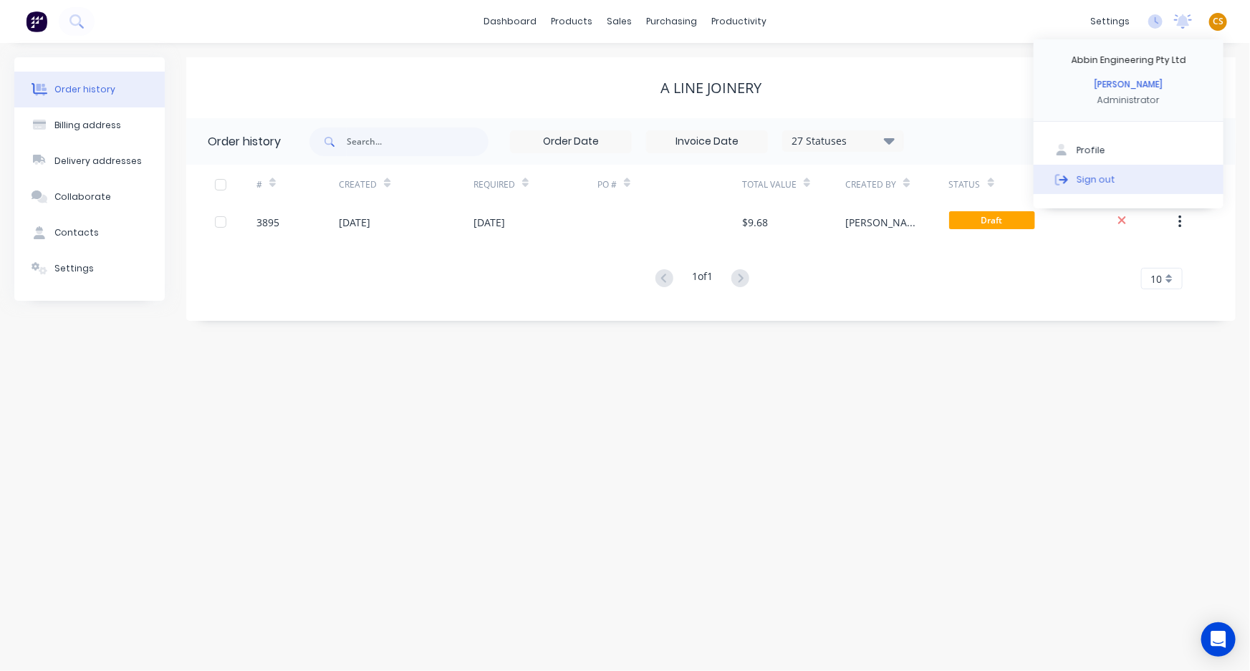
click at [1084, 178] on div "Sign out" at bounding box center [1096, 179] width 39 height 13
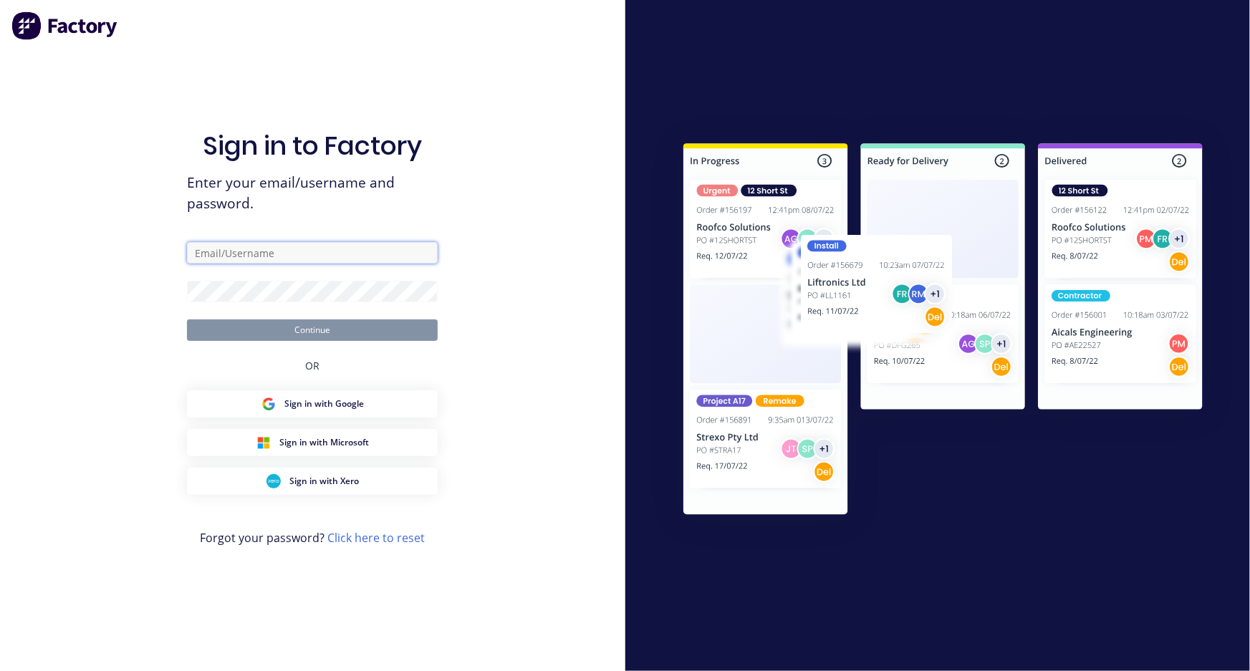
click at [218, 254] on input "text" at bounding box center [312, 252] width 251 height 21
type input "[PERSON_NAME][EMAIL_ADDRESS][DOMAIN_NAME]"
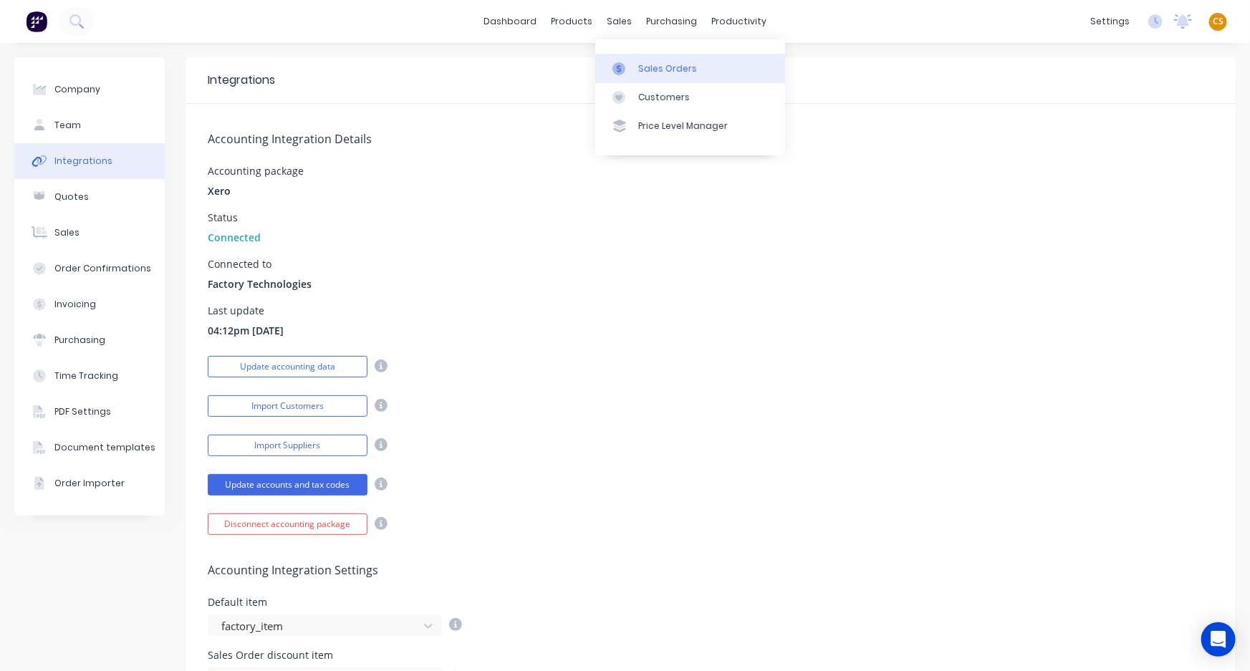
click at [658, 69] on div "Sales Orders" at bounding box center [667, 68] width 59 height 13
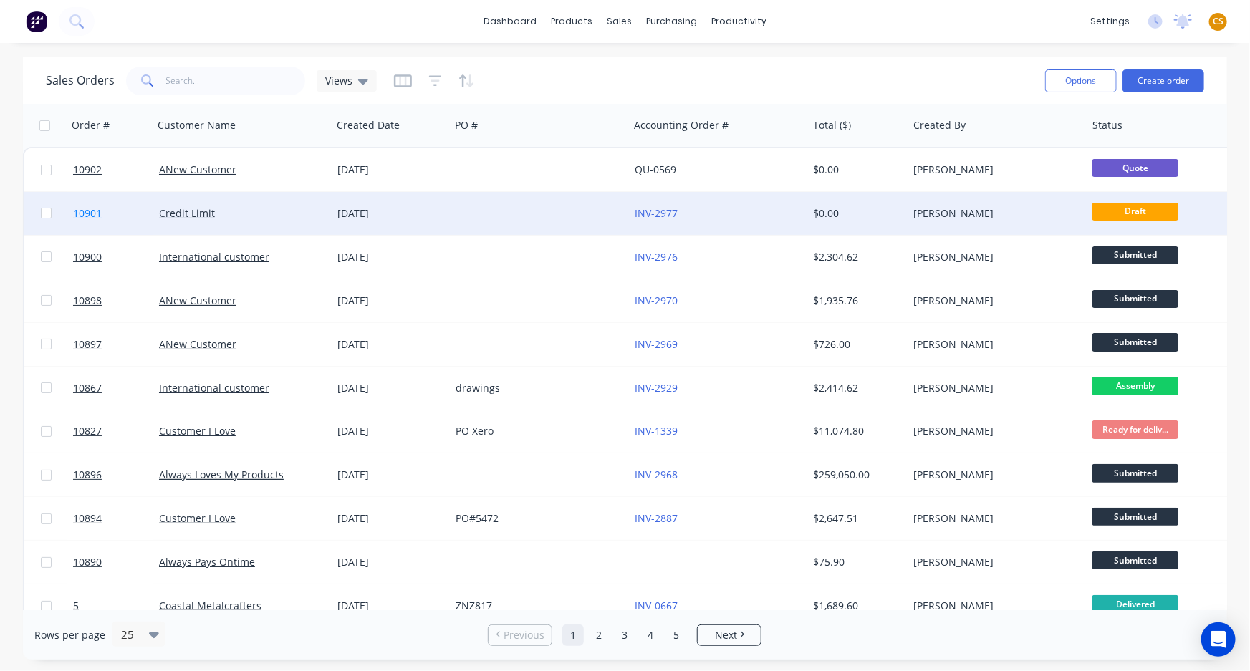
click at [82, 213] on span "10901" at bounding box center [87, 213] width 29 height 14
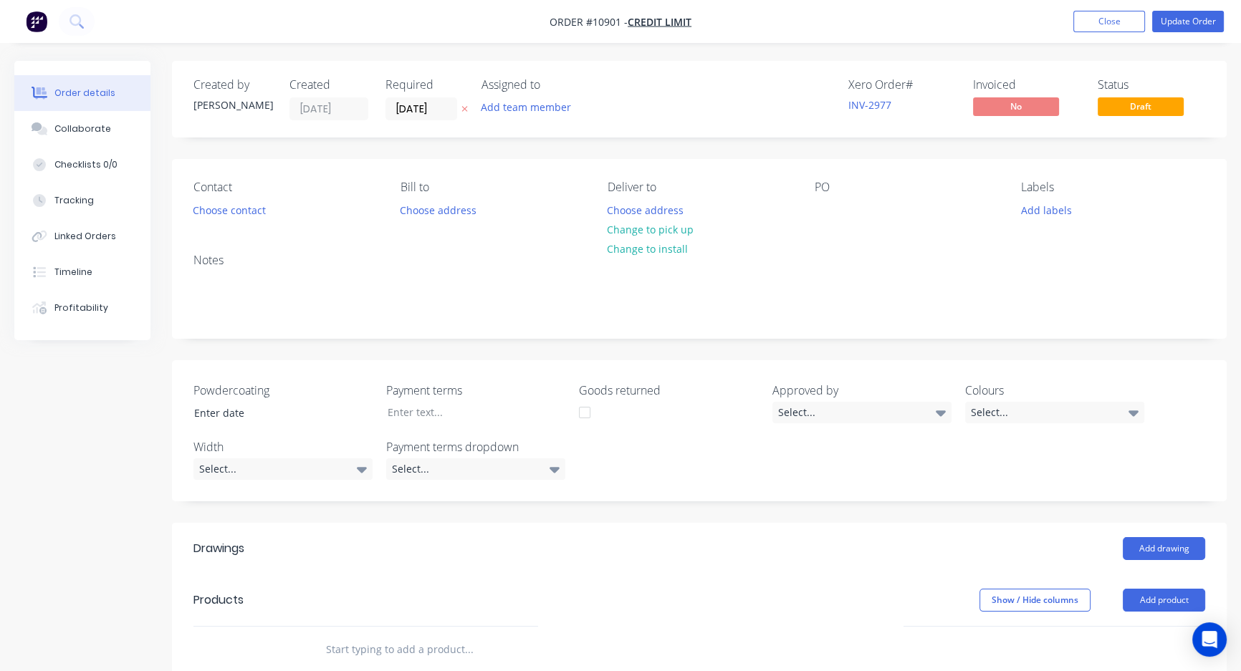
click at [858, 83] on div "Xero Order #" at bounding box center [901, 85] width 107 height 14
drag, startPoint x: 858, startPoint y: 83, endPoint x: 899, endPoint y: 86, distance: 40.9
click at [899, 86] on div "Xero Order #" at bounding box center [901, 85] width 107 height 14
click at [1100, 20] on button "Close" at bounding box center [1109, 21] width 72 height 21
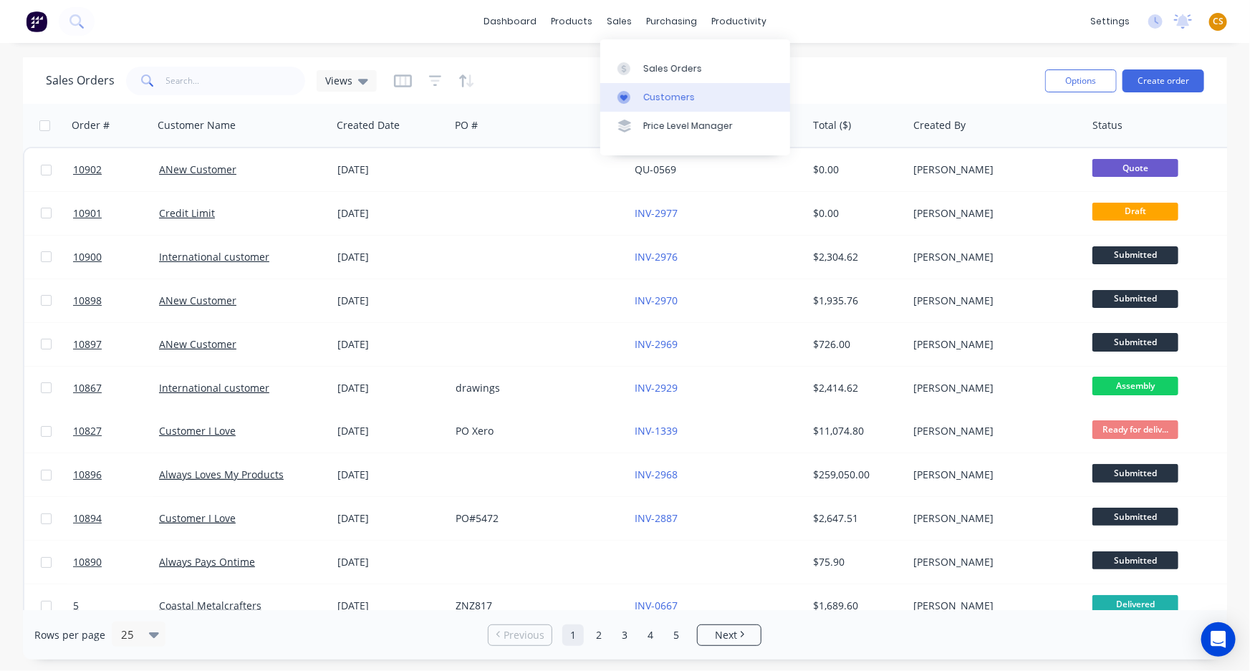
drag, startPoint x: 666, startPoint y: 72, endPoint x: 639, endPoint y: 83, distance: 28.9
click at [666, 72] on div "Sales Orders" at bounding box center [672, 68] width 59 height 13
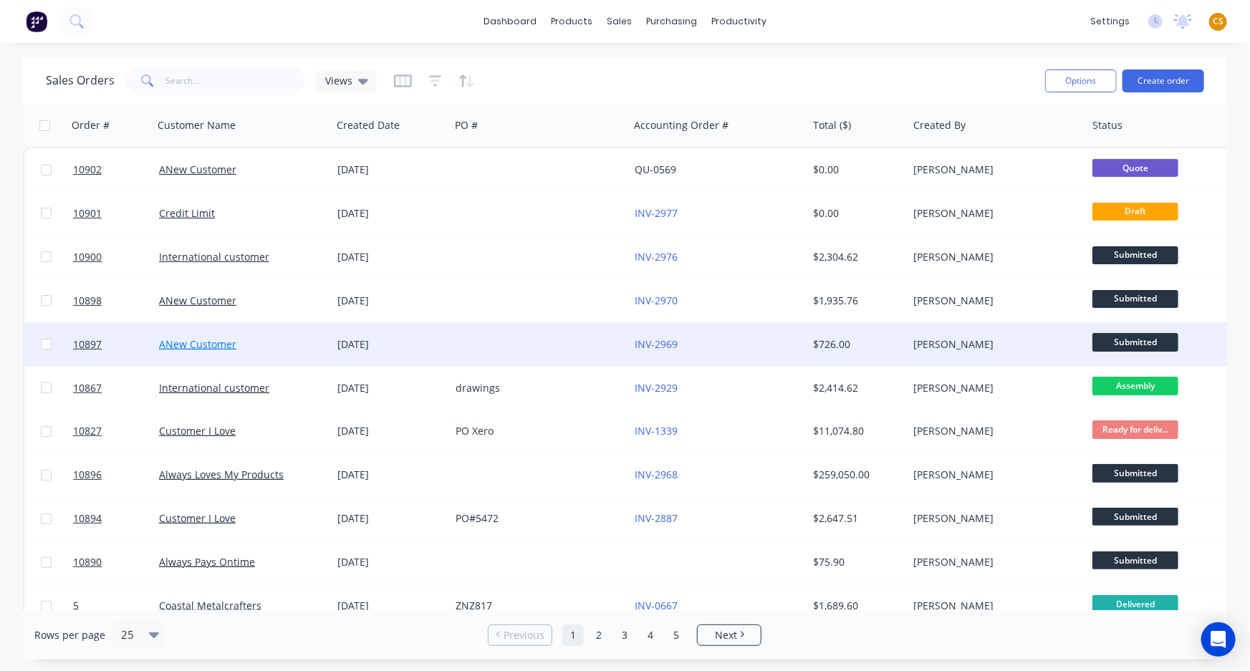
click at [176, 339] on link "ANew Customer" at bounding box center [197, 344] width 77 height 14
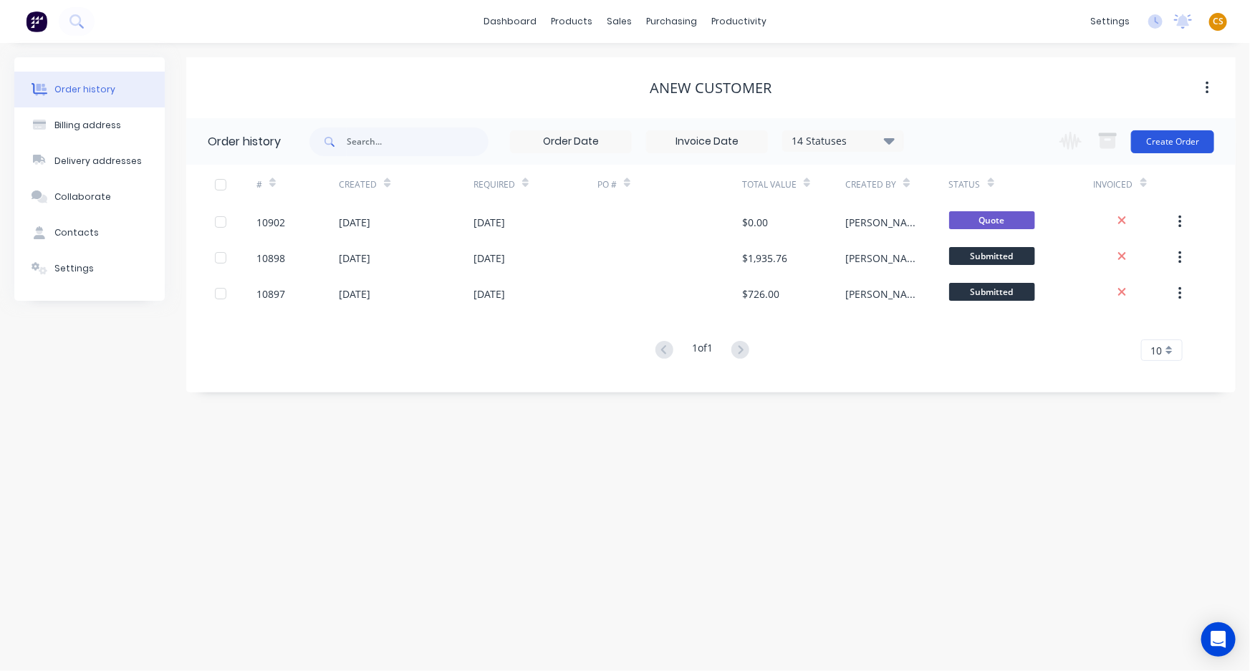
click at [1164, 142] on button "Create Order" at bounding box center [1172, 141] width 83 height 23
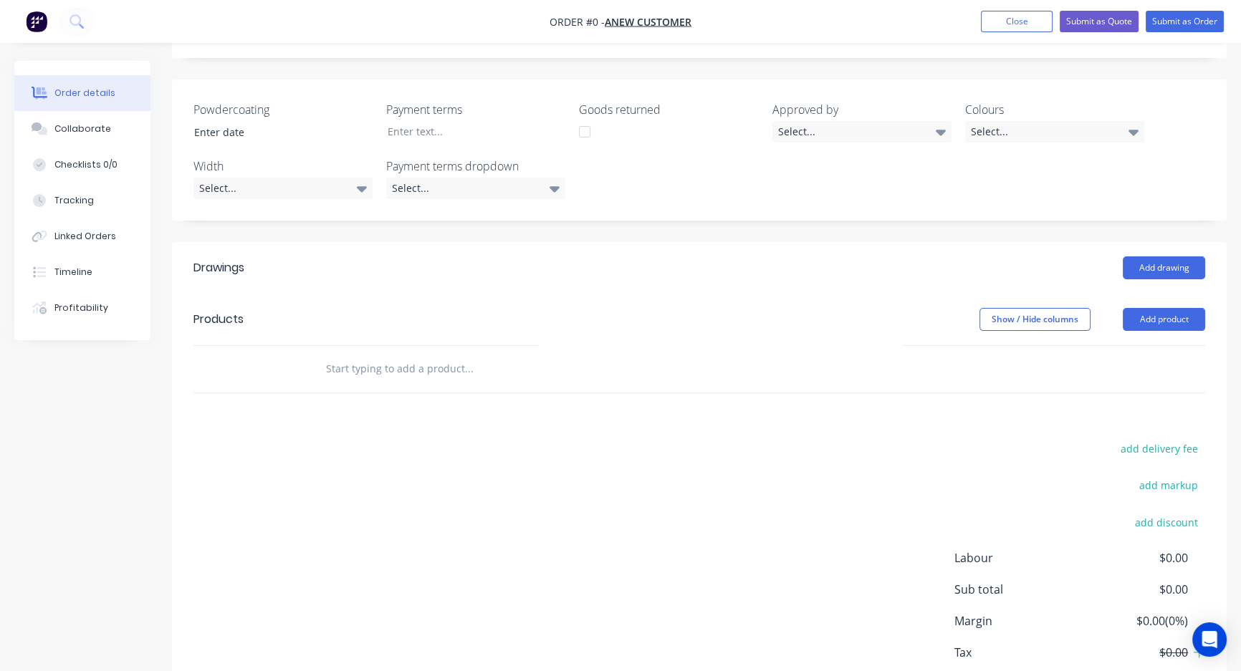
scroll to position [392, 0]
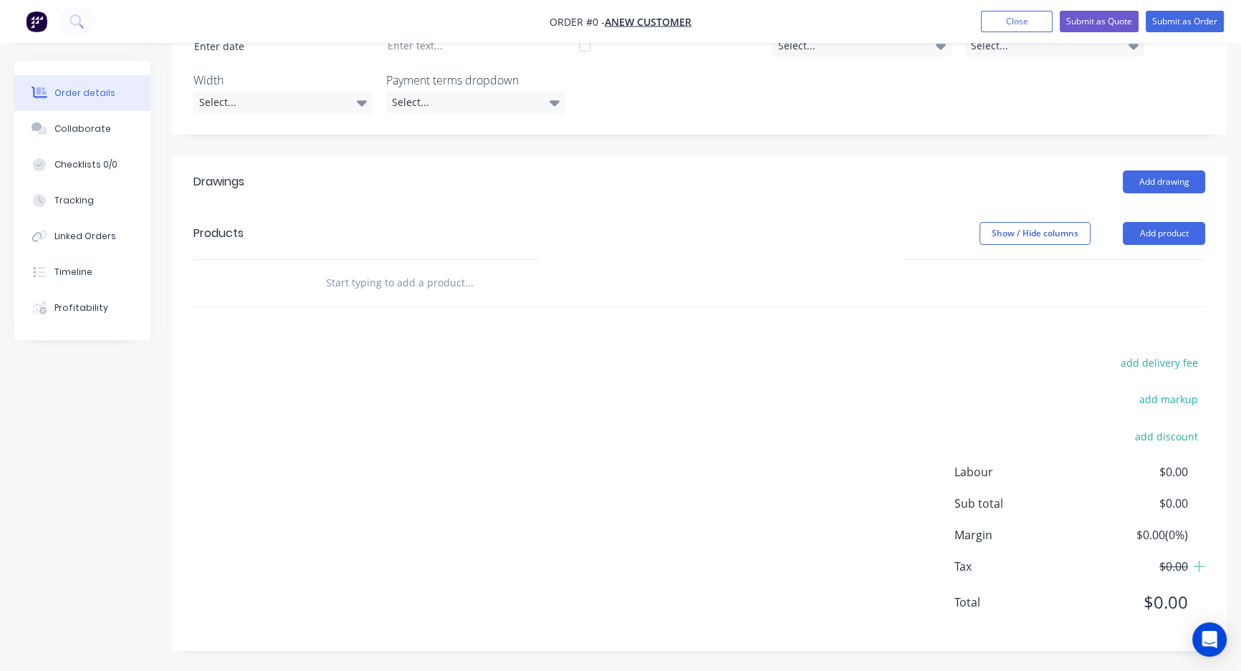
click at [385, 277] on input "text" at bounding box center [468, 283] width 287 height 29
type input "GYUGYUGYIYT"
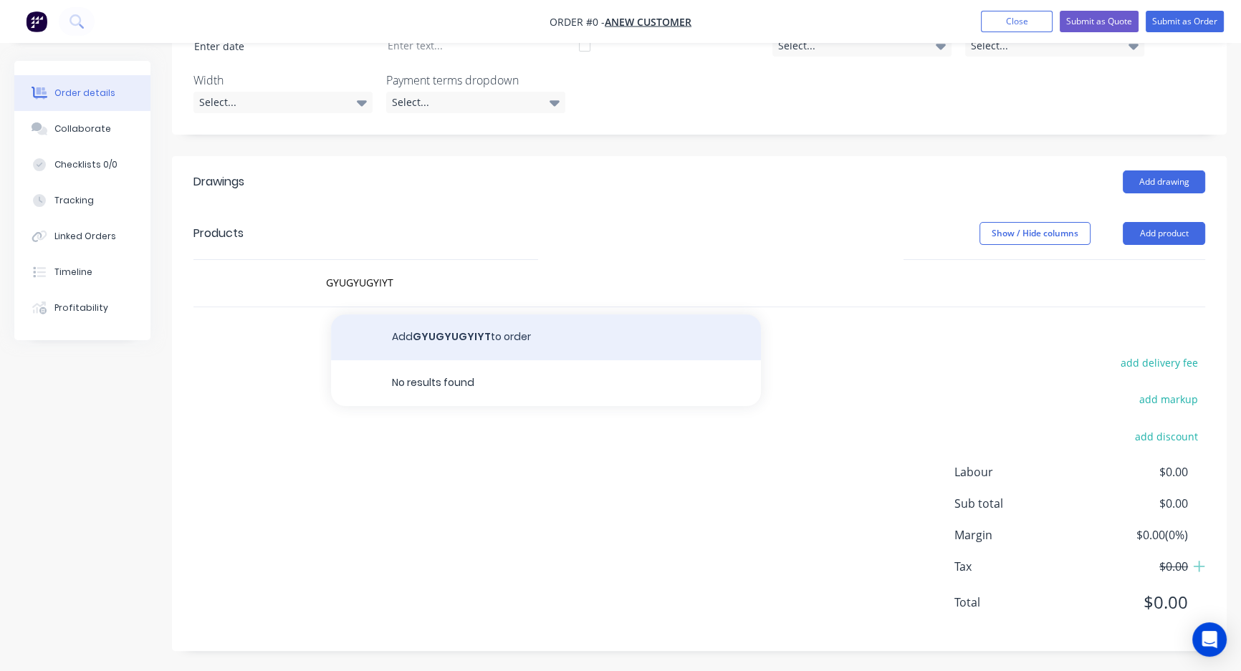
click at [423, 334] on button "Add GYUGYUGYIYT to order" at bounding box center [546, 338] width 430 height 46
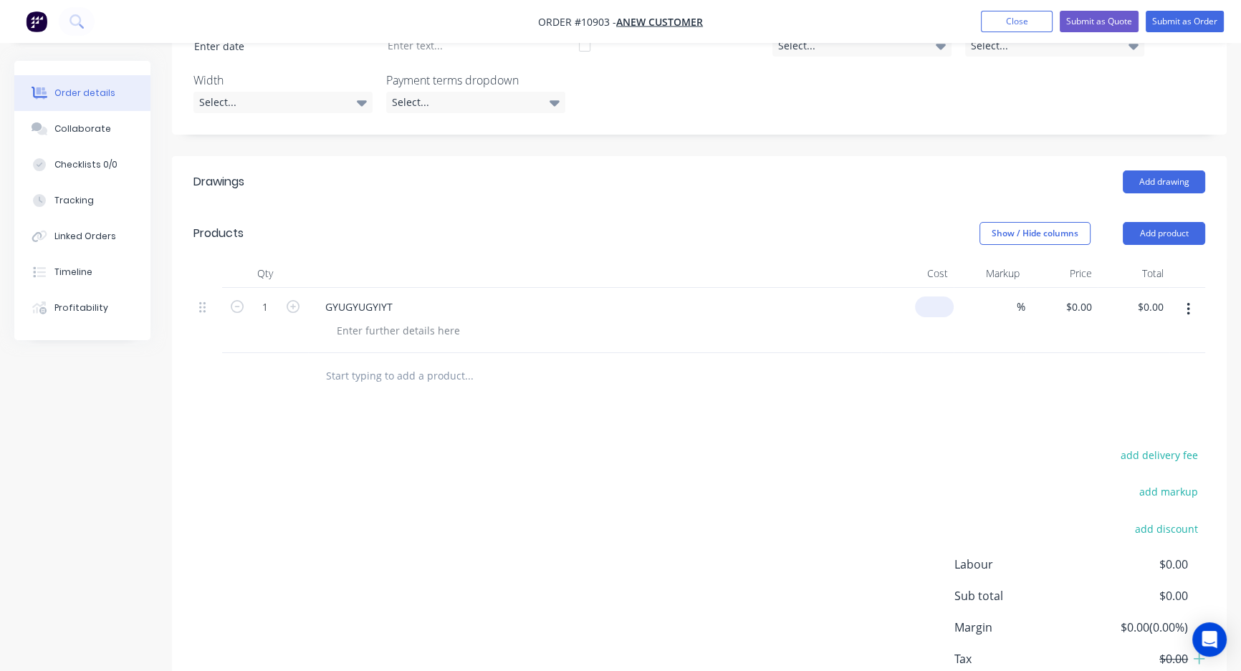
click at [931, 299] on div "$0.00" at bounding box center [934, 307] width 39 height 21
type input "$90.00"
click at [293, 304] on icon "button" at bounding box center [293, 306] width 13 height 13
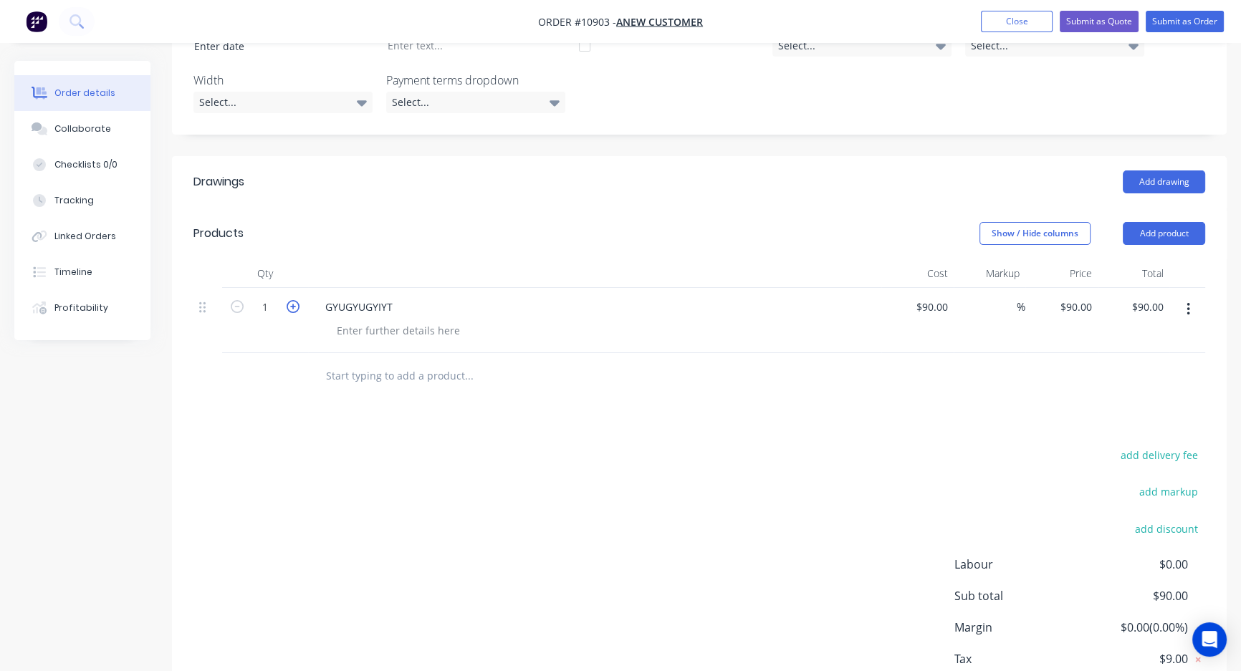
type input "2"
type input "$180.00"
click at [293, 304] on icon "button" at bounding box center [293, 306] width 13 height 13
type input "3"
type input "$270.00"
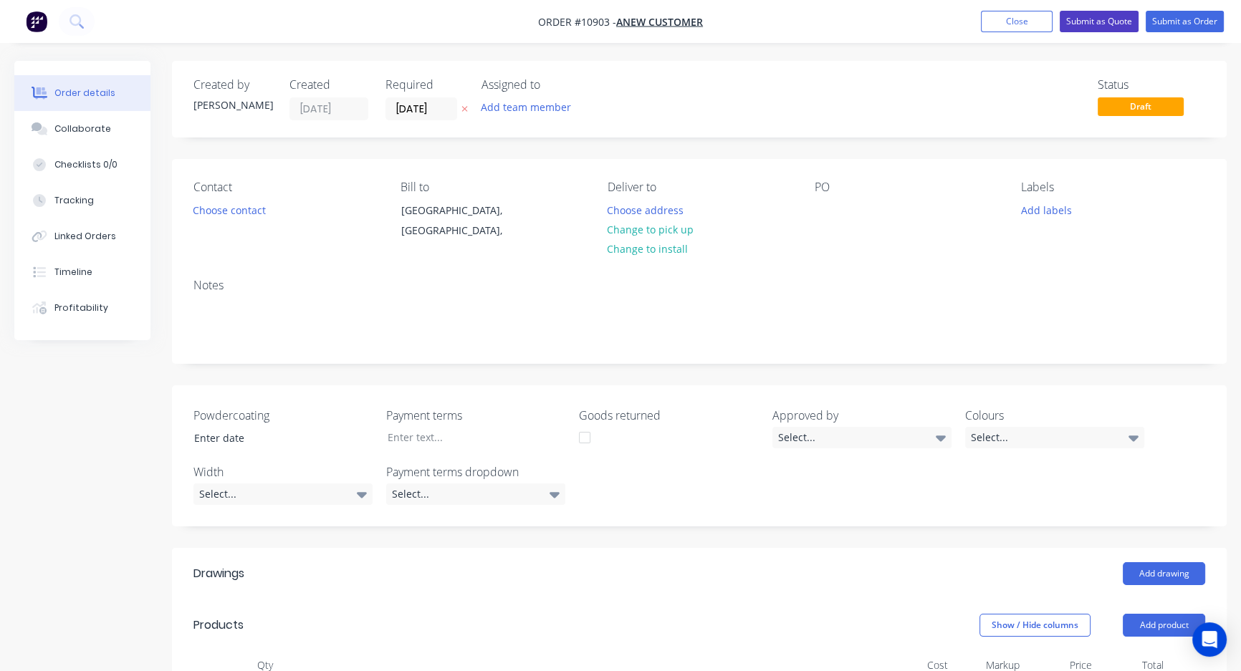
click at [1082, 20] on button "Submit as Quote" at bounding box center [1099, 21] width 79 height 21
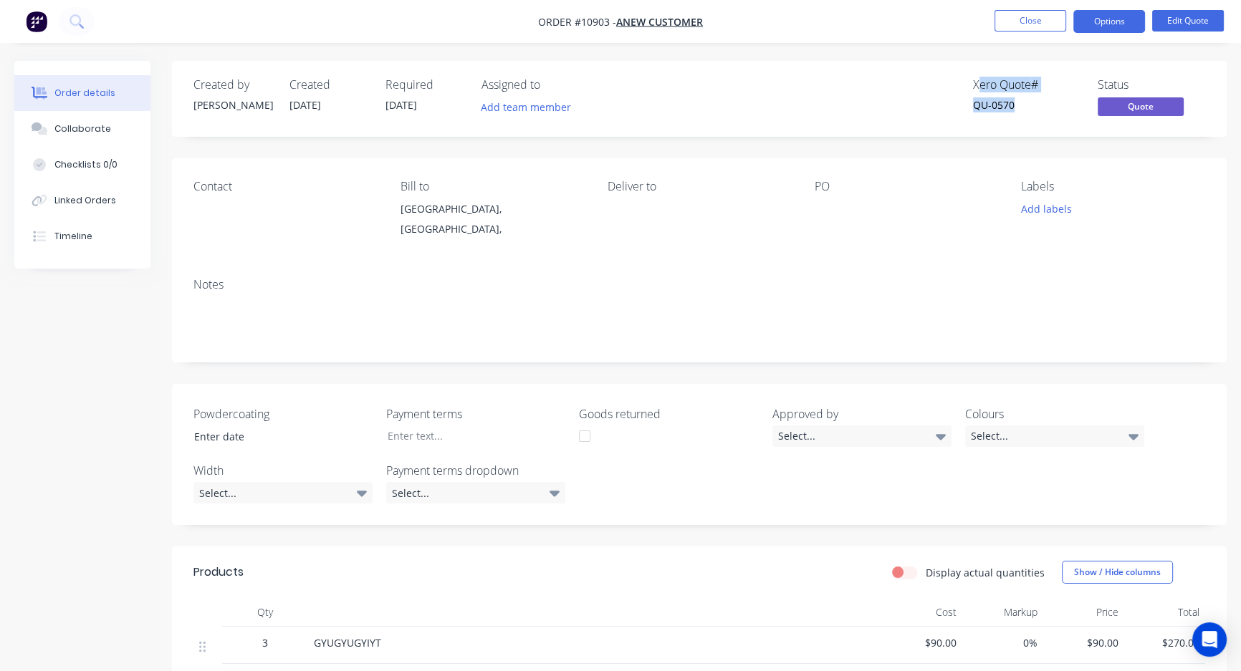
drag, startPoint x: 977, startPoint y: 84, endPoint x: 1013, endPoint y: 93, distance: 37.0
click at [1013, 93] on div "Xero Quote # QU-0570" at bounding box center [1026, 99] width 107 height 42
click at [1107, 21] on button "Options" at bounding box center [1109, 21] width 72 height 23
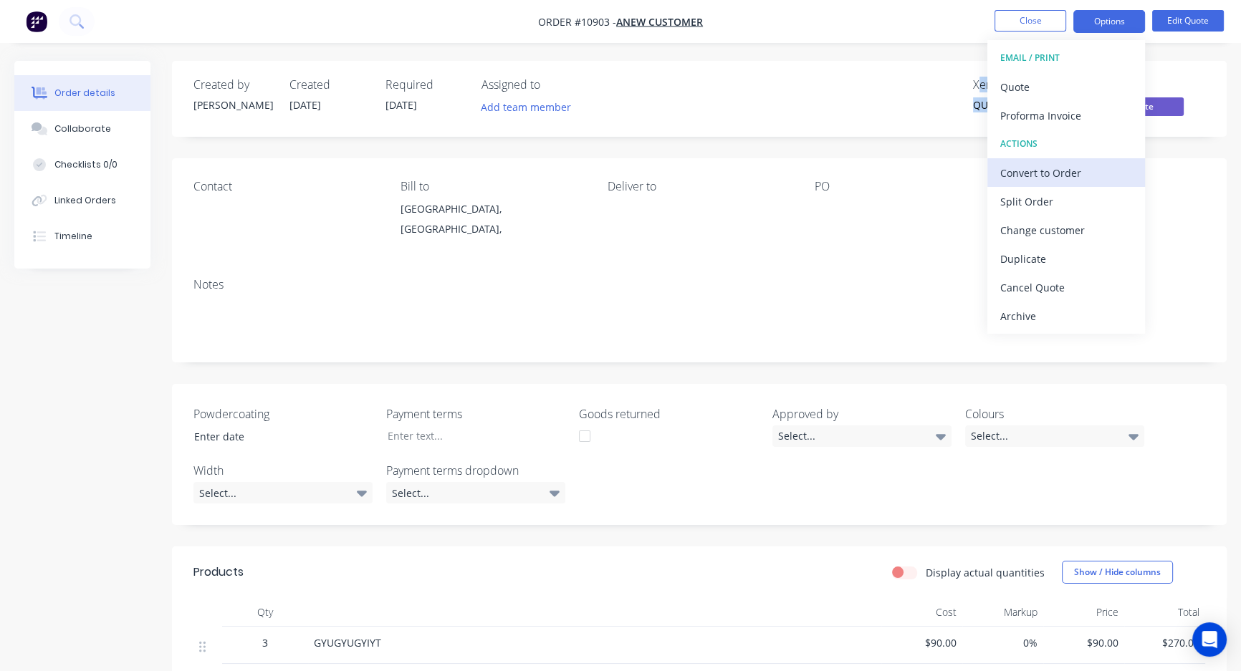
click at [1030, 173] on div "Convert to Order" at bounding box center [1066, 173] width 132 height 21
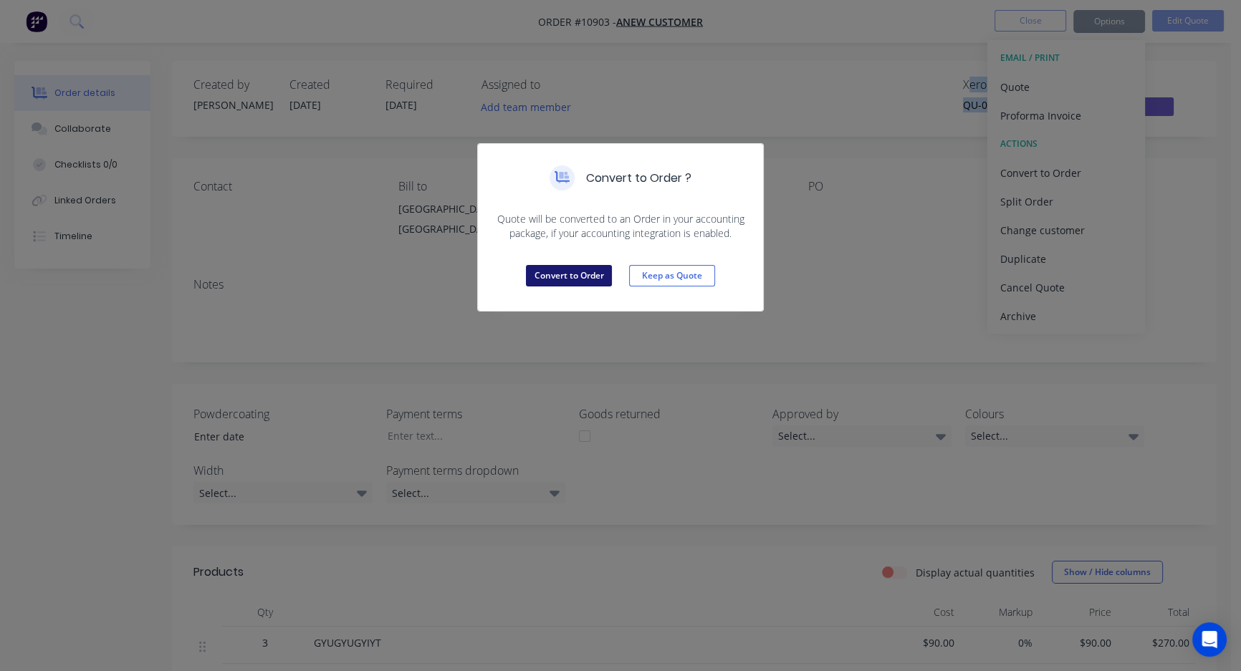
click at [550, 274] on button "Convert to Order" at bounding box center [569, 275] width 86 height 21
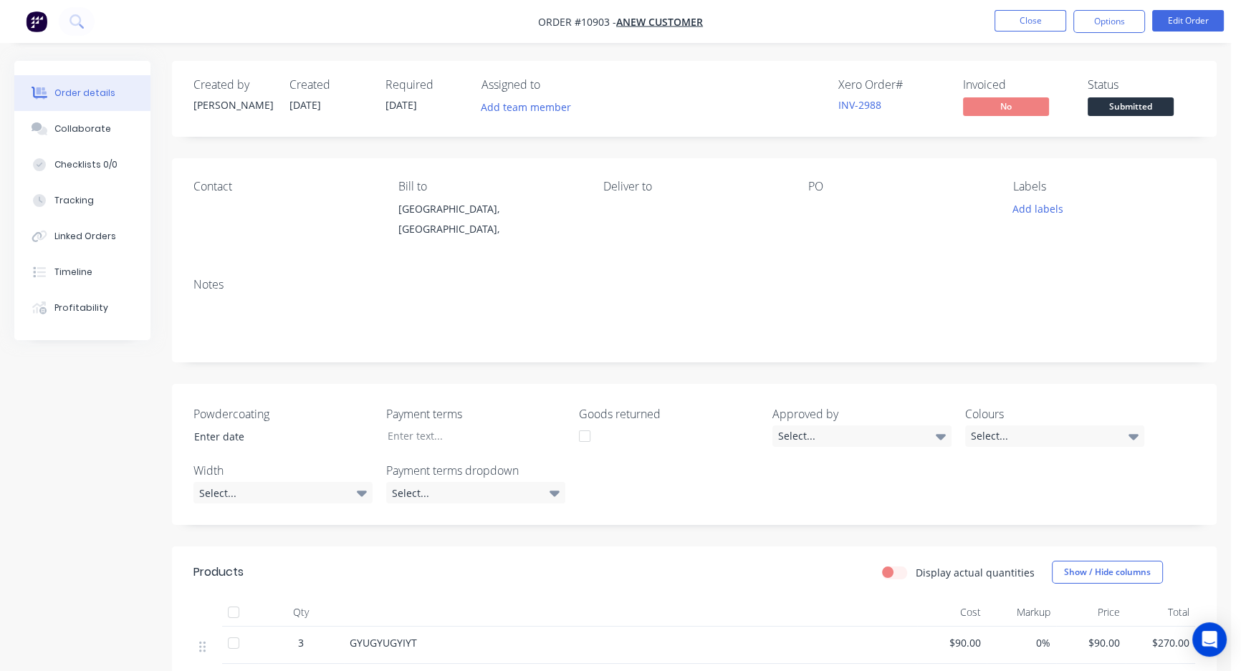
click at [716, 85] on div "Xero Order # INV-2988 Invoiced No Status Submitted" at bounding box center [910, 99] width 570 height 42
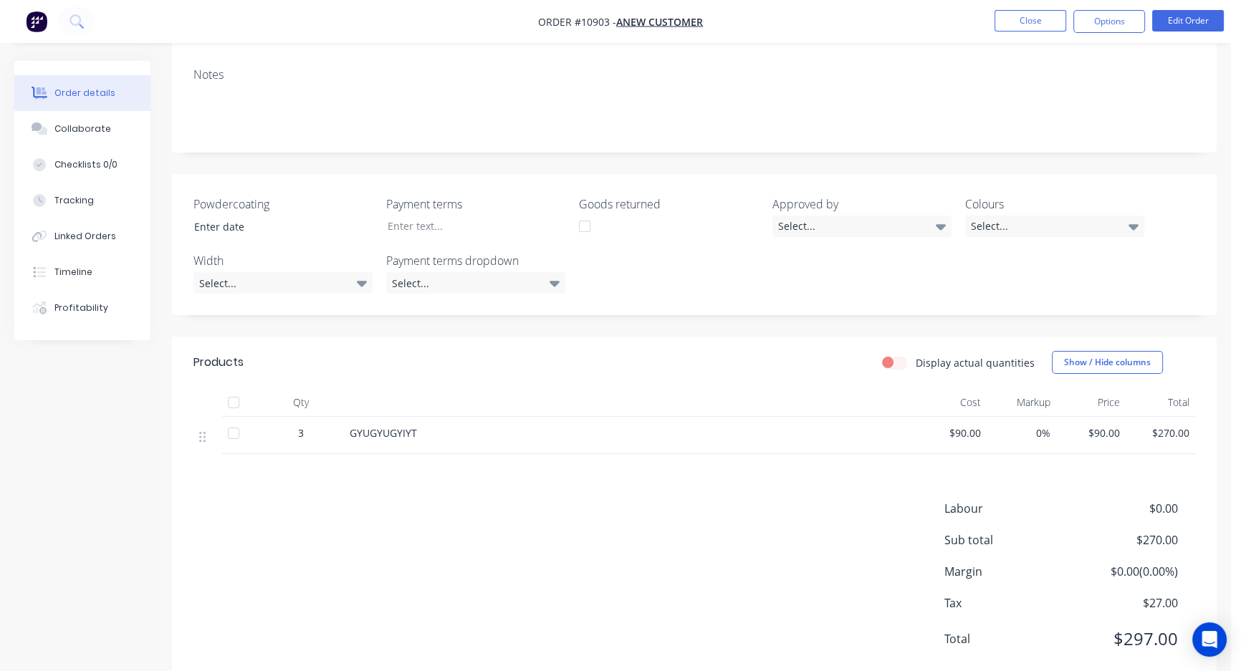
scroll to position [248, 0]
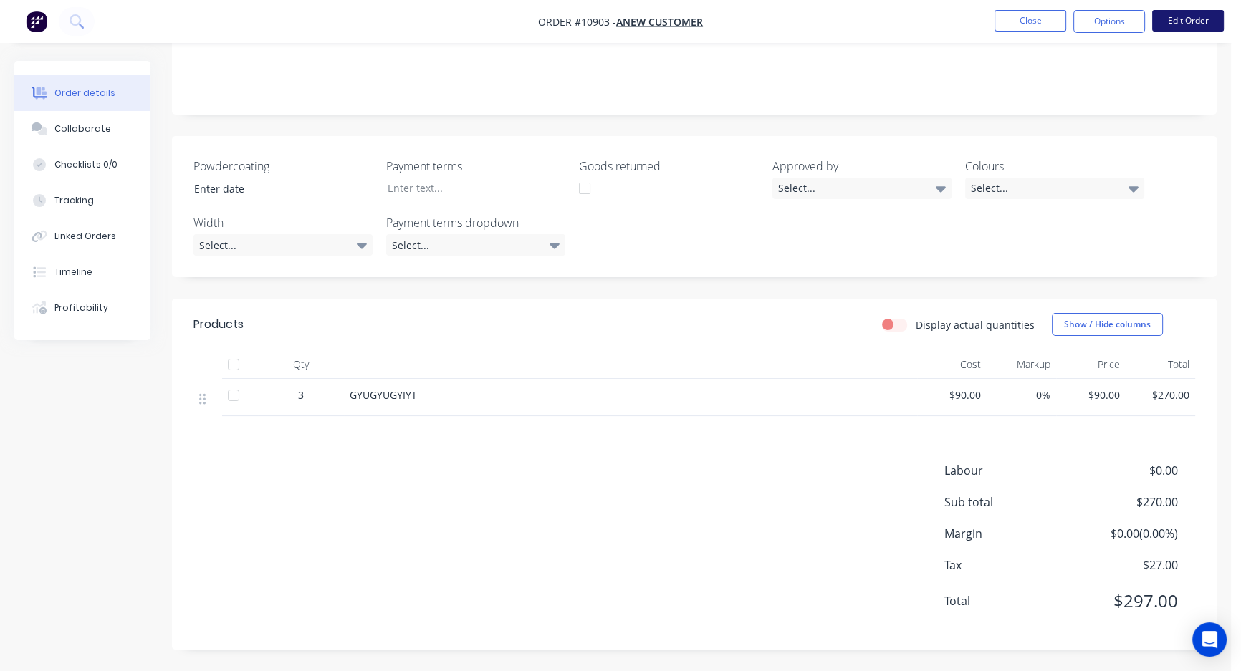
click at [1196, 24] on button "Edit Order" at bounding box center [1188, 20] width 72 height 21
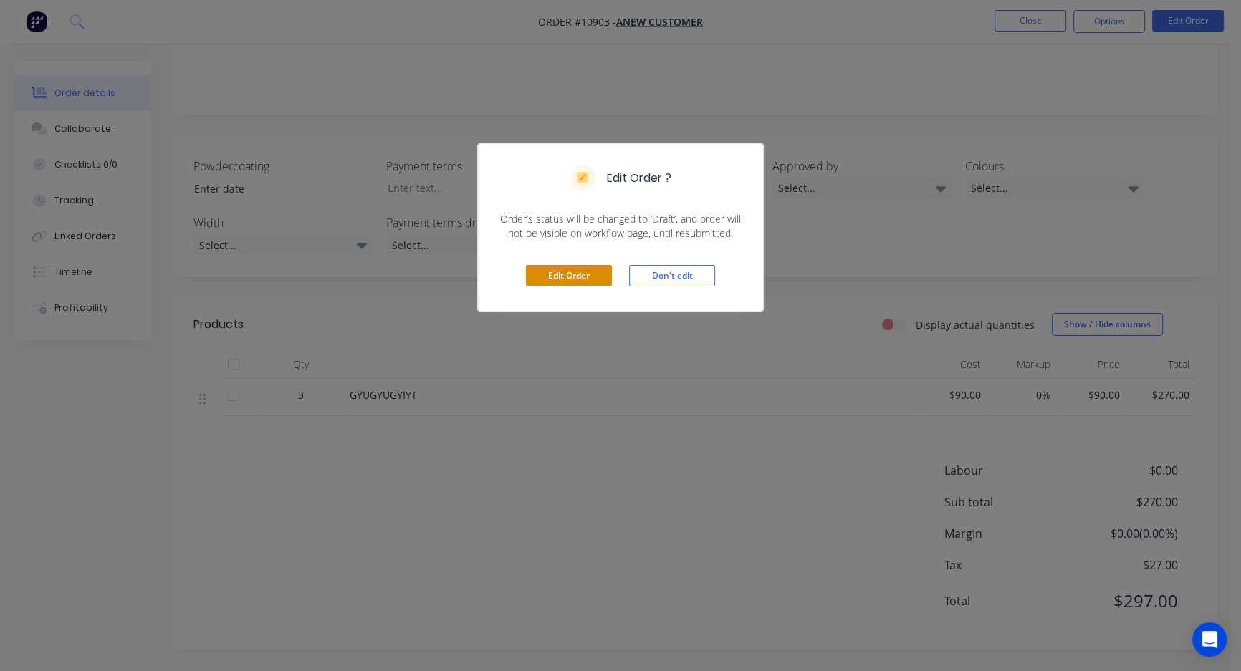
click at [572, 274] on button "Edit Order" at bounding box center [569, 275] width 86 height 21
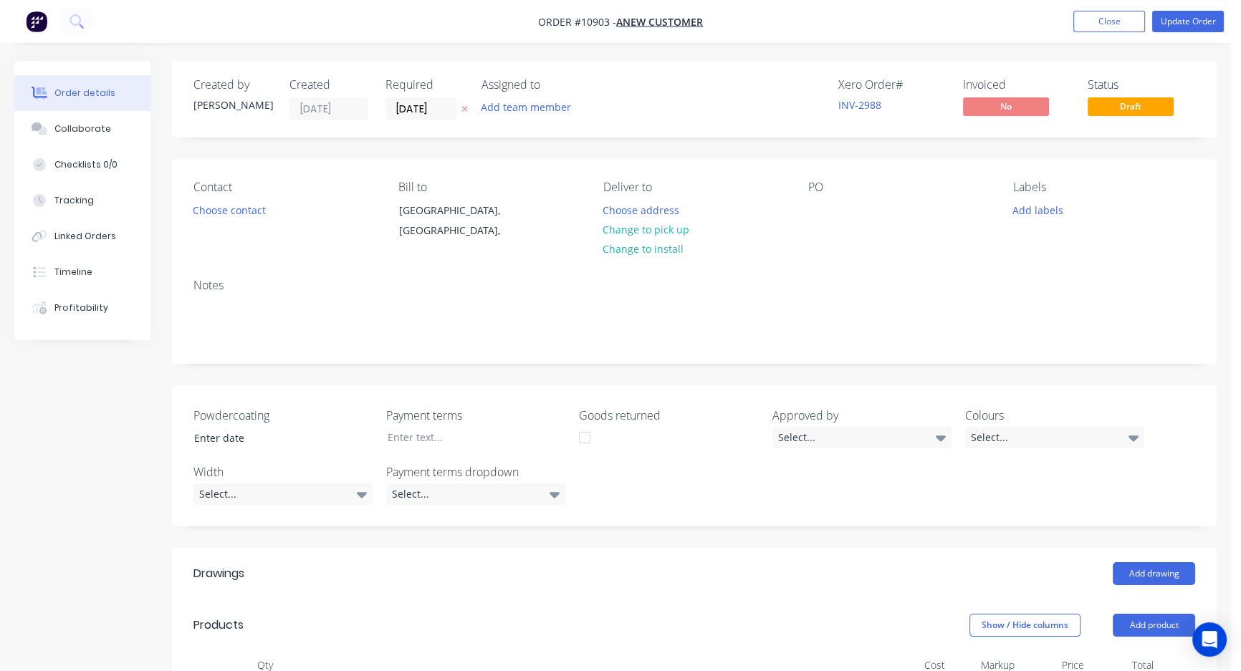
scroll to position [484, 0]
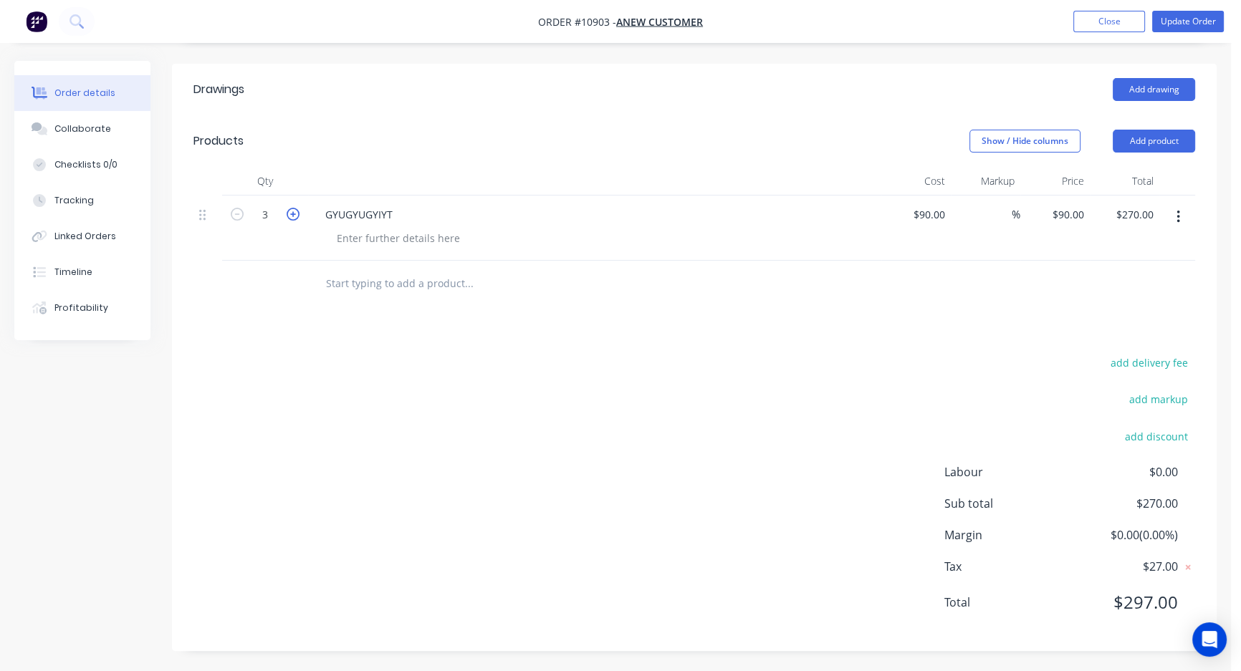
click at [290, 211] on icon "button" at bounding box center [293, 214] width 13 height 13
type input "4"
type input "$360.00"
click at [290, 211] on icon "button" at bounding box center [293, 214] width 13 height 13
type input "5"
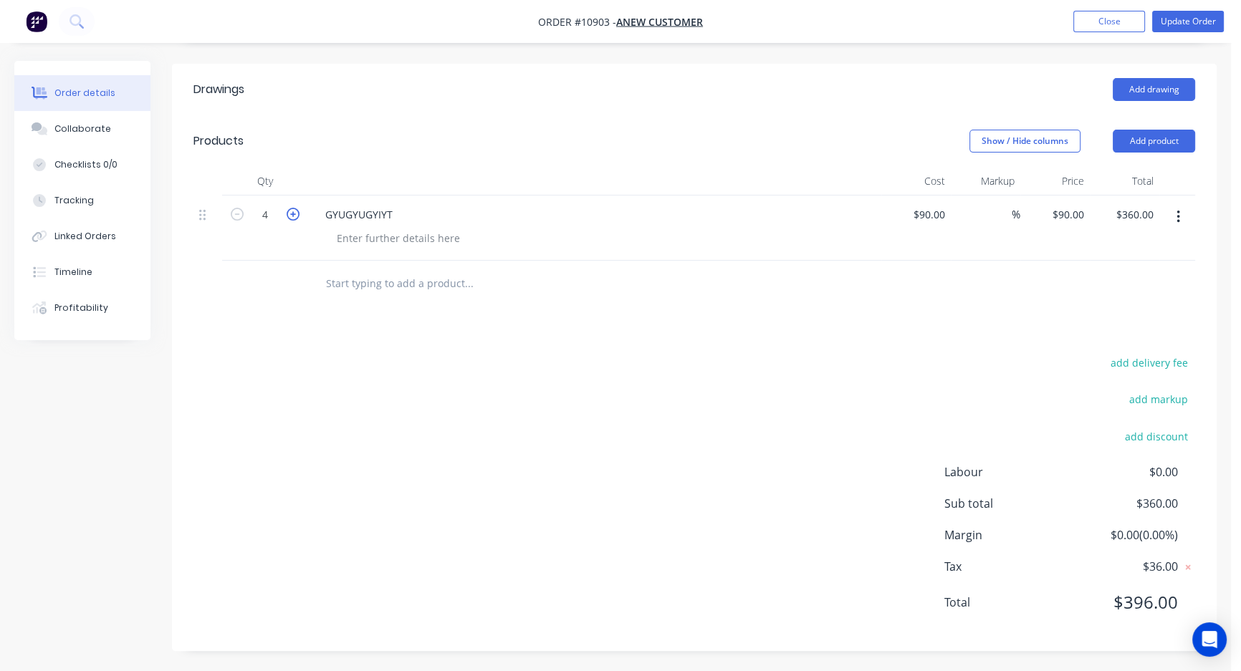
type input "$450.00"
click at [290, 211] on icon "button" at bounding box center [293, 214] width 13 height 13
type input "6"
type input "$540.00"
click at [290, 211] on icon "button" at bounding box center [293, 214] width 13 height 13
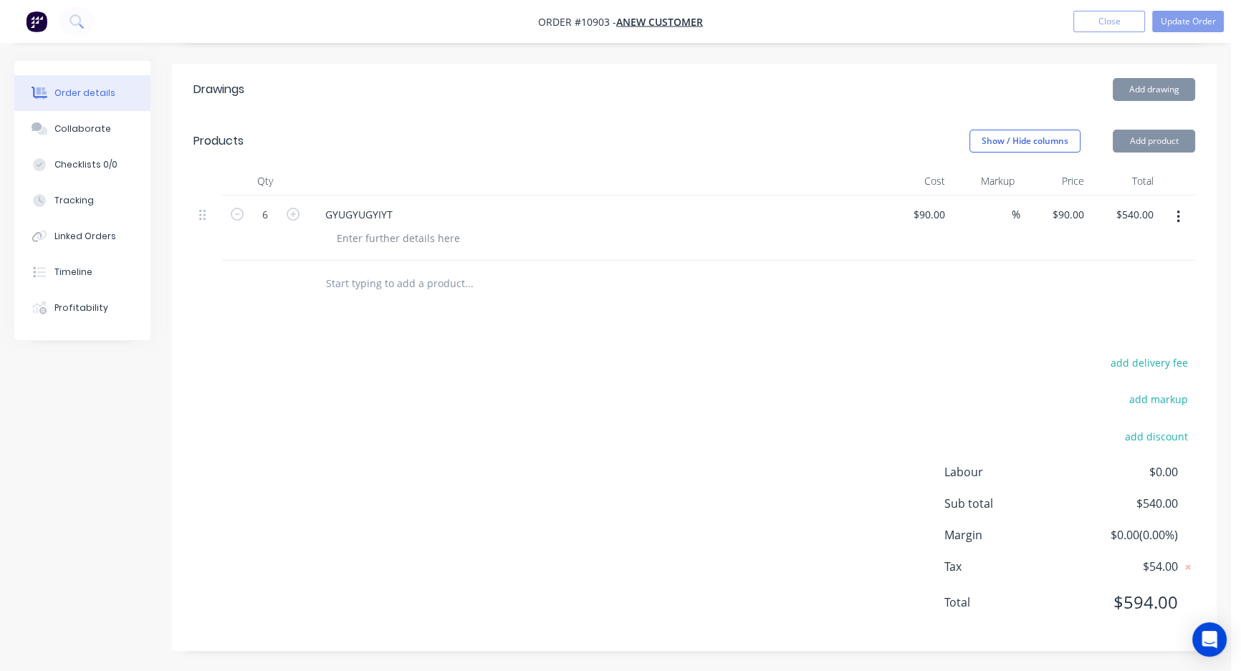
type input "7"
type input "$630.00"
click at [1182, 22] on button "Update Order" at bounding box center [1188, 21] width 72 height 21
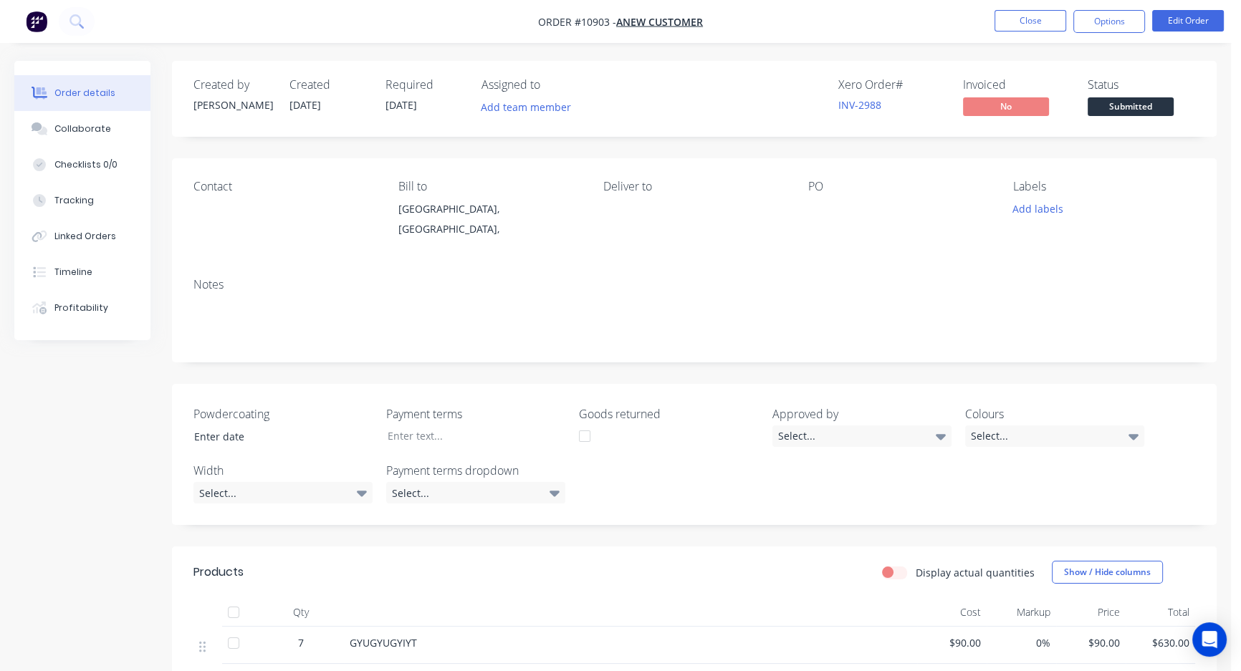
scroll to position [248, 0]
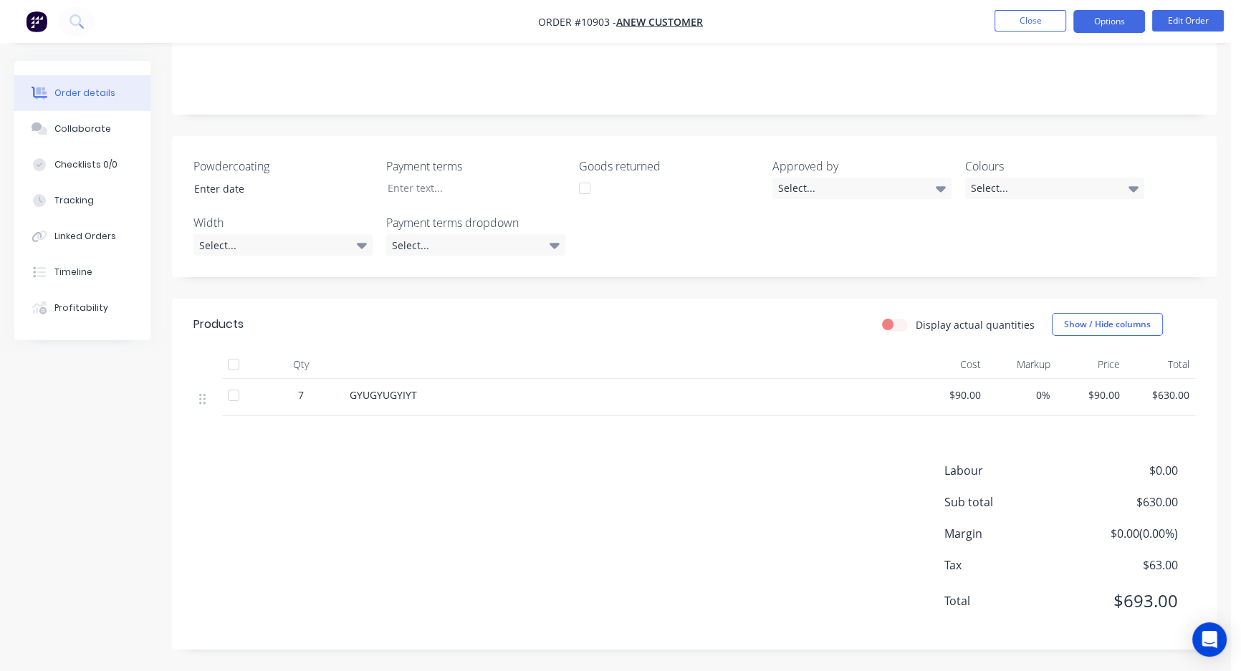
click at [1114, 22] on button "Options" at bounding box center [1109, 21] width 72 height 23
click at [1204, 639] on icon "Open Intercom Messenger" at bounding box center [1209, 639] width 16 height 19
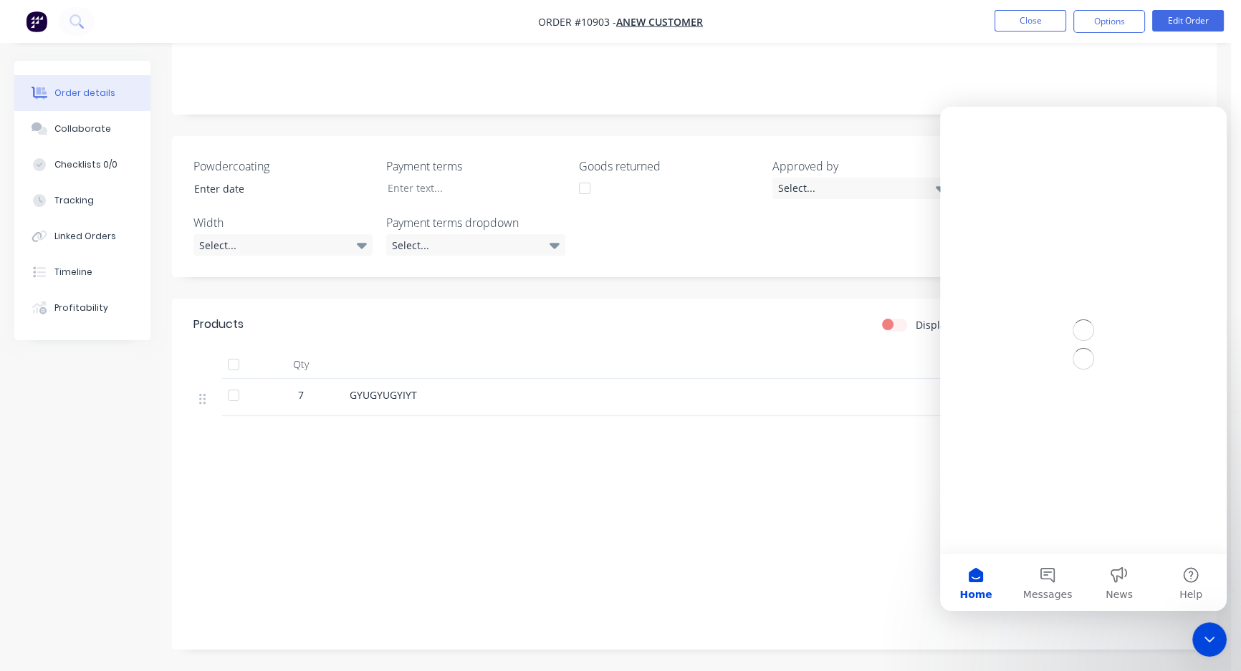
scroll to position [0, 0]
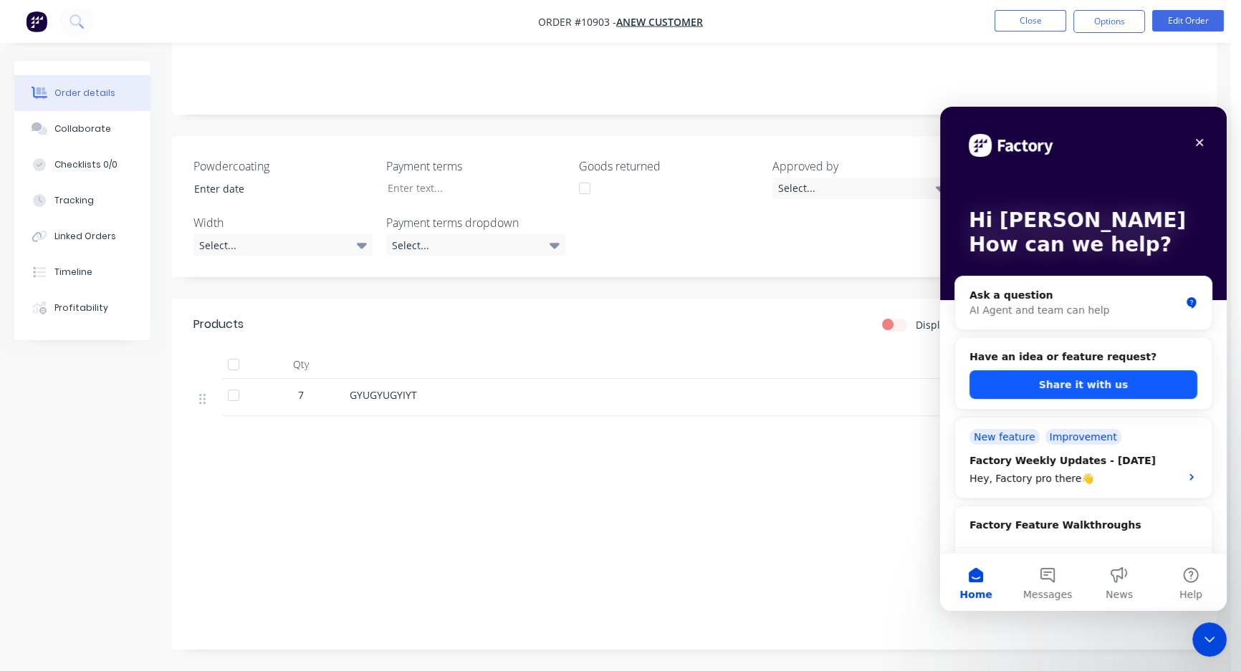
click at [1081, 387] on button "Share it with us" at bounding box center [1083, 384] width 228 height 29
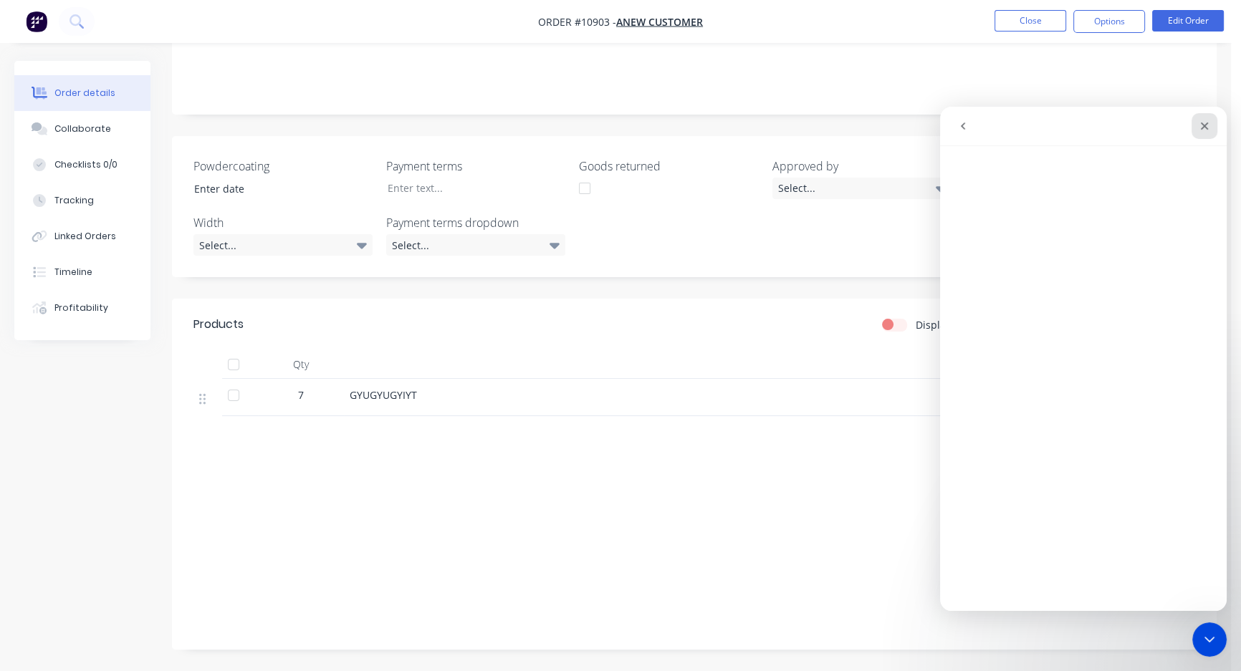
click at [1203, 127] on icon "Close" at bounding box center [1205, 127] width 8 height 8
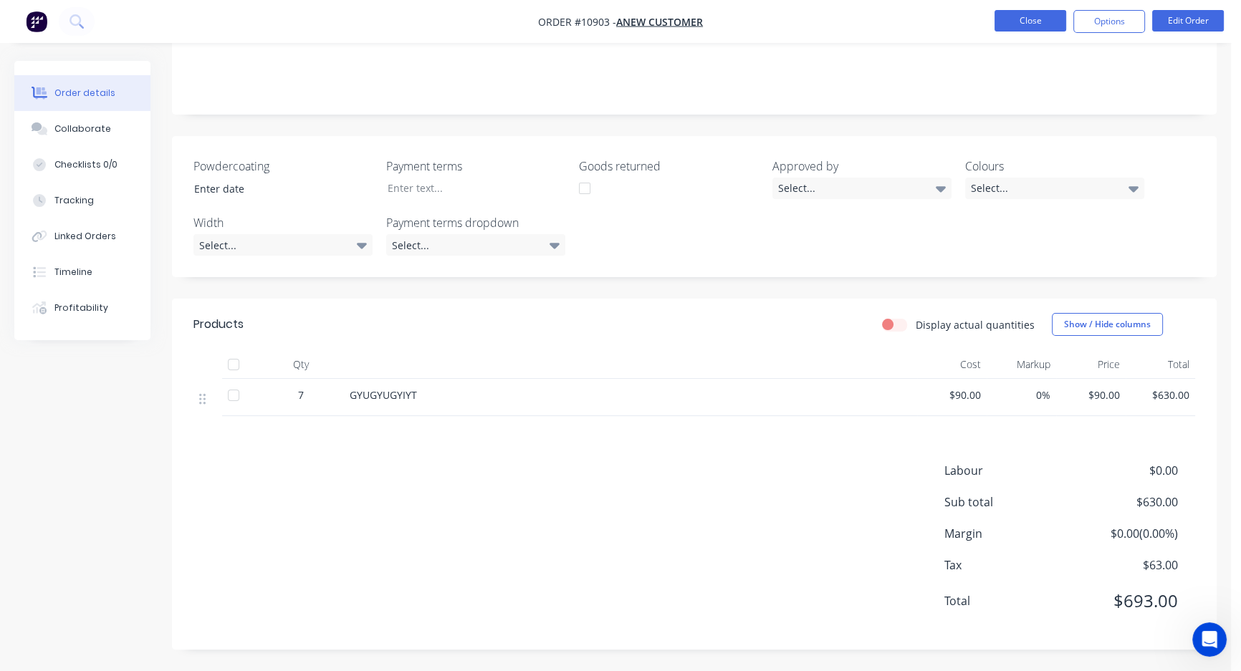
click at [1018, 14] on button "Close" at bounding box center [1030, 20] width 72 height 21
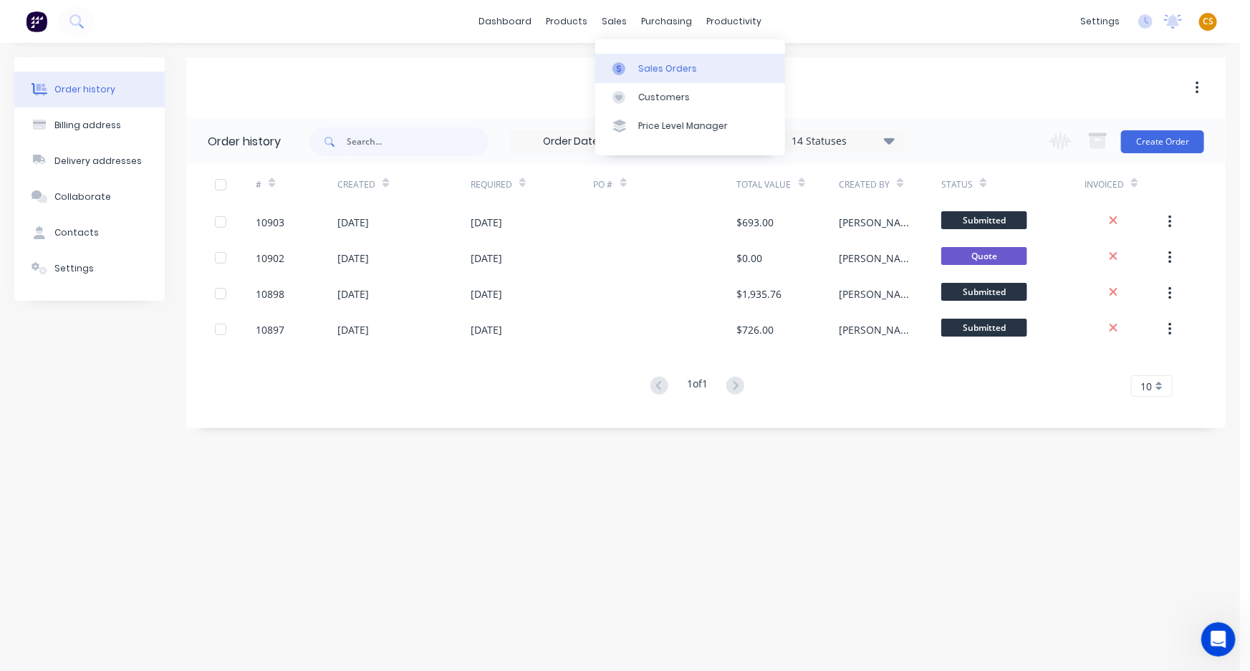
click at [638, 66] on div "Sales Orders" at bounding box center [667, 68] width 59 height 13
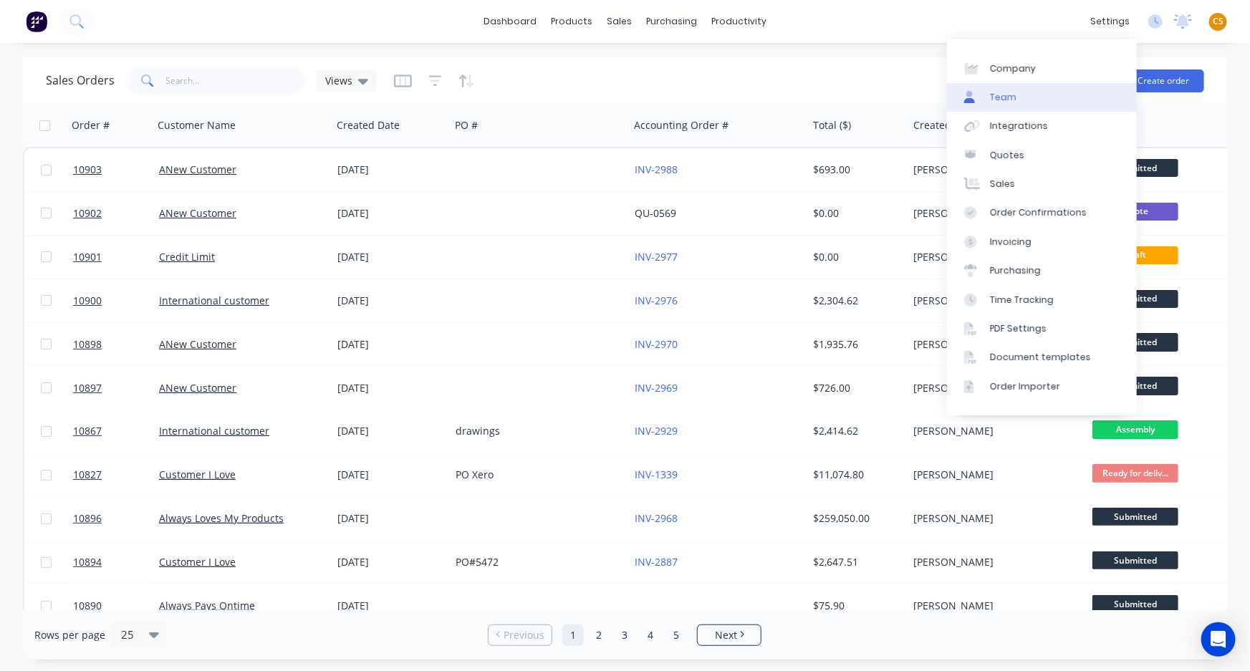
click at [1027, 100] on link "Team" at bounding box center [1042, 97] width 190 height 29
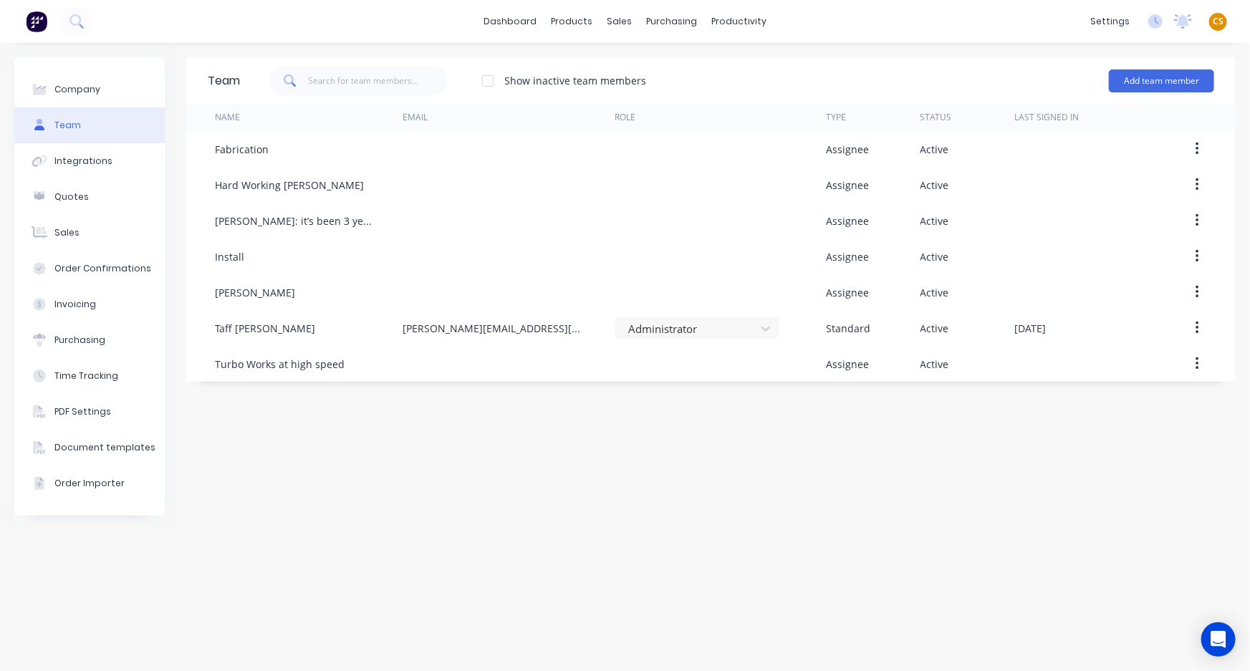
click at [1221, 24] on span "CS" at bounding box center [1218, 21] width 11 height 13
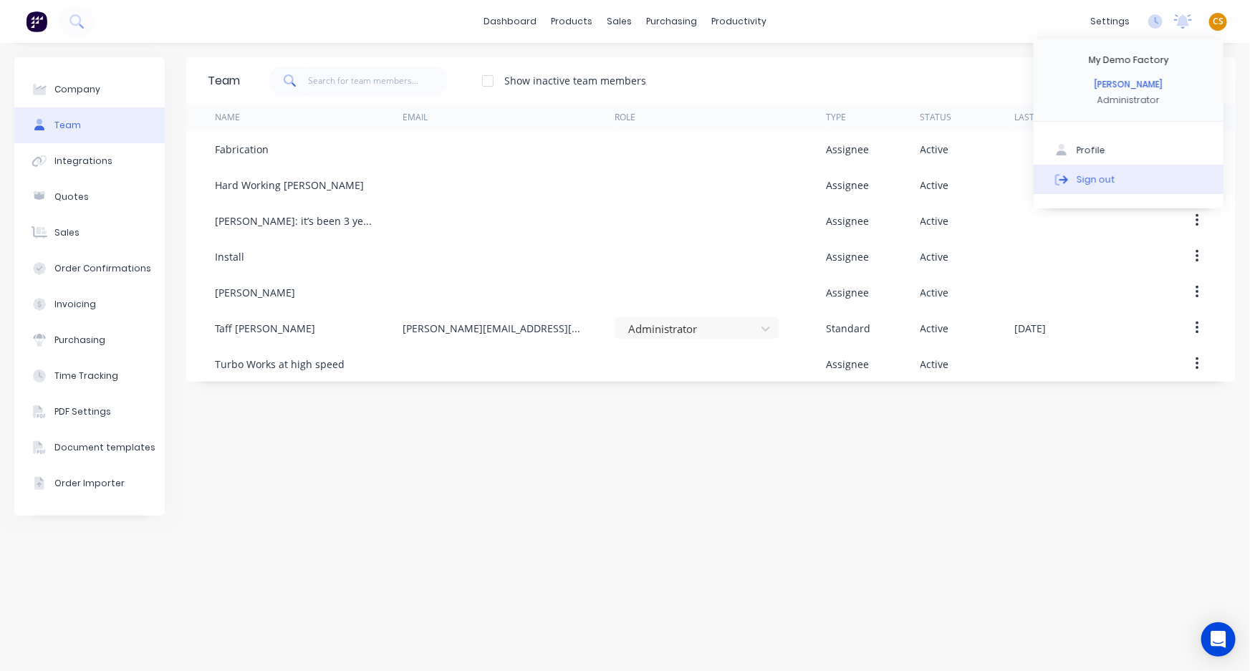
click at [1108, 176] on div "Sign out" at bounding box center [1096, 179] width 39 height 13
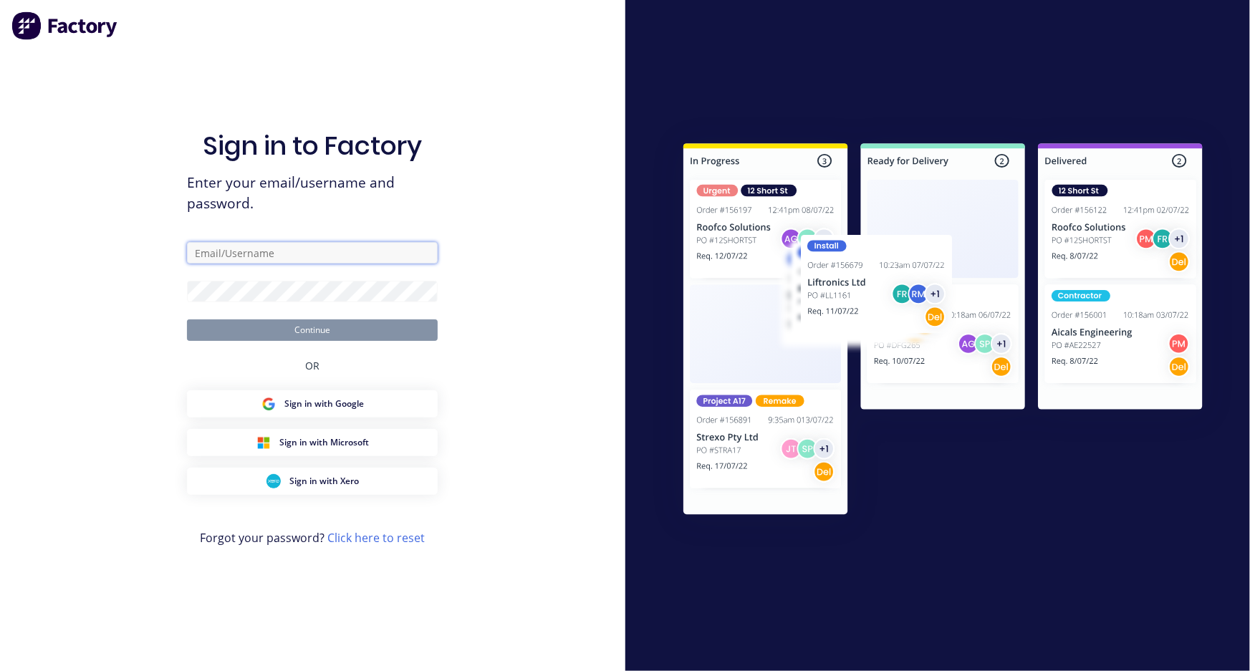
click at [248, 250] on input "text" at bounding box center [312, 252] width 251 height 21
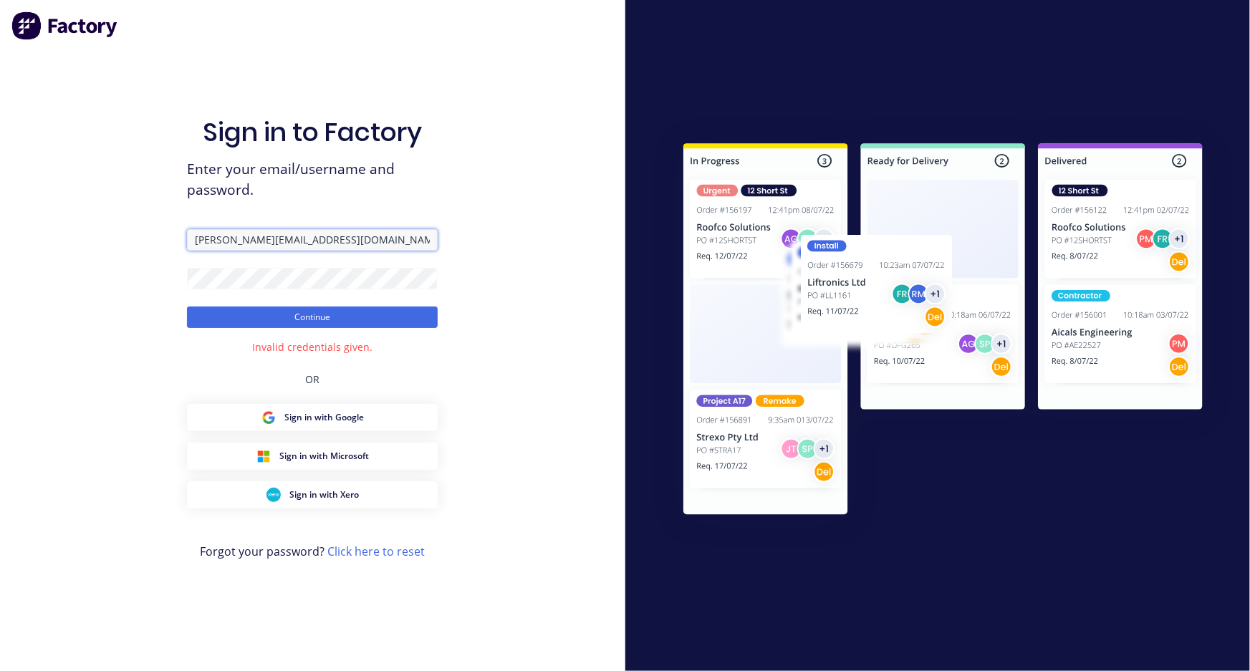
drag, startPoint x: 307, startPoint y: 245, endPoint x: 148, endPoint y: 240, distance: 159.1
click at [148, 240] on div "Sign in to Factory Enter your email/username and password. cathy@factory.app Co…" at bounding box center [312, 335] width 625 height 671
paste input "cathy@abbin.com.au"
type input "cathy@abbin.com.au"
click at [249, 317] on button "Continue" at bounding box center [312, 317] width 251 height 21
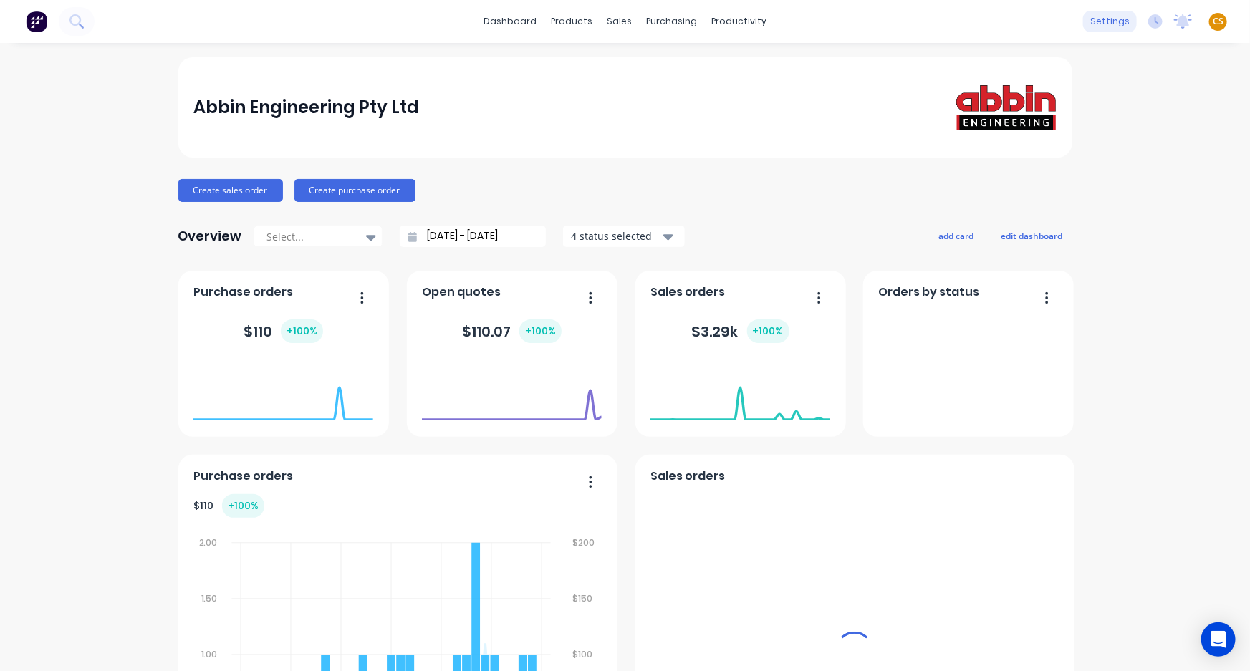
click at [1096, 27] on div "settings" at bounding box center [1110, 21] width 54 height 21
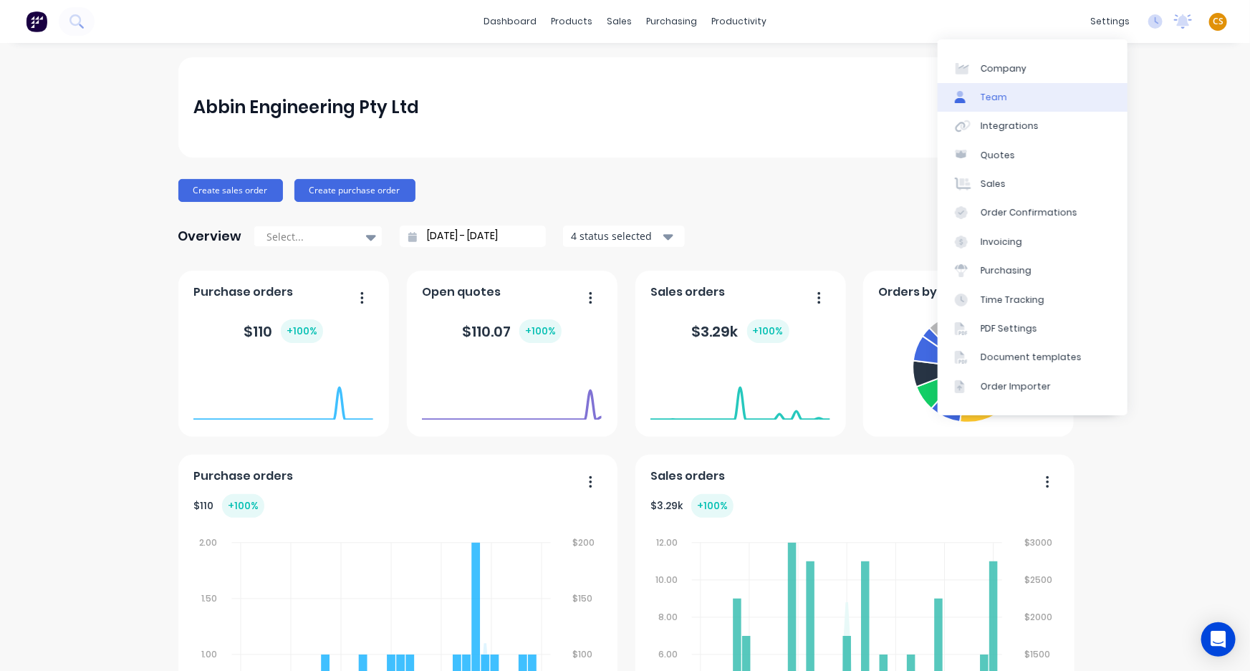
click at [1008, 100] on link "Team" at bounding box center [1033, 97] width 190 height 29
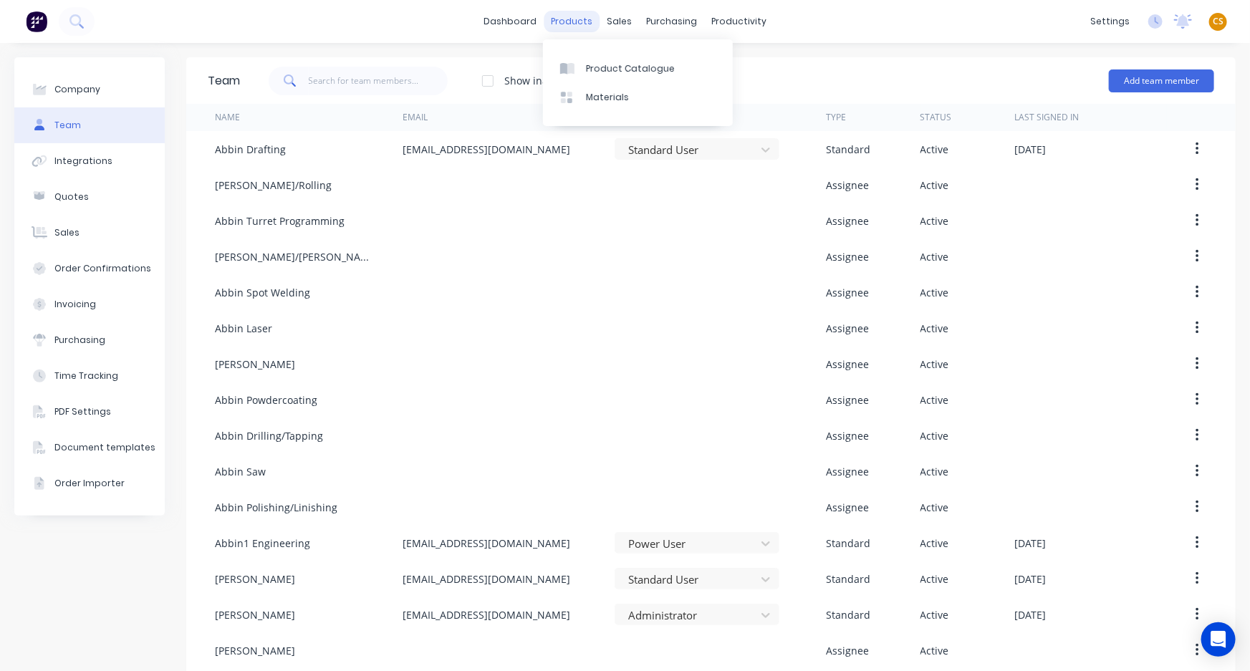
click at [572, 25] on div "products" at bounding box center [572, 21] width 56 height 21
click at [623, 73] on div "Product Catalogue" at bounding box center [630, 68] width 89 height 13
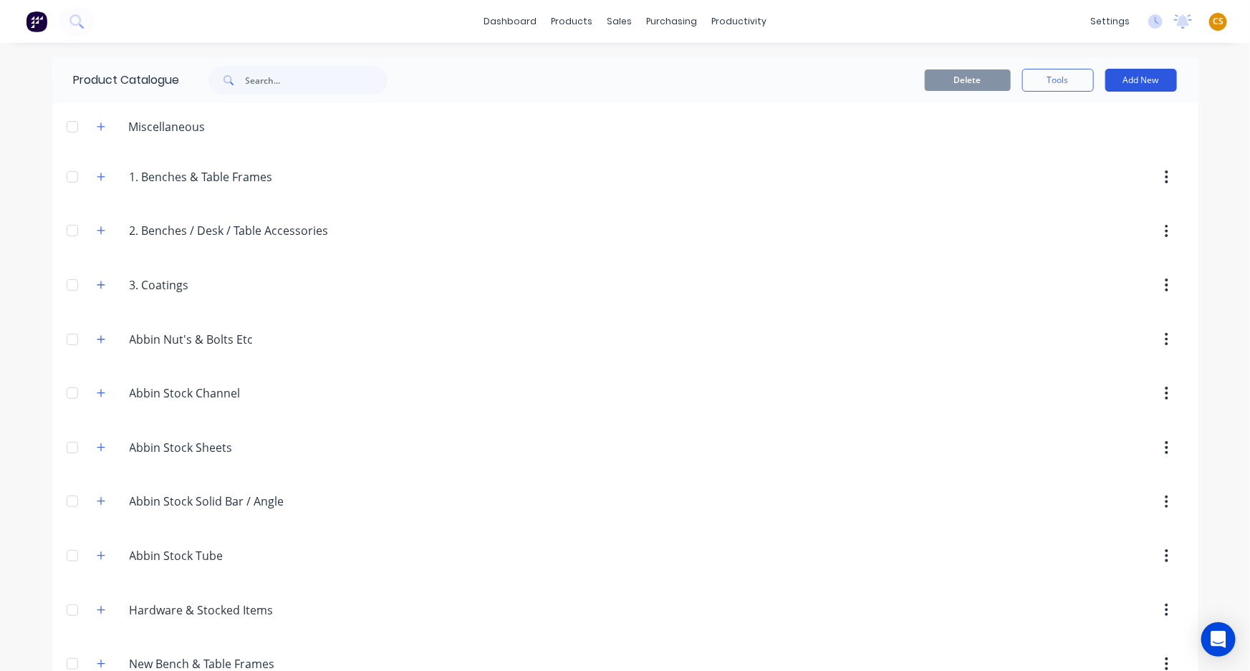
click at [1139, 82] on button "Add New" at bounding box center [1141, 80] width 72 height 23
click at [1084, 176] on div "Product Kit" at bounding box center [1109, 174] width 110 height 21
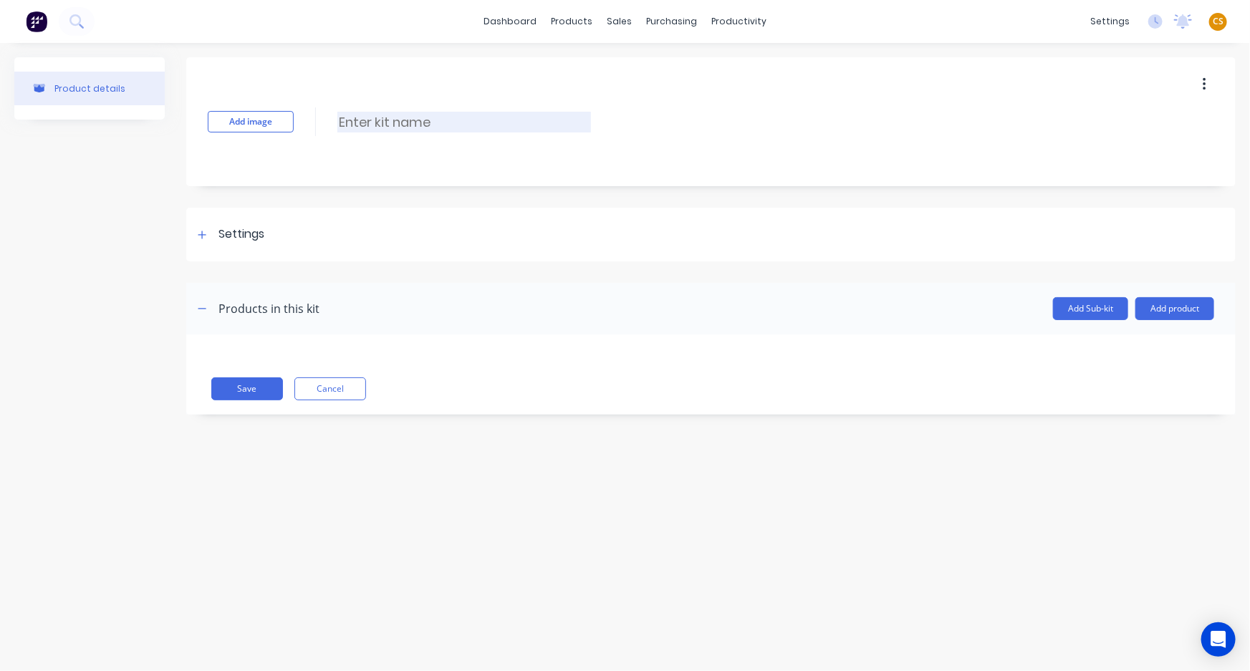
click at [365, 122] on input at bounding box center [464, 122] width 254 height 21
type input "t"
type input "Templatekit"
click at [1175, 306] on button "Add product" at bounding box center [1175, 308] width 79 height 23
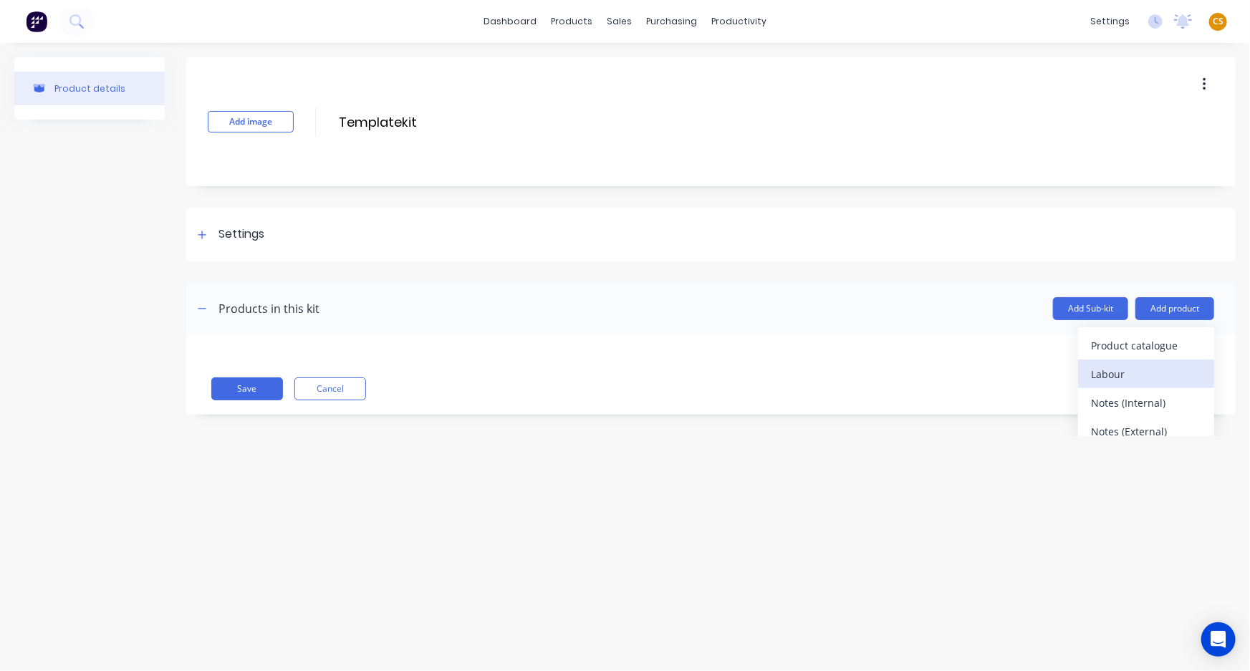
click at [1114, 372] on div "Labour" at bounding box center [1146, 374] width 110 height 21
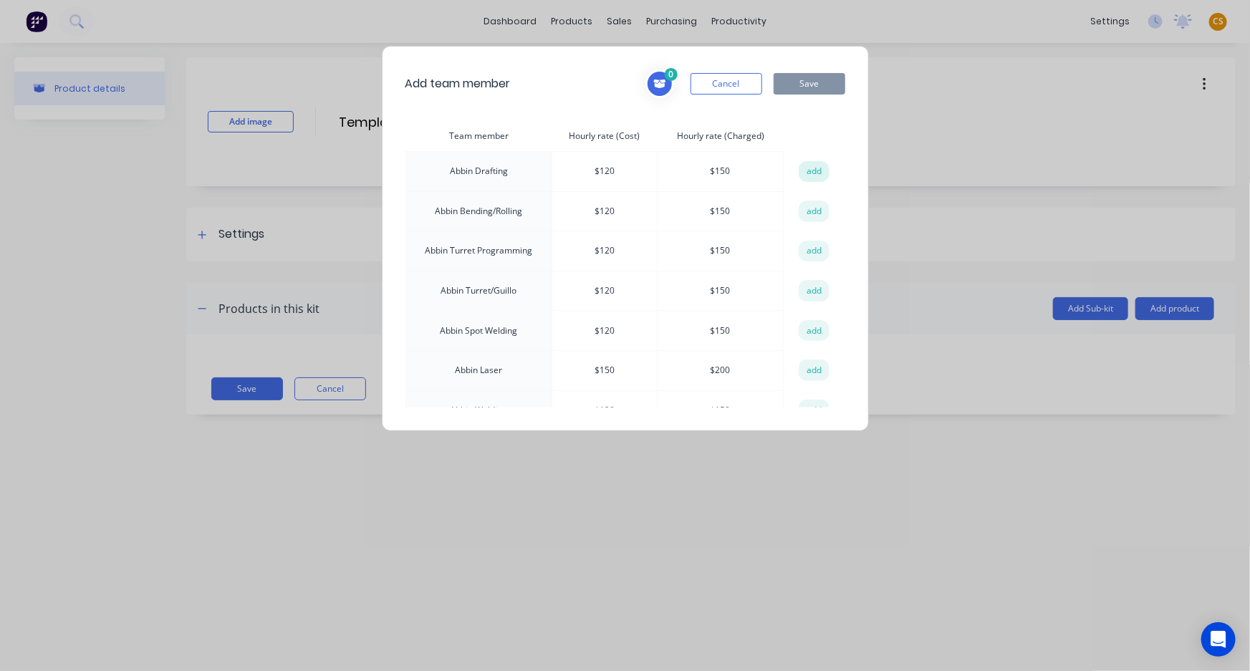
click at [810, 174] on button "add" at bounding box center [815, 171] width 32 height 21
click at [815, 207] on button "add" at bounding box center [815, 211] width 32 height 21
click at [810, 246] on button "add" at bounding box center [815, 251] width 32 height 21
click at [810, 287] on button "add" at bounding box center [815, 290] width 32 height 21
click at [810, 328] on button "add" at bounding box center [815, 330] width 32 height 21
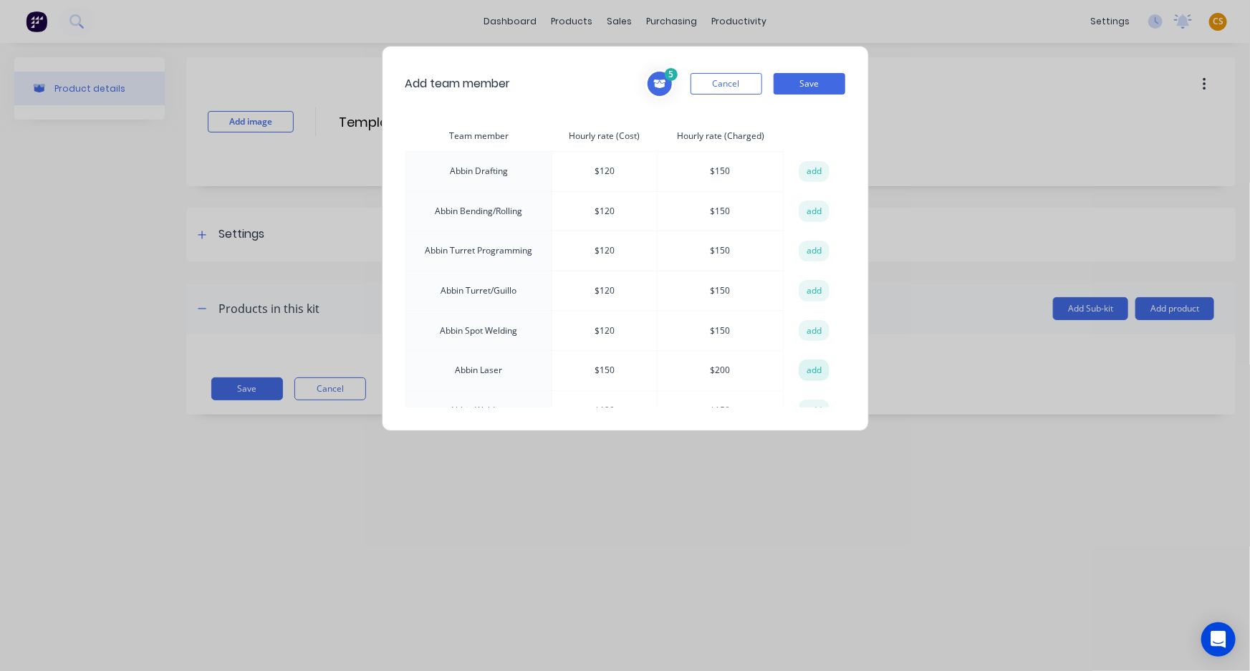
click at [810, 368] on button "add" at bounding box center [815, 370] width 32 height 21
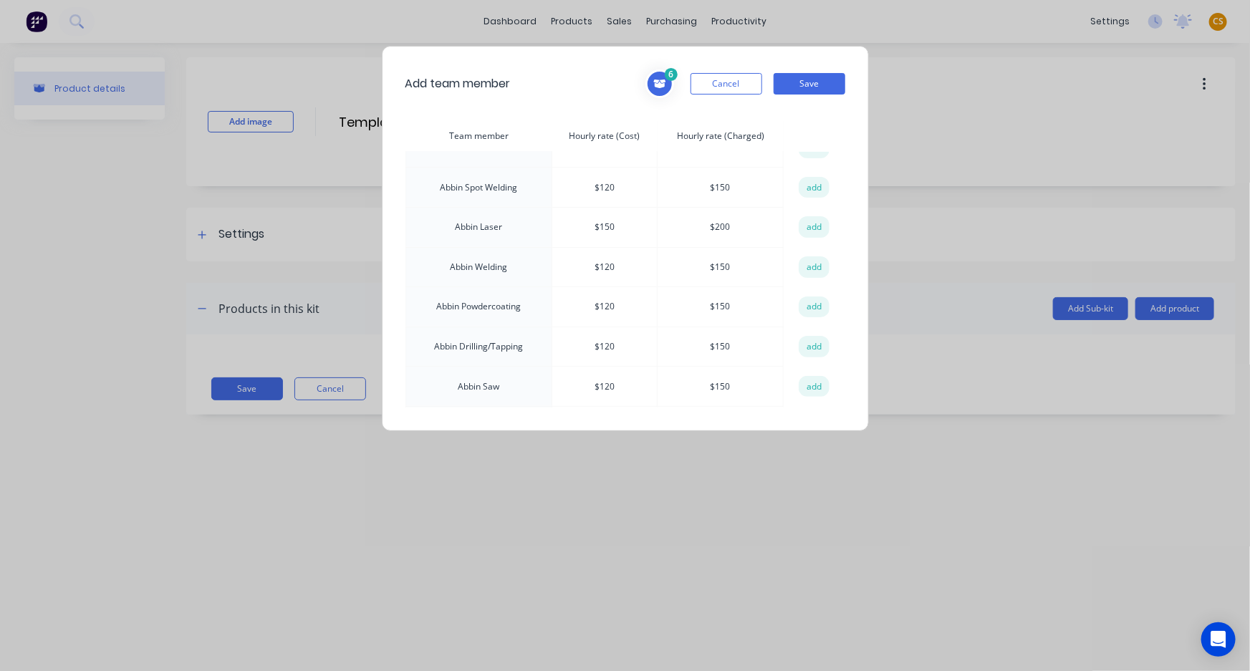
scroll to position [146, 0]
click at [723, 91] on button "Cancel" at bounding box center [727, 83] width 72 height 21
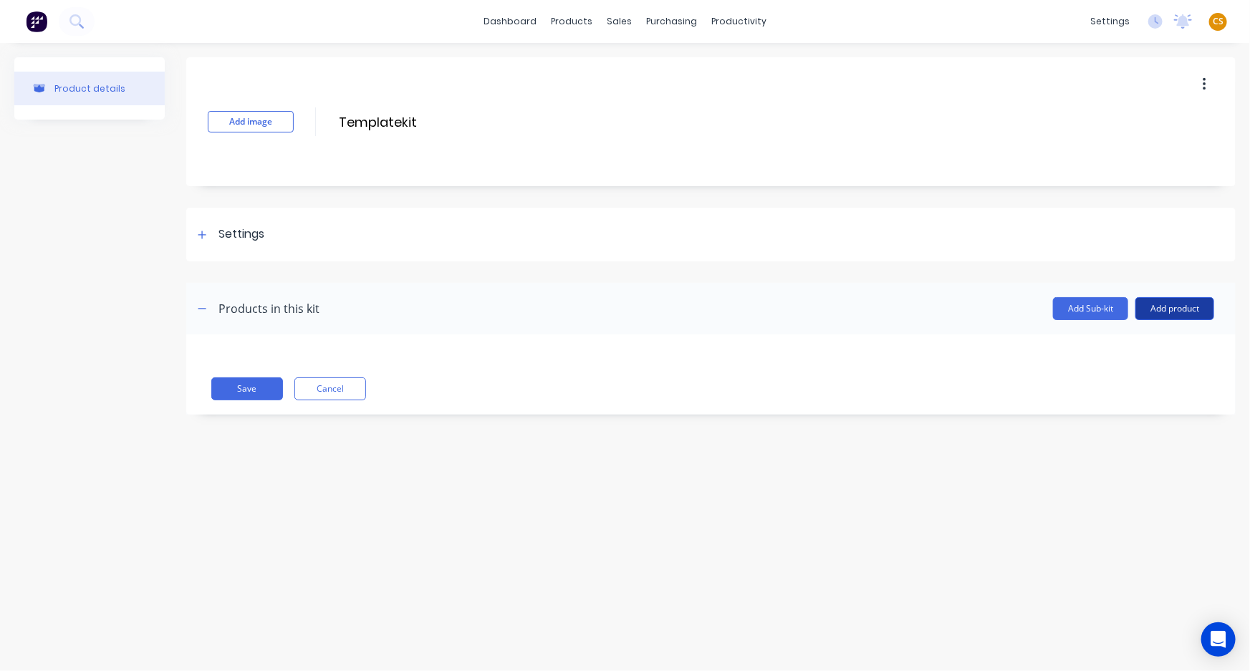
click at [1152, 304] on button "Add product" at bounding box center [1175, 308] width 79 height 23
click at [1092, 340] on div "Product catalogue" at bounding box center [1146, 345] width 110 height 21
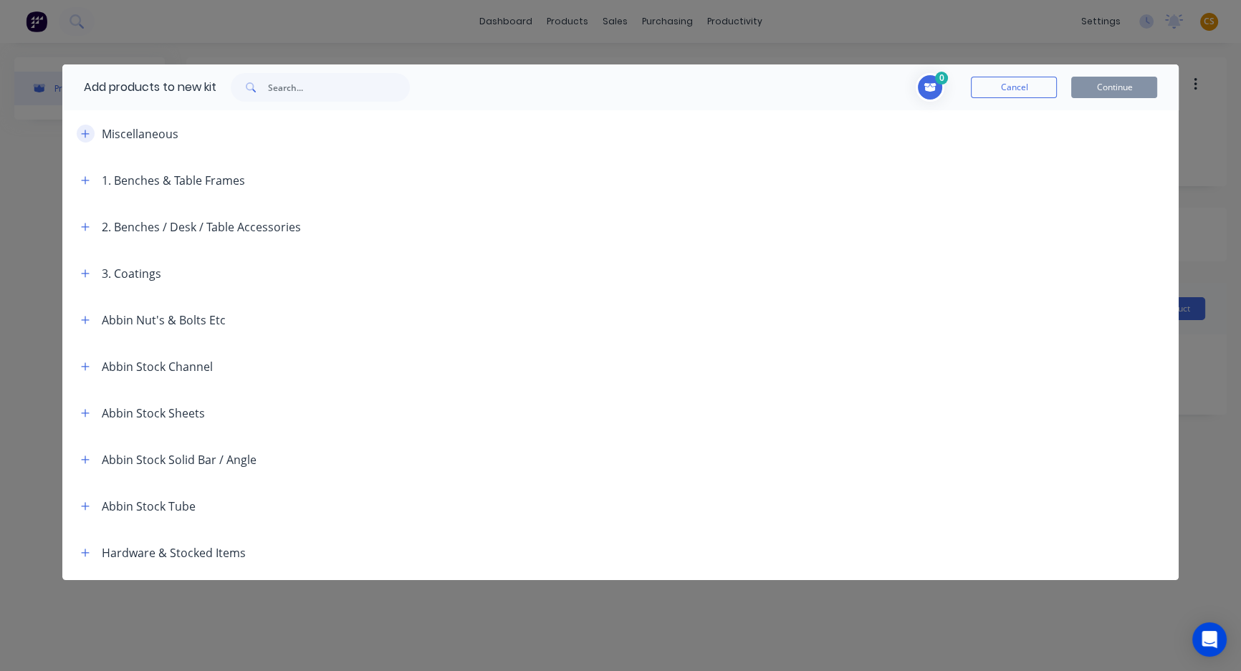
click at [87, 132] on icon "button" at bounding box center [85, 134] width 9 height 10
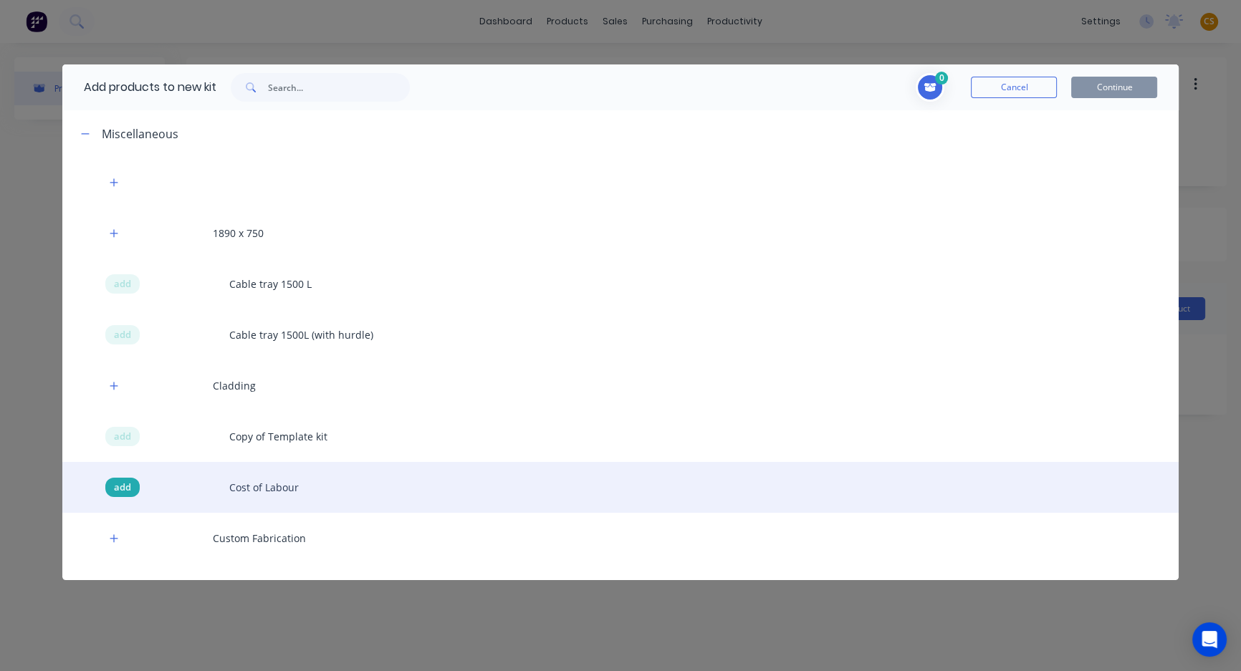
click at [124, 491] on span "add" at bounding box center [122, 488] width 17 height 14
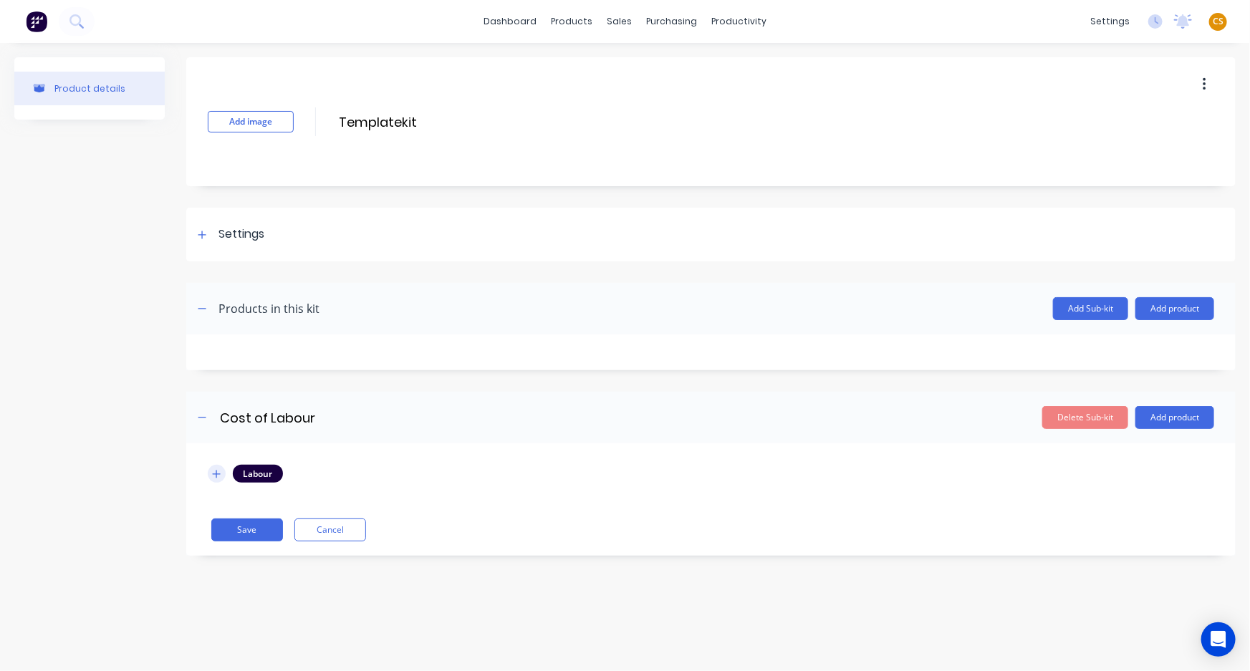
click at [215, 469] on icon "button" at bounding box center [216, 474] width 9 height 10
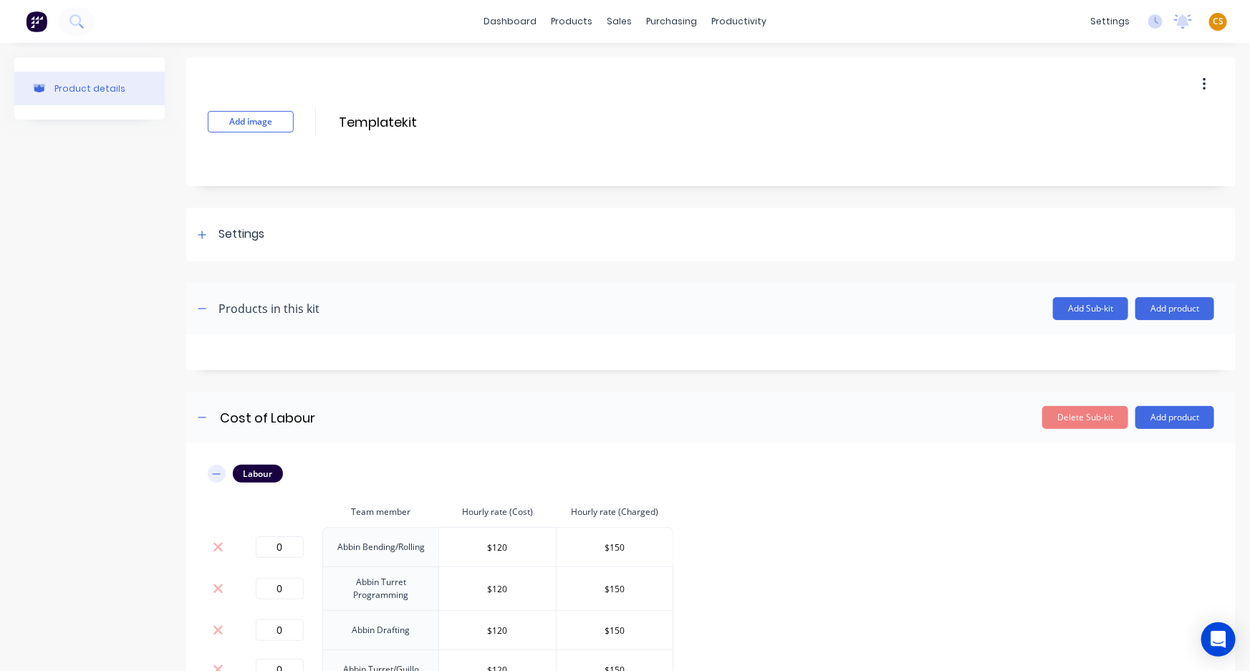
click at [215, 479] on button "button" at bounding box center [217, 474] width 18 height 18
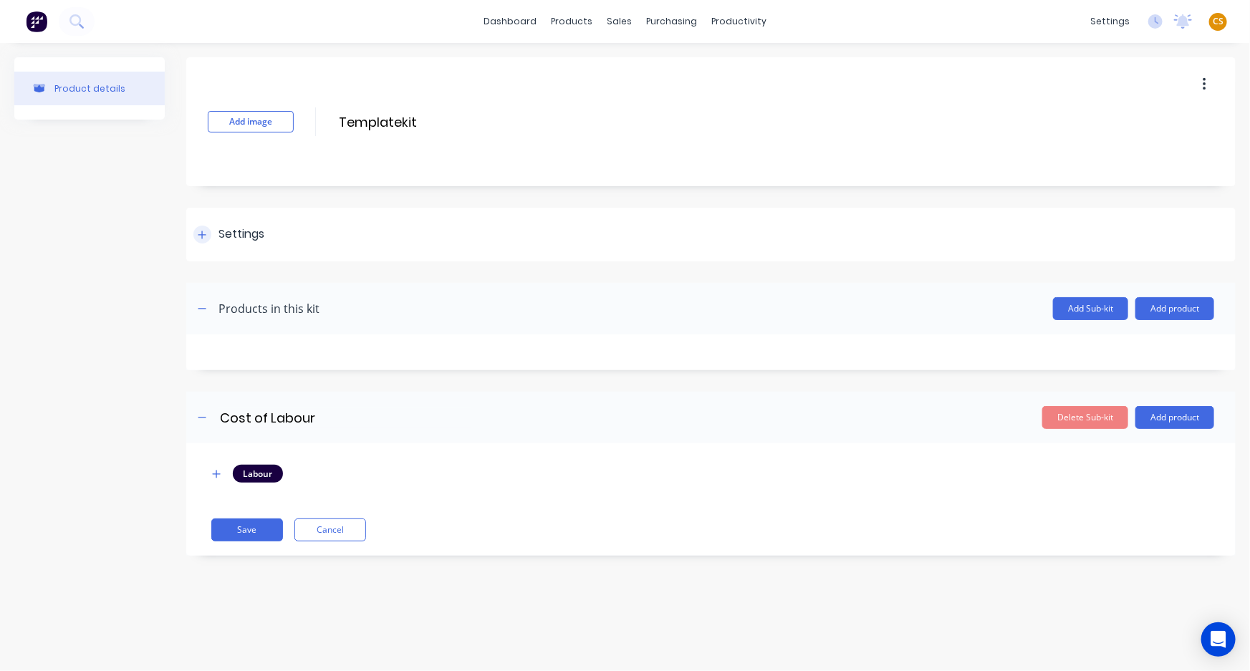
click at [202, 234] on icon at bounding box center [202, 235] width 8 height 8
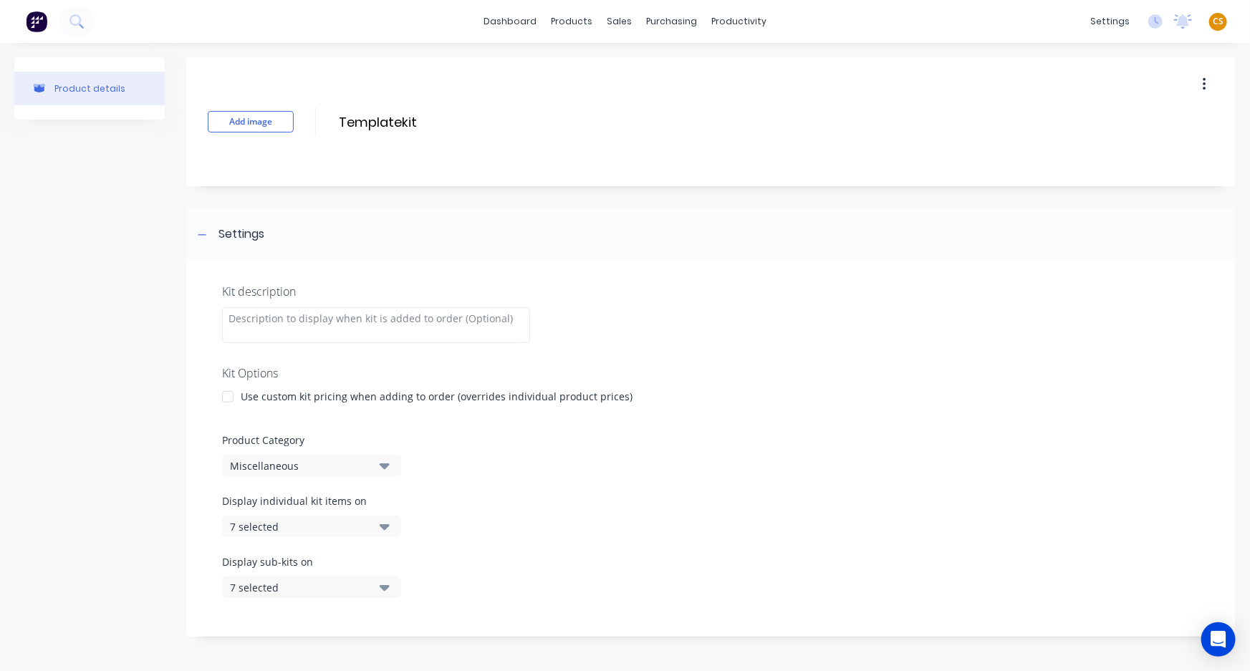
click at [308, 525] on div "7 selected" at bounding box center [299, 526] width 139 height 15
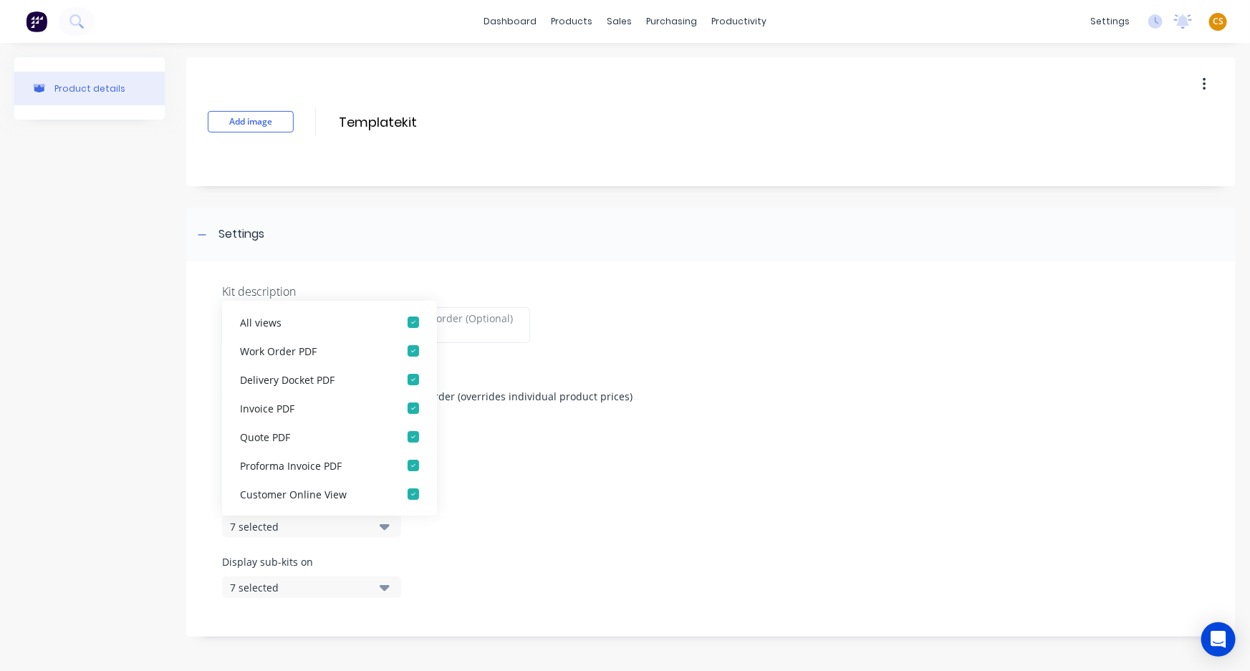
click at [466, 539] on div "Display individual kit items on 7 selected" at bounding box center [711, 524] width 978 height 61
click at [192, 514] on div "Kit description Kit Options Use custom kit pricing when adding to order (overri…" at bounding box center [711, 448] width 1050 height 375
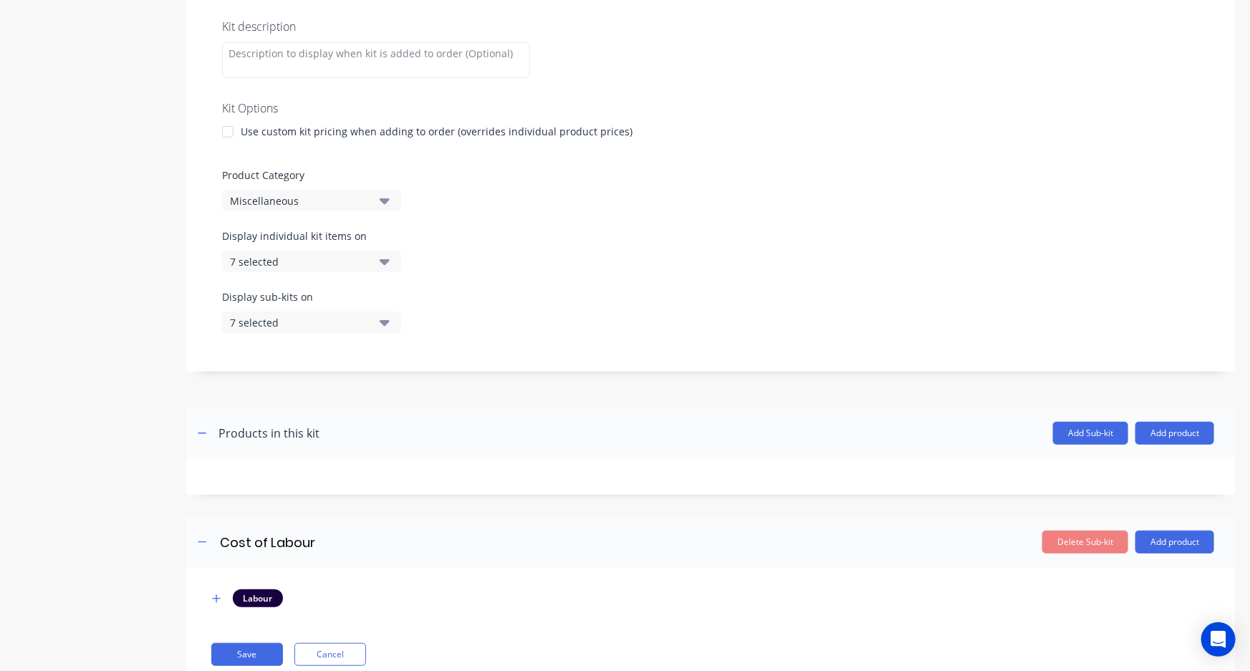
scroll to position [309, 0]
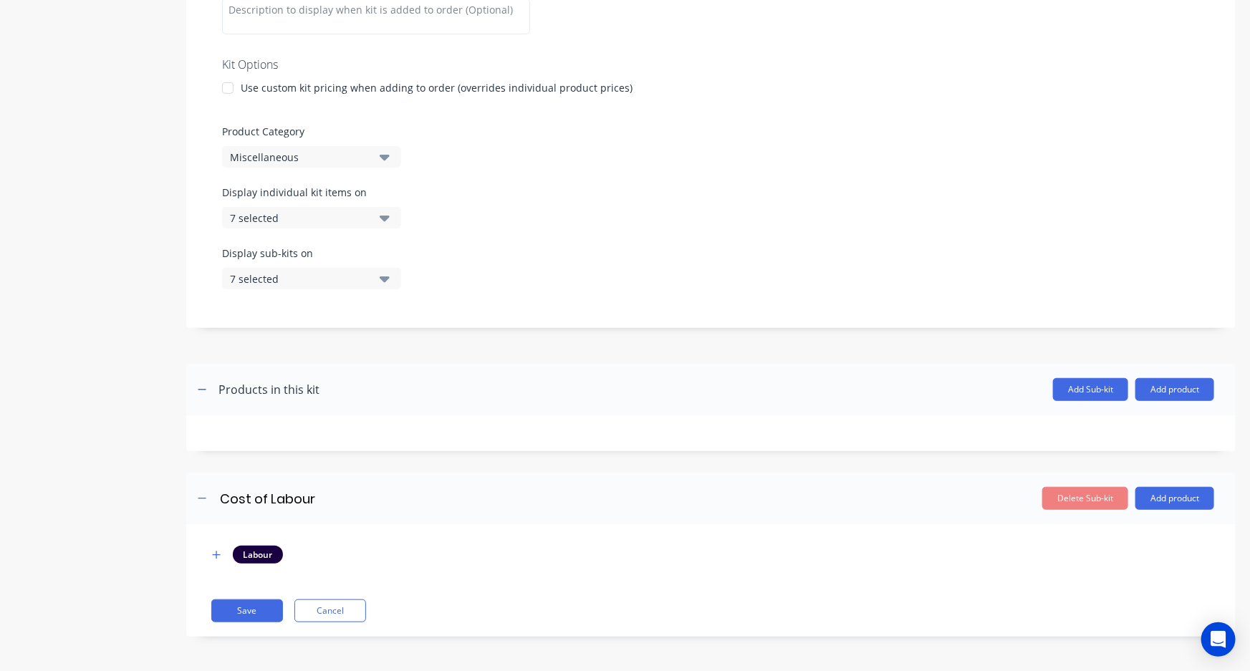
click at [387, 217] on icon "button" at bounding box center [385, 219] width 10 height 6
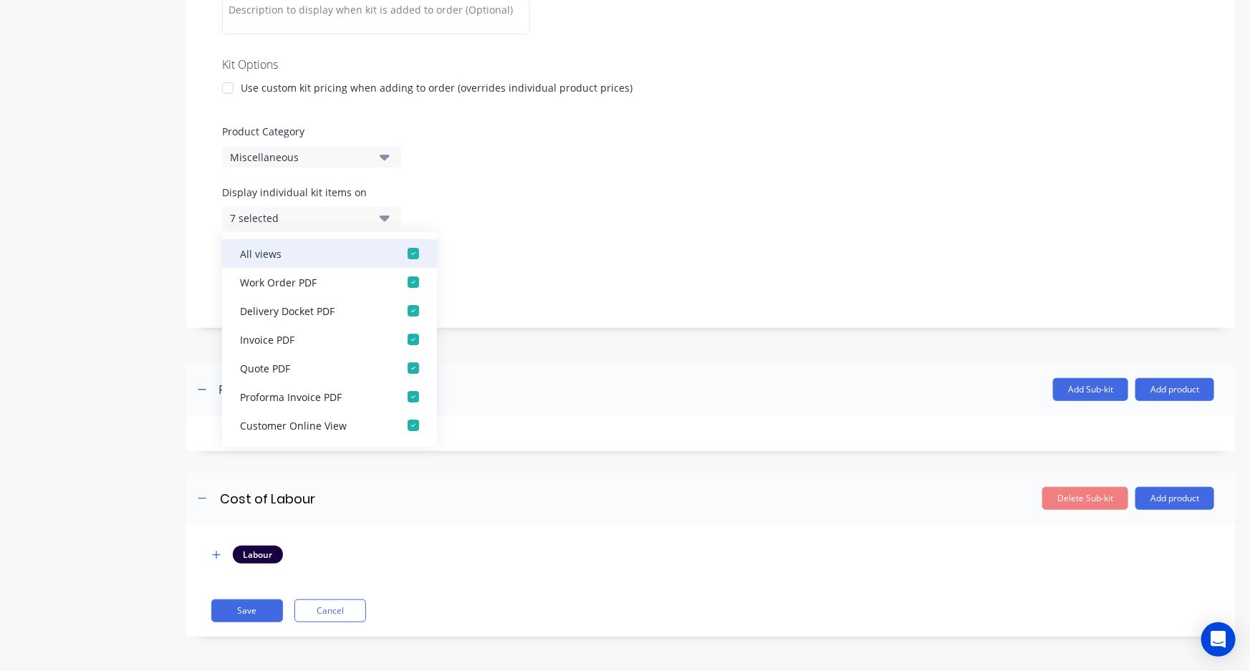
click at [404, 251] on div "button" at bounding box center [413, 253] width 29 height 29
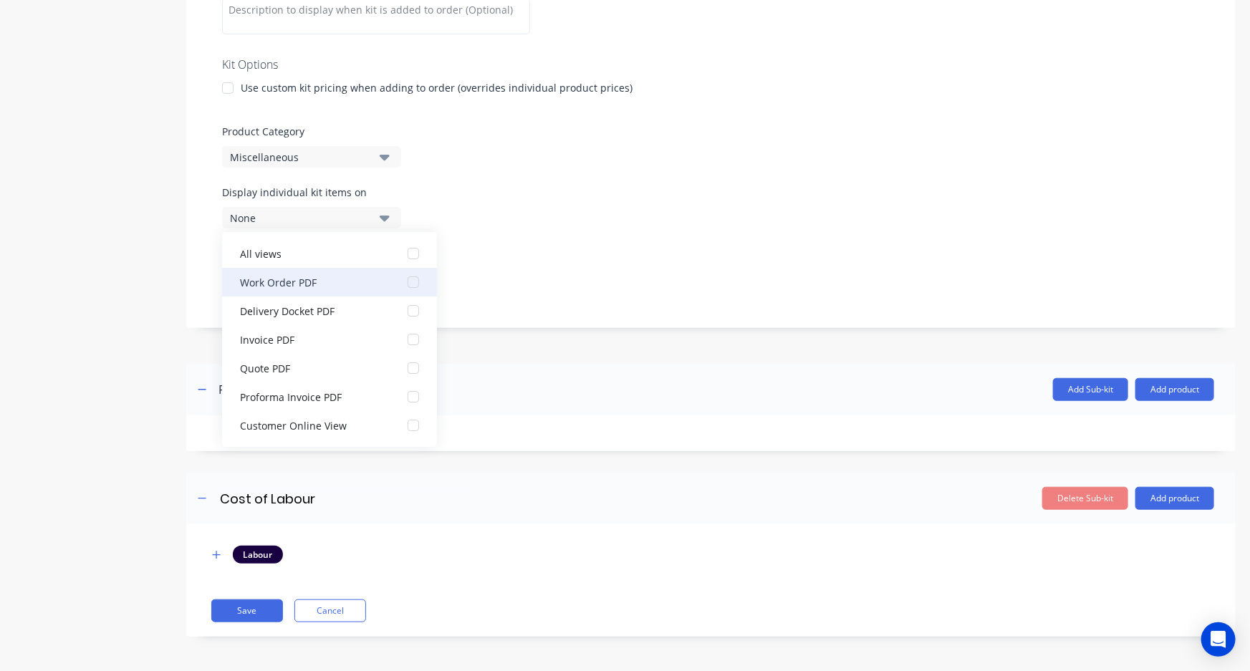
click at [403, 280] on div "button" at bounding box center [413, 282] width 29 height 29
click at [595, 268] on div "Display sub-kits on 7 selected" at bounding box center [711, 276] width 978 height 61
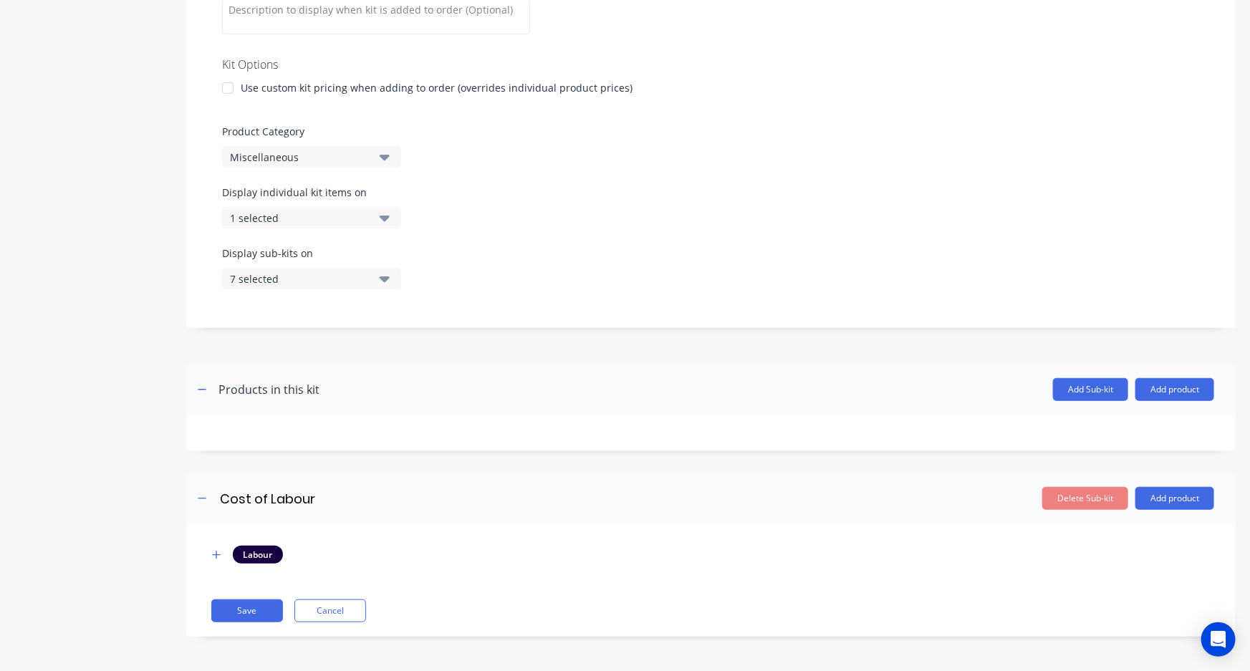
click at [385, 279] on icon "button" at bounding box center [385, 280] width 10 height 6
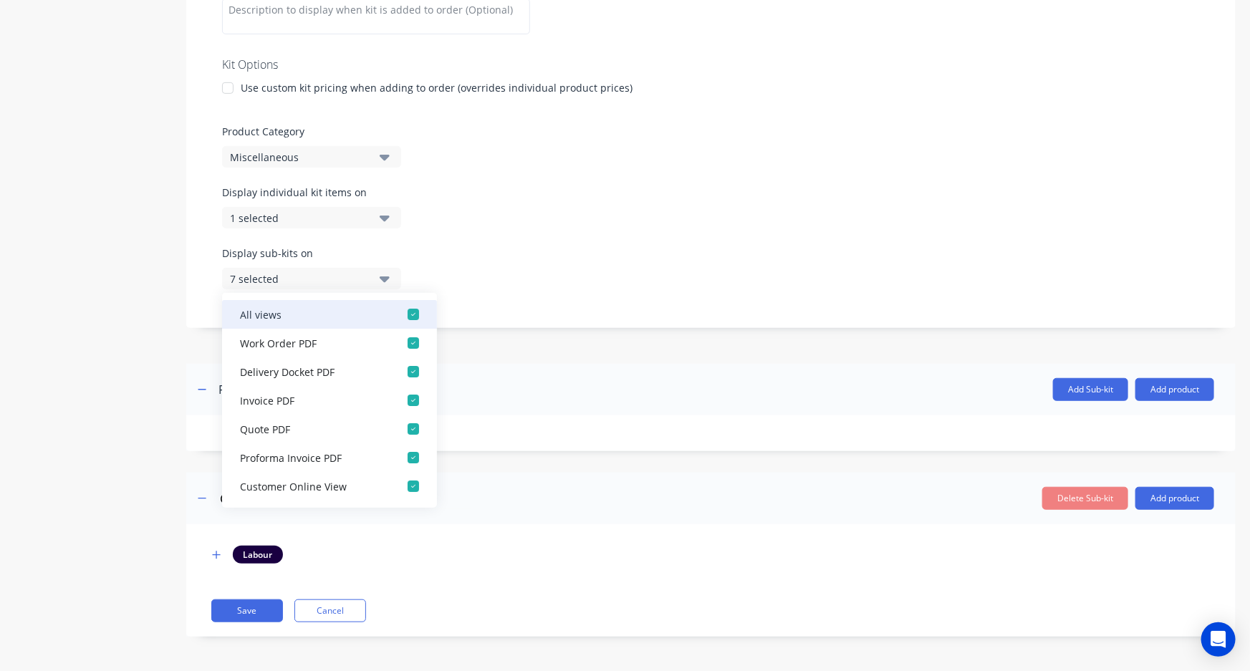
click at [404, 315] on div "button" at bounding box center [413, 314] width 29 height 29
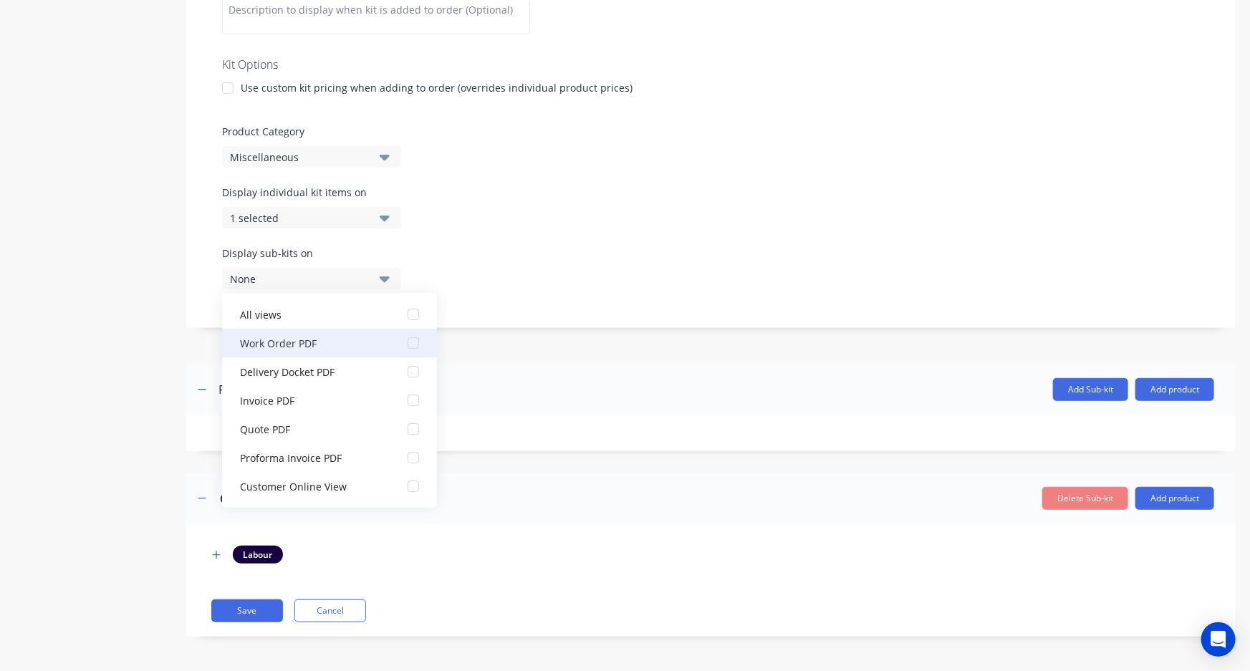
click at [403, 344] on div "button" at bounding box center [413, 343] width 29 height 29
click at [635, 243] on div "Display individual kit items on 1 selected" at bounding box center [711, 215] width 978 height 61
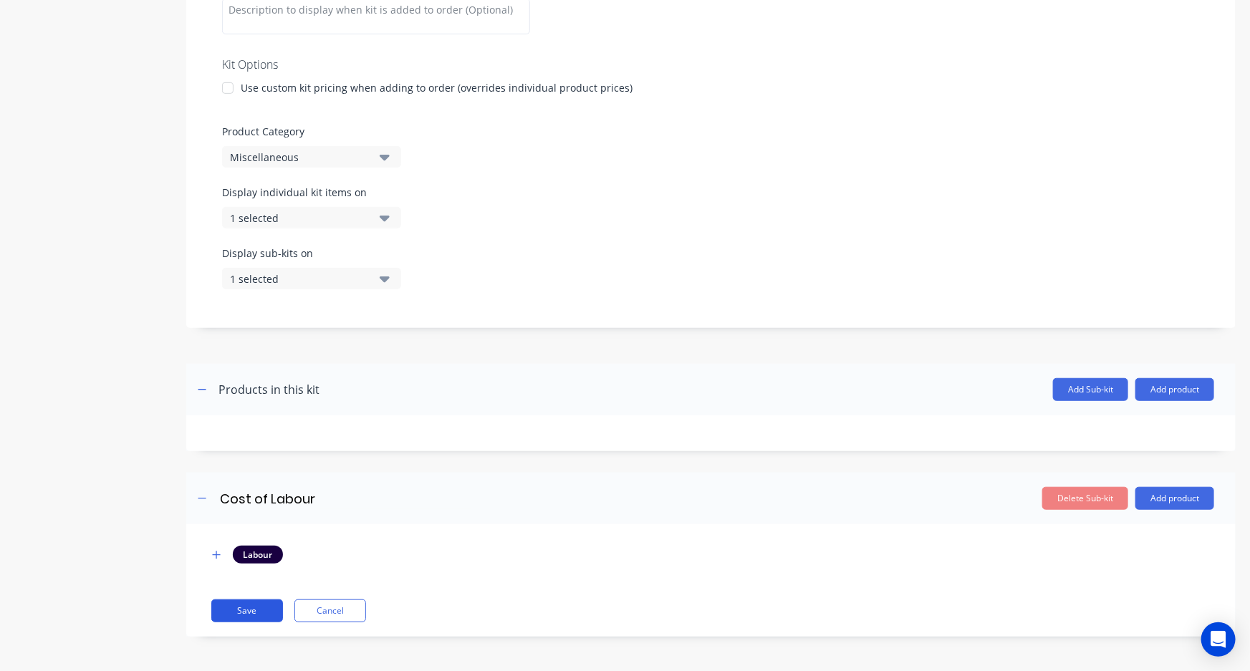
click at [232, 613] on button "Save" at bounding box center [247, 611] width 72 height 23
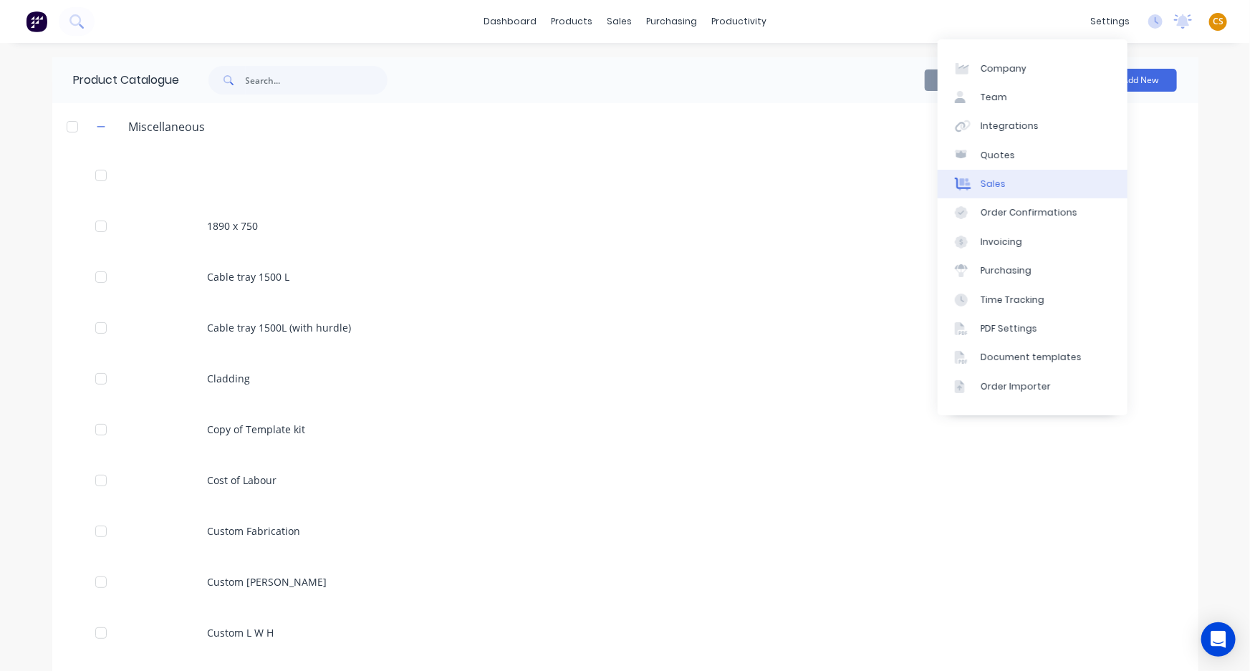
click at [1021, 172] on link "Sales" at bounding box center [1033, 184] width 190 height 29
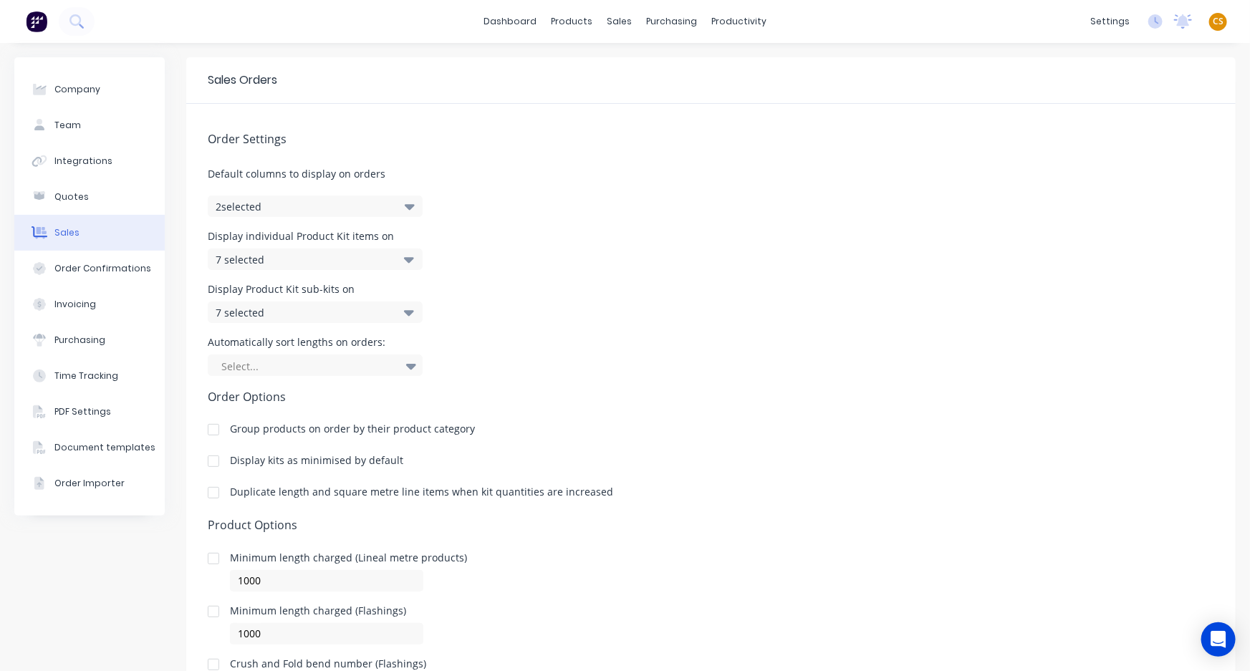
click at [307, 258] on div "7 selected" at bounding box center [300, 259] width 169 height 15
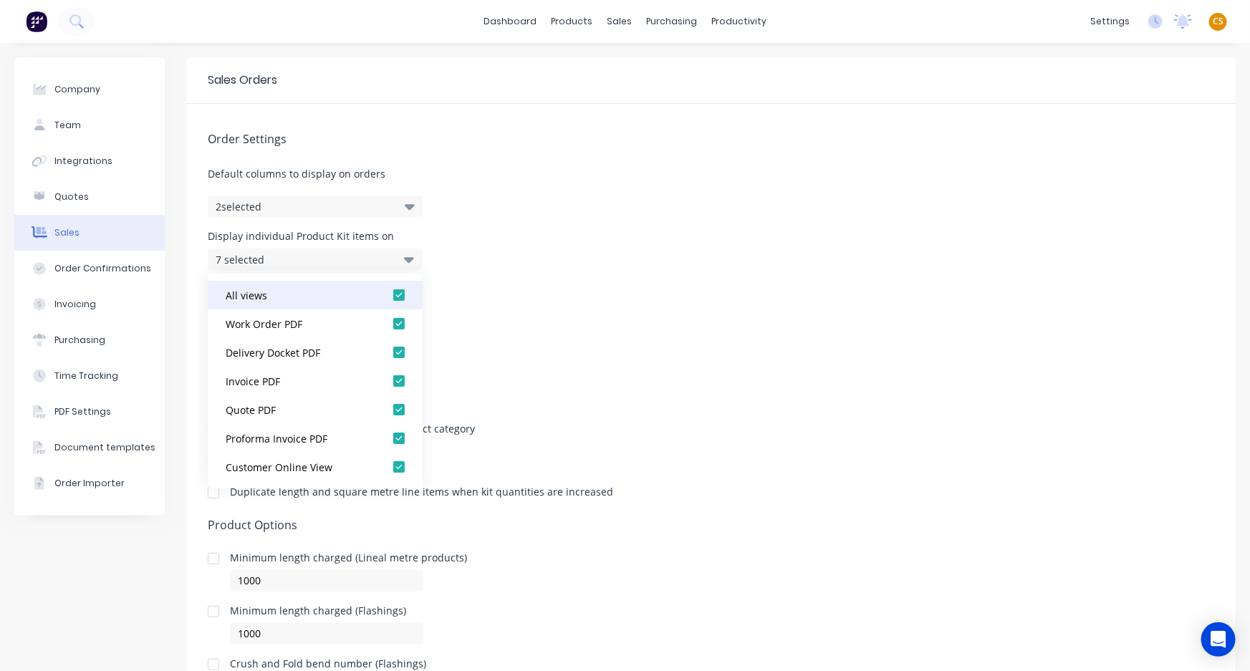
click at [389, 297] on div at bounding box center [399, 295] width 29 height 29
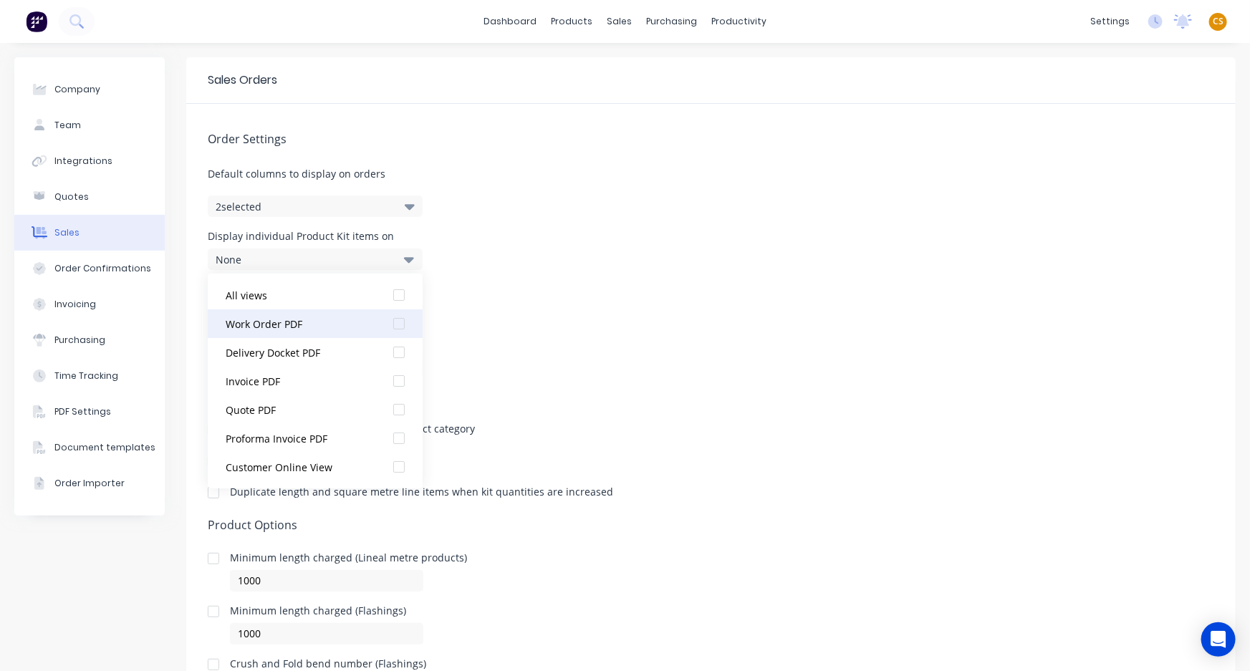
click at [388, 322] on div at bounding box center [399, 323] width 29 height 29
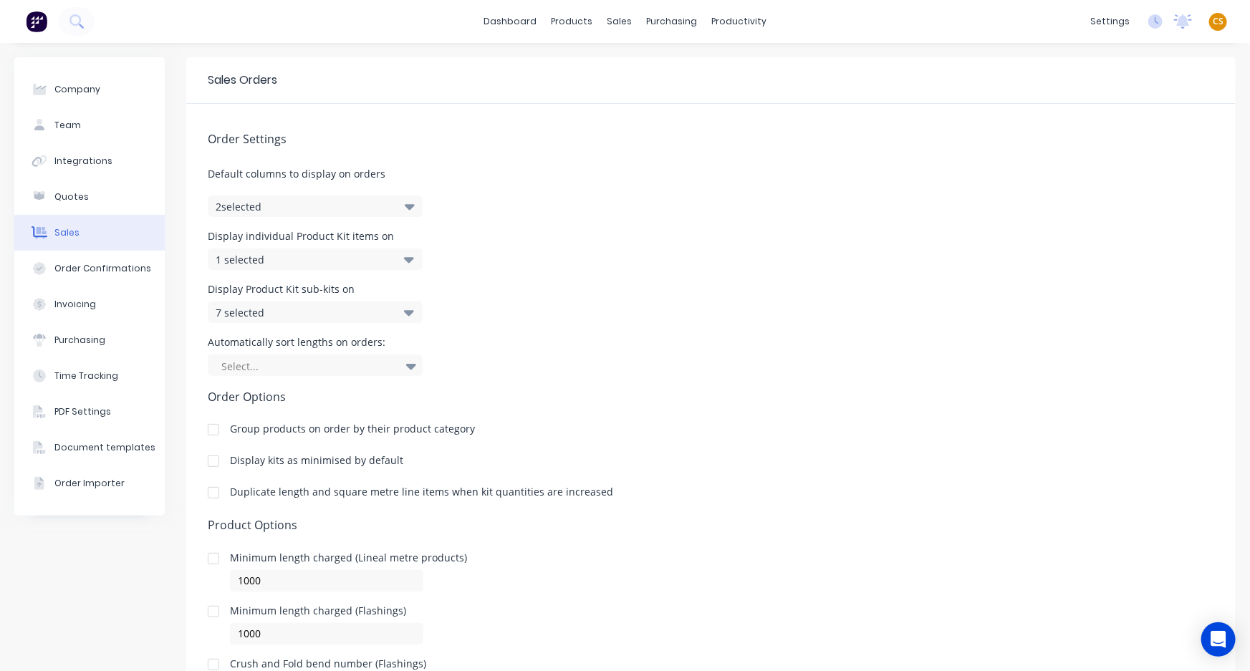
click at [585, 316] on div "Display Product Kit sub-kits on 7 selected" at bounding box center [711, 303] width 1007 height 39
click at [369, 312] on div "7 selected" at bounding box center [300, 312] width 169 height 15
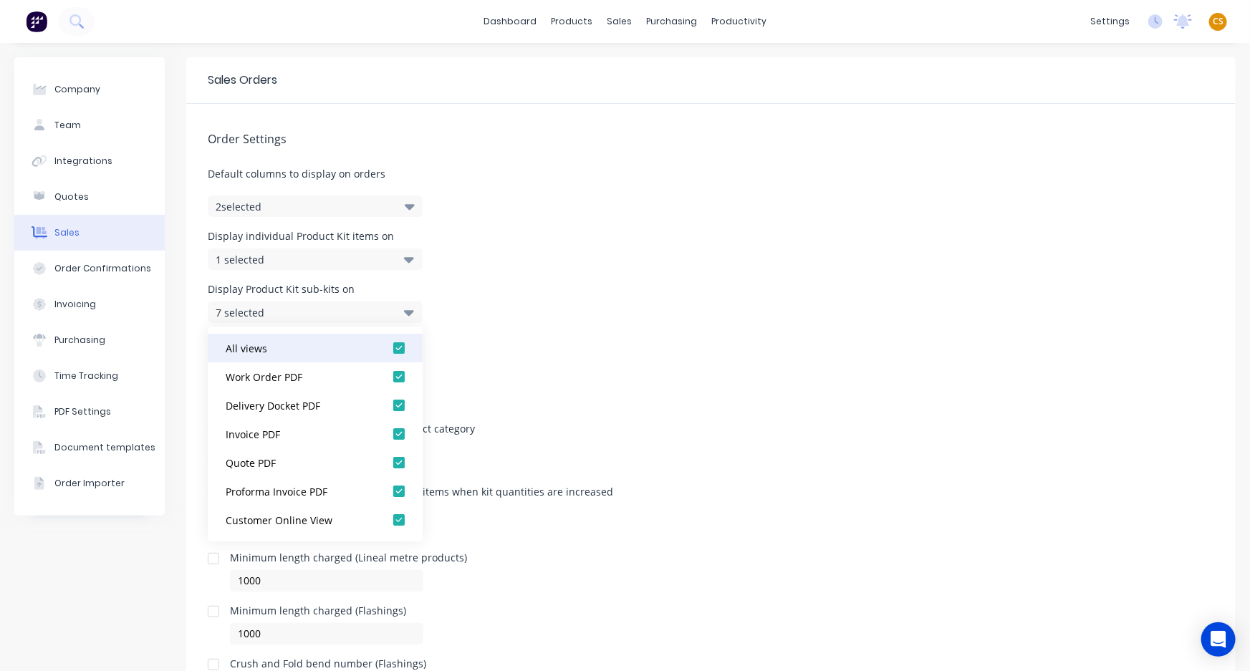
click at [391, 352] on div at bounding box center [399, 348] width 29 height 29
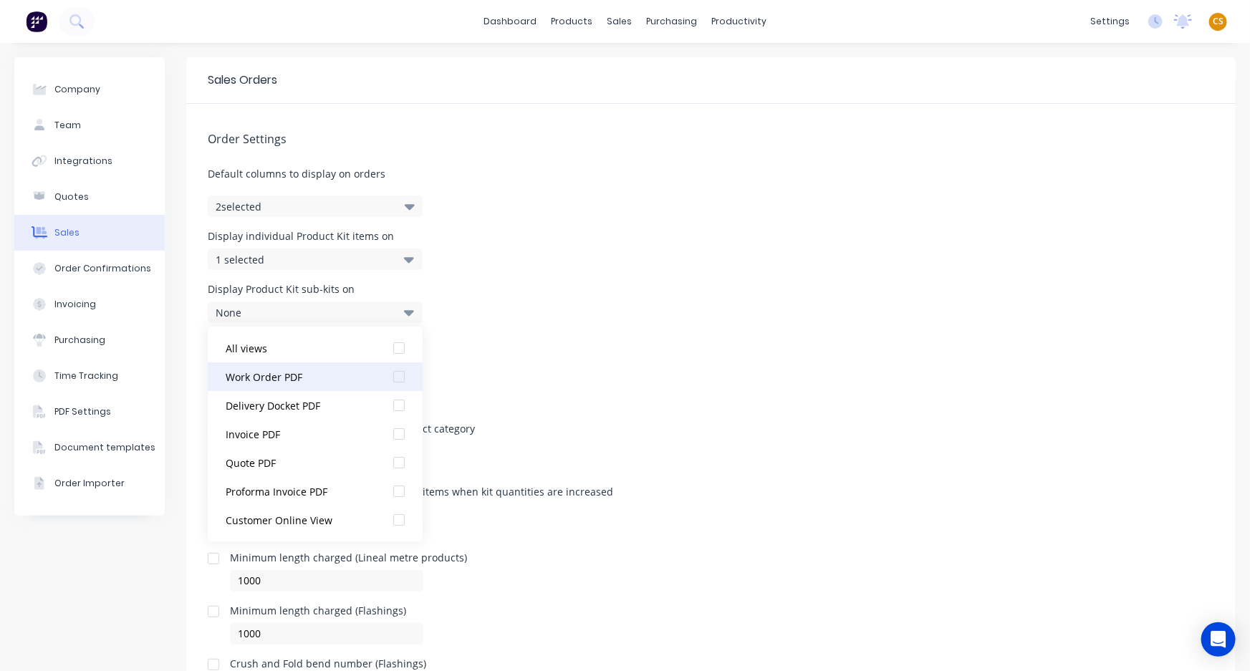
click at [389, 378] on div at bounding box center [399, 377] width 29 height 29
click at [581, 380] on div "Order Settings Default columns to display on orders 2 selected Display individu…" at bounding box center [711, 401] width 1050 height 594
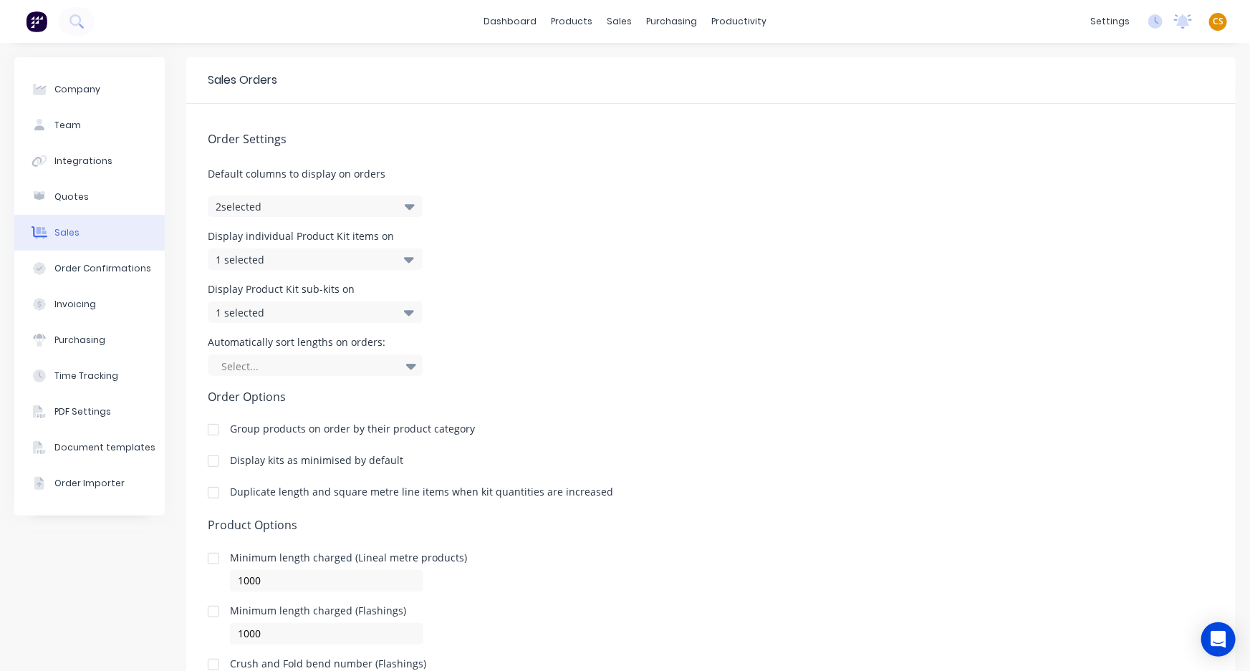
click at [407, 200] on icon "button" at bounding box center [410, 206] width 10 height 16
click at [651, 72] on div "Sales Orders" at bounding box center [667, 68] width 59 height 13
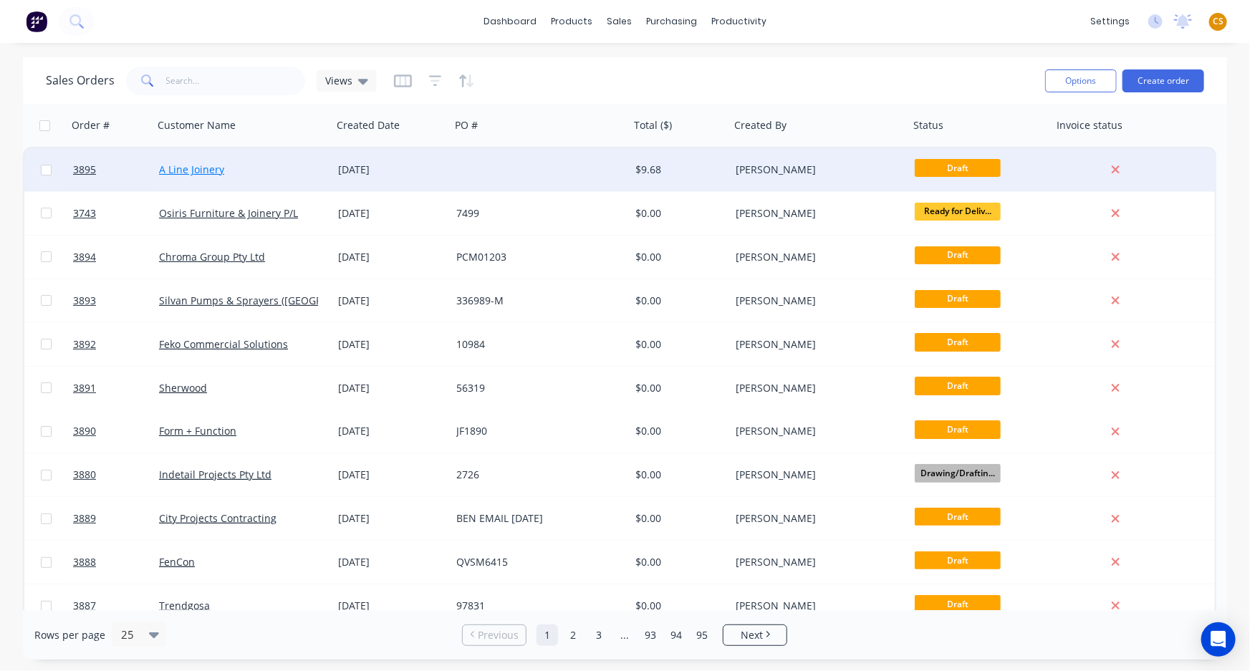
click at [189, 168] on link "A Line Joinery" at bounding box center [191, 170] width 65 height 14
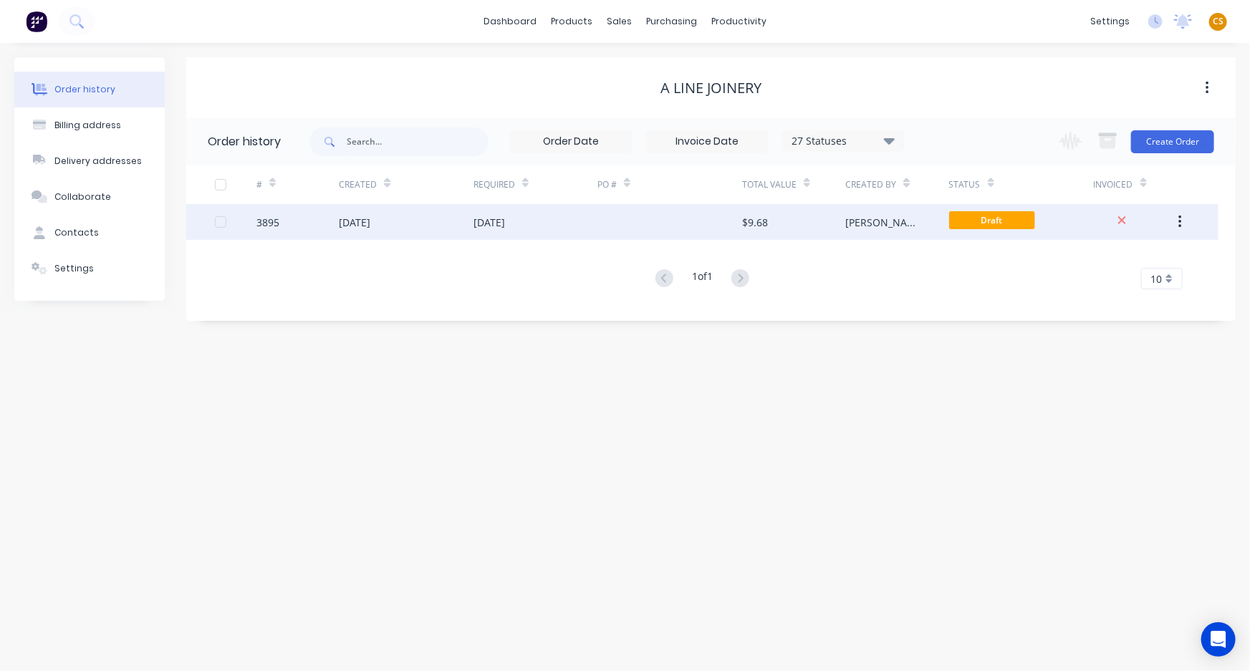
click at [432, 226] on div "[DATE]" at bounding box center [406, 222] width 135 height 36
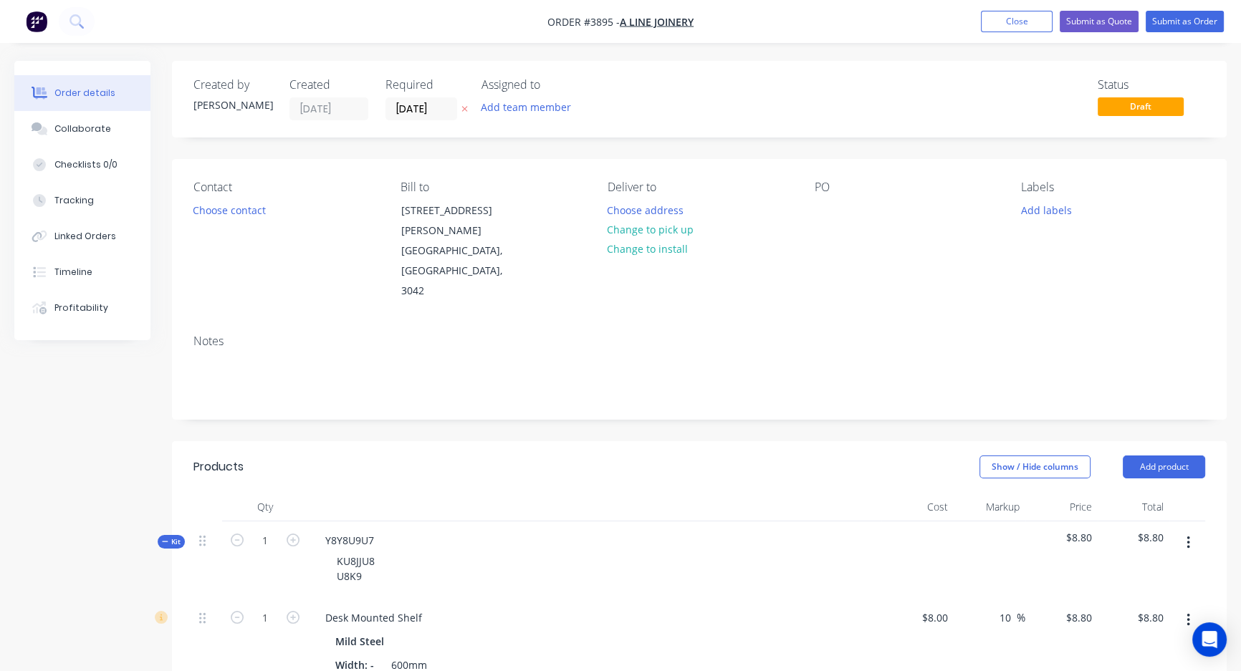
click at [1184, 530] on button "button" at bounding box center [1188, 543] width 34 height 26
click at [1105, 656] on div "Delete" at bounding box center [1137, 666] width 110 height 21
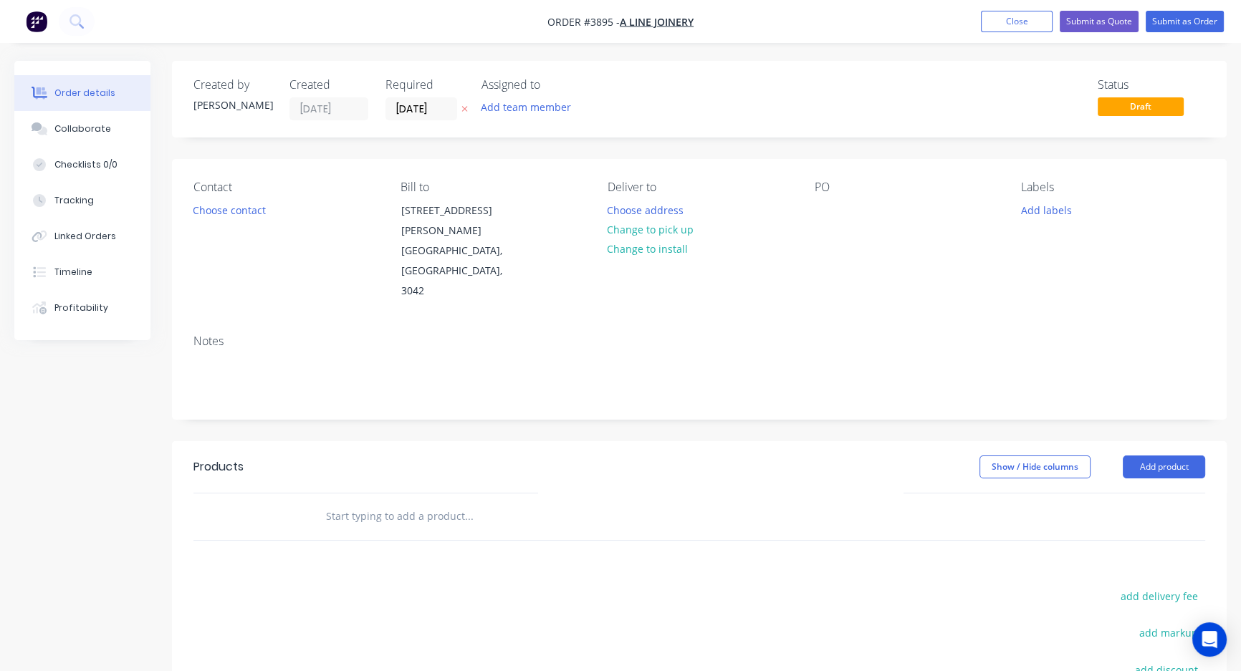
click at [386, 502] on input "text" at bounding box center [468, 516] width 287 height 29
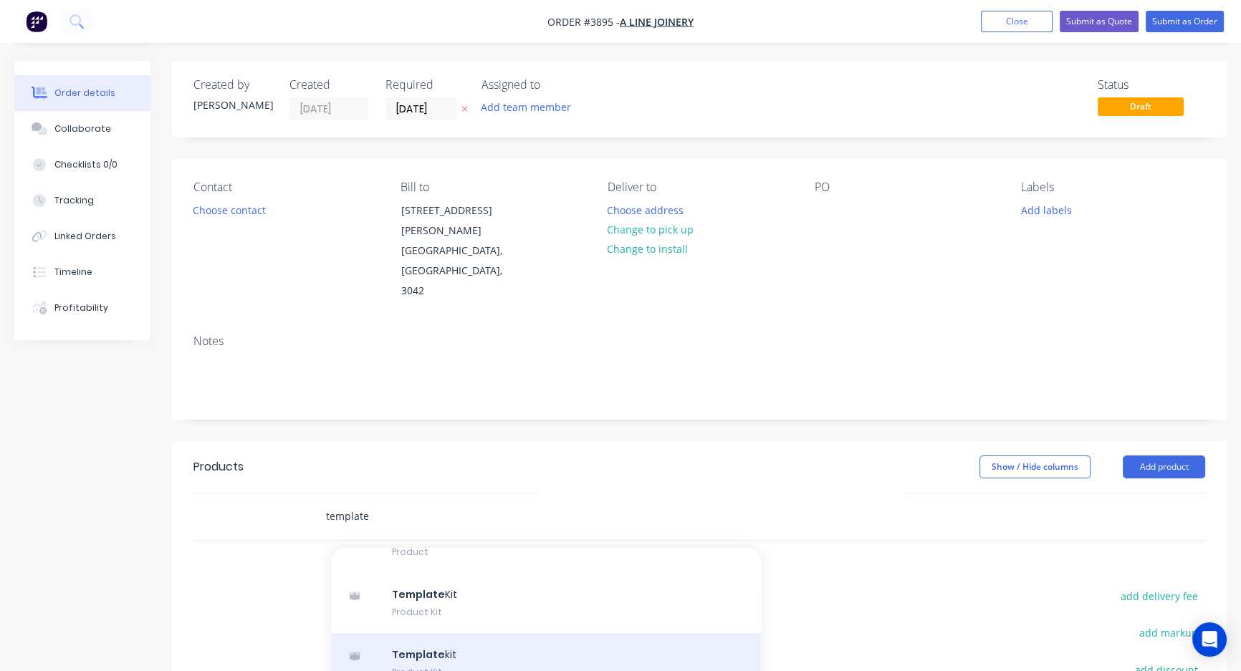
type input "template"
click at [494, 633] on div "Template kit Product Kit" at bounding box center [546, 663] width 430 height 60
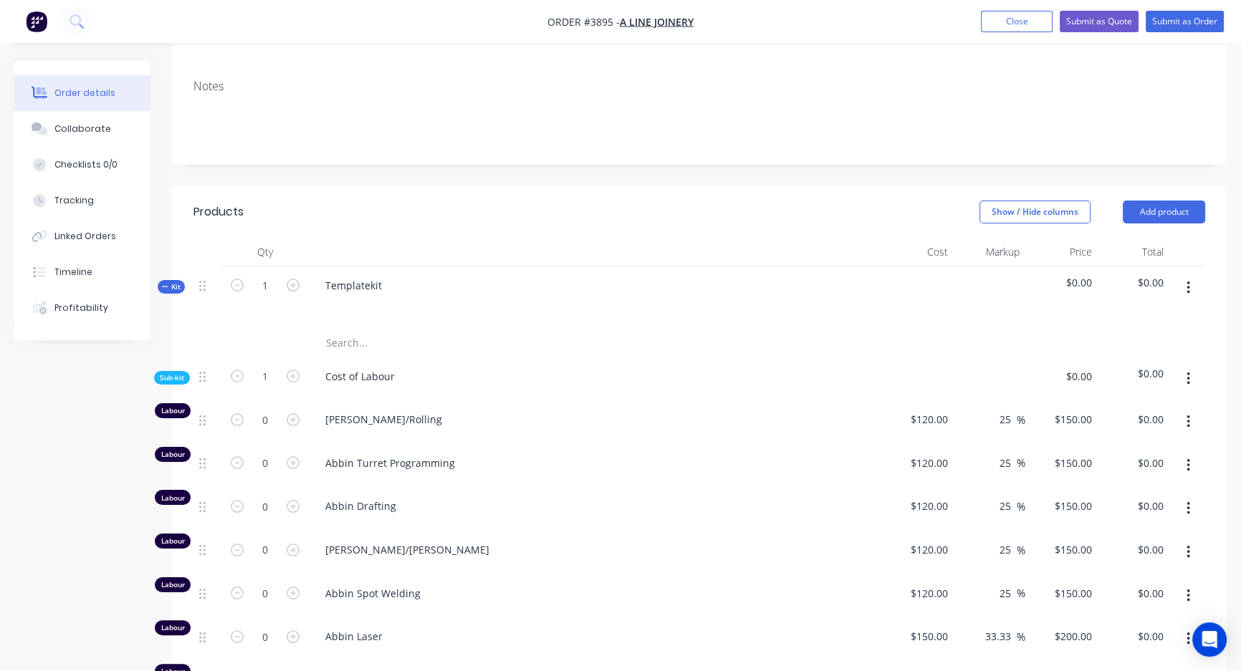
scroll to position [258, 0]
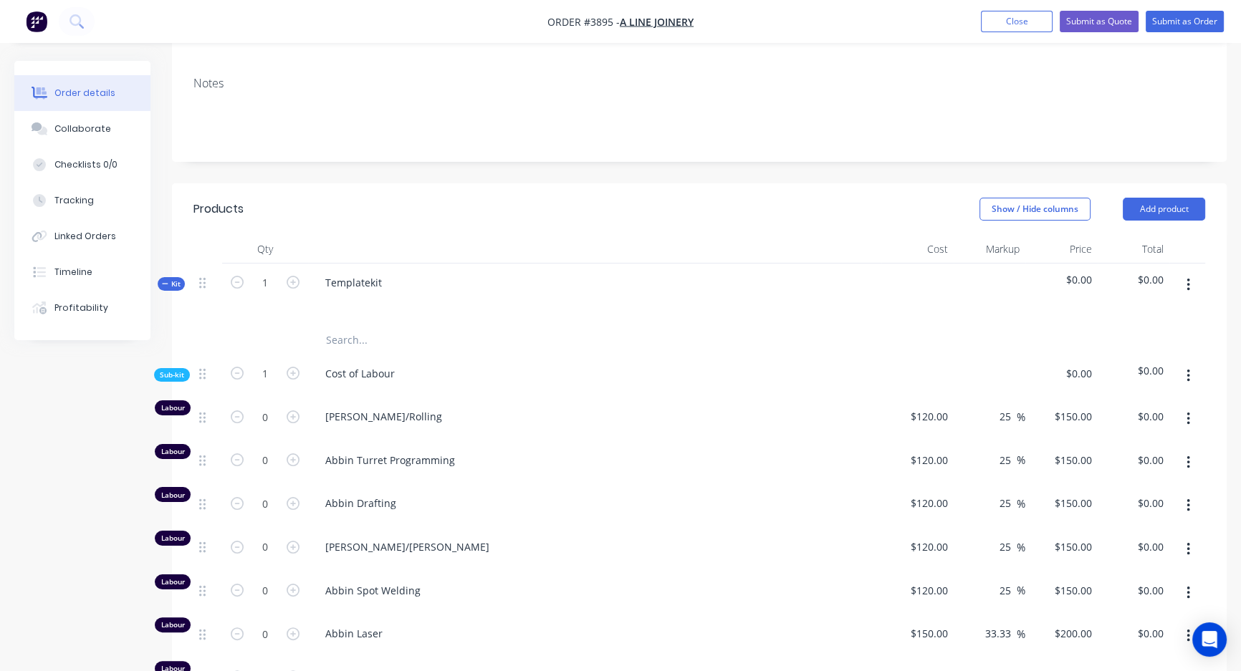
click at [167, 370] on span "Sub-kit" at bounding box center [172, 375] width 24 height 11
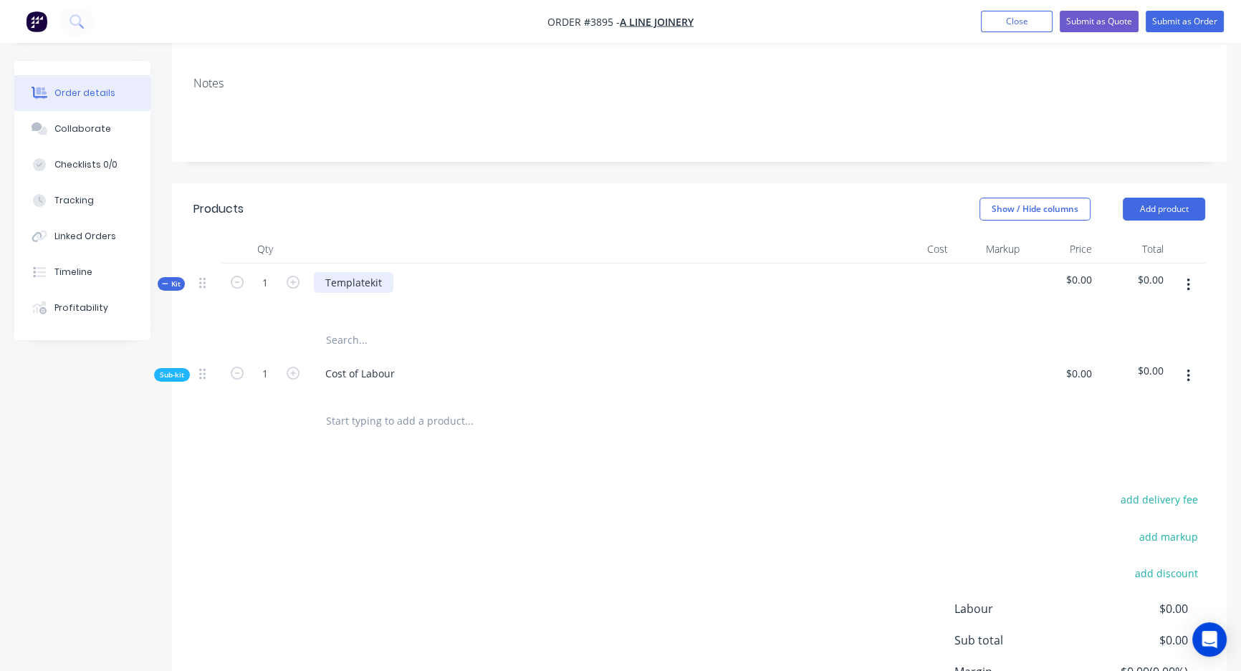
click at [360, 272] on div "Templatekit" at bounding box center [354, 282] width 80 height 21
click at [340, 293] on div at bounding box center [336, 303] width 23 height 21
click at [178, 370] on span "Sub-kit" at bounding box center [172, 375] width 24 height 11
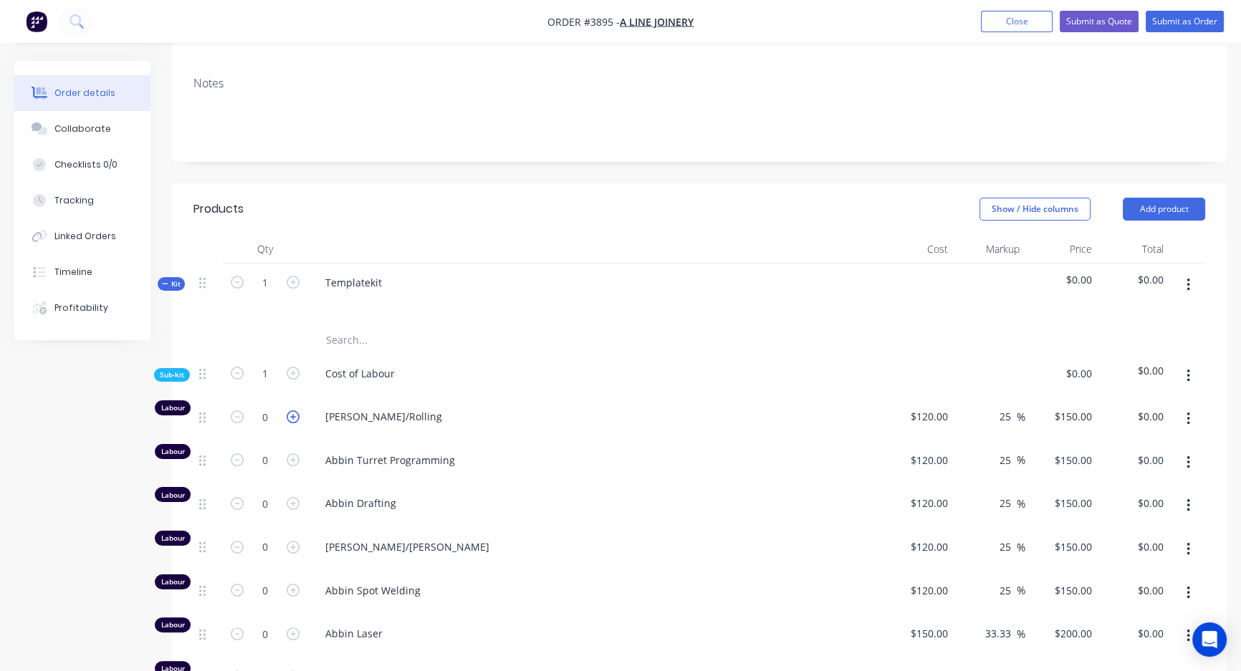
click at [294, 411] on icon "button" at bounding box center [293, 417] width 13 height 13
type input "1"
type input "$150.00"
click at [294, 411] on icon "button" at bounding box center [293, 417] width 13 height 13
type input "2"
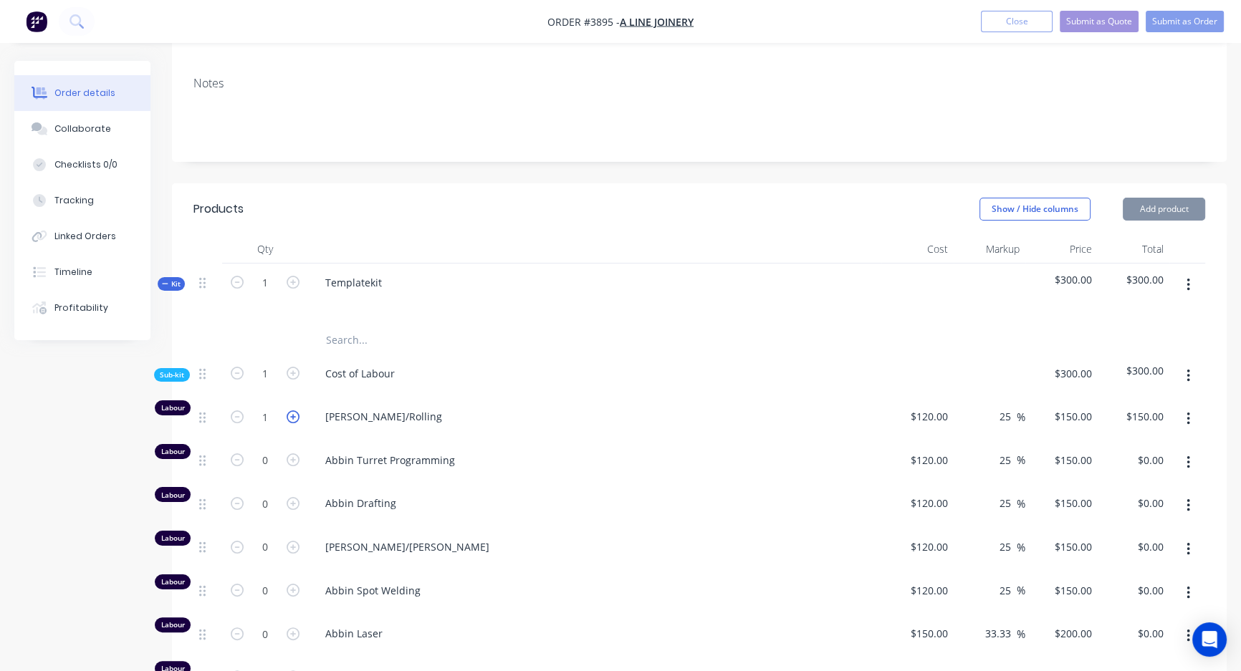
type input "$300.00"
click at [294, 411] on icon "button" at bounding box center [293, 417] width 13 height 13
type input "3"
type input "$450.00"
click at [232, 411] on icon "button" at bounding box center [237, 417] width 13 height 13
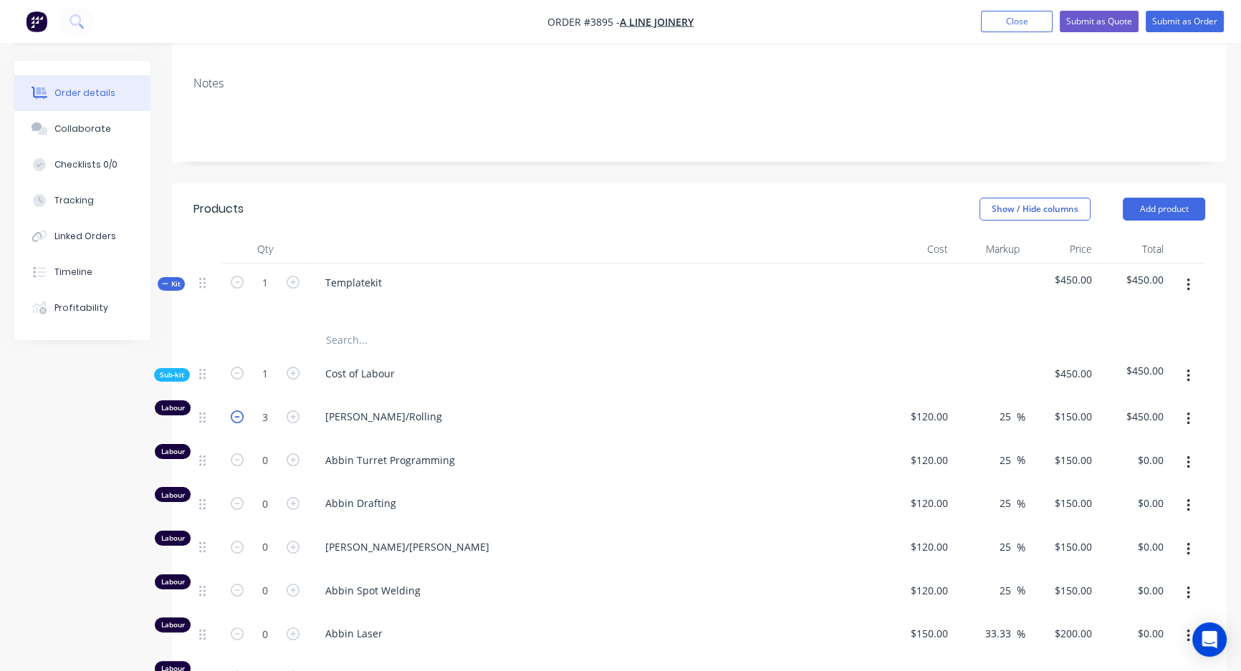
type input "2"
type input "$300.00"
click at [232, 411] on icon "button" at bounding box center [237, 417] width 13 height 13
type input "1"
type input "$150.00"
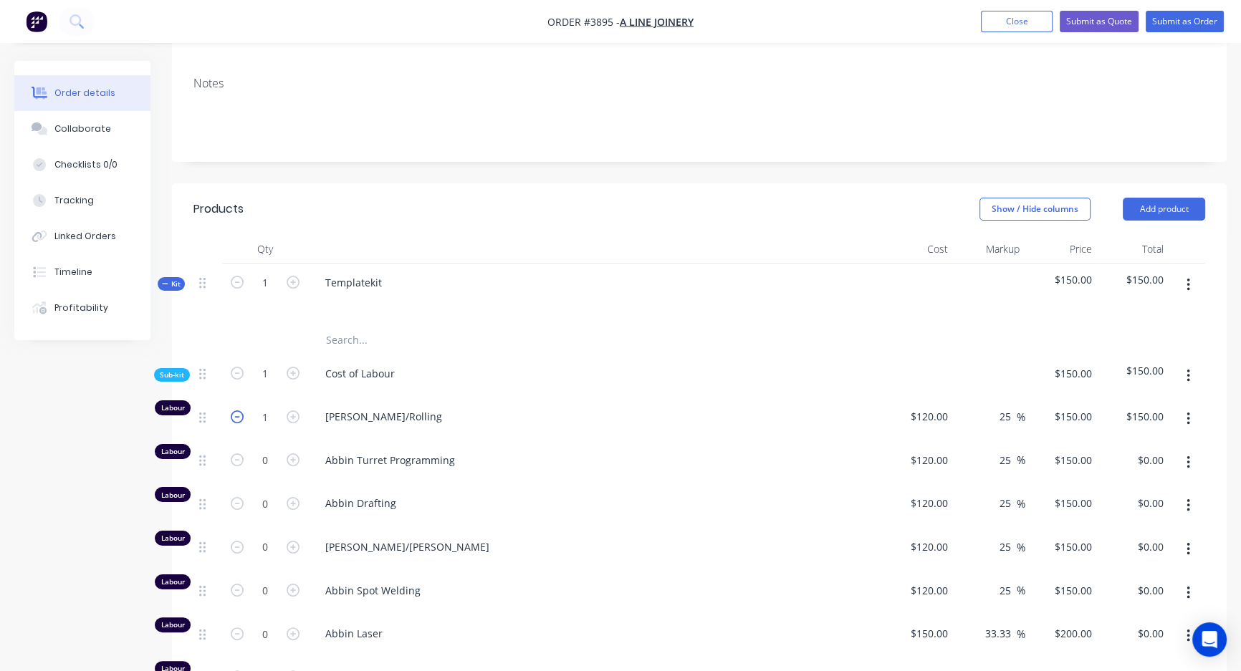
click at [232, 411] on icon "button" at bounding box center [237, 417] width 13 height 13
type input "0"
type input "$0.00"
drag, startPoint x: 1001, startPoint y: 375, endPoint x: 650, endPoint y: 183, distance: 399.8
click at [650, 183] on header "Products Show / Hide columns Add product" at bounding box center [699, 209] width 1055 height 52
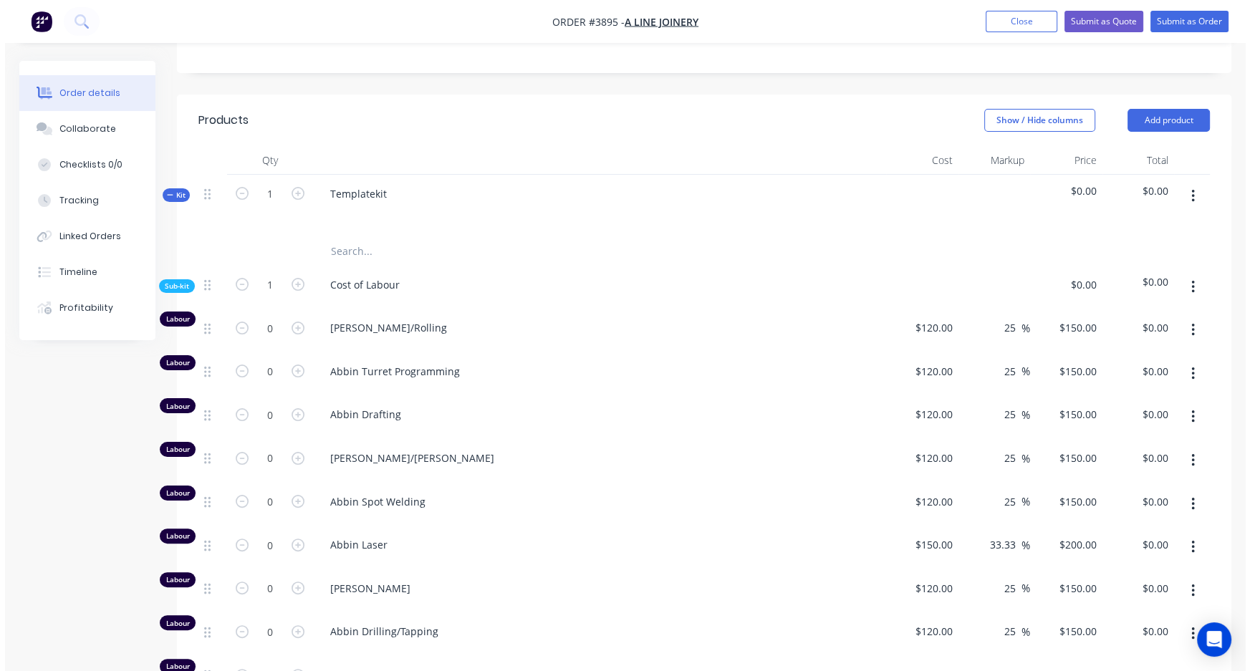
scroll to position [0, 0]
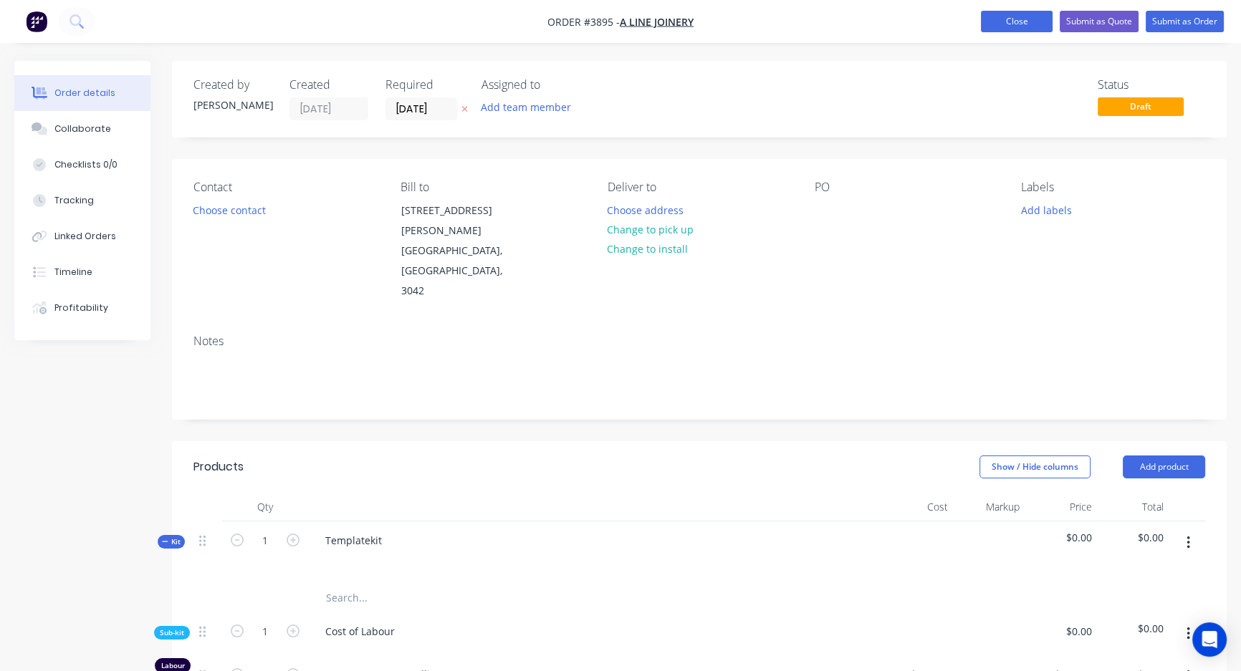
click at [1014, 28] on button "Close" at bounding box center [1017, 21] width 72 height 21
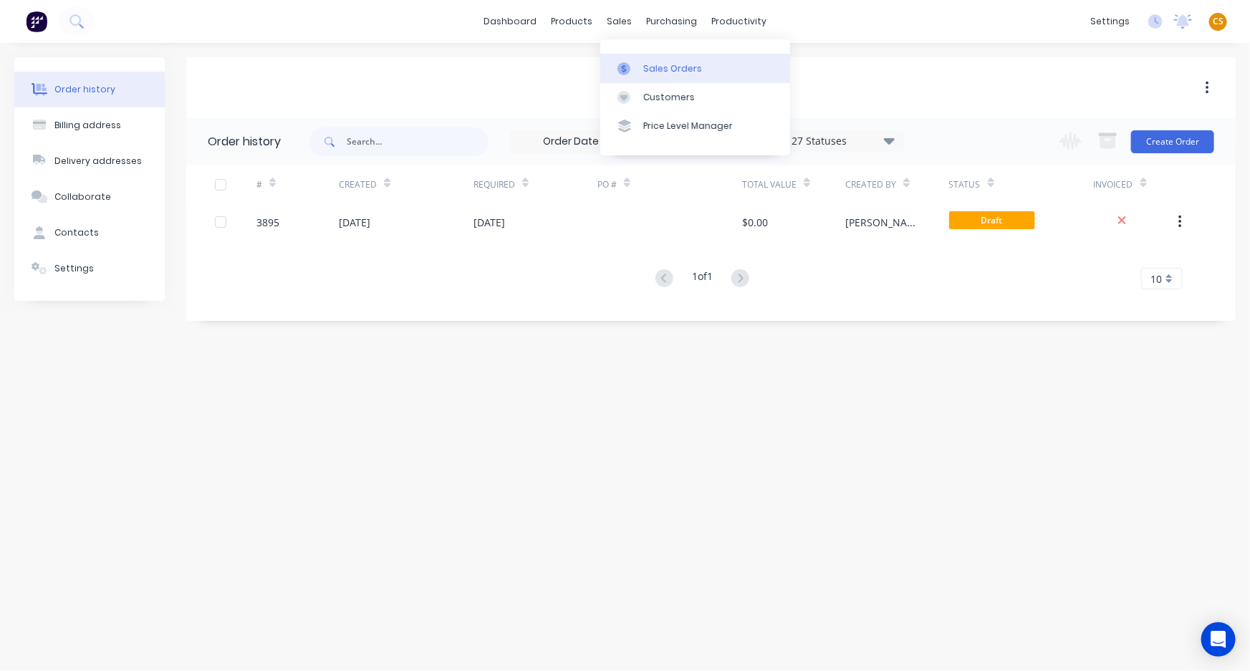
click at [666, 72] on div "Sales Orders" at bounding box center [672, 68] width 59 height 13
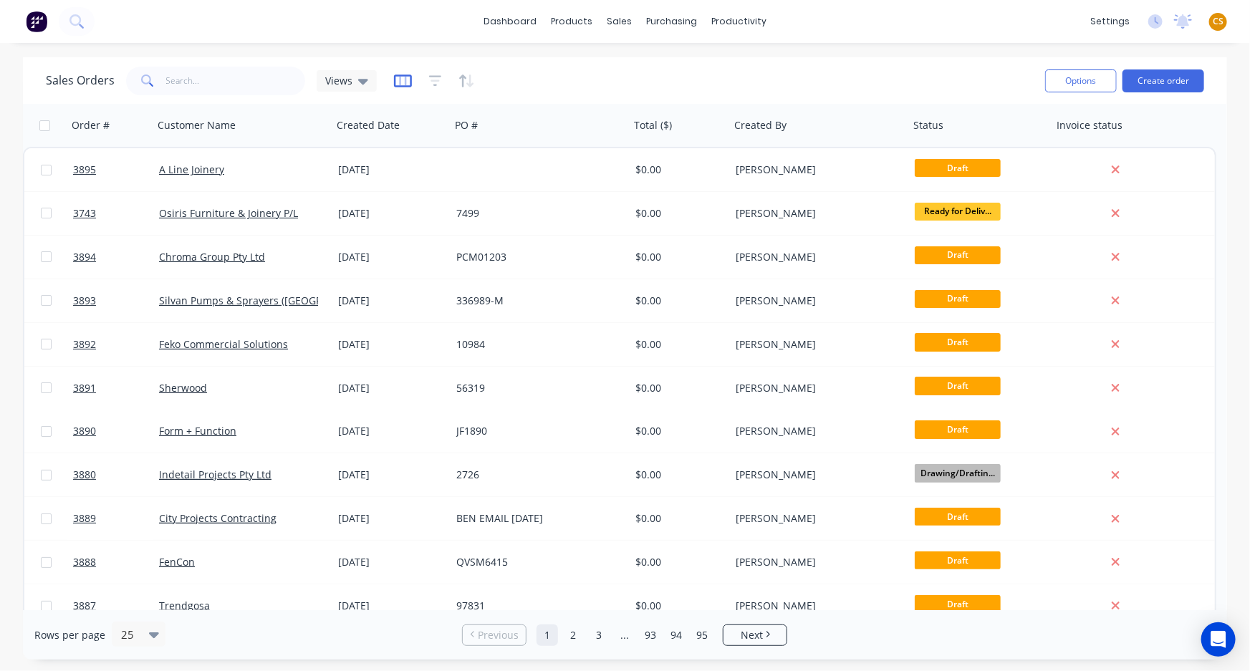
click at [401, 80] on icon "button" at bounding box center [403, 81] width 18 height 14
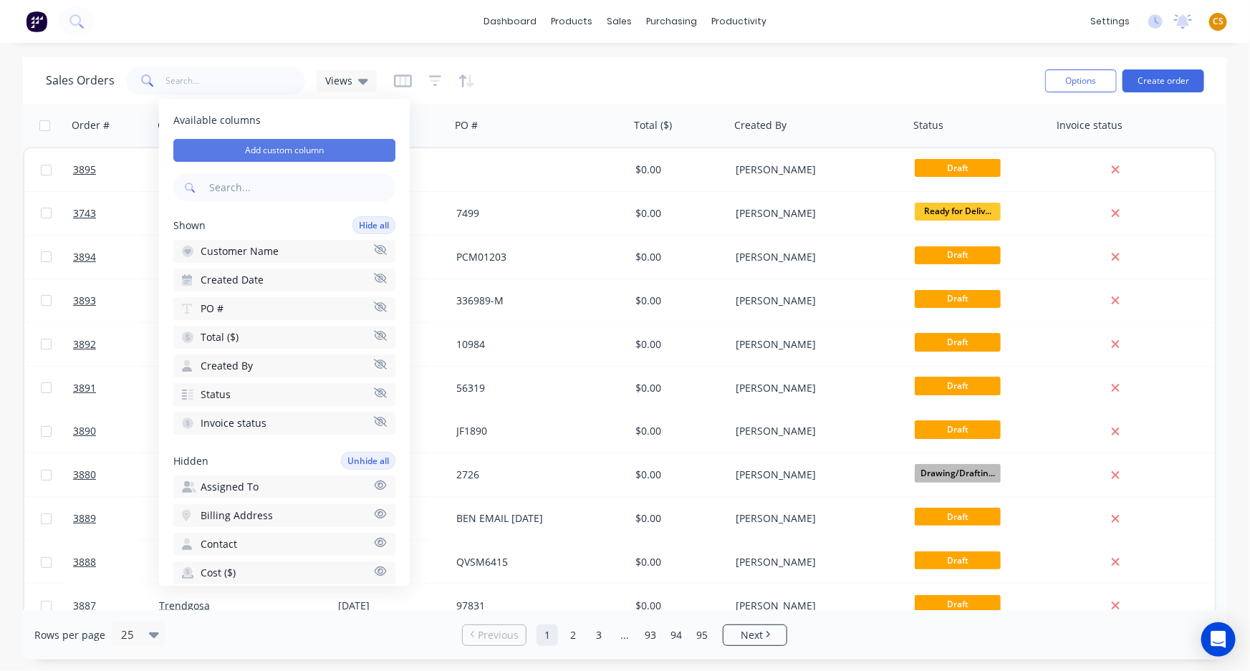
click at [244, 145] on button "Add custom column" at bounding box center [284, 150] width 222 height 23
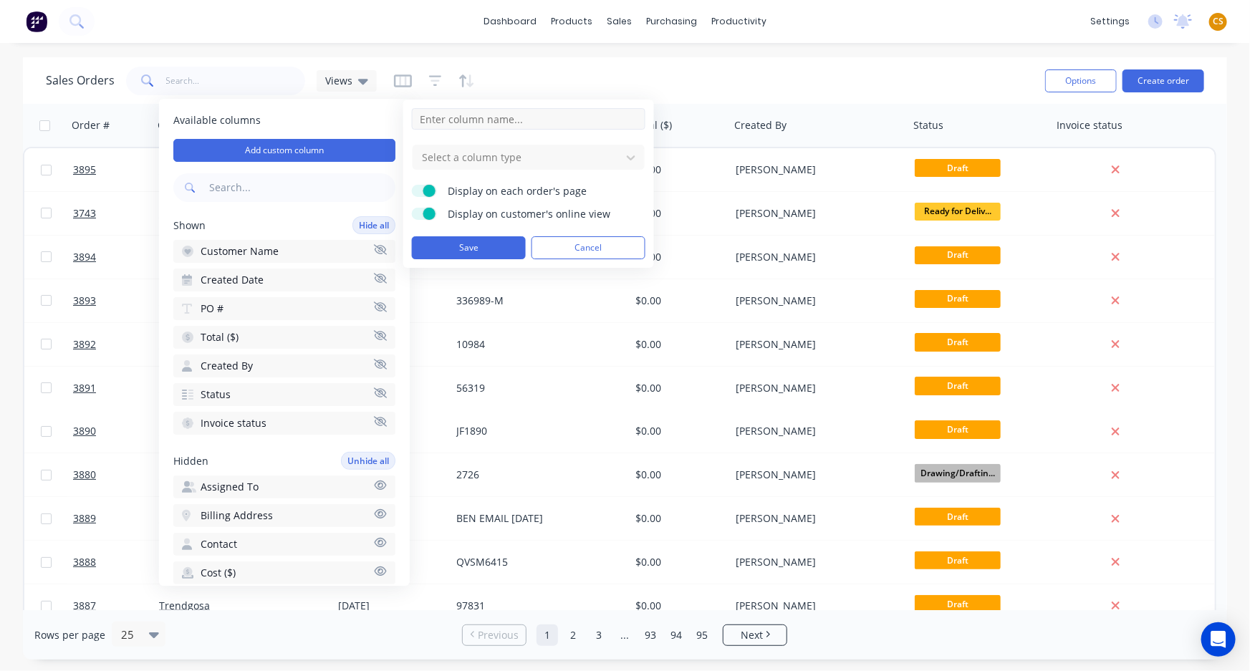
click at [481, 116] on input at bounding box center [529, 118] width 234 height 21
type input "u"
type input "Urgency"
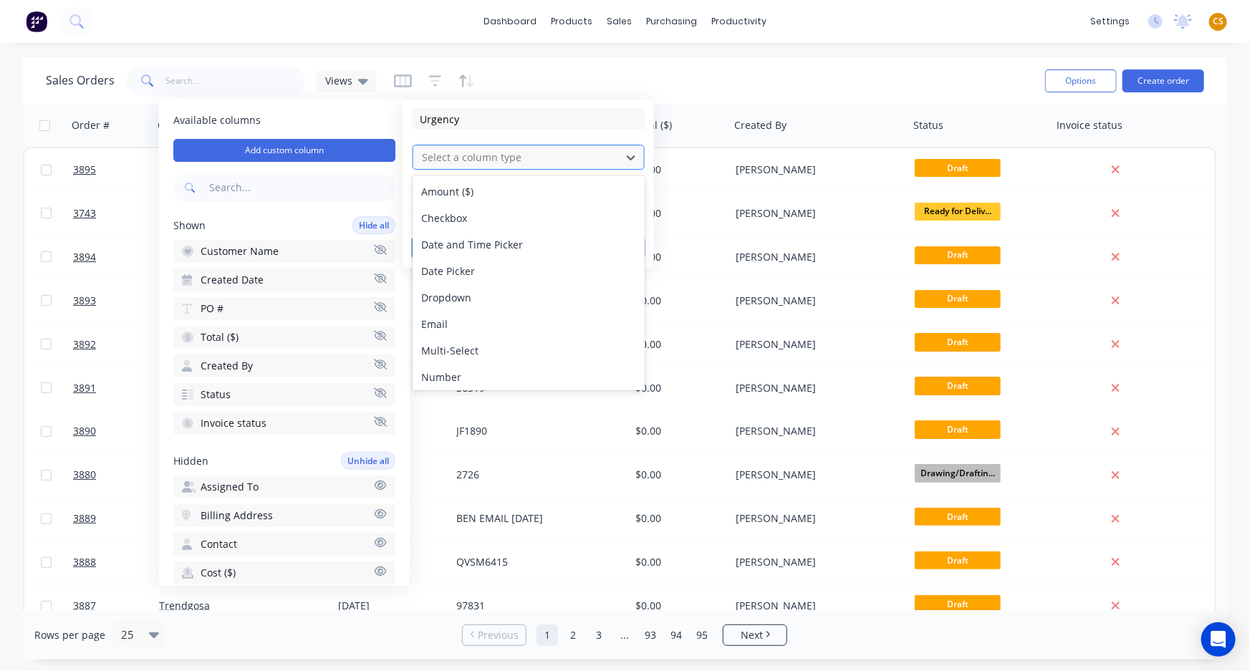
click at [558, 158] on div at bounding box center [517, 157] width 193 height 18
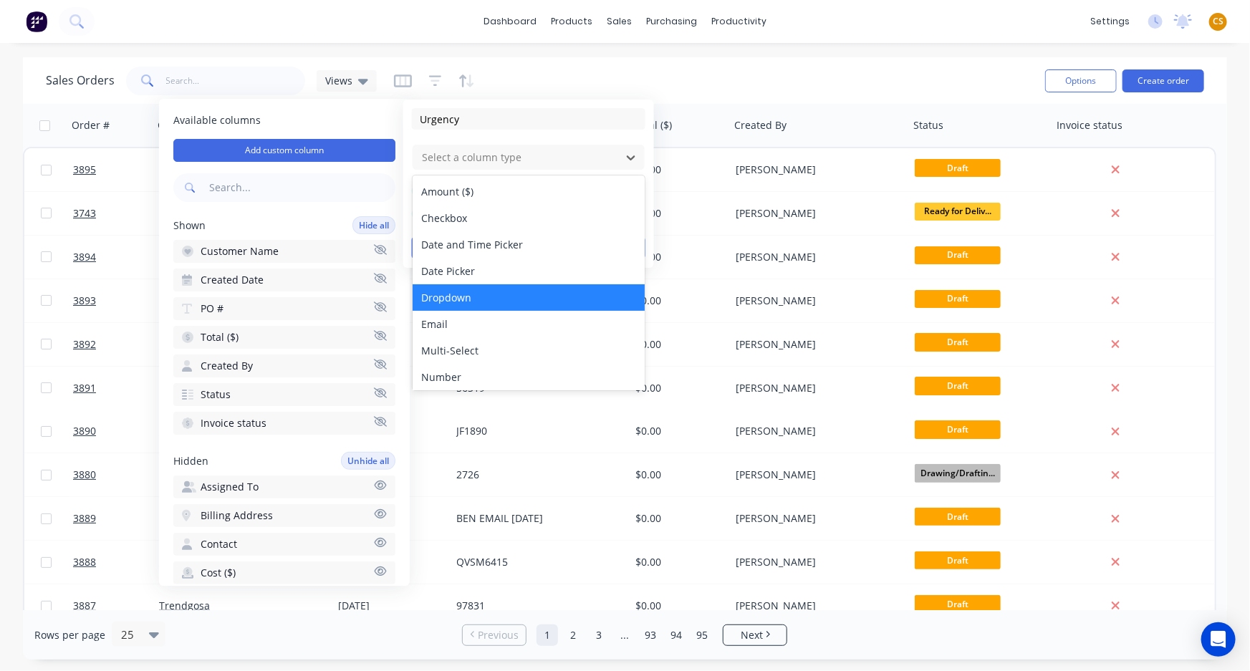
click at [473, 291] on div "Dropdown" at bounding box center [529, 297] width 232 height 27
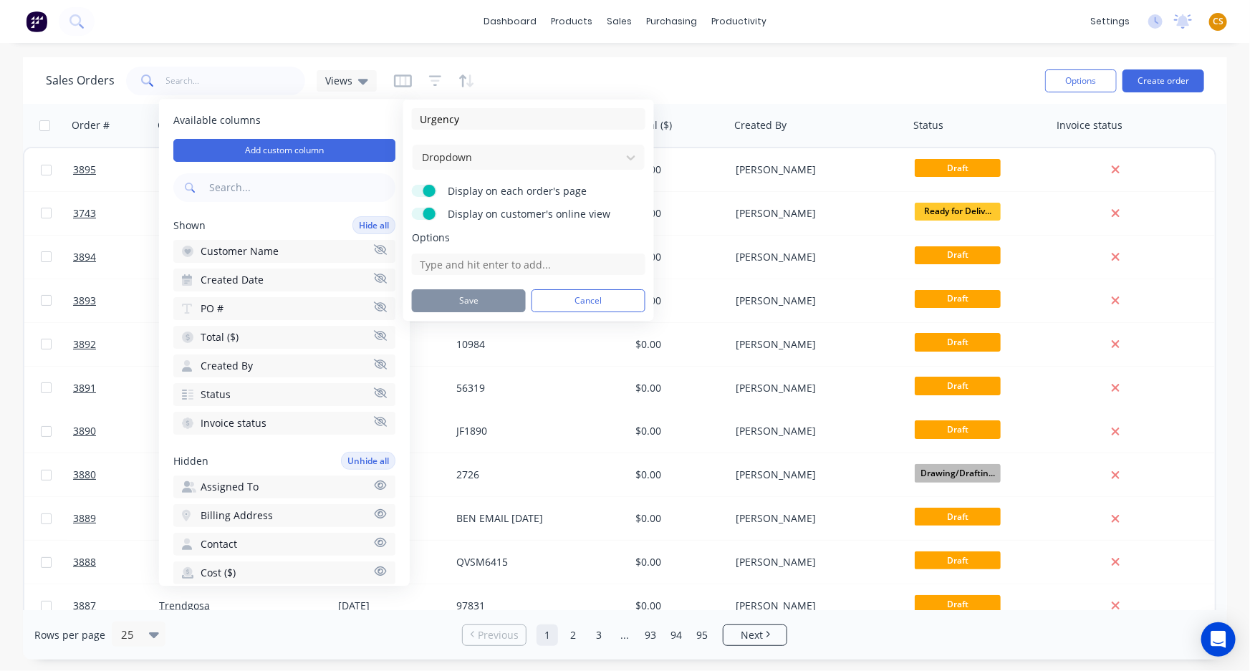
click at [416, 212] on label "Display on customer's online view" at bounding box center [424, 214] width 25 height 12
click at [412, 208] on input "Display on customer's online view" at bounding box center [412, 208] width 0 height 0
click at [487, 268] on input at bounding box center [529, 264] width 234 height 21
type input "Urgent this week"
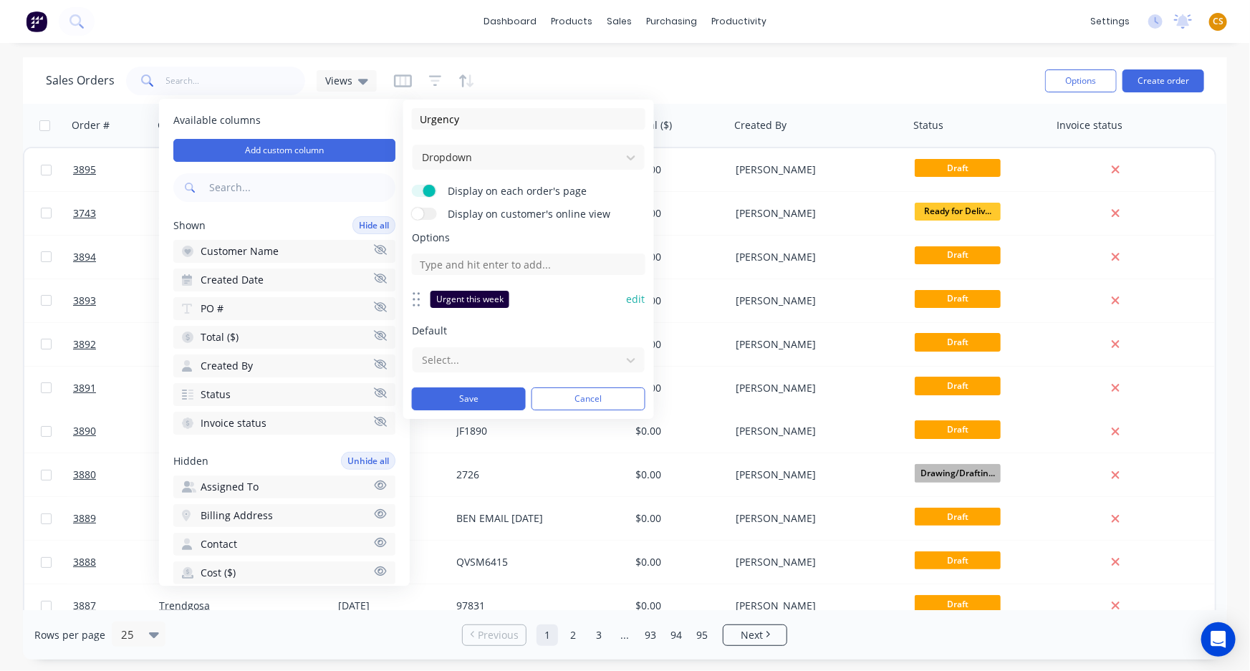
click at [636, 298] on button "edit" at bounding box center [636, 299] width 19 height 14
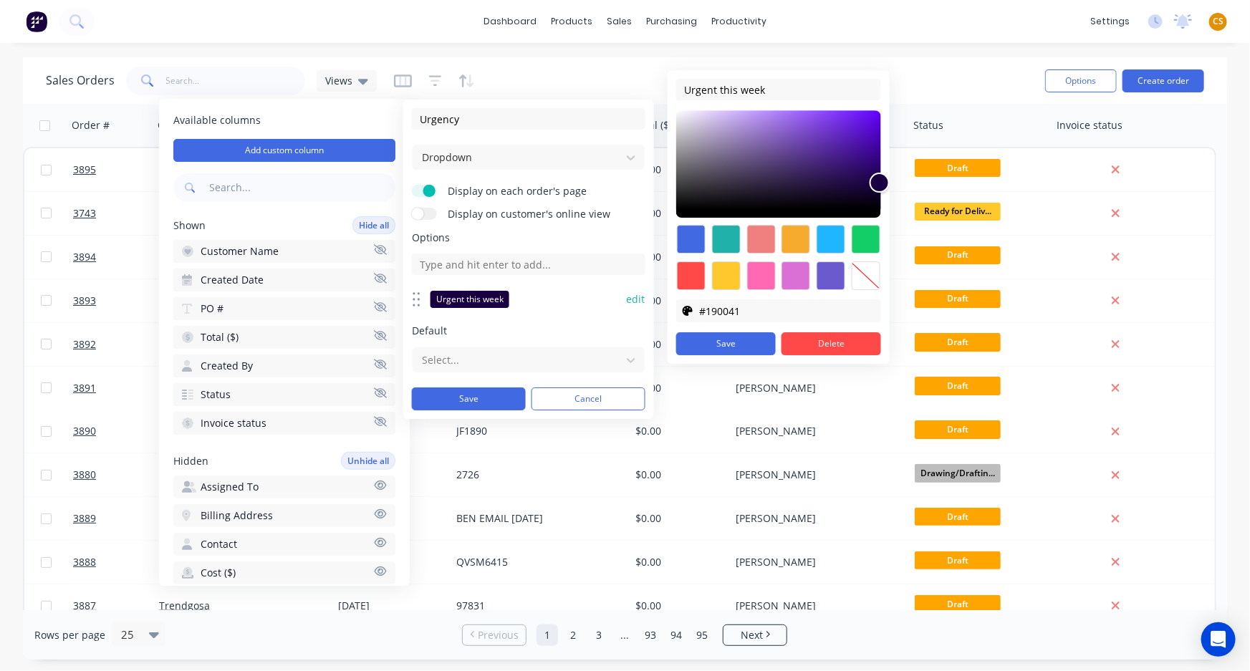
click at [686, 279] on div at bounding box center [691, 275] width 29 height 29
type input "#ff4949"
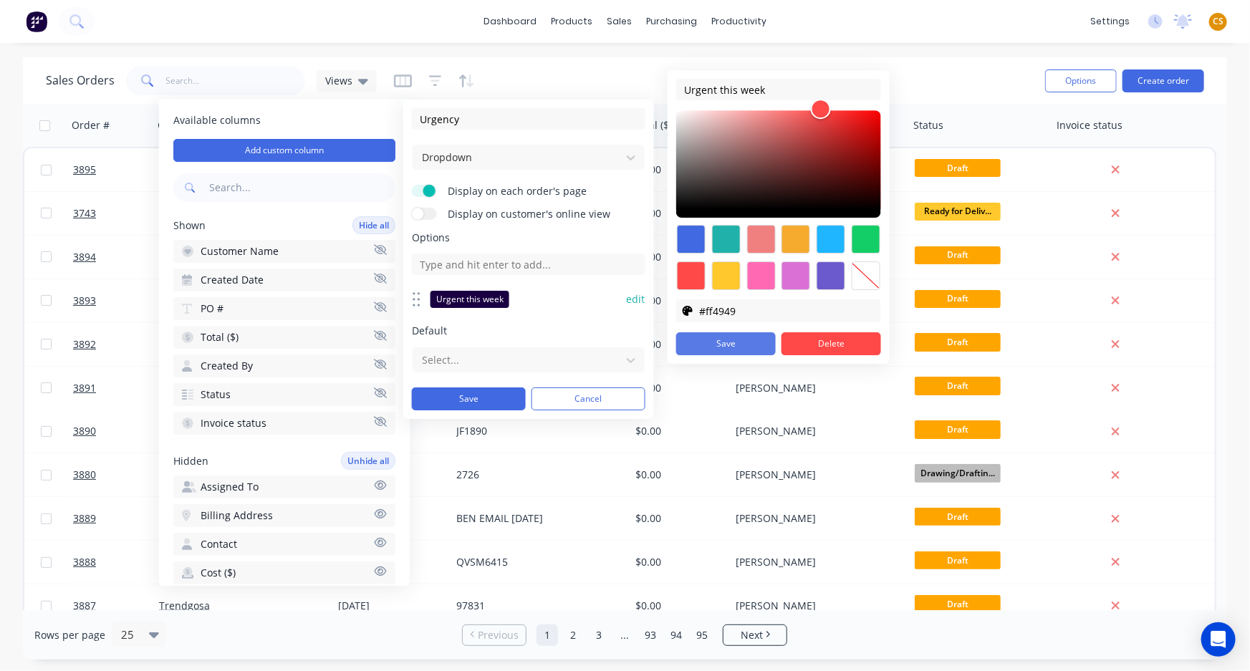
click at [704, 342] on button "Save" at bounding box center [726, 343] width 100 height 23
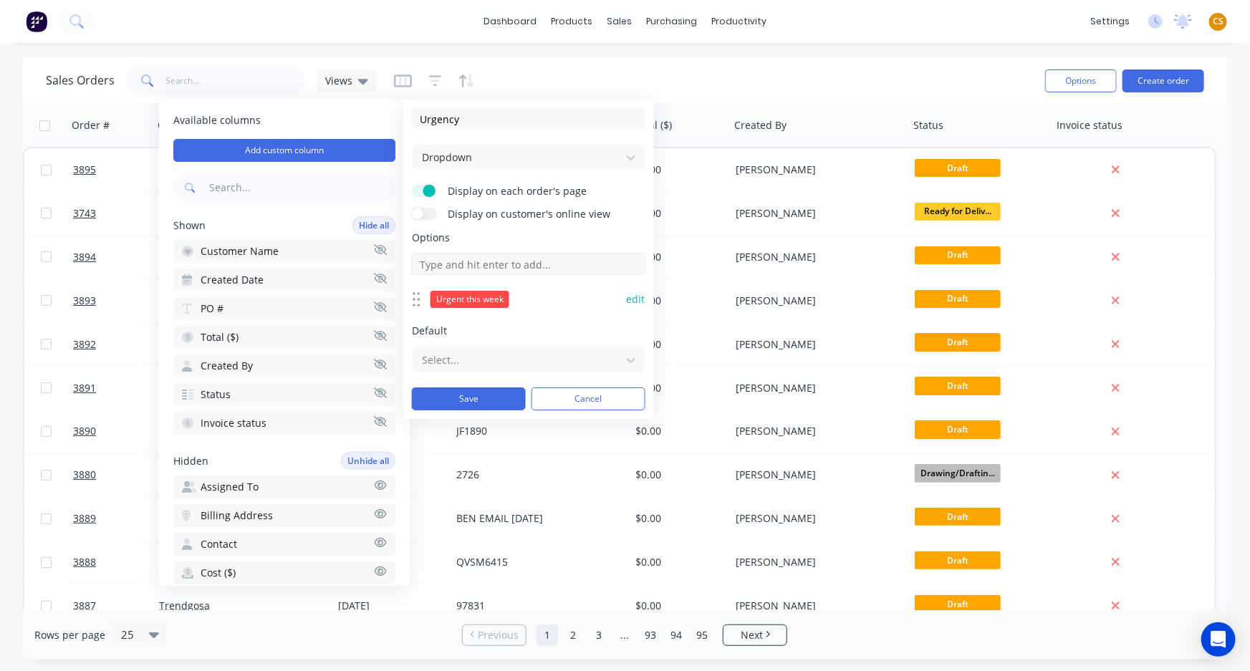
click at [496, 265] on input at bounding box center [529, 264] width 234 height 21
type input "N"
type input "Focus; next week"
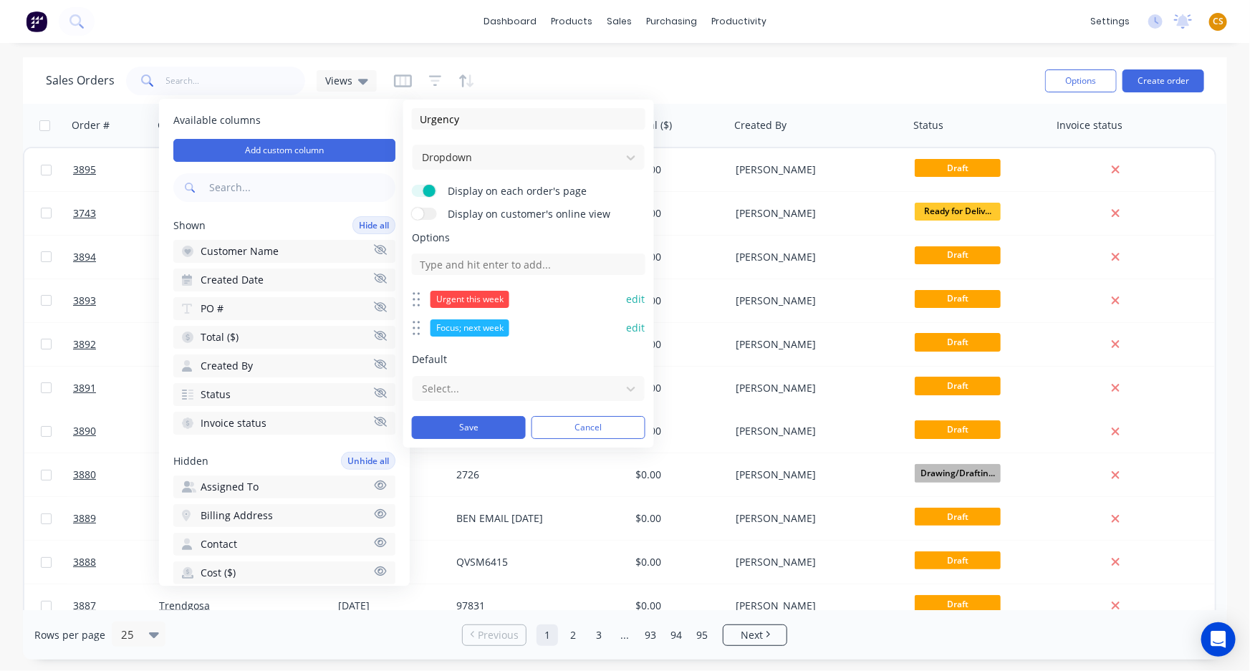
click at [632, 327] on button "edit" at bounding box center [636, 328] width 19 height 14
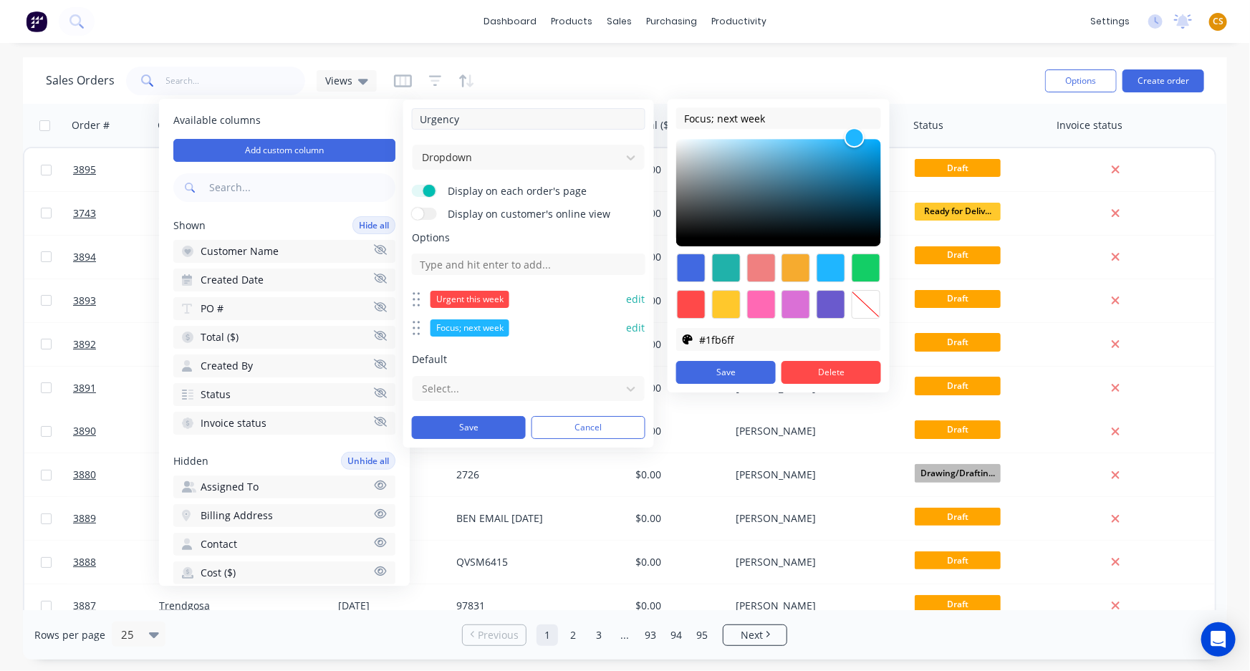
drag, startPoint x: 781, startPoint y: 114, endPoint x: 562, endPoint y: 123, distance: 218.7
click at [562, 671] on div "Urgency Dropdown Display on each order's page Display on customer's online view…" at bounding box center [625, 671] width 1250 height 0
type input "F"
type input "Overdue works"
click at [792, 267] on div at bounding box center [796, 268] width 29 height 29
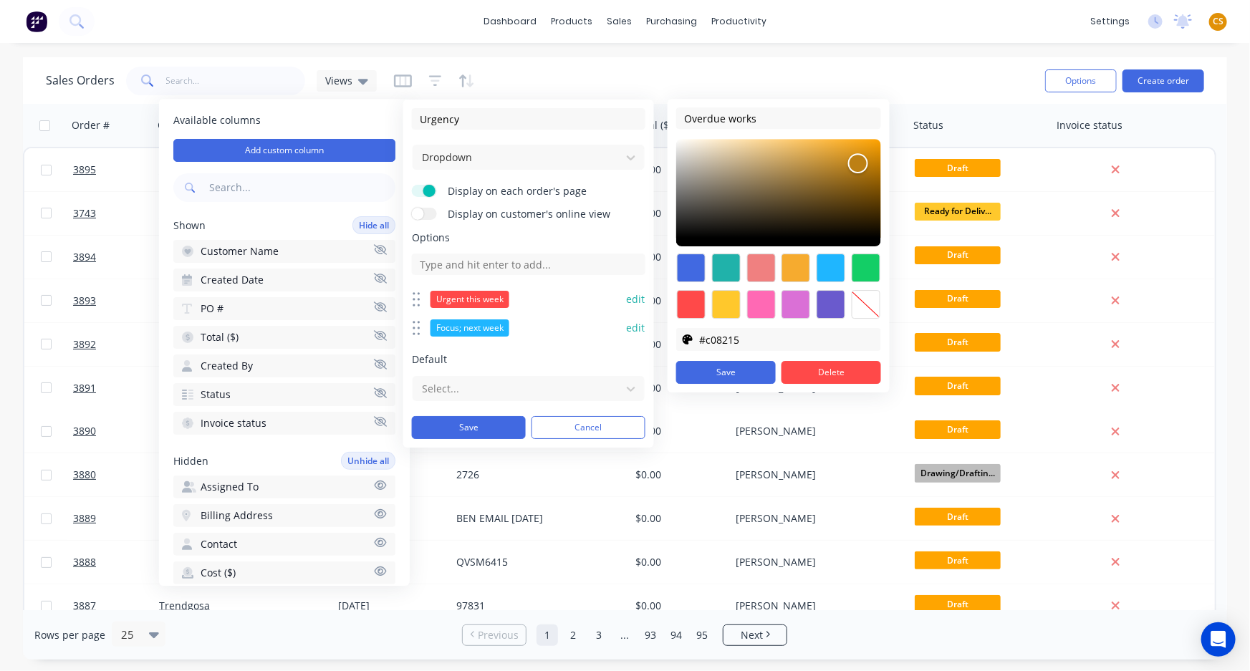
type input "#c28416"
drag, startPoint x: 836, startPoint y: 141, endPoint x: 858, endPoint y: 165, distance: 32.0
click at [858, 165] on div at bounding box center [856, 161] width 17 height 17
click at [746, 368] on button "Save" at bounding box center [726, 372] width 100 height 23
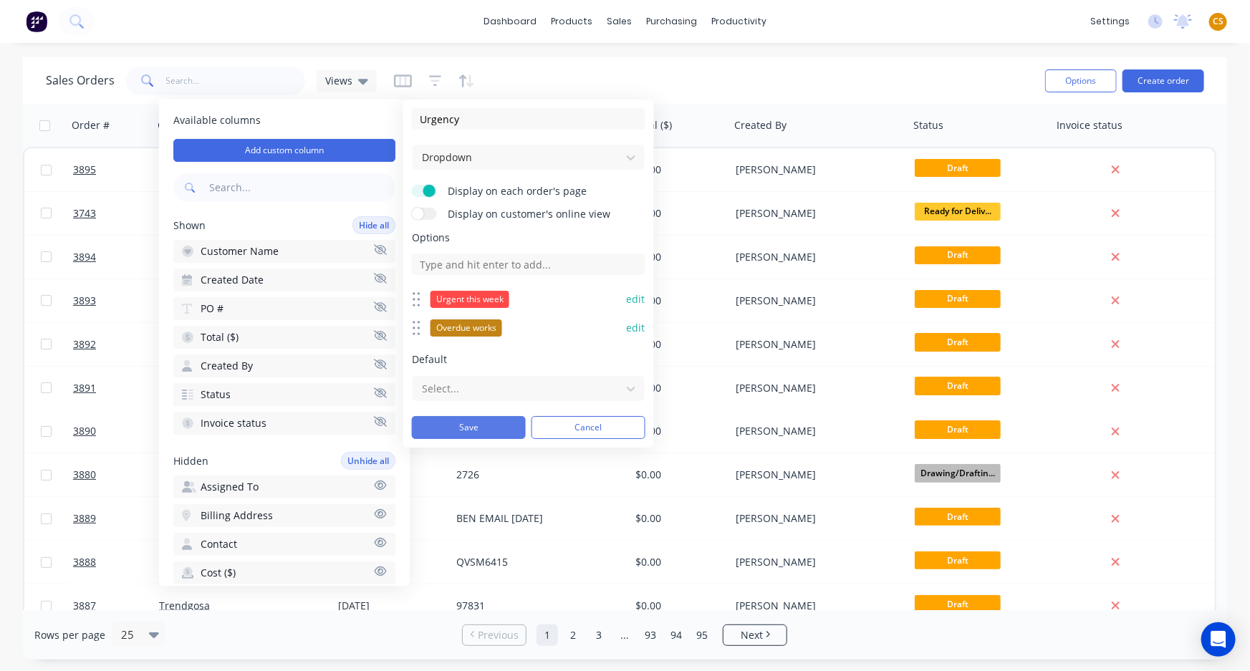
click at [466, 424] on button "Save" at bounding box center [469, 427] width 114 height 23
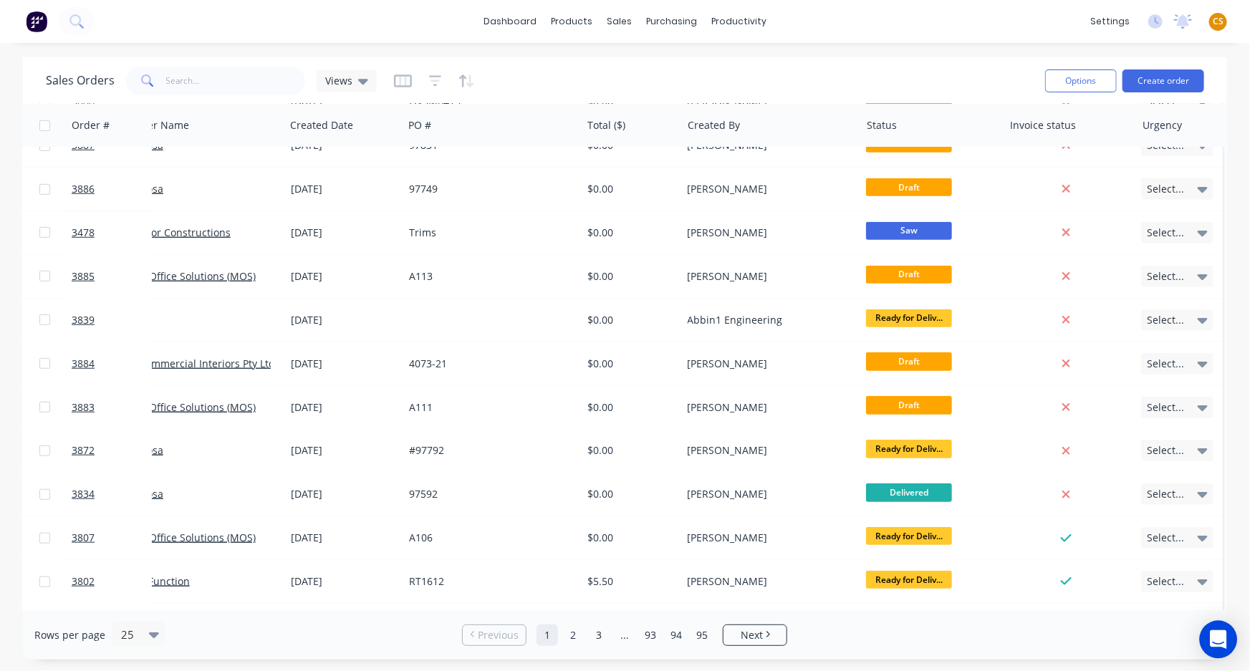
scroll to position [634, 53]
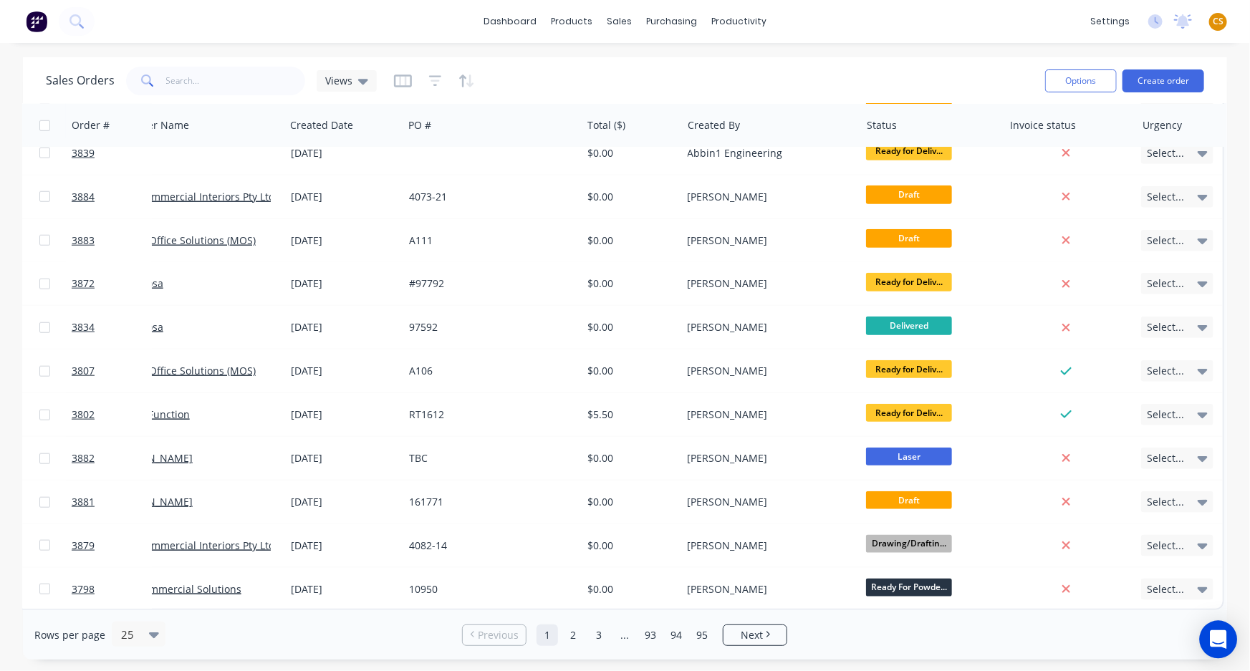
drag, startPoint x: 1100, startPoint y: 610, endPoint x: 1229, endPoint y: 626, distance: 130.7
click at [1229, 626] on body "dashboard products sales purchasing productivity dashboard products Product Cat…" at bounding box center [625, 335] width 1250 height 671
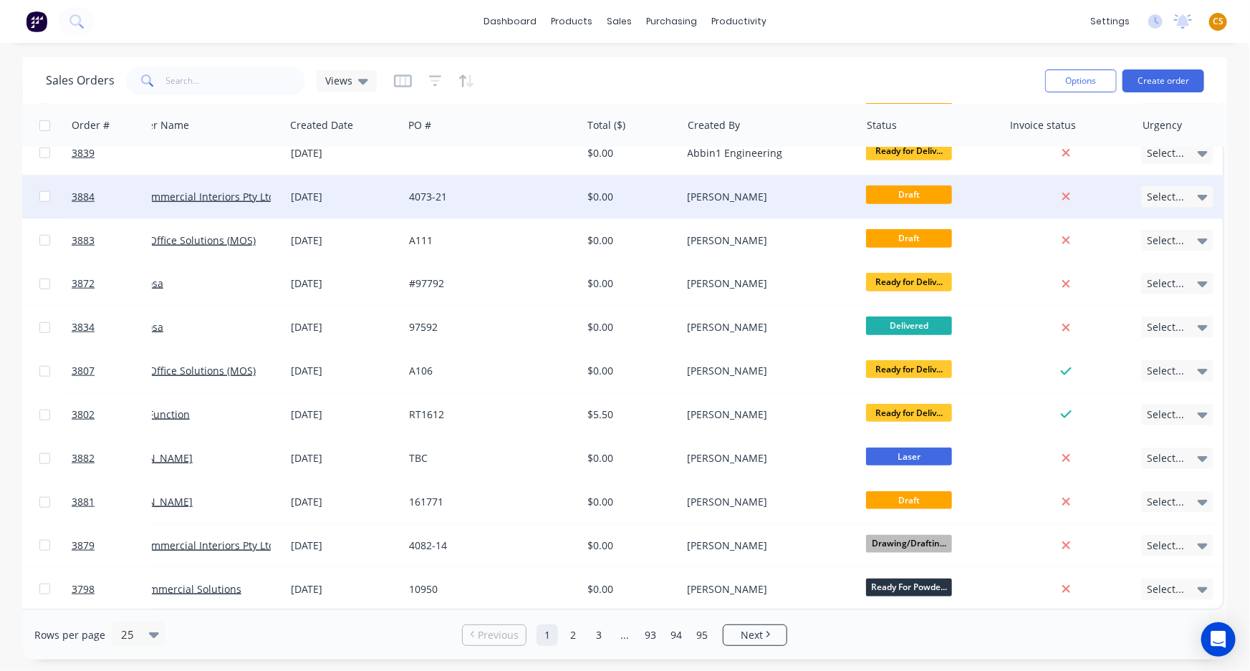
click at [1184, 191] on div "Select..." at bounding box center [1177, 196] width 72 height 21
click at [1128, 267] on div "Urgent this week" at bounding box center [1124, 266] width 79 height 20
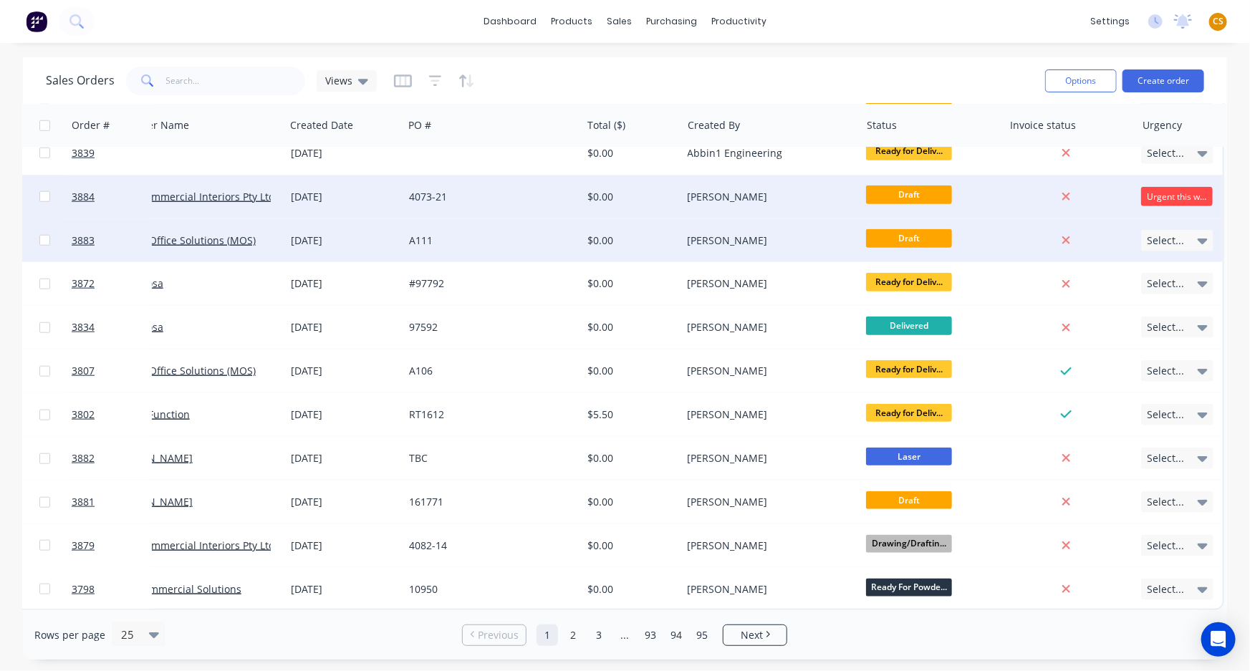
click at [1163, 238] on span "Select..." at bounding box center [1165, 241] width 37 height 14
click at [1146, 307] on div "Urgent this week" at bounding box center [1124, 310] width 79 height 20
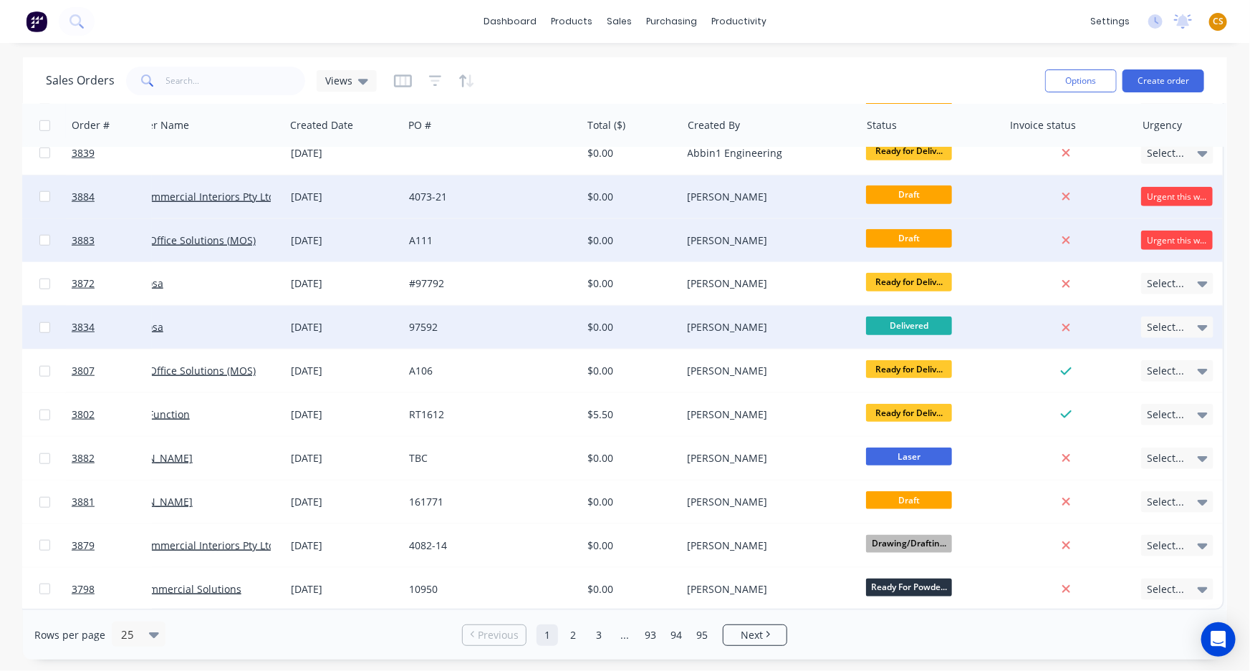
click at [1158, 323] on span "Select..." at bounding box center [1165, 327] width 37 height 14
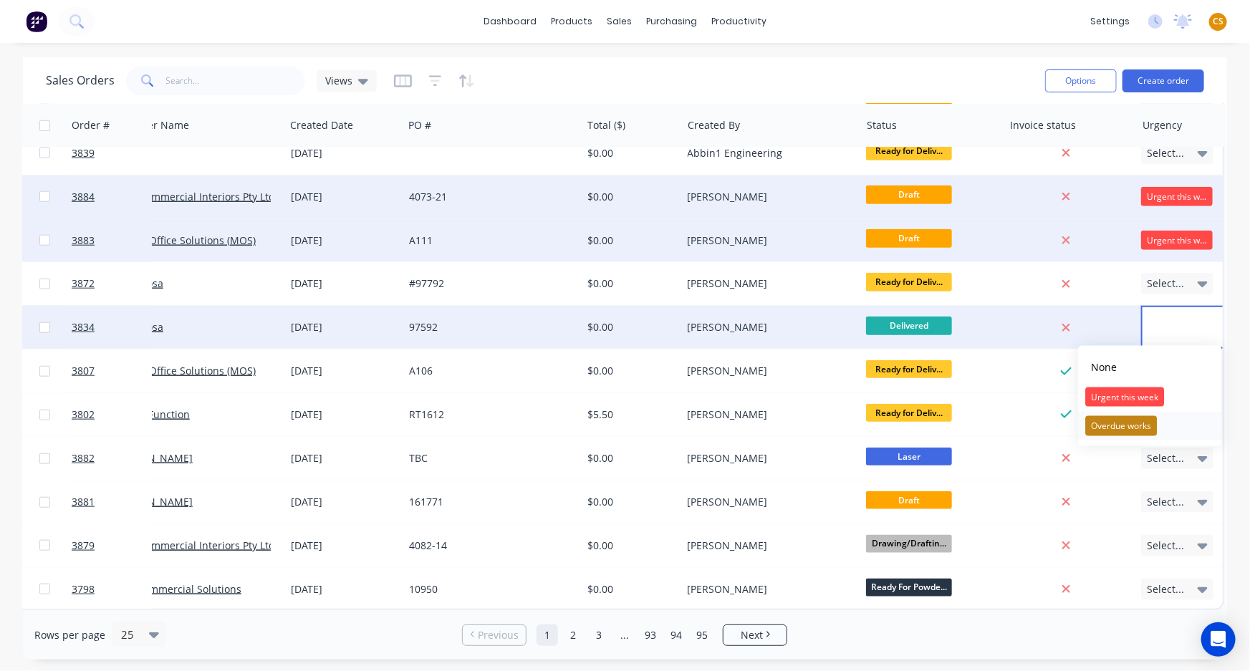
click at [1136, 428] on div "Overdue works" at bounding box center [1121, 426] width 72 height 20
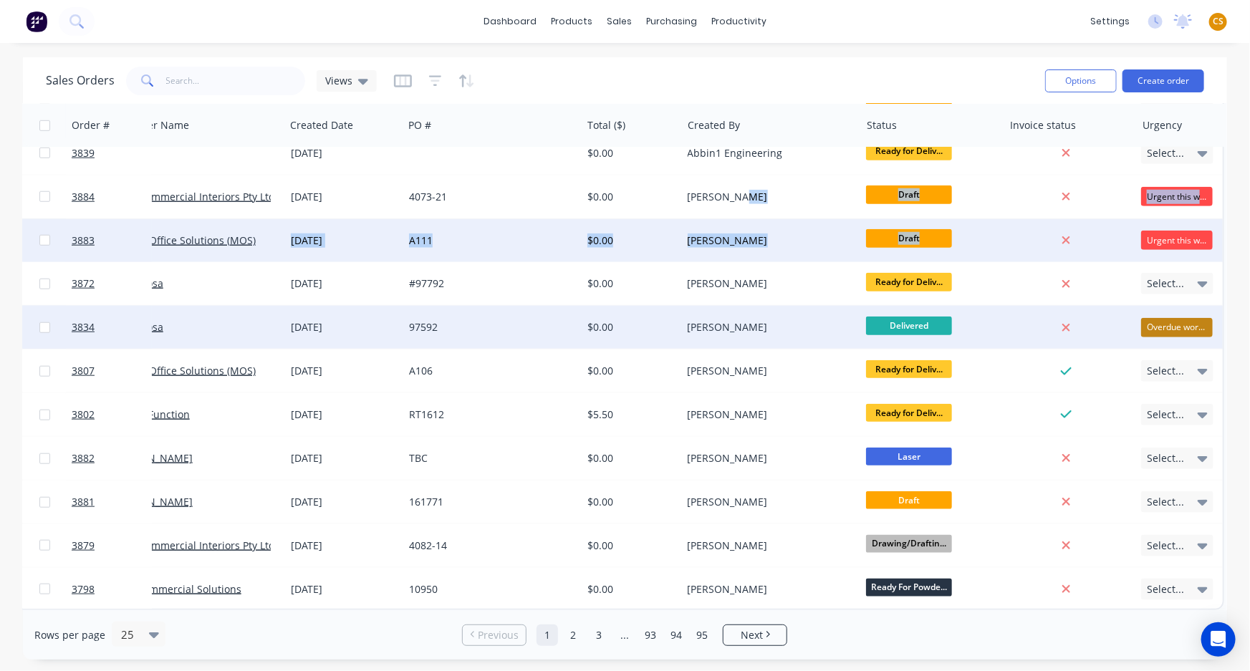
drag, startPoint x: 730, startPoint y: 188, endPoint x: 1088, endPoint y: 252, distance: 363.3
click at [1088, 252] on div "3894 Chroma Group Pty Ltd 03 Sep 2025 PCM01203 $0.00 Joe Muscari Draft Select..…" at bounding box center [600, 64] width 1248 height 1091
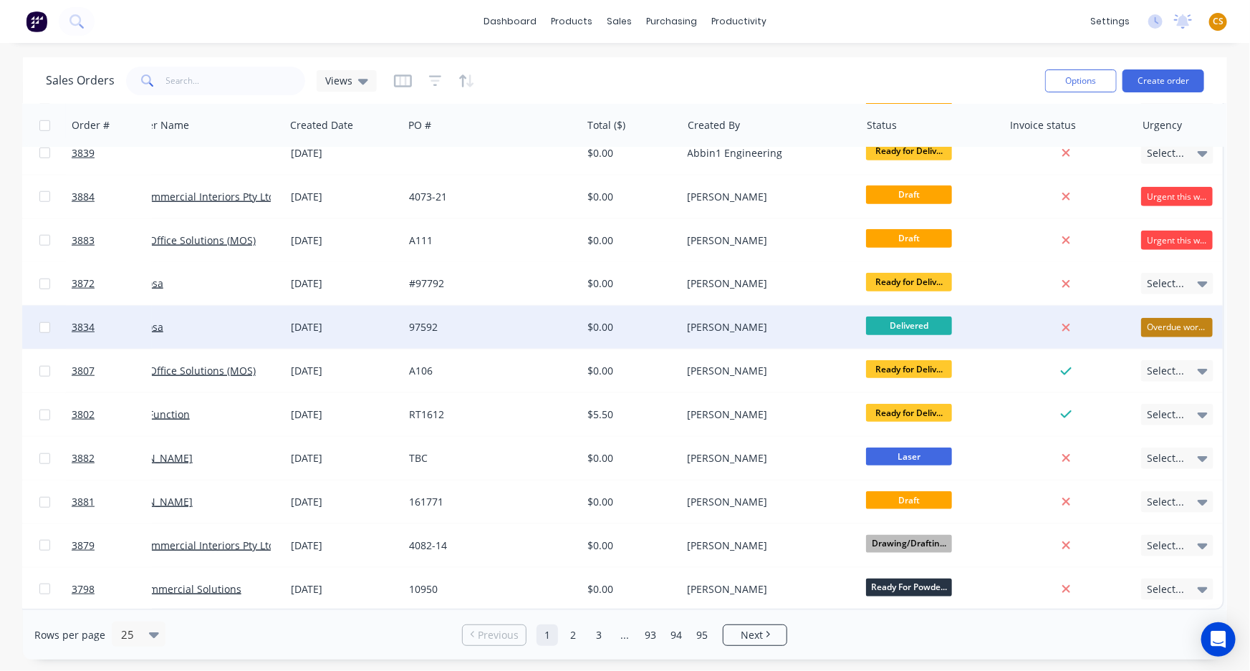
click at [726, 71] on div "Sales Orders Views" at bounding box center [540, 80] width 988 height 35
click at [454, 214] on button "Hide column" at bounding box center [454, 217] width 107 height 29
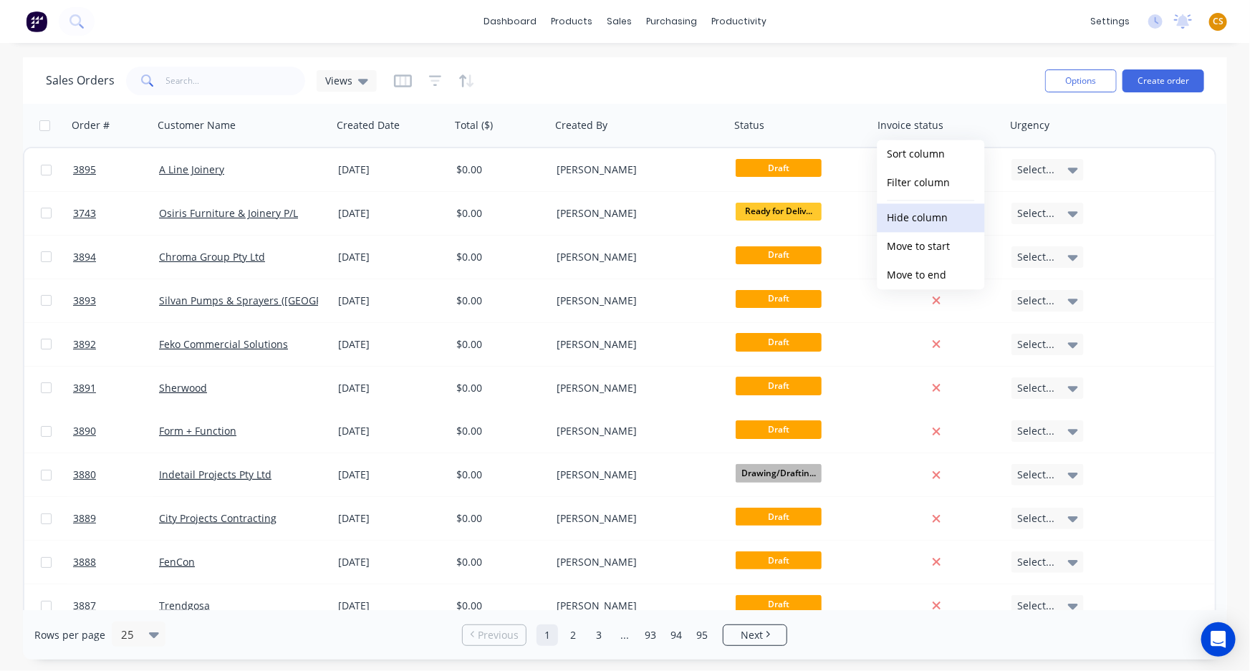
click at [911, 219] on button "Hide column" at bounding box center [931, 217] width 107 height 29
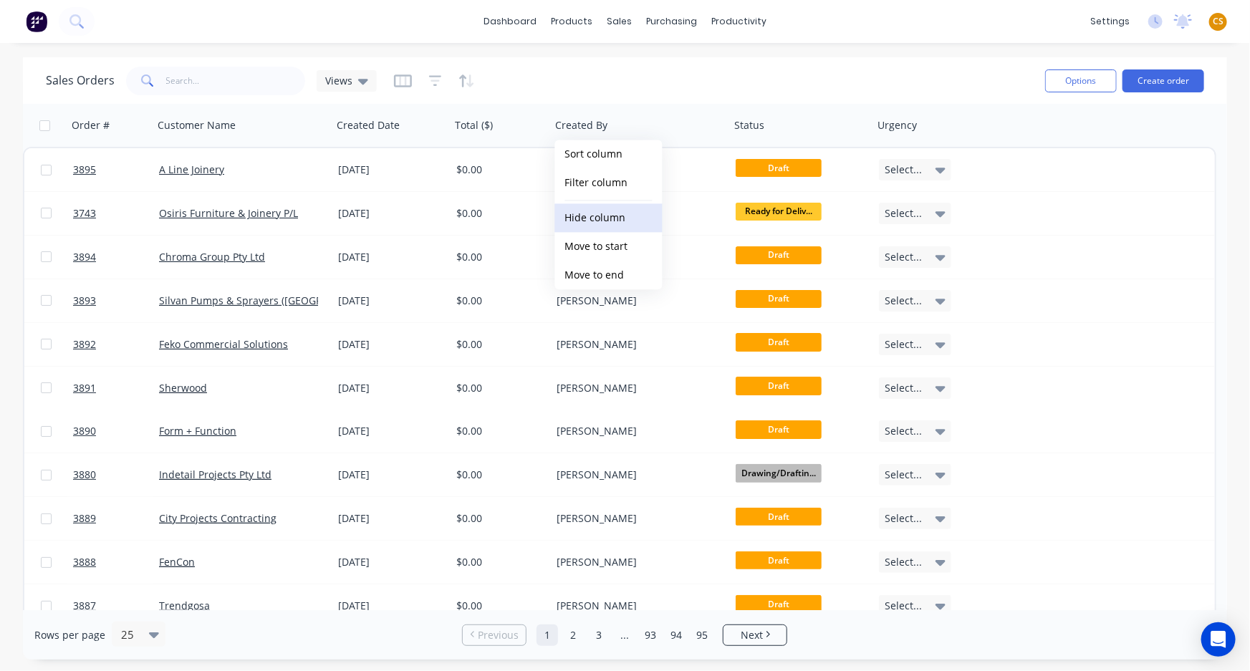
click at [635, 212] on button "Hide column" at bounding box center [608, 217] width 107 height 29
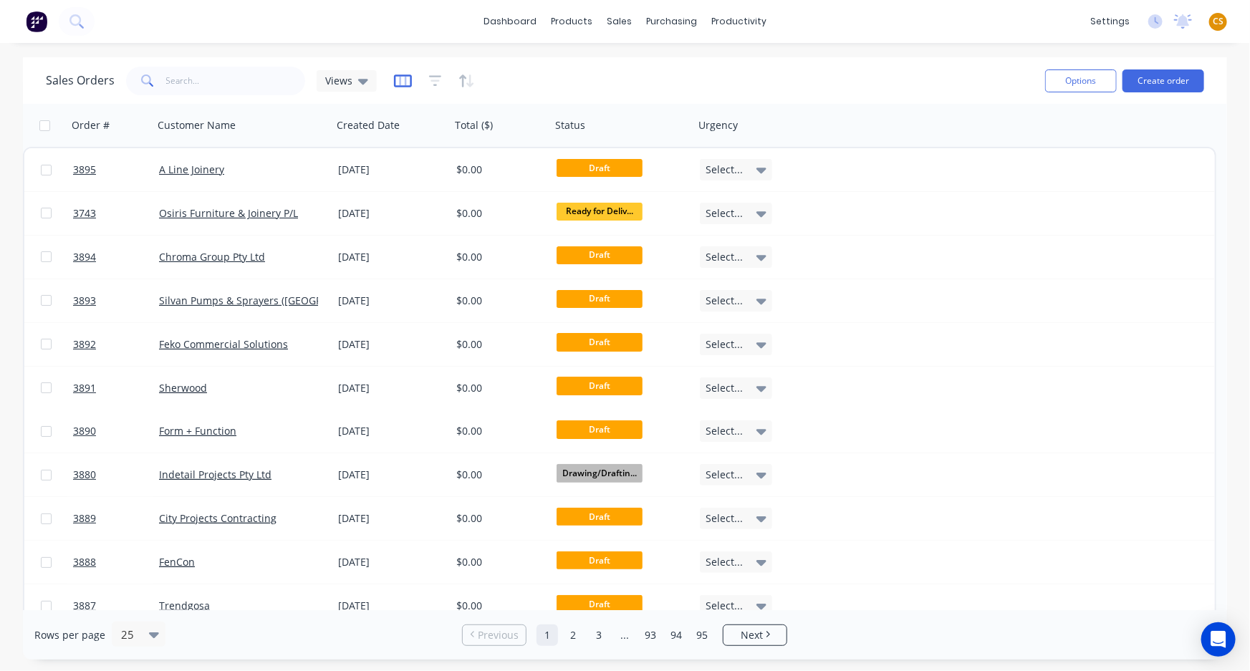
click at [394, 74] on icon "button" at bounding box center [403, 81] width 18 height 14
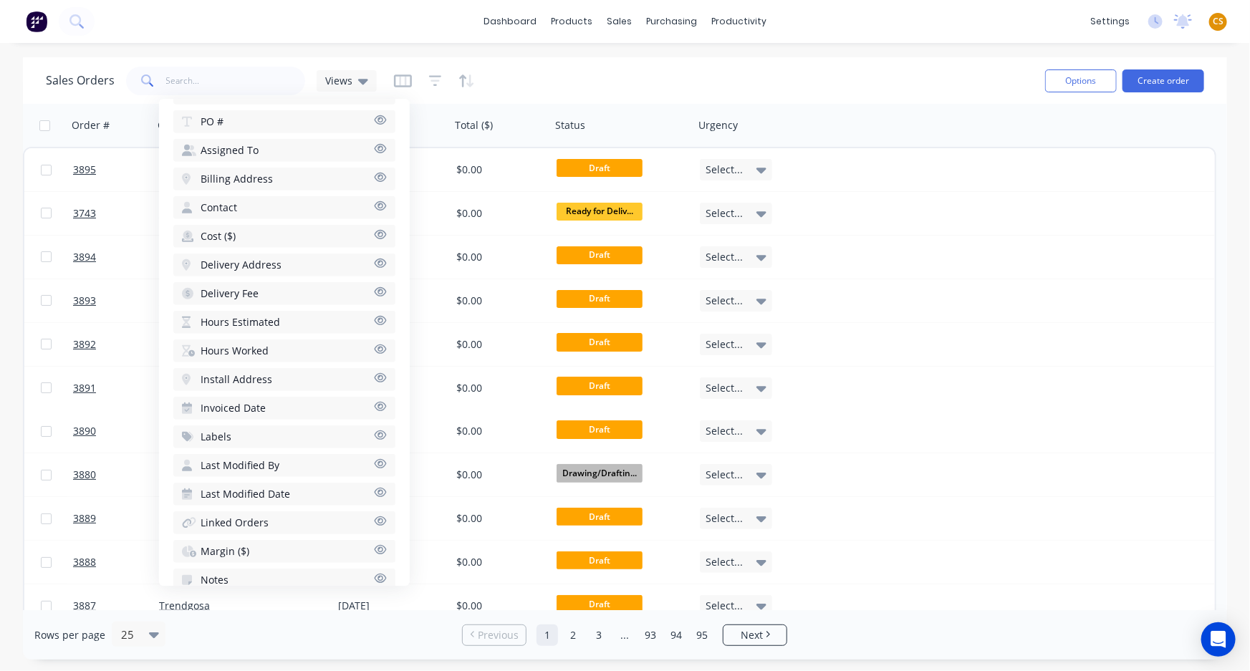
scroll to position [400, 0]
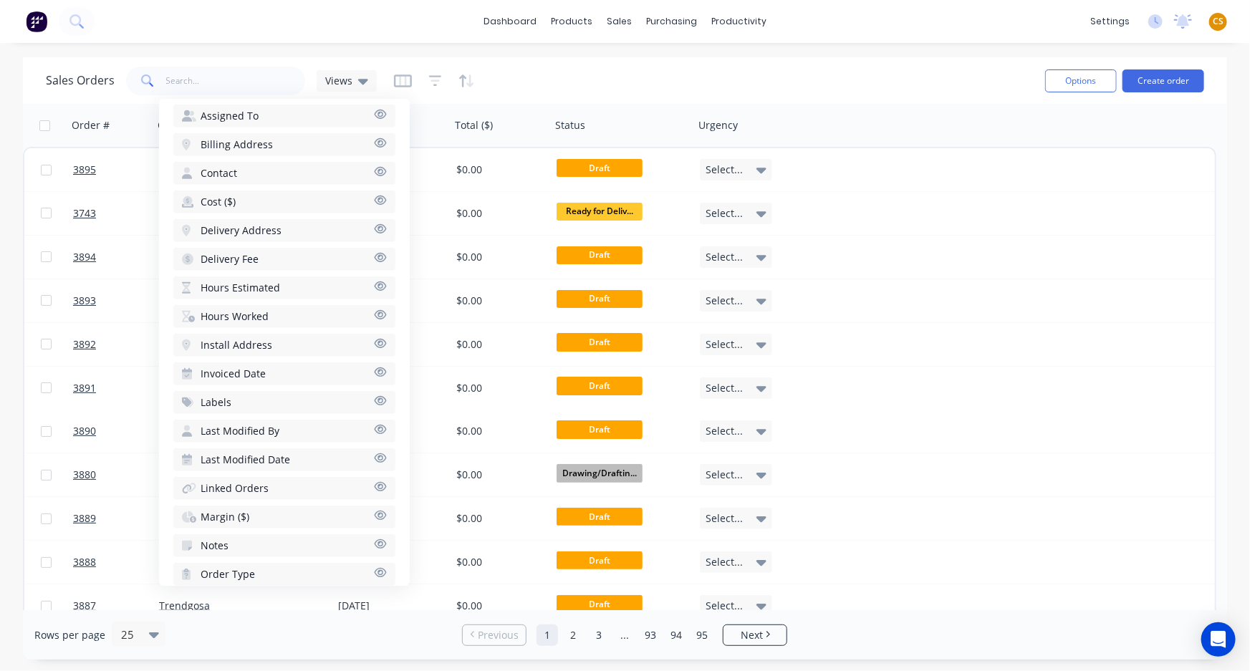
click at [217, 539] on span "Notes" at bounding box center [215, 546] width 28 height 14
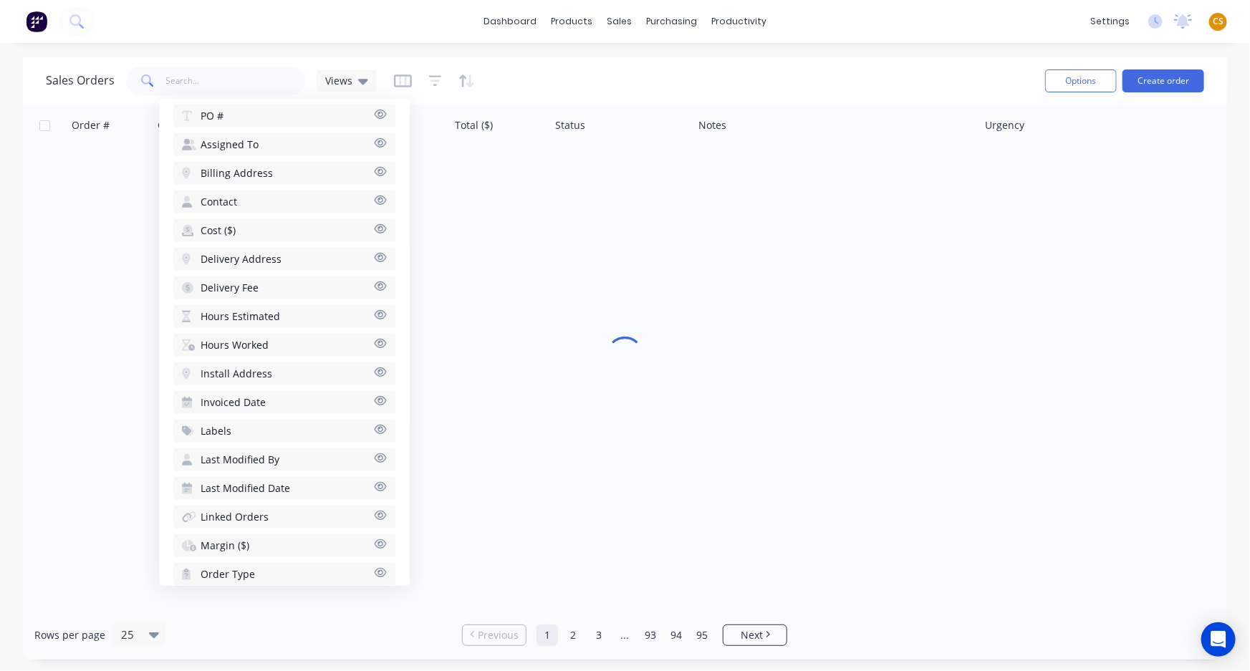
scroll to position [428, 0]
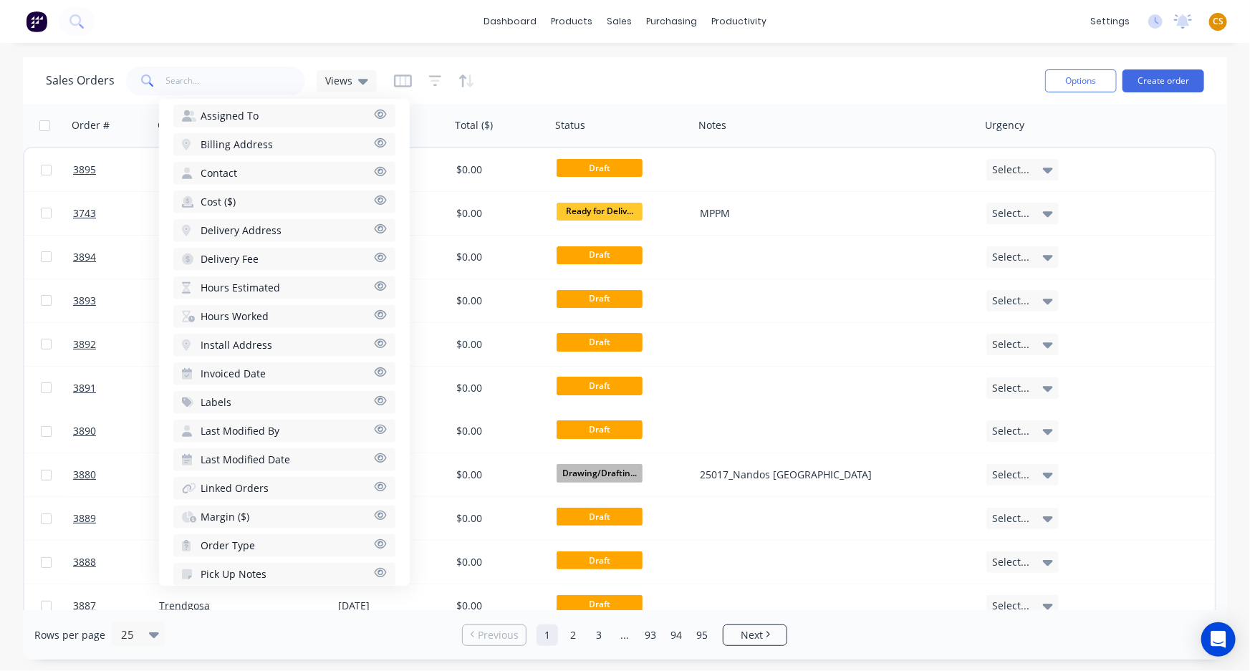
click at [954, 644] on div "Rows per page 25 Previous 1 2 3 ... 93 94 95 Next" at bounding box center [625, 634] width 1204 height 49
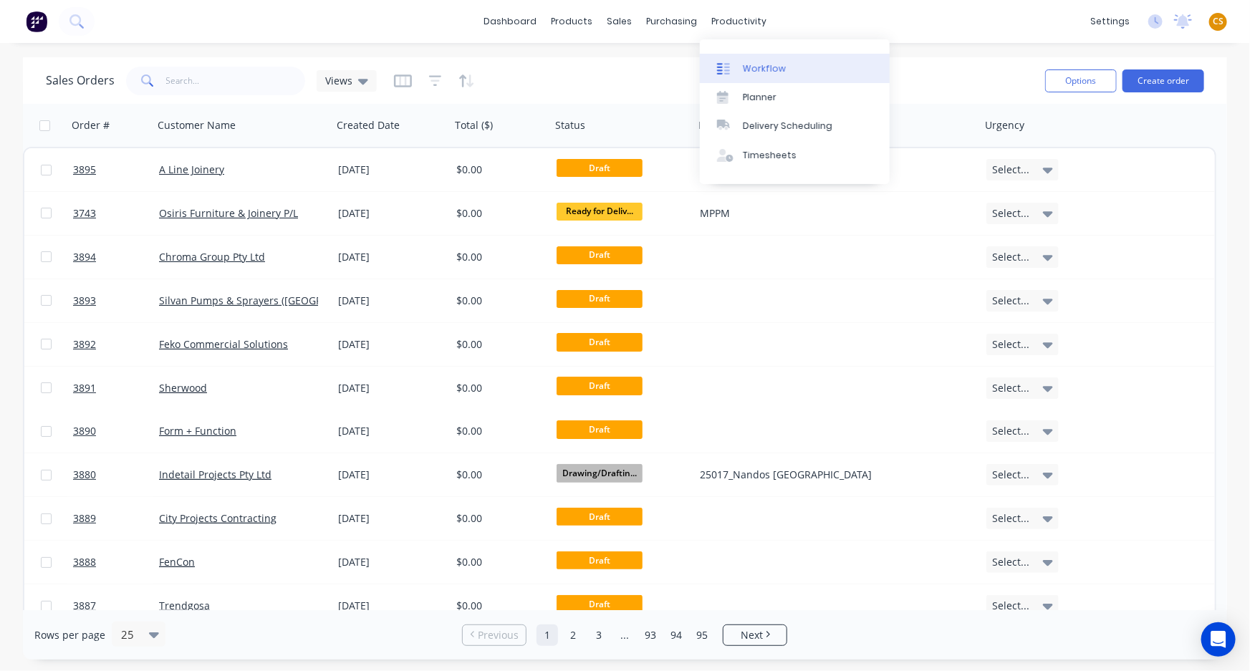
click at [736, 64] on div at bounding box center [727, 68] width 21 height 13
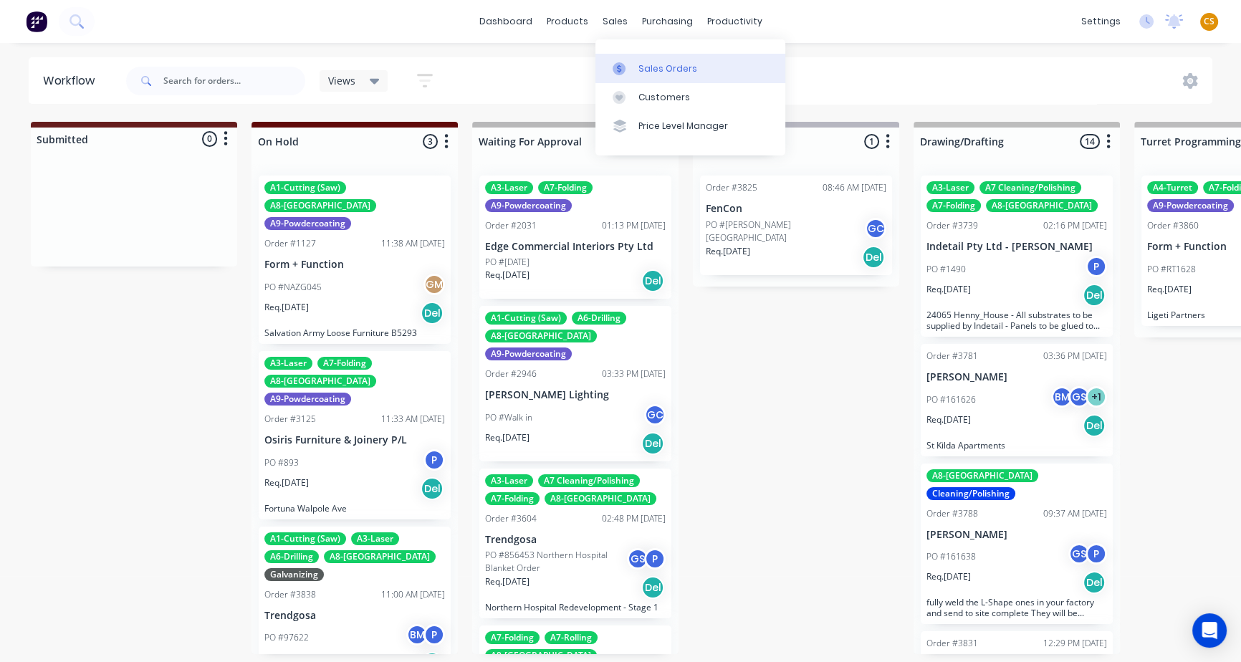
click at [658, 70] on div "Sales Orders" at bounding box center [667, 68] width 59 height 13
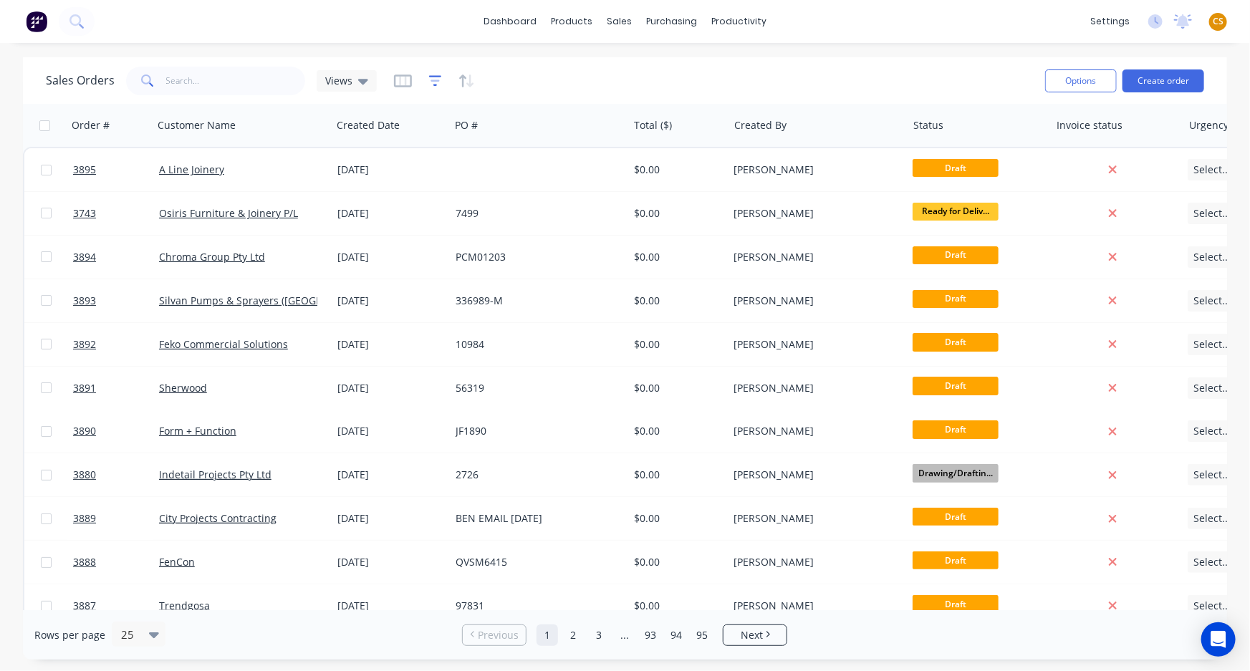
click at [432, 79] on icon "button" at bounding box center [435, 81] width 13 height 14
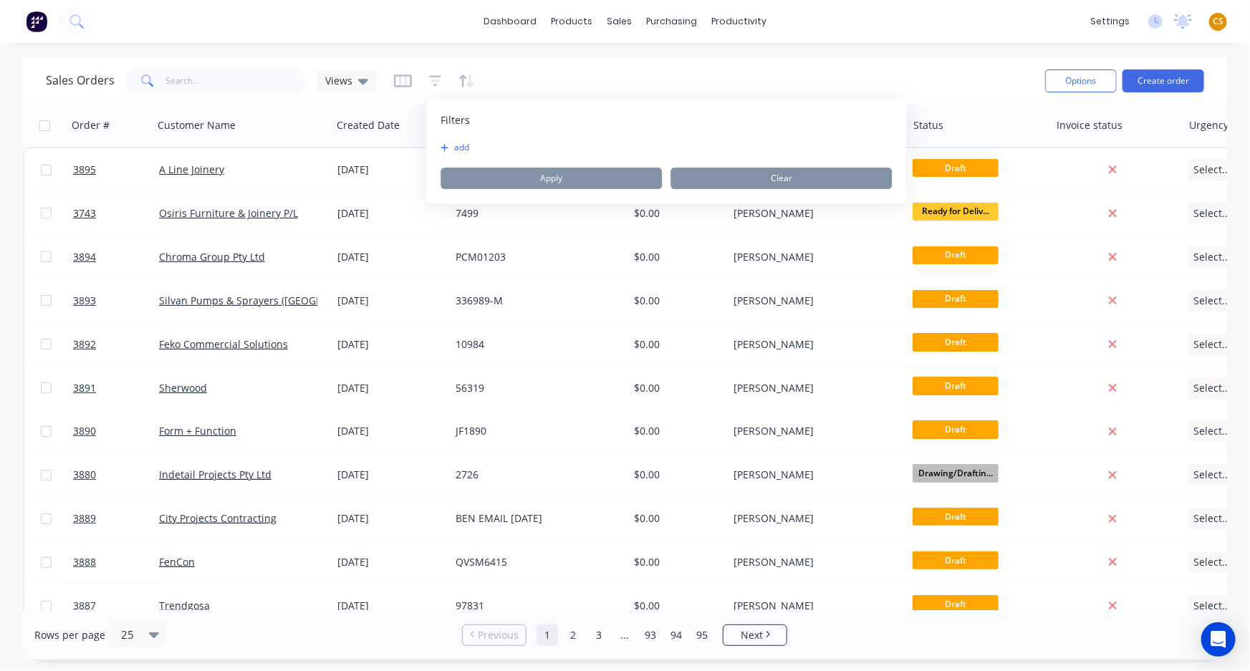
click at [457, 149] on button "add" at bounding box center [459, 147] width 36 height 11
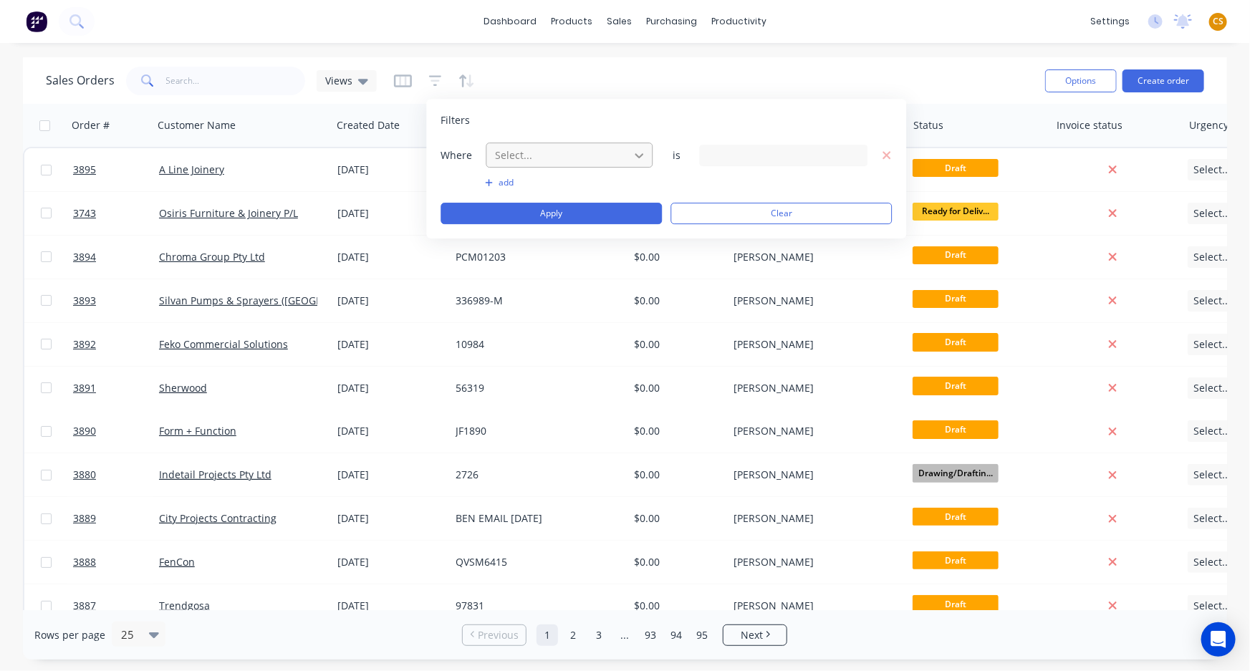
click at [640, 157] on icon at bounding box center [639, 155] width 9 height 5
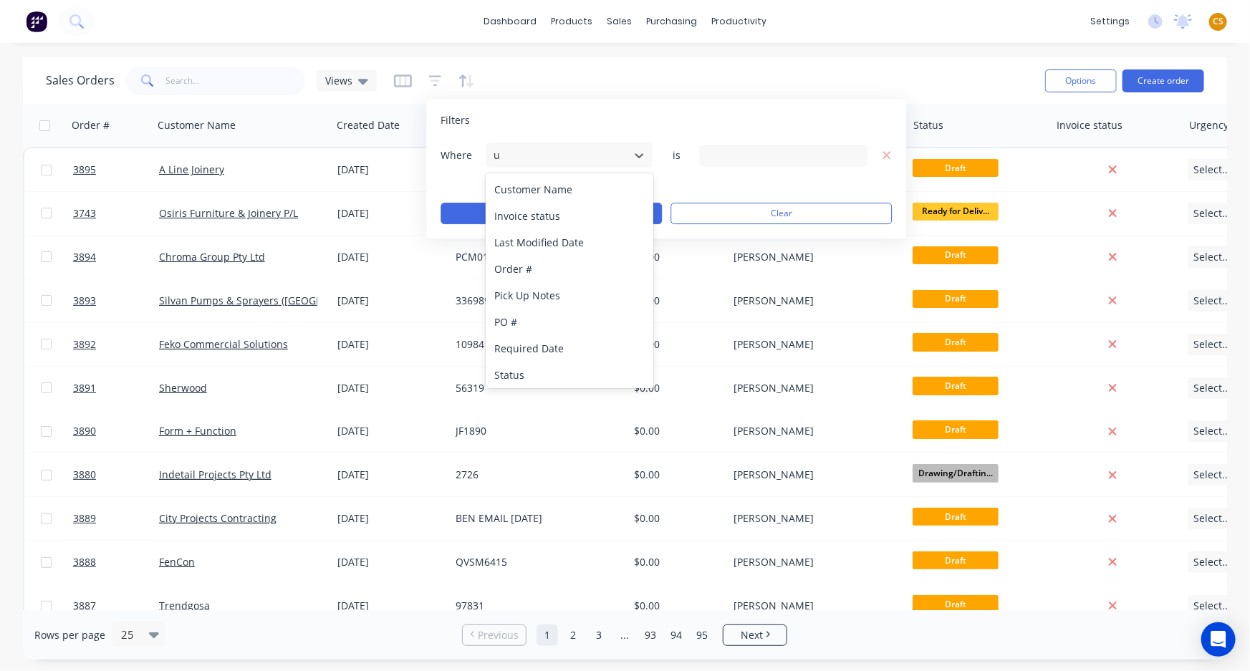
type input "ur"
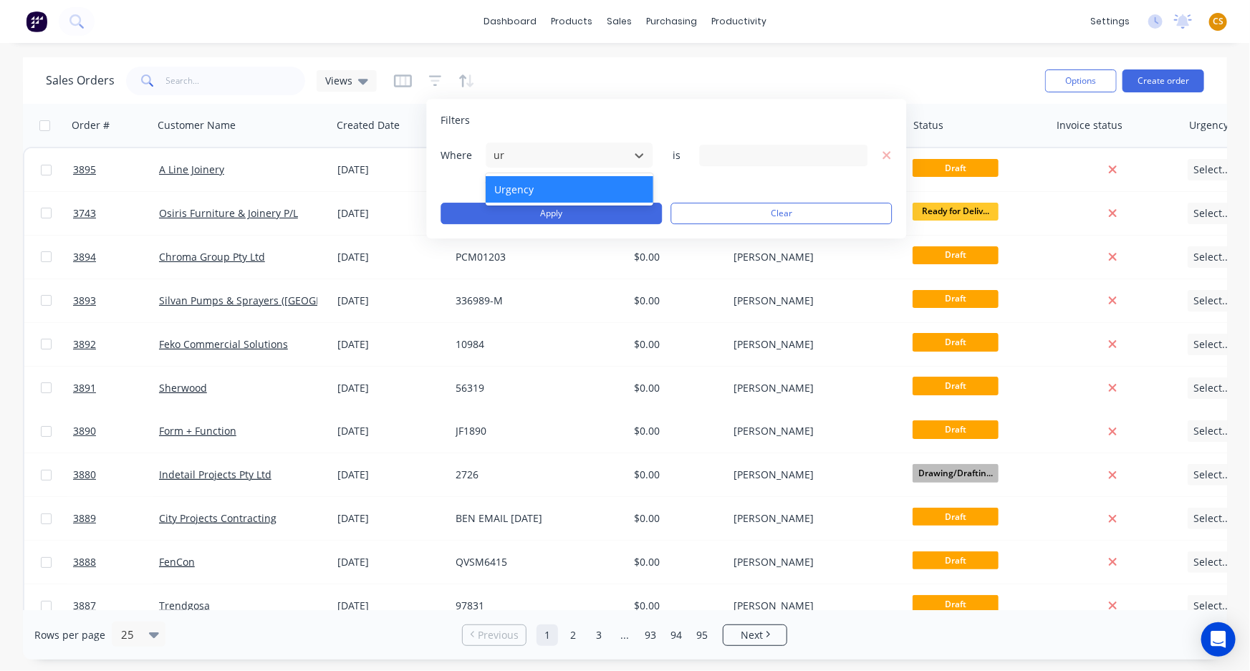
click at [525, 188] on div "Urgency" at bounding box center [569, 189] width 167 height 27
click at [784, 151] on div "2 Urgency selected" at bounding box center [772, 155] width 130 height 15
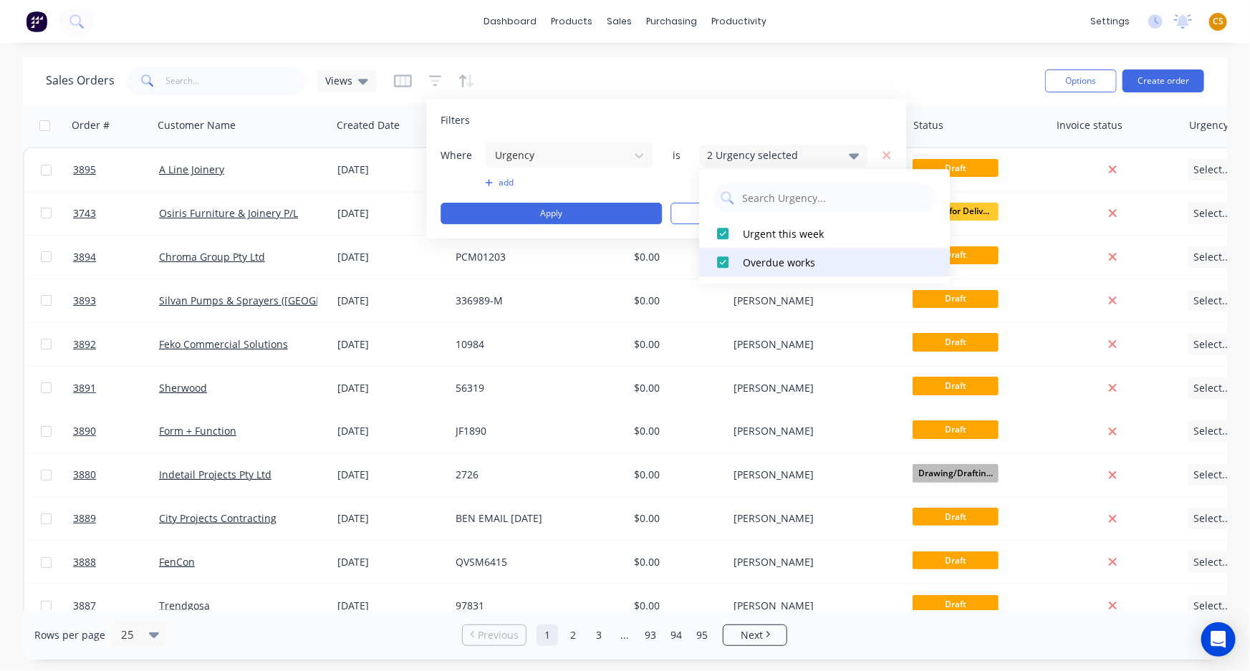
click at [726, 259] on div at bounding box center [723, 262] width 29 height 29
click at [590, 215] on button "Apply" at bounding box center [551, 213] width 221 height 21
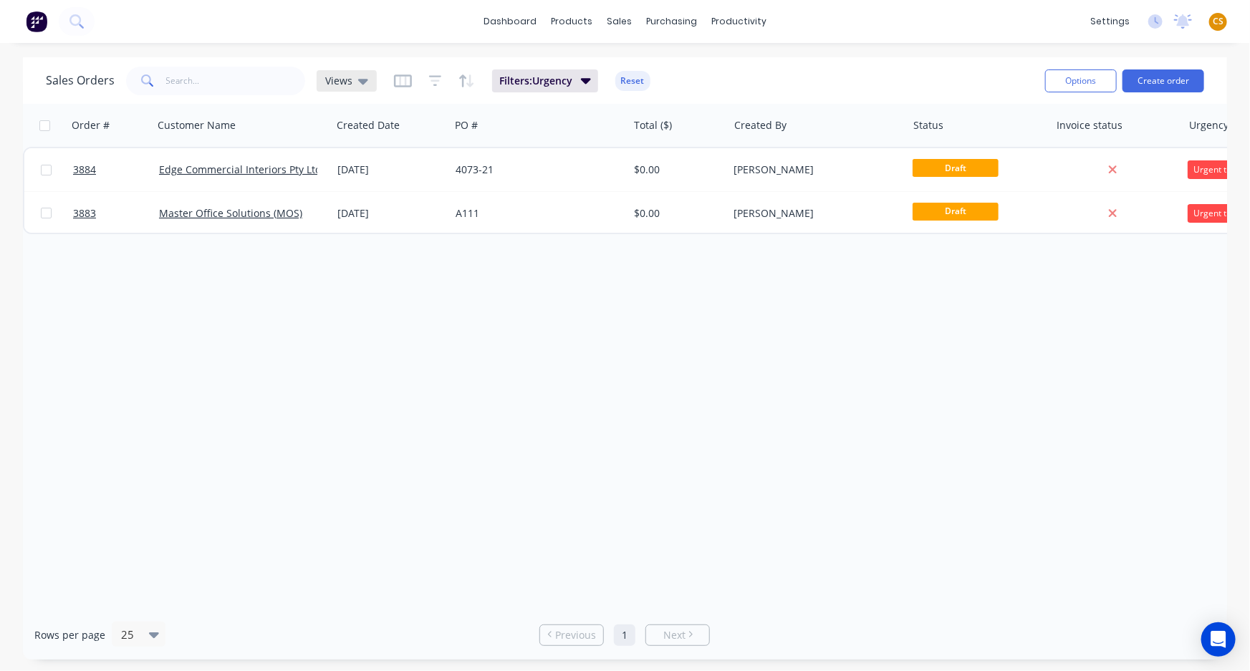
click at [336, 80] on span "Views" at bounding box center [338, 80] width 27 height 15
click at [835, 79] on div "Sales Orders Views Filters: Urgency Reset" at bounding box center [540, 80] width 988 height 35
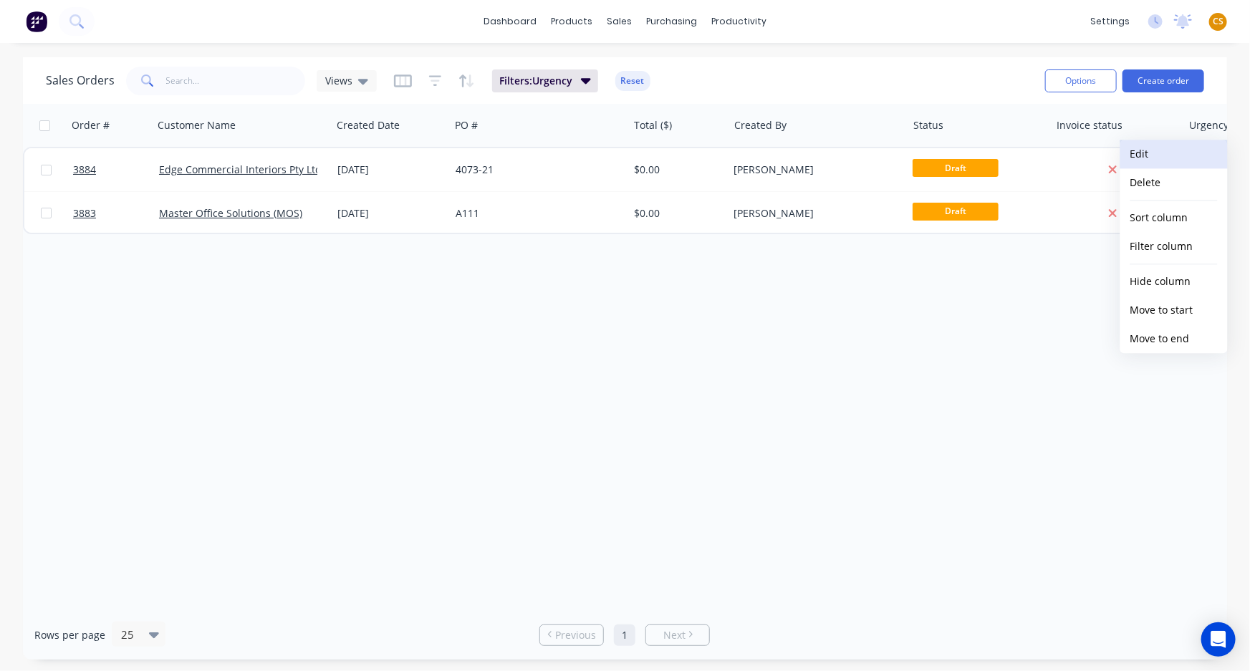
click at [1161, 160] on button "Edit" at bounding box center [1174, 154] width 107 height 29
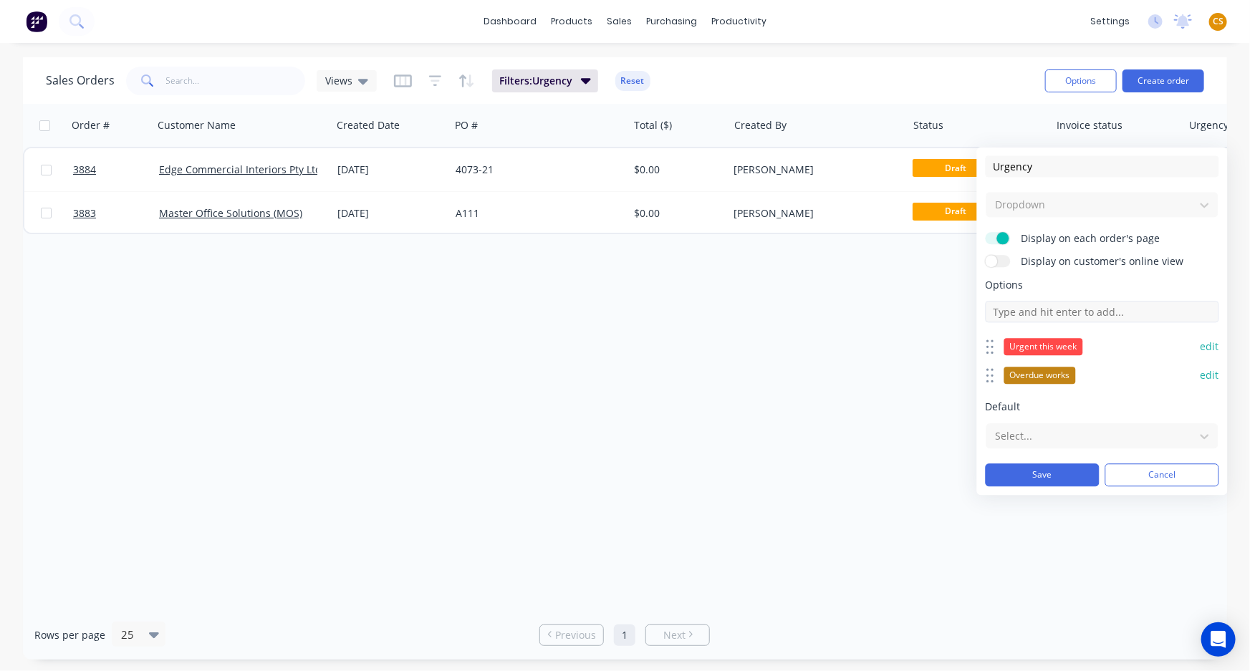
click at [1075, 311] on input at bounding box center [1103, 311] width 234 height 21
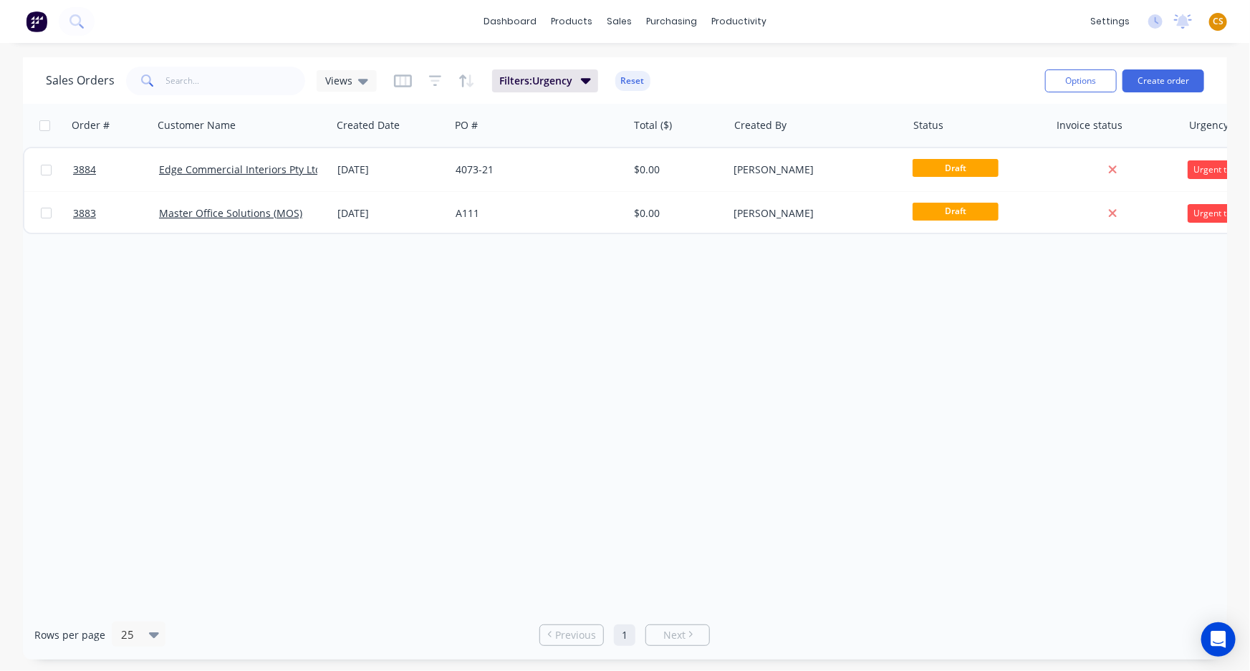
click at [881, 94] on div "Sales Orders Views Filters: Urgency Reset" at bounding box center [540, 80] width 988 height 35
click at [44, 126] on input "checkbox" at bounding box center [44, 125] width 11 height 11
checkbox input "true"
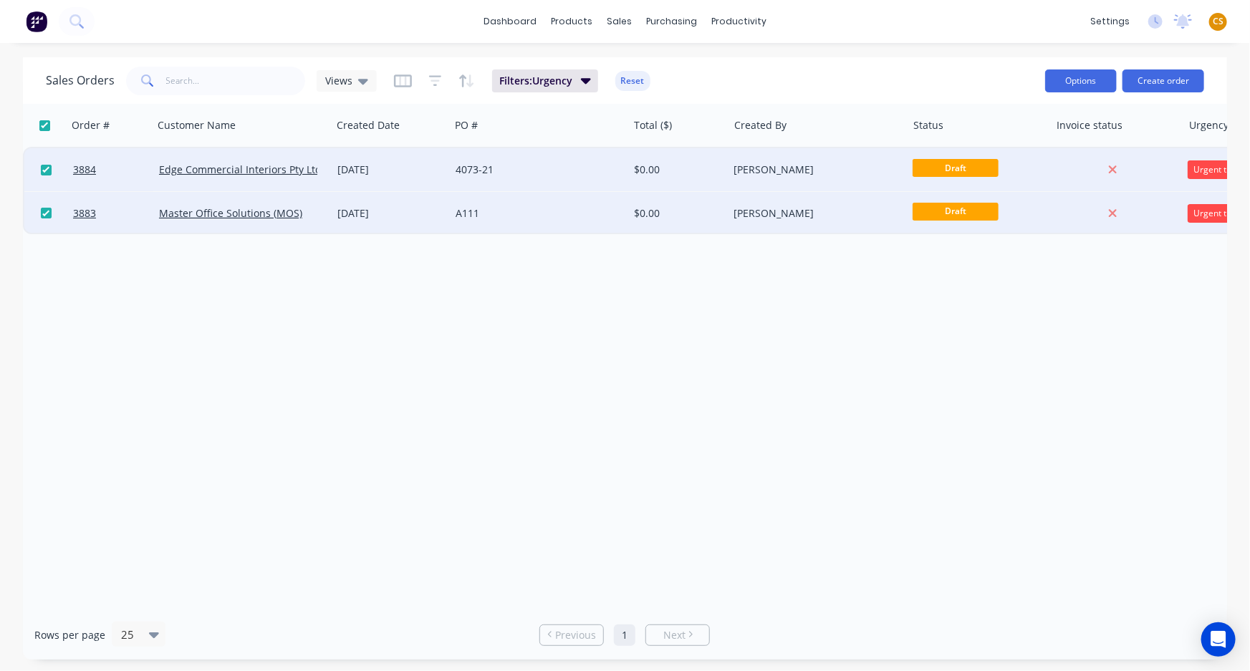
click at [1080, 78] on button "Options" at bounding box center [1081, 80] width 72 height 23
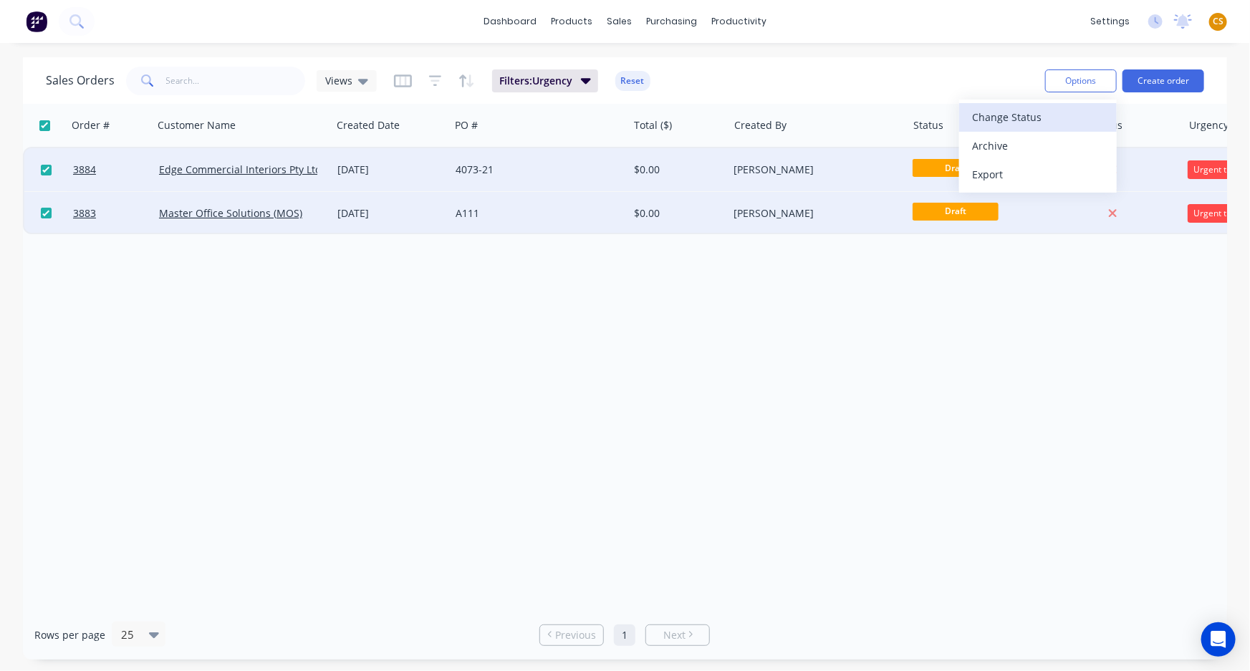
click at [1019, 125] on div "Change Status" at bounding box center [1038, 117] width 132 height 21
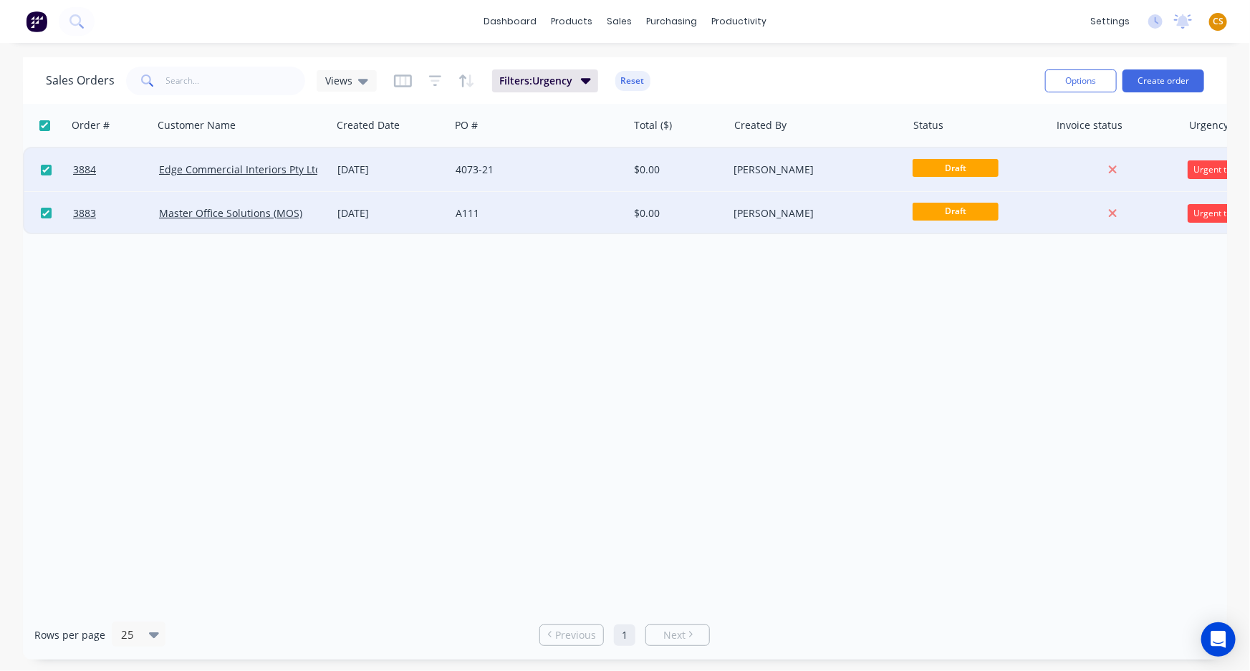
click at [336, 404] on div "Order # Customer Name Created Date PO # Total ($) Created By Status Invoice sta…" at bounding box center [625, 357] width 1204 height 507
click at [44, 127] on input "checkbox" at bounding box center [44, 125] width 11 height 11
checkbox input "false"
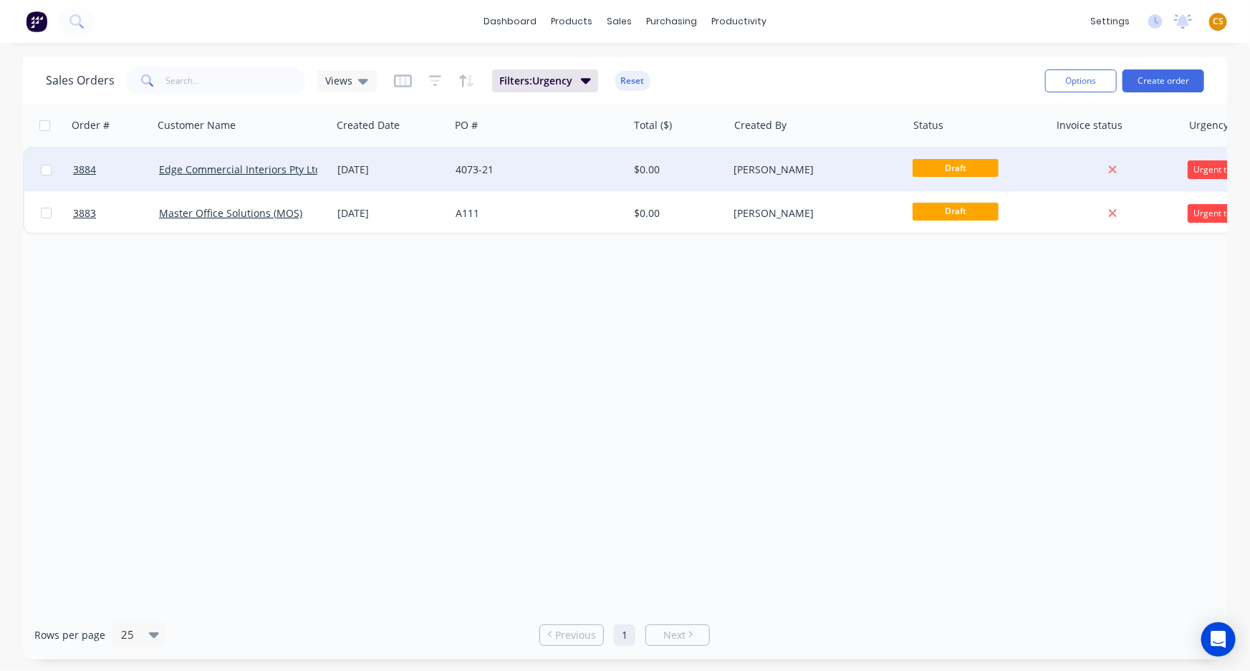
click at [1198, 169] on div "Urgent this week" at bounding box center [1223, 169] width 71 height 19
click at [1060, 167] on div "None" at bounding box center [1066, 169] width 37 height 22
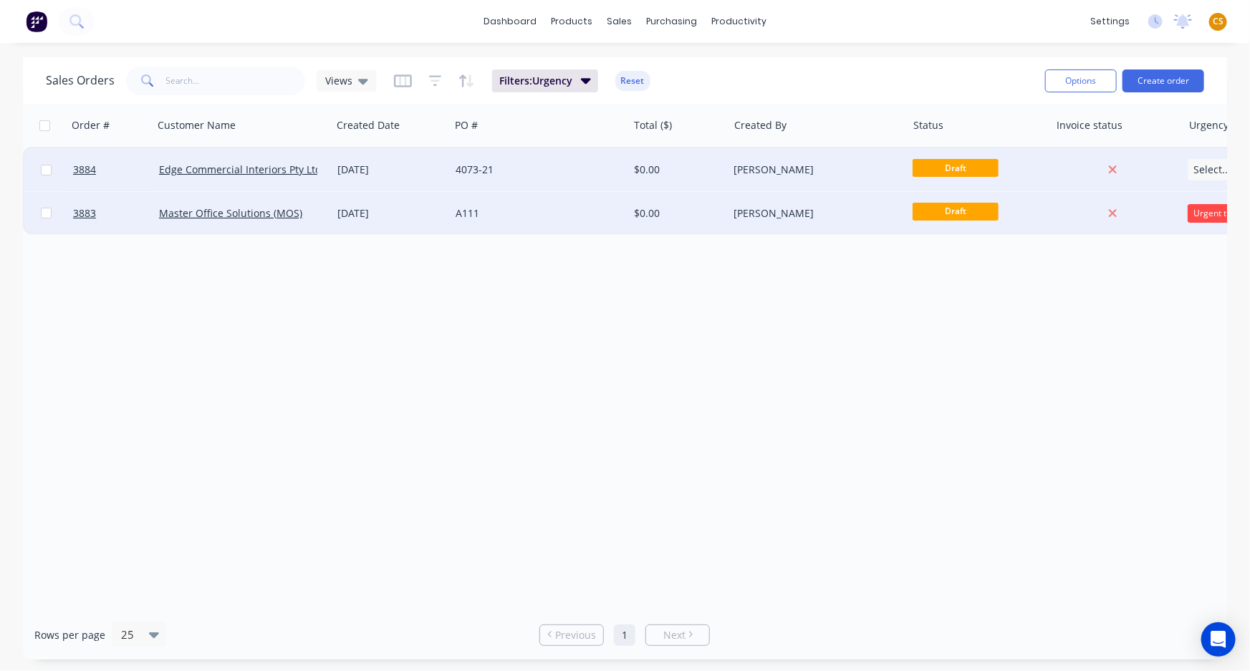
click at [1211, 215] on div "Urgent this week" at bounding box center [1223, 213] width 71 height 19
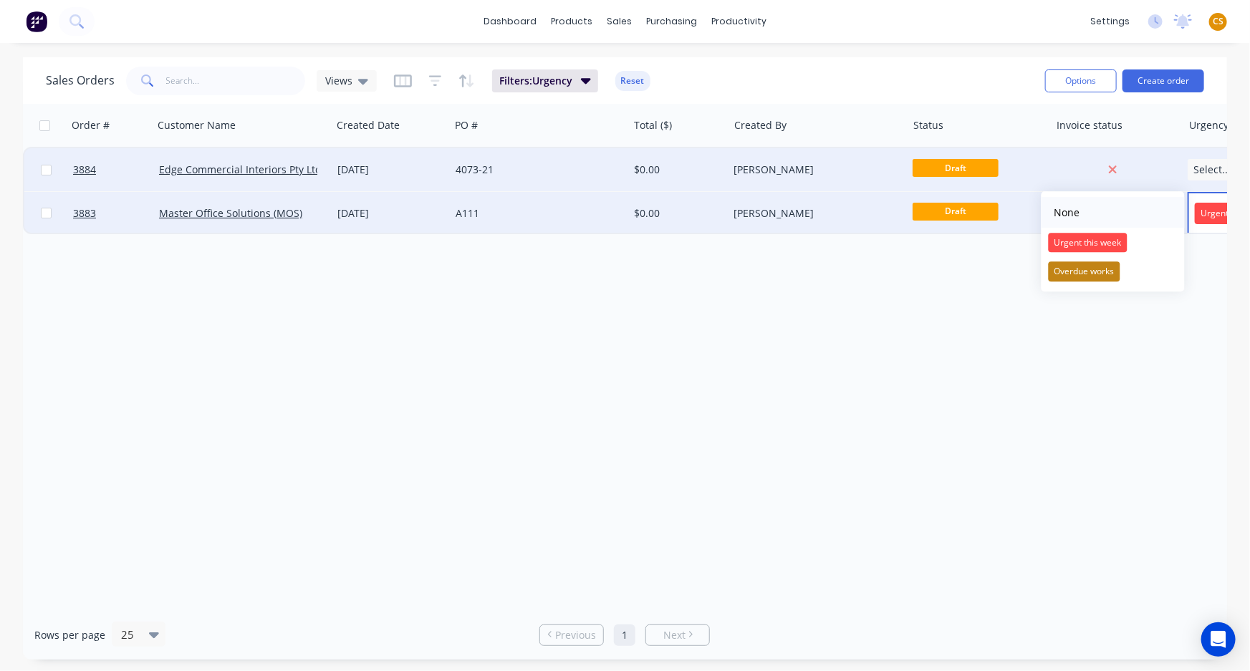
click at [1075, 217] on div "None" at bounding box center [1066, 213] width 37 height 22
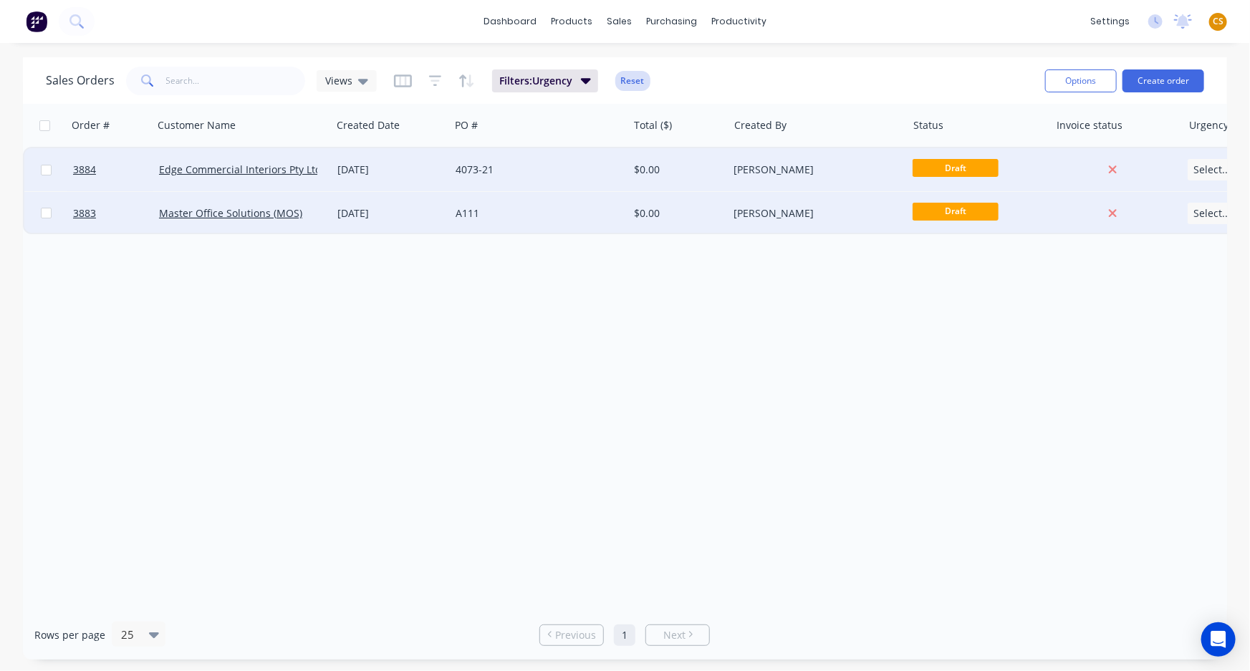
click at [630, 81] on button "Reset" at bounding box center [632, 81] width 35 height 20
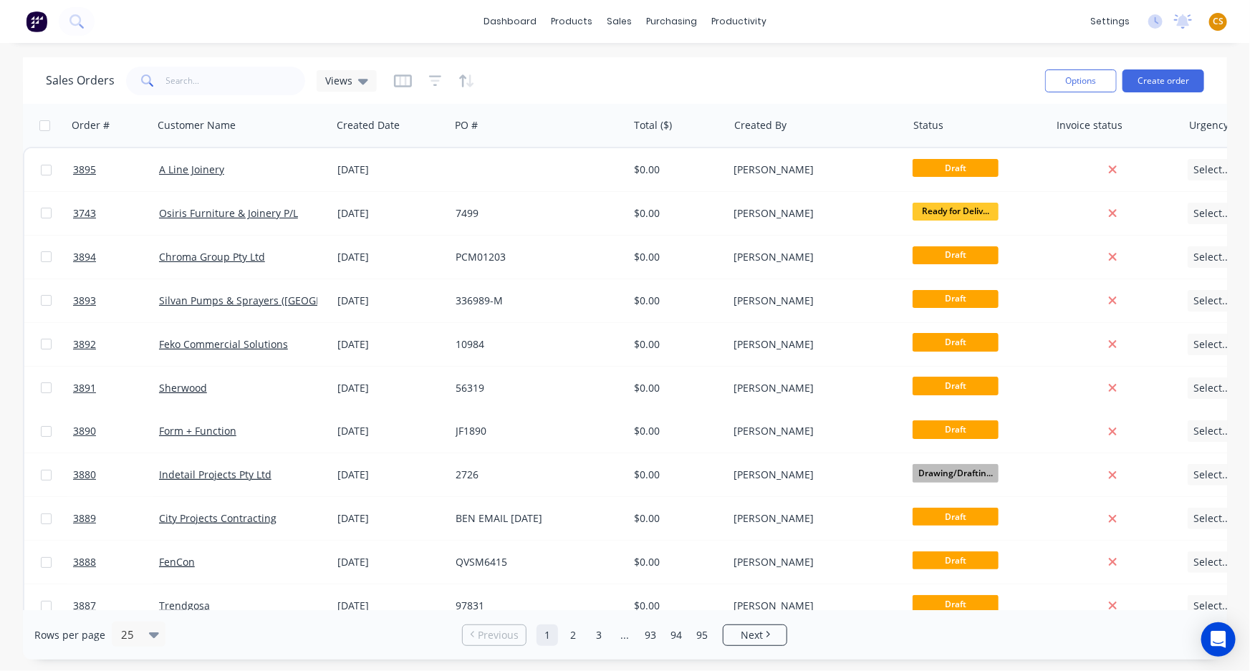
click at [1209, 122] on div at bounding box center [1225, 125] width 72 height 29
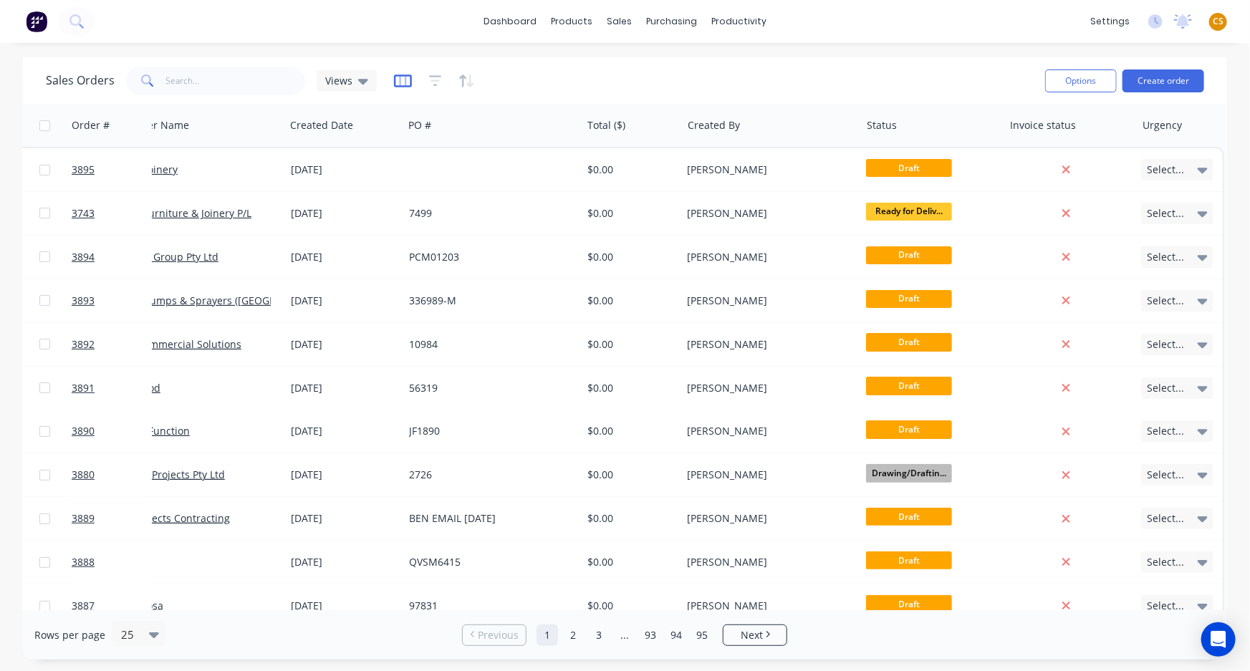
click at [400, 78] on icon "button" at bounding box center [403, 81] width 18 height 14
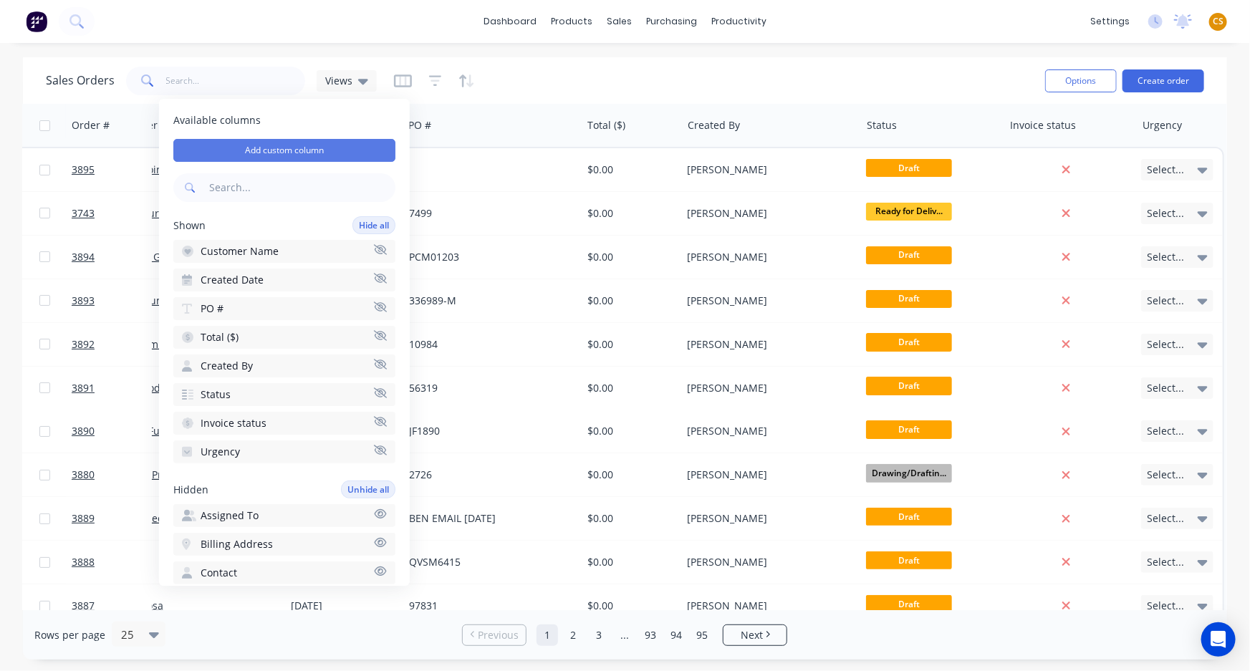
click at [258, 145] on button "Add custom column" at bounding box center [284, 150] width 222 height 23
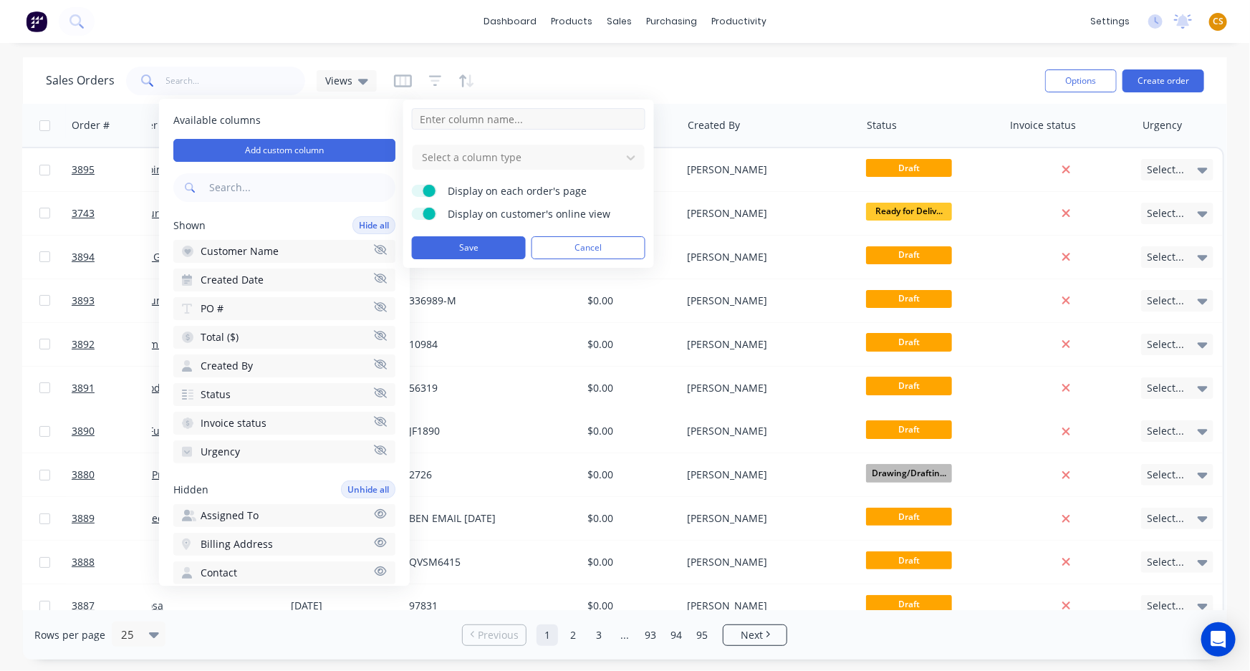
click at [444, 115] on input at bounding box center [529, 118] width 234 height 21
type input "Powder coating"
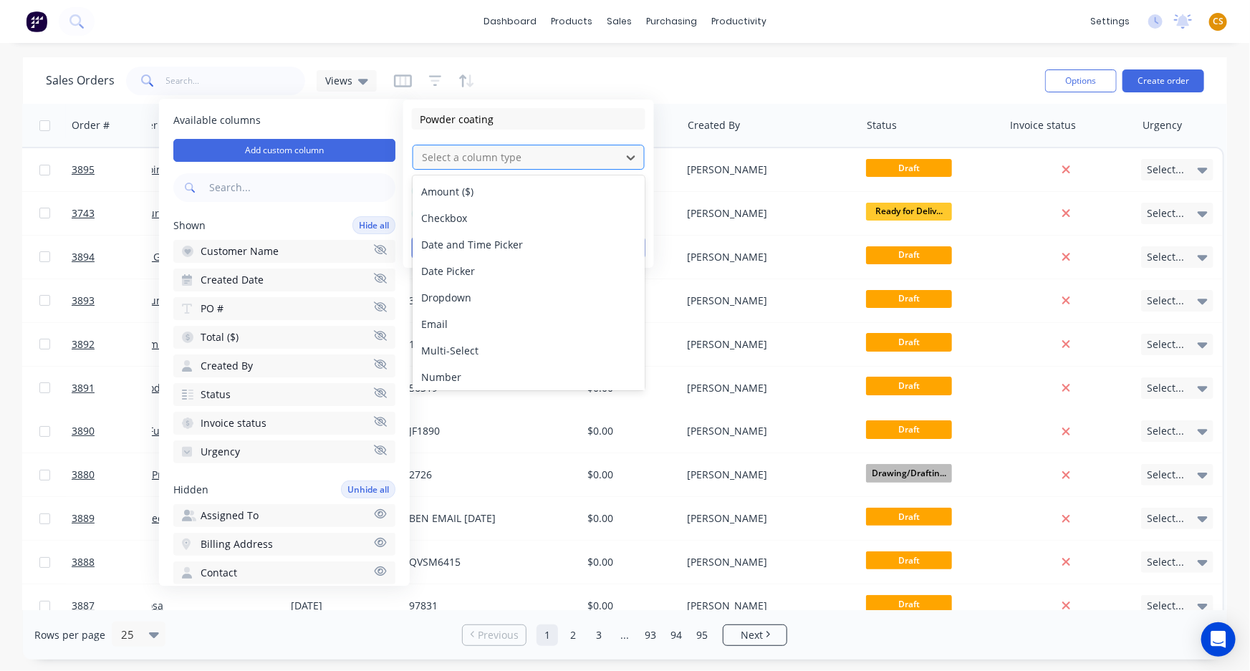
click at [480, 155] on div at bounding box center [517, 157] width 193 height 18
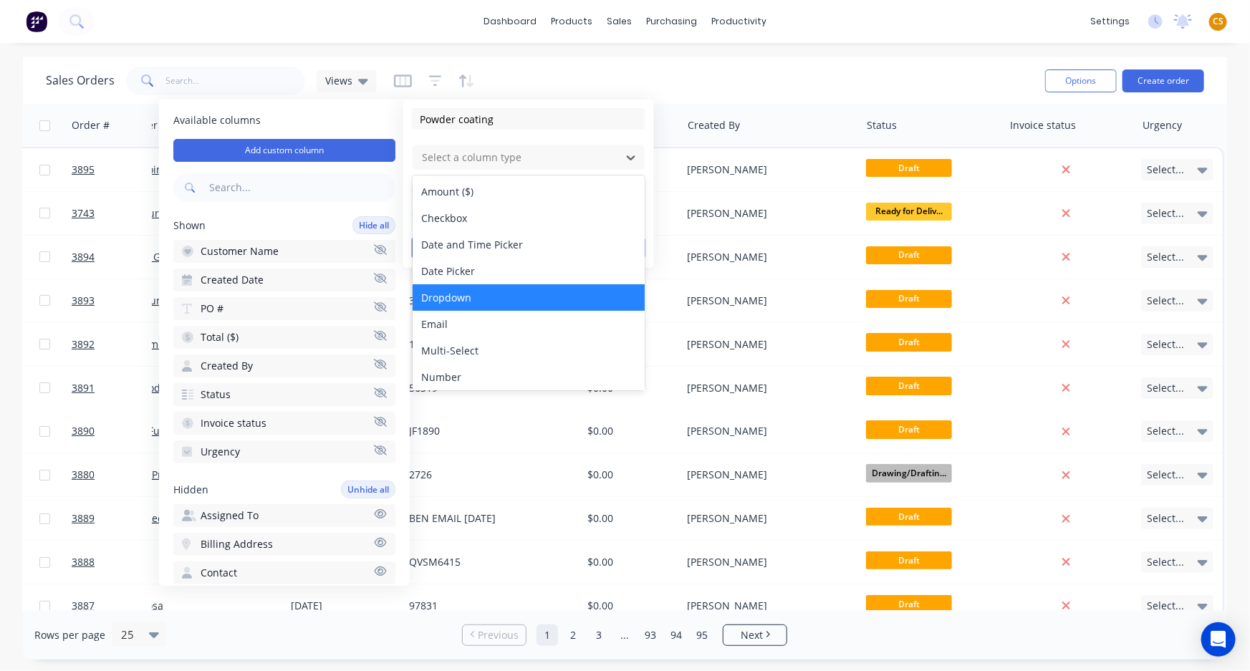
click at [481, 303] on div "Dropdown" at bounding box center [529, 297] width 232 height 27
click at [489, 156] on div at bounding box center [517, 157] width 193 height 18
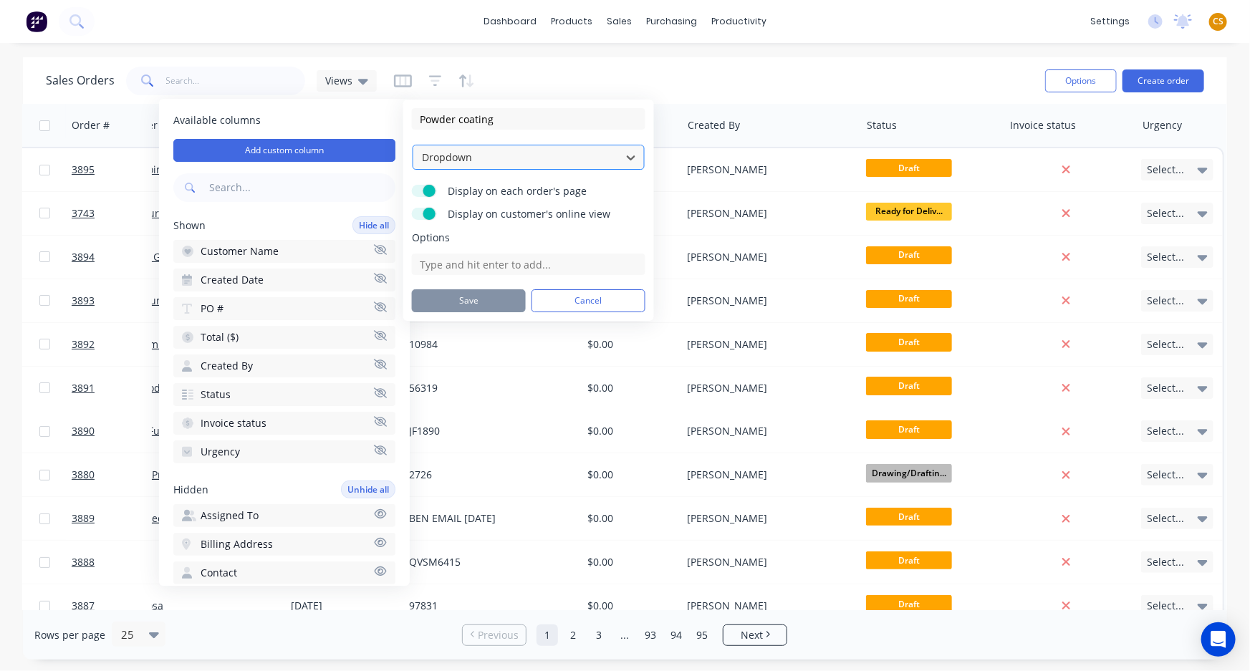
click at [479, 161] on div at bounding box center [517, 157] width 193 height 18
click at [418, 214] on label "Display on customer's online view" at bounding box center [424, 214] width 25 height 12
click at [412, 208] on input "Display on customer's online view" at bounding box center [412, 208] width 0 height 0
click at [469, 266] on input at bounding box center [529, 264] width 234 height 21
type input "Black"
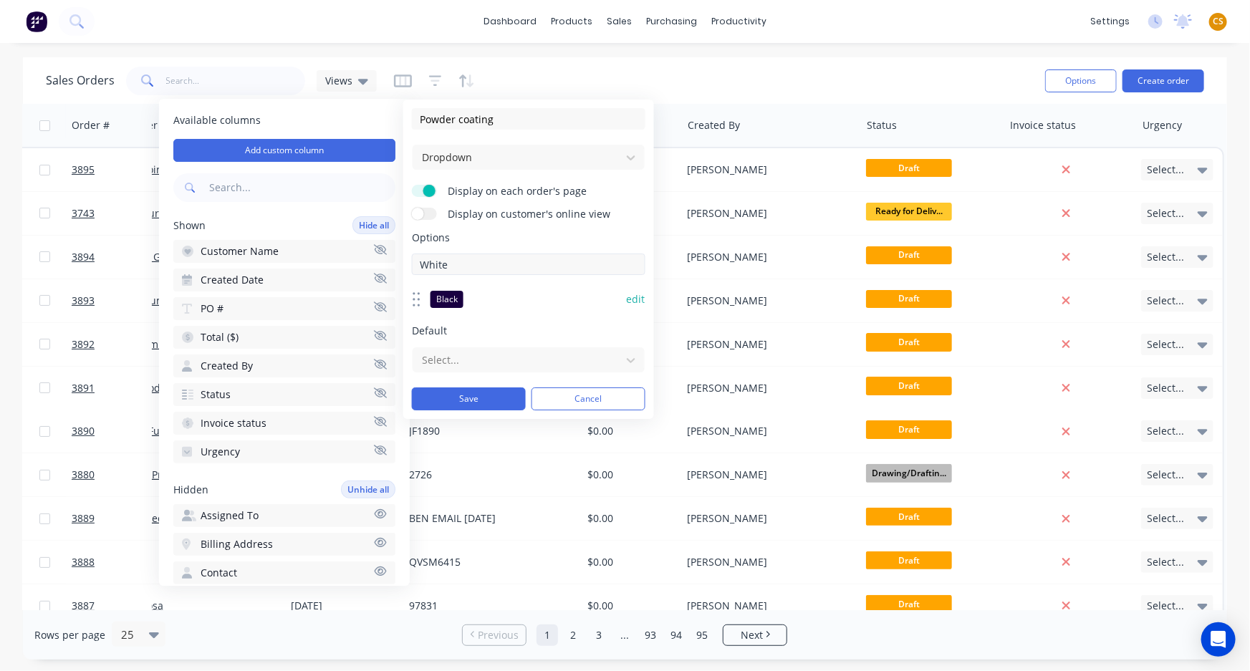
type input "White"
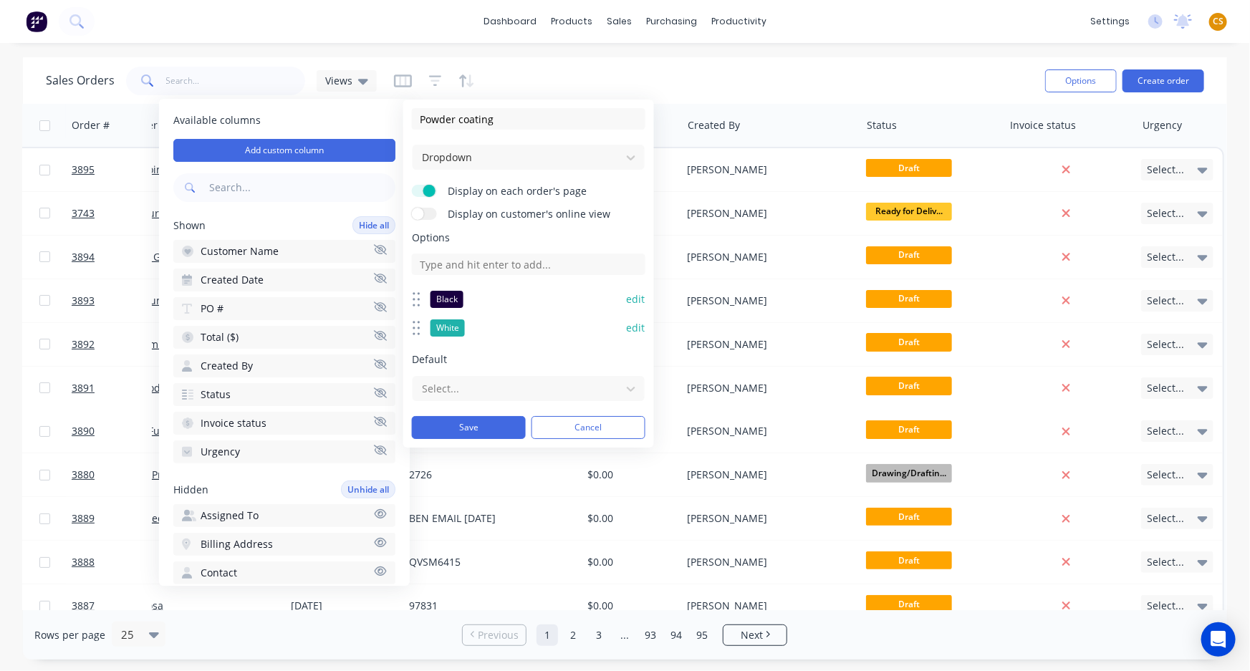
click at [633, 327] on button "edit" at bounding box center [636, 328] width 19 height 14
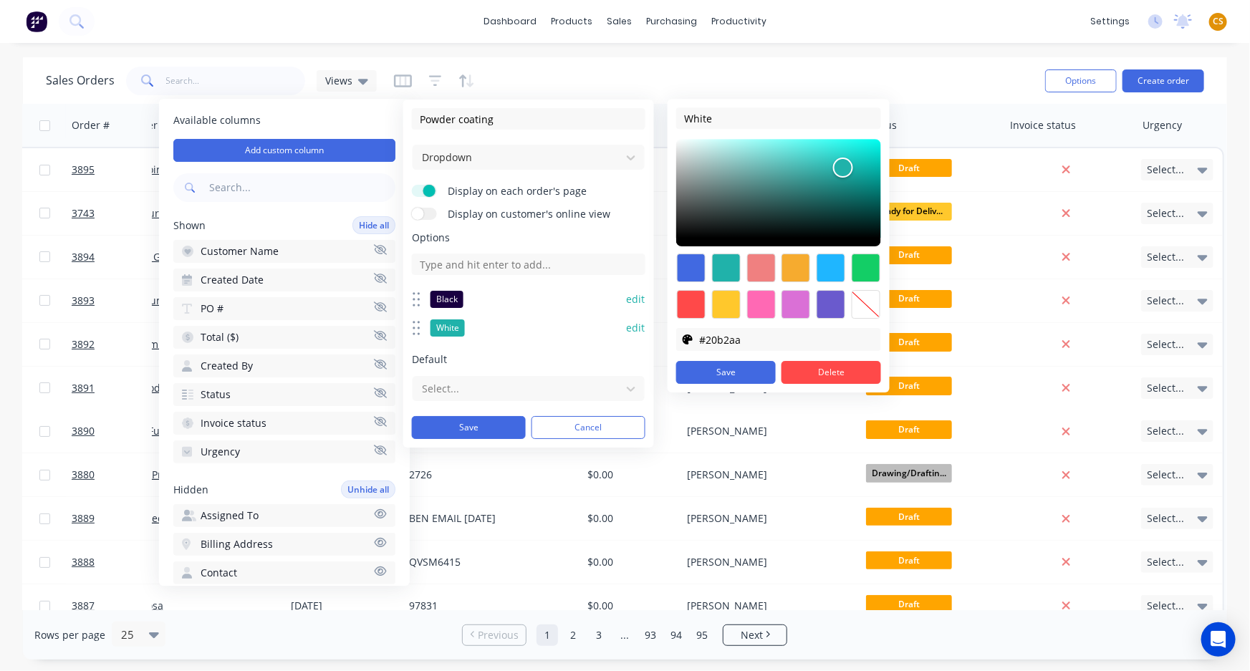
click at [860, 303] on div at bounding box center [865, 304] width 29 height 29
type input "transparent"
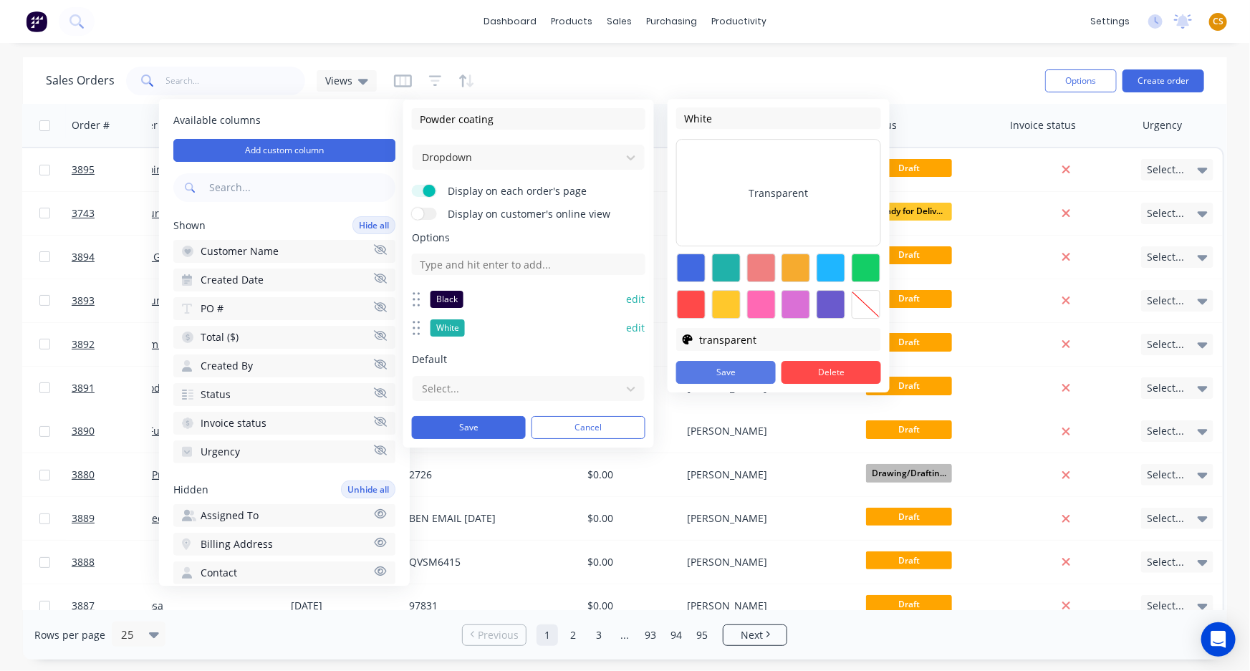
click at [691, 373] on button "Save" at bounding box center [726, 372] width 100 height 23
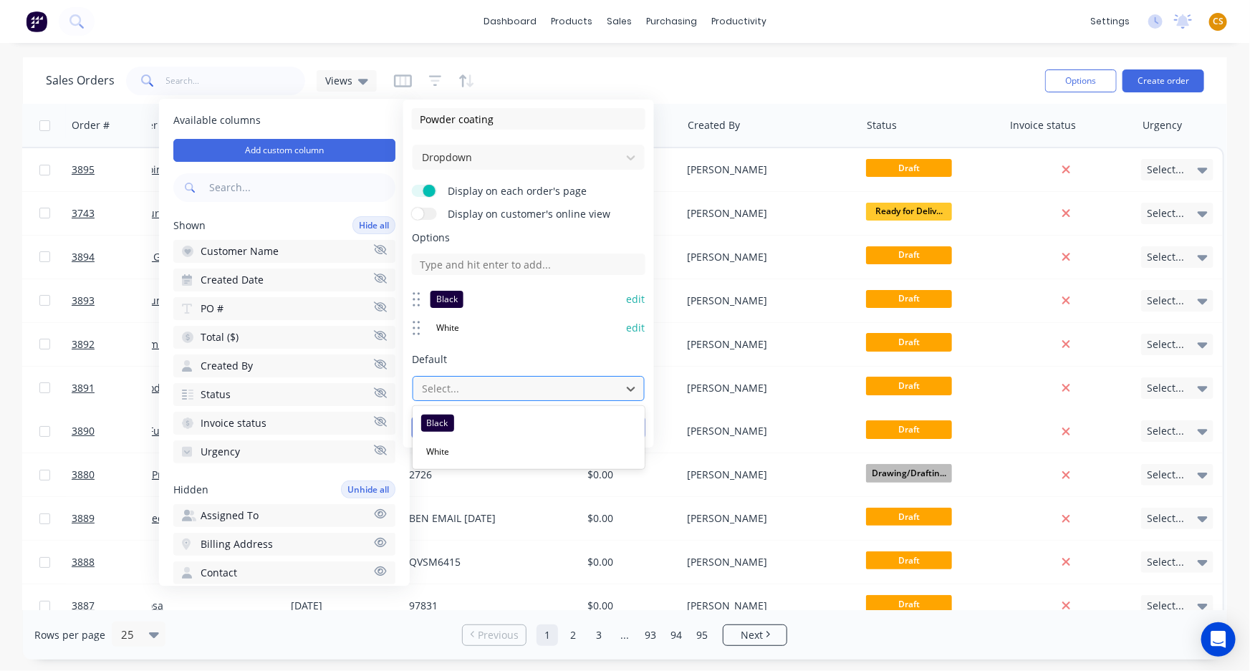
click at [451, 386] on div at bounding box center [517, 389] width 193 height 18
click at [514, 345] on div "Options Black edit White edit To pick up a draggable item, press the space bar.…" at bounding box center [529, 316] width 234 height 171
click at [456, 425] on button "Save" at bounding box center [469, 427] width 114 height 23
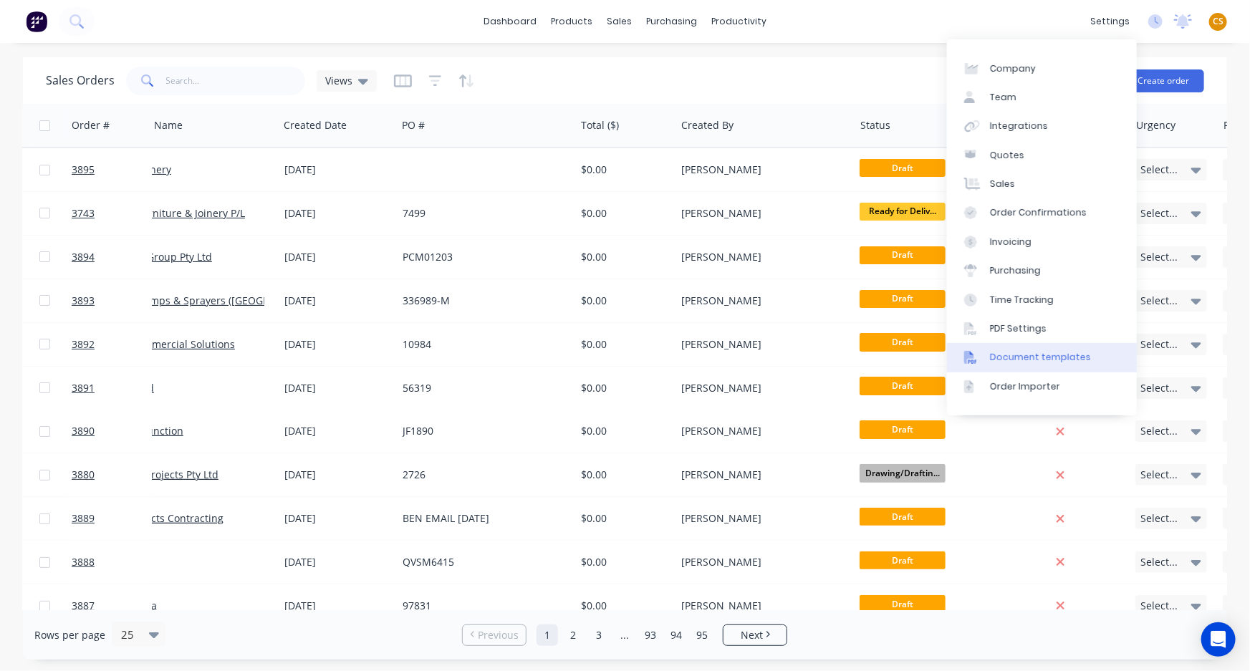
click at [1037, 356] on div "Document templates" at bounding box center [1040, 357] width 101 height 13
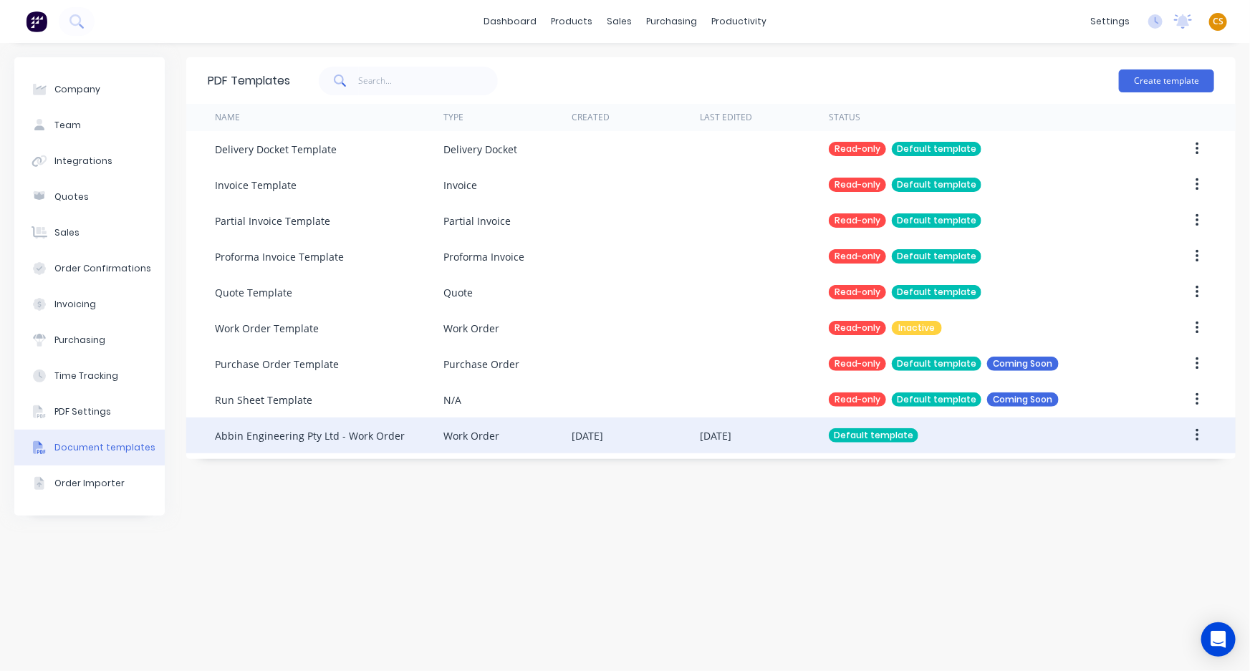
click at [328, 440] on div "Abbin Engineering Pty Ltd - Work Order" at bounding box center [310, 435] width 190 height 15
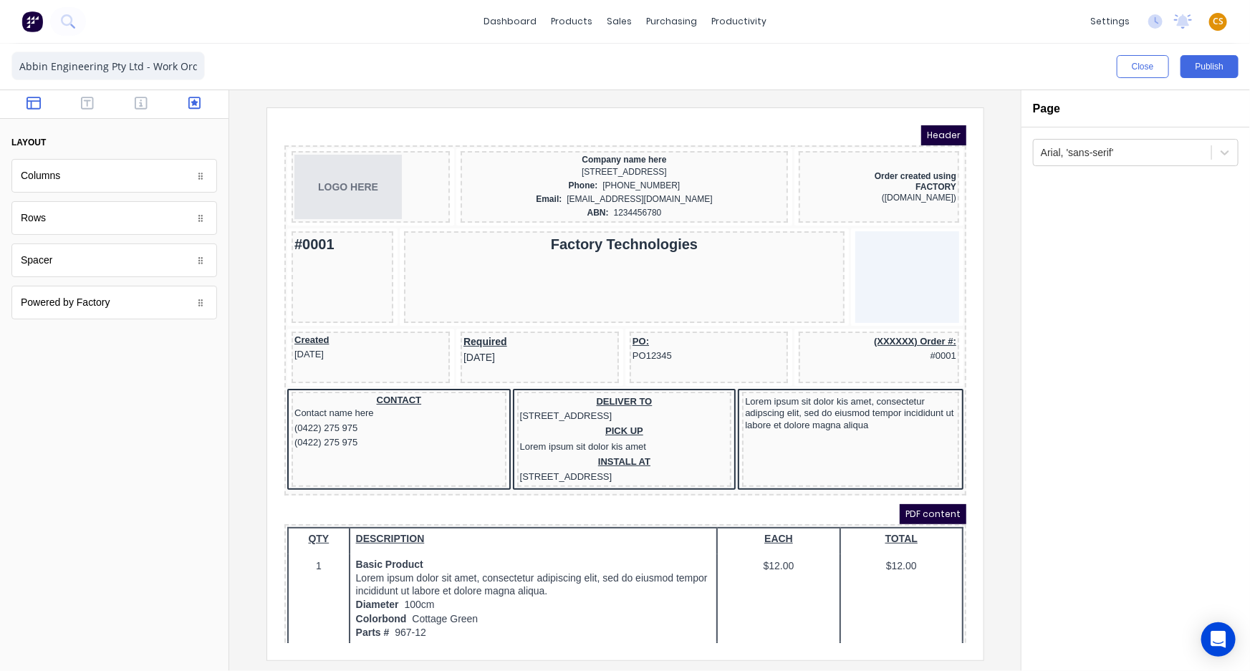
click at [192, 104] on icon "button" at bounding box center [194, 103] width 13 height 14
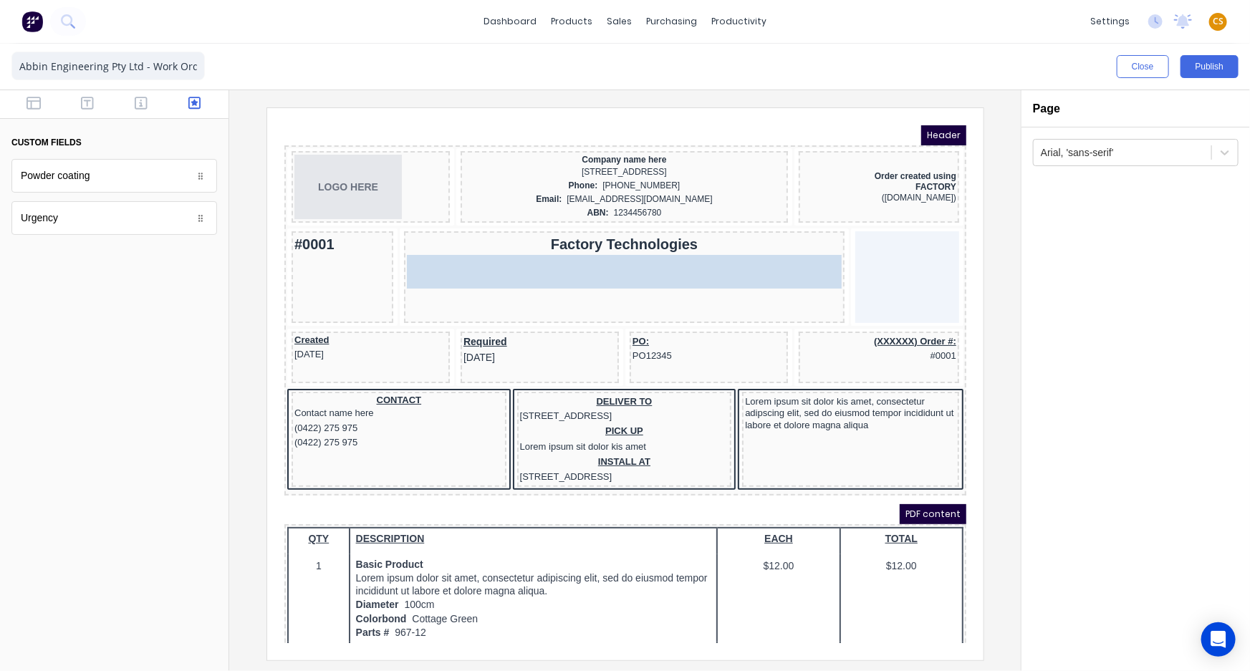
drag, startPoint x: 201, startPoint y: 181, endPoint x: 219, endPoint y: 148, distance: 36.9
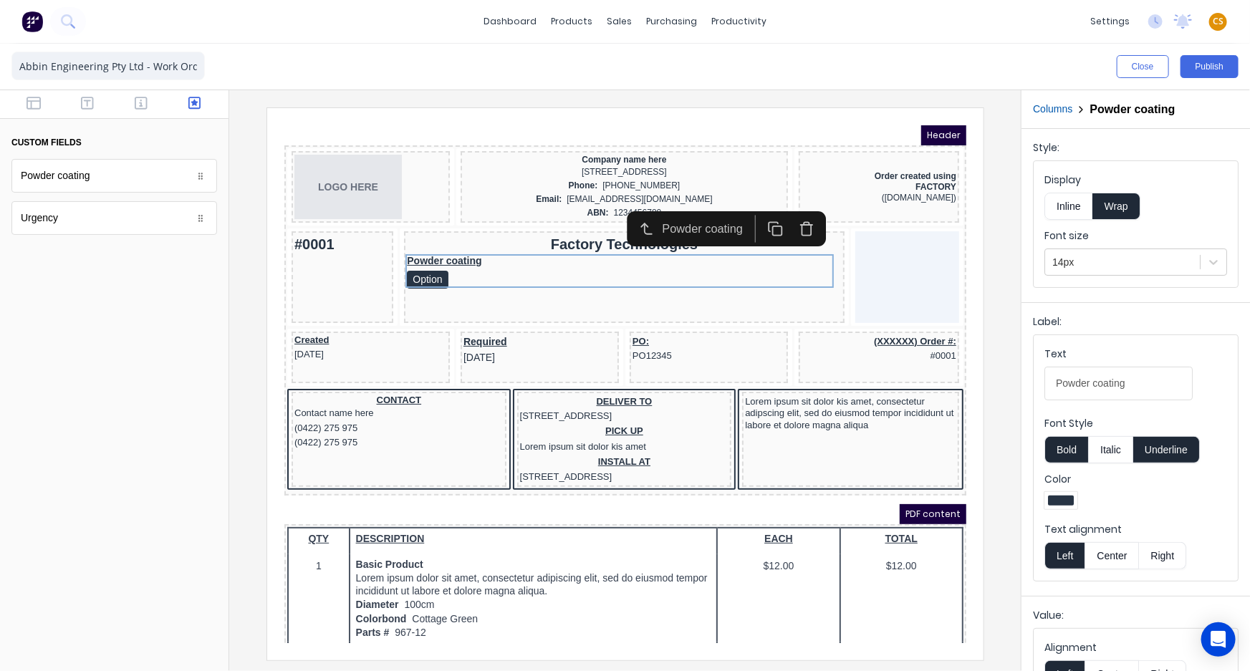
click at [1001, 206] on div at bounding box center [625, 383] width 769 height 552
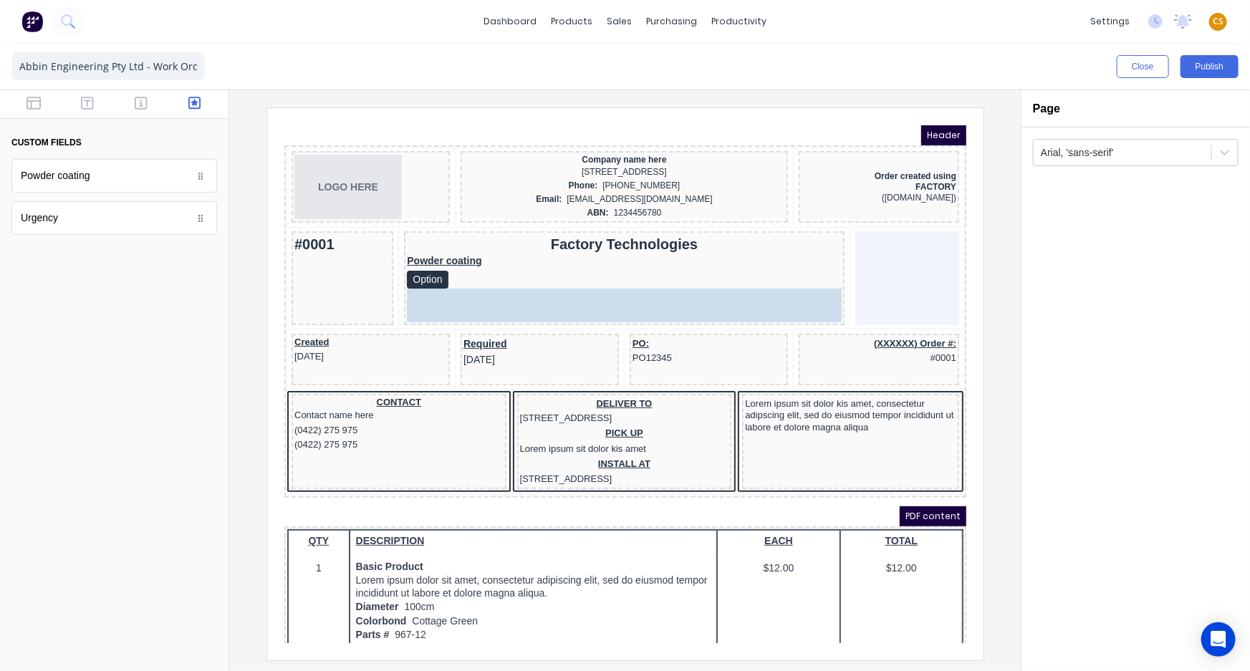
drag, startPoint x: 187, startPoint y: 228, endPoint x: 549, endPoint y: 299, distance: 368.8
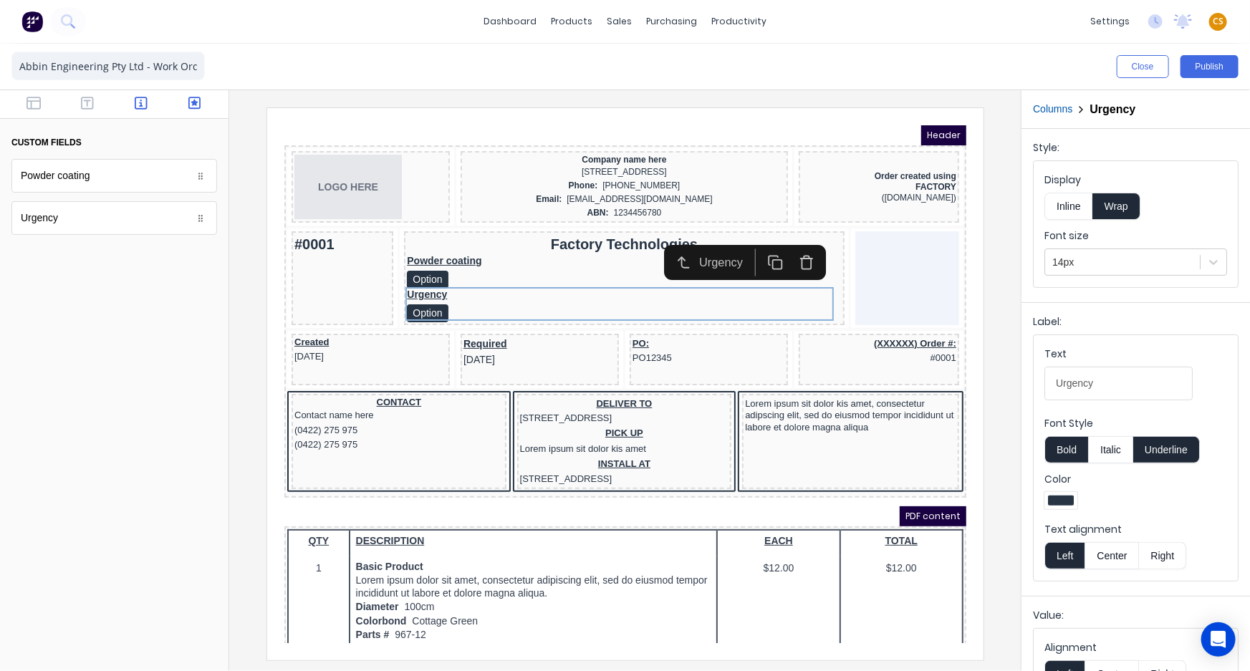
drag, startPoint x: 135, startPoint y: 102, endPoint x: 144, endPoint y: 104, distance: 8.9
click at [144, 104] on icon "button" at bounding box center [141, 103] width 13 height 14
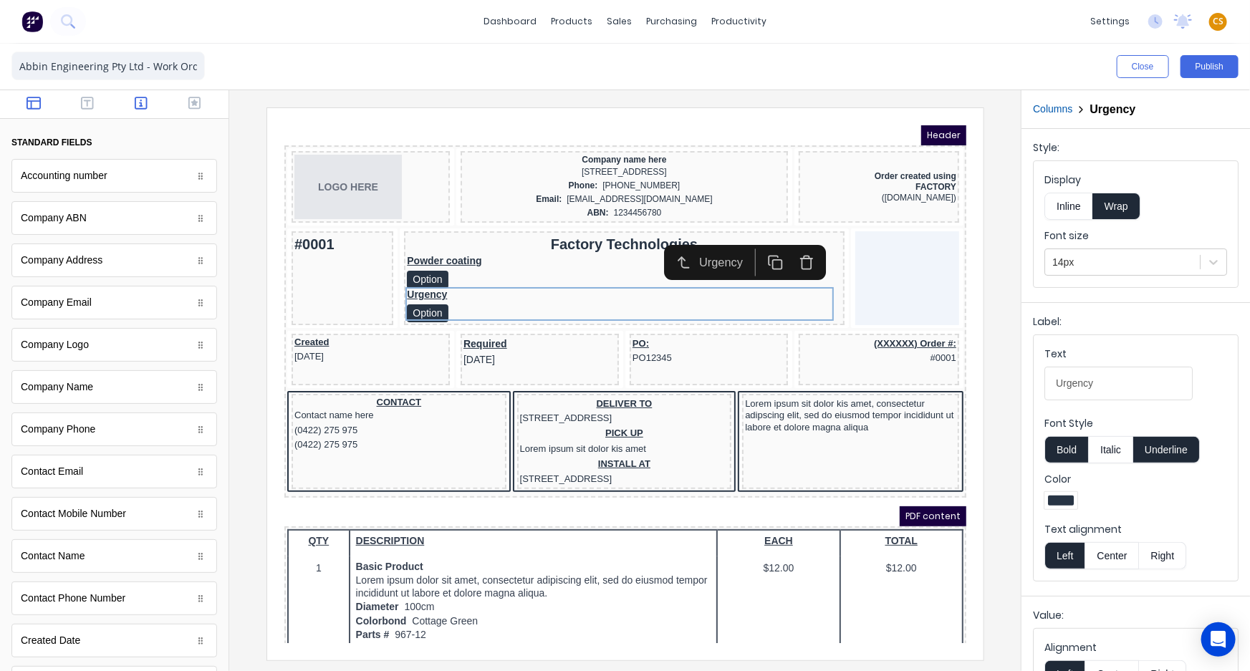
click at [29, 105] on icon "button" at bounding box center [34, 103] width 14 height 14
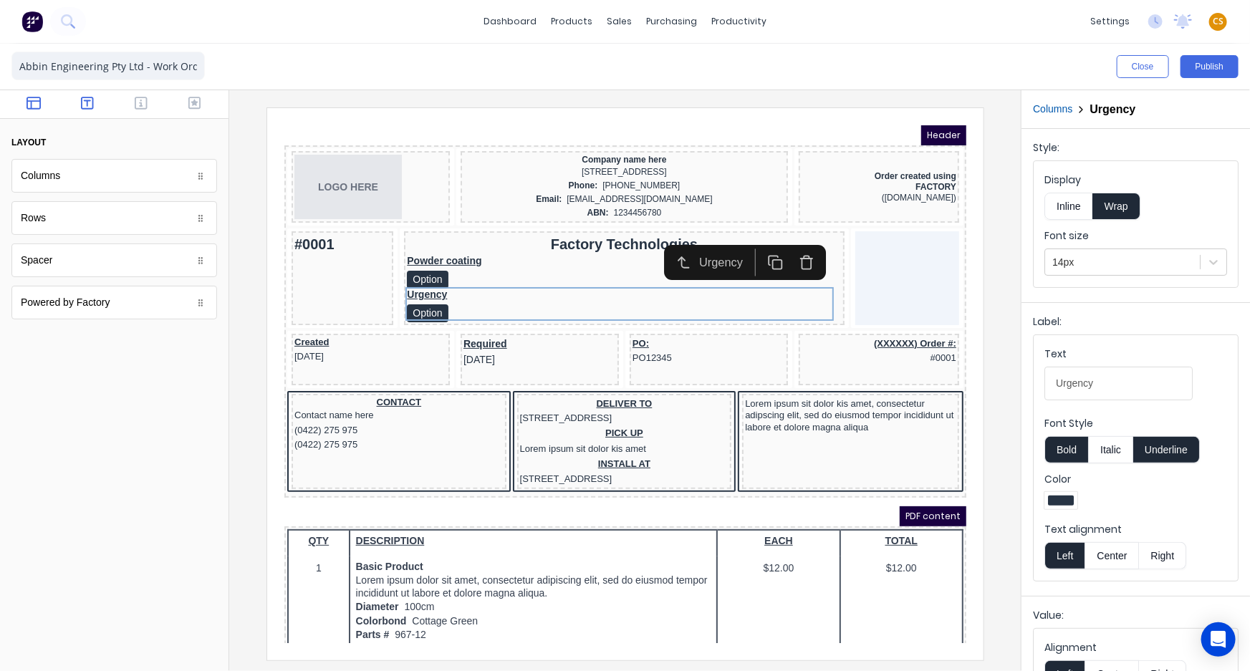
click at [85, 100] on icon "button" at bounding box center [87, 103] width 13 height 14
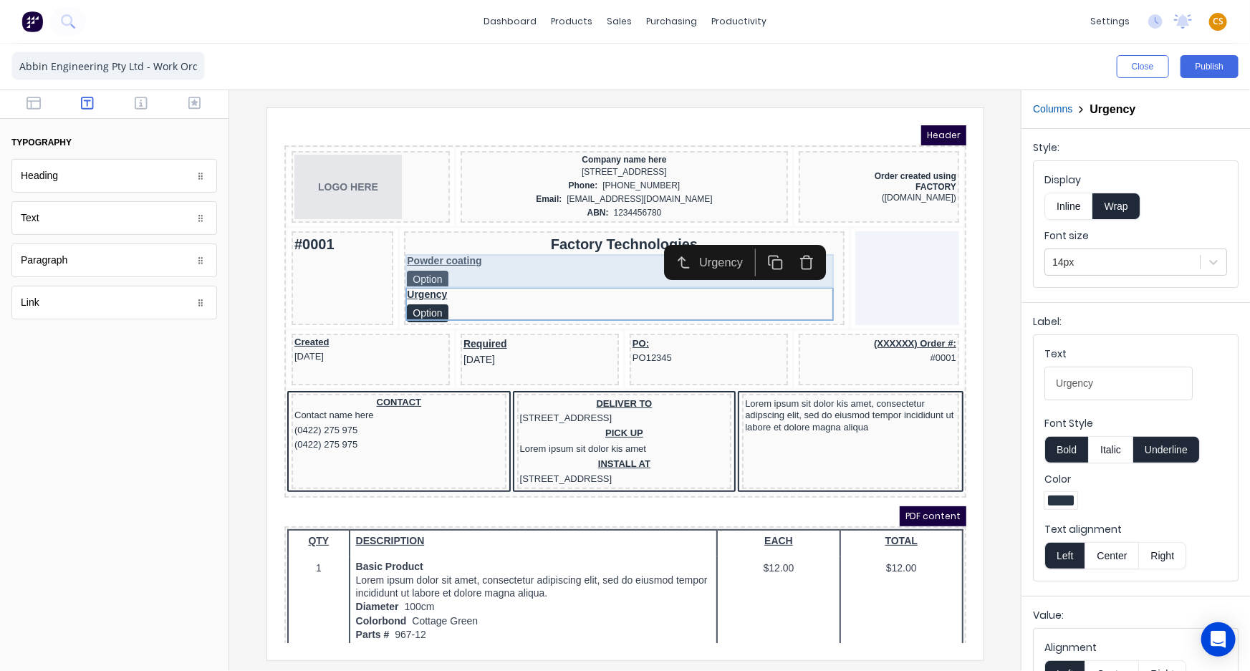
drag, startPoint x: 223, startPoint y: 148, endPoint x: 251, endPoint y: 390, distance: 243.0
click at [251, 390] on div at bounding box center [625, 383] width 769 height 552
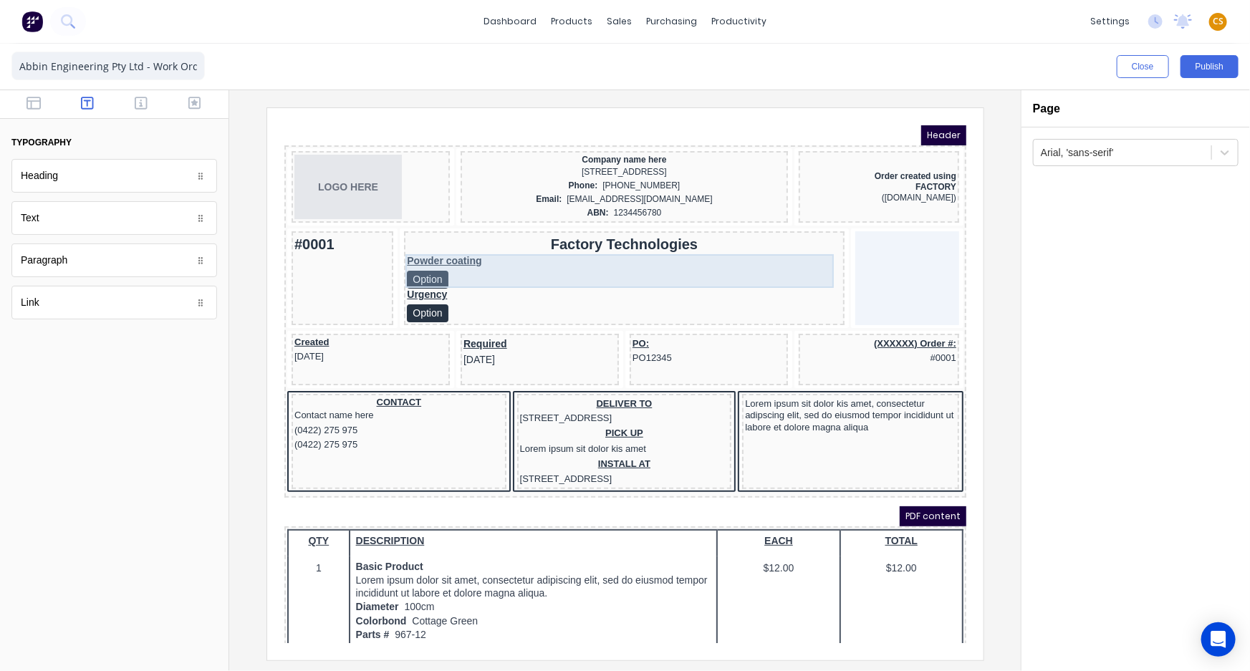
click at [479, 259] on div "Powder coating Option" at bounding box center [606, 254] width 434 height 34
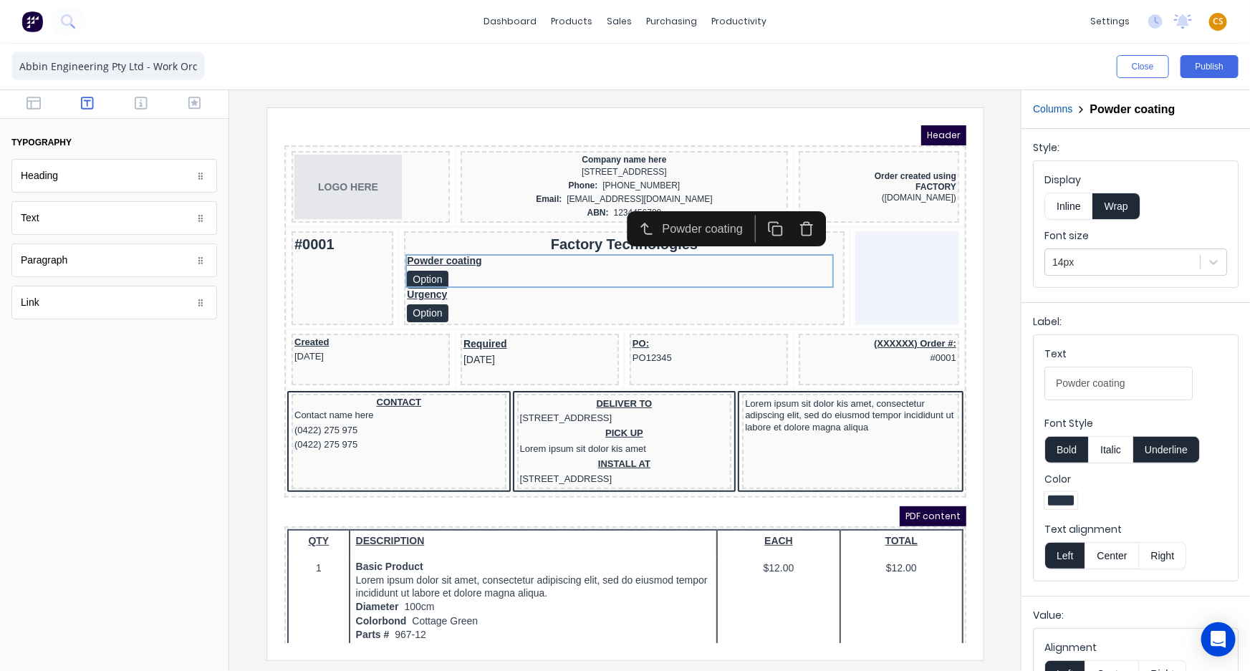
click at [786, 208] on icon "button" at bounding box center [788, 211] width 16 height 16
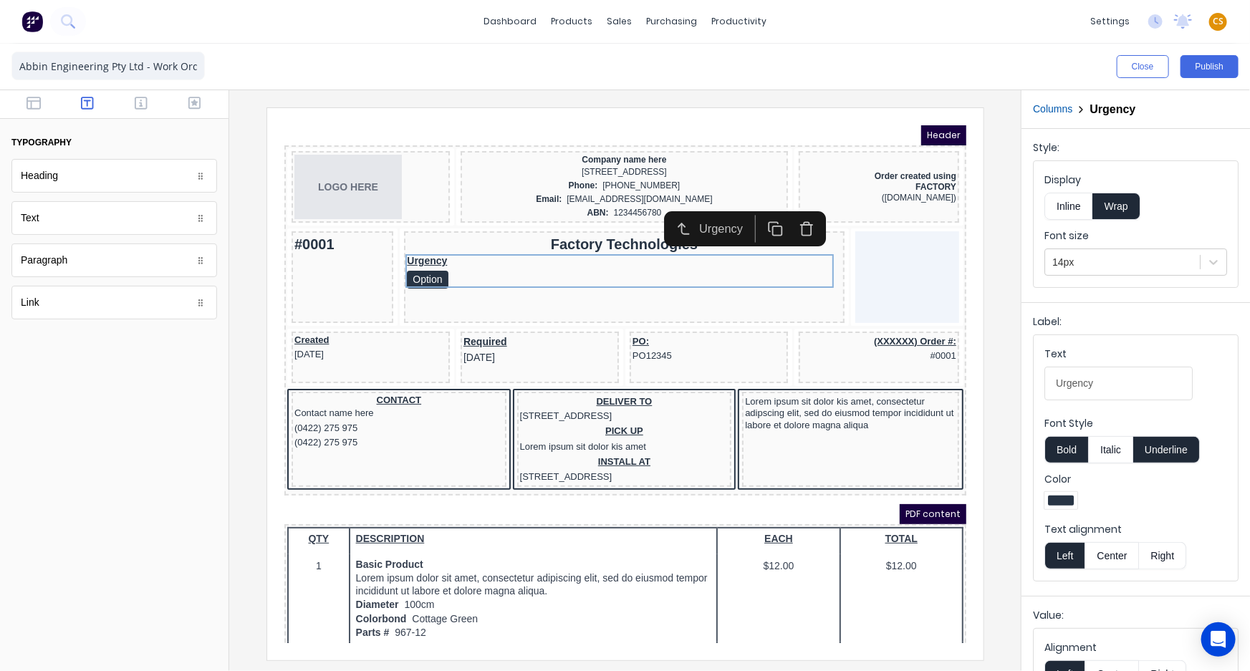
click at [794, 213] on icon "button" at bounding box center [788, 211] width 16 height 16
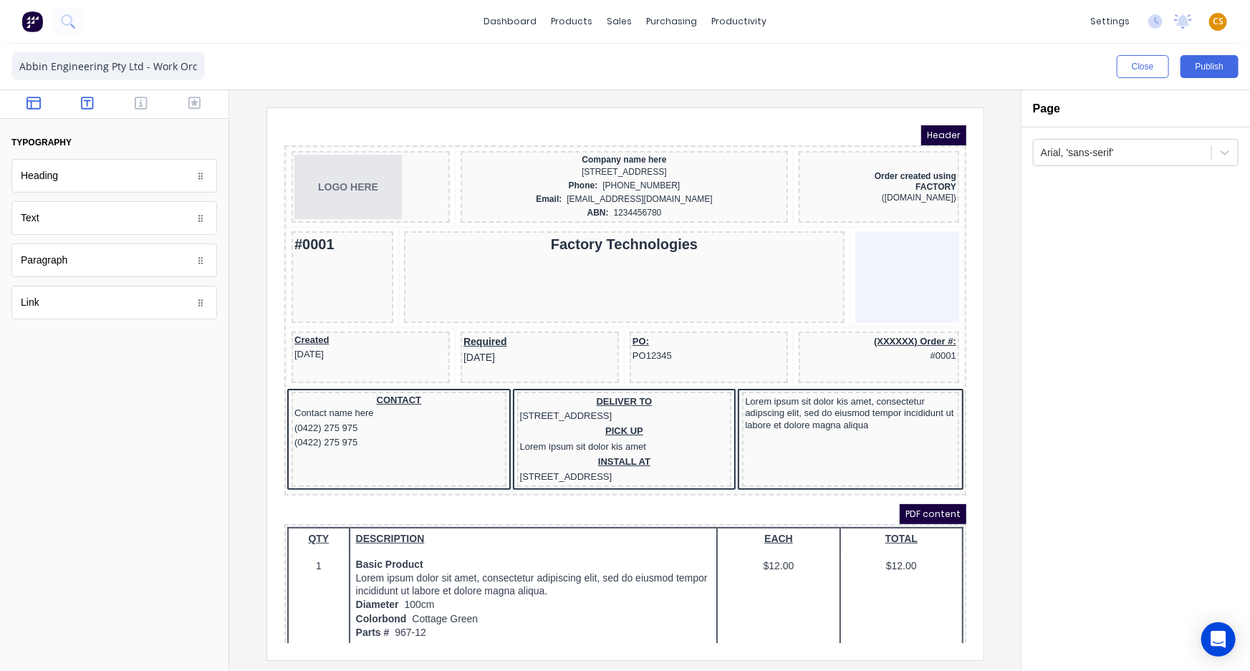
click at [29, 102] on icon "button" at bounding box center [34, 103] width 14 height 14
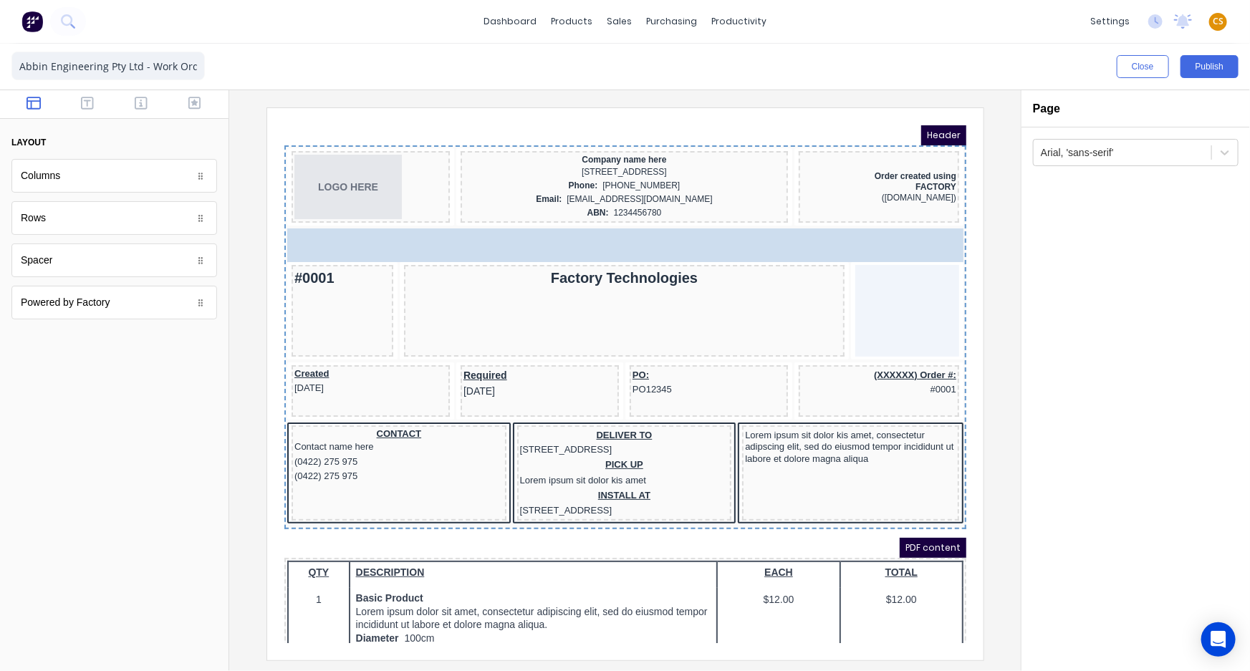
drag, startPoint x: 193, startPoint y: 257, endPoint x: 187, endPoint y: 97, distance: 160.6
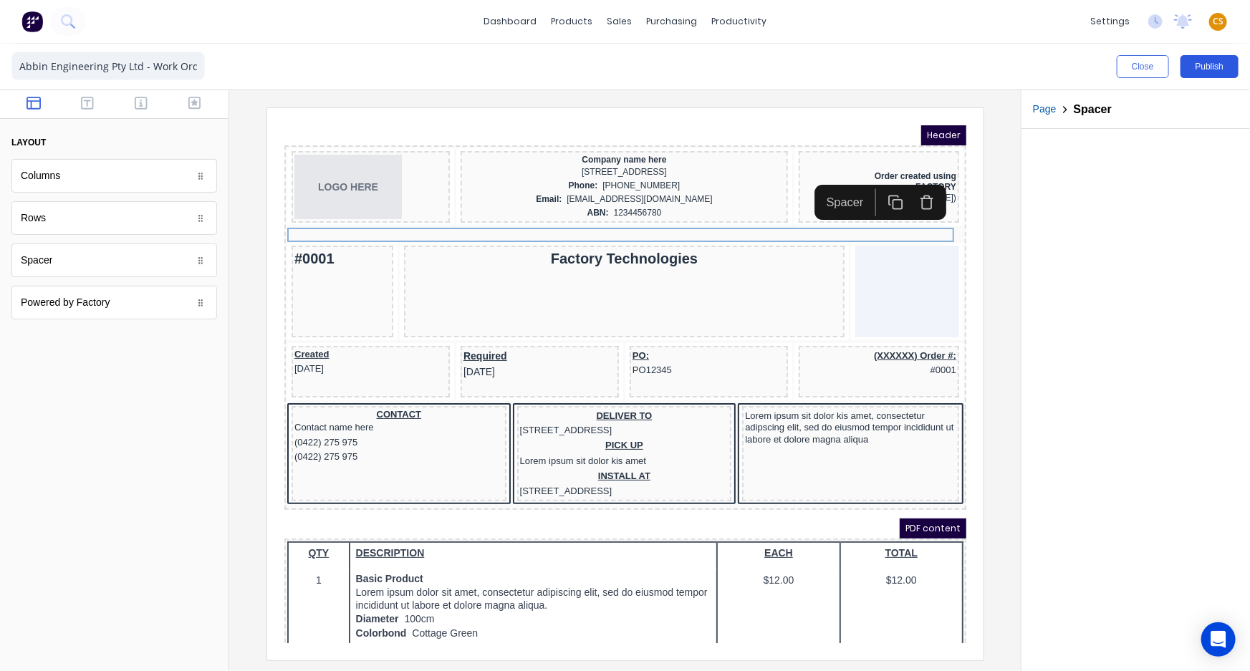
click at [1206, 57] on button "Publish" at bounding box center [1210, 66] width 58 height 23
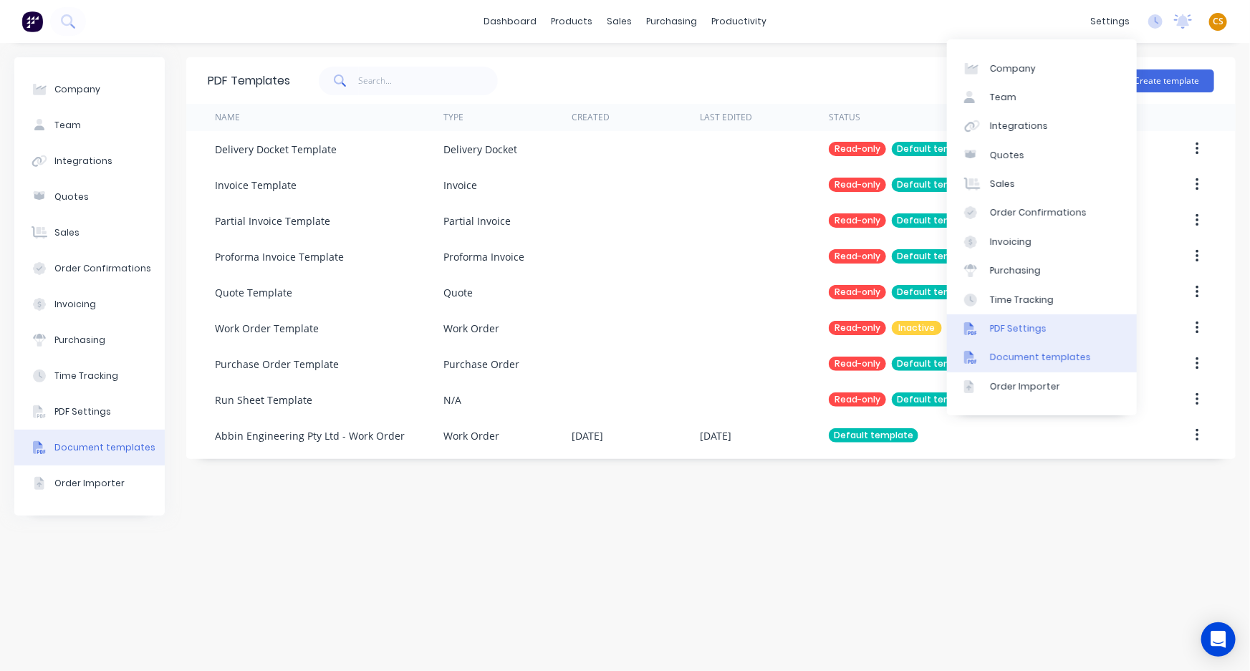
click at [1023, 336] on link "PDF Settings" at bounding box center [1042, 329] width 190 height 29
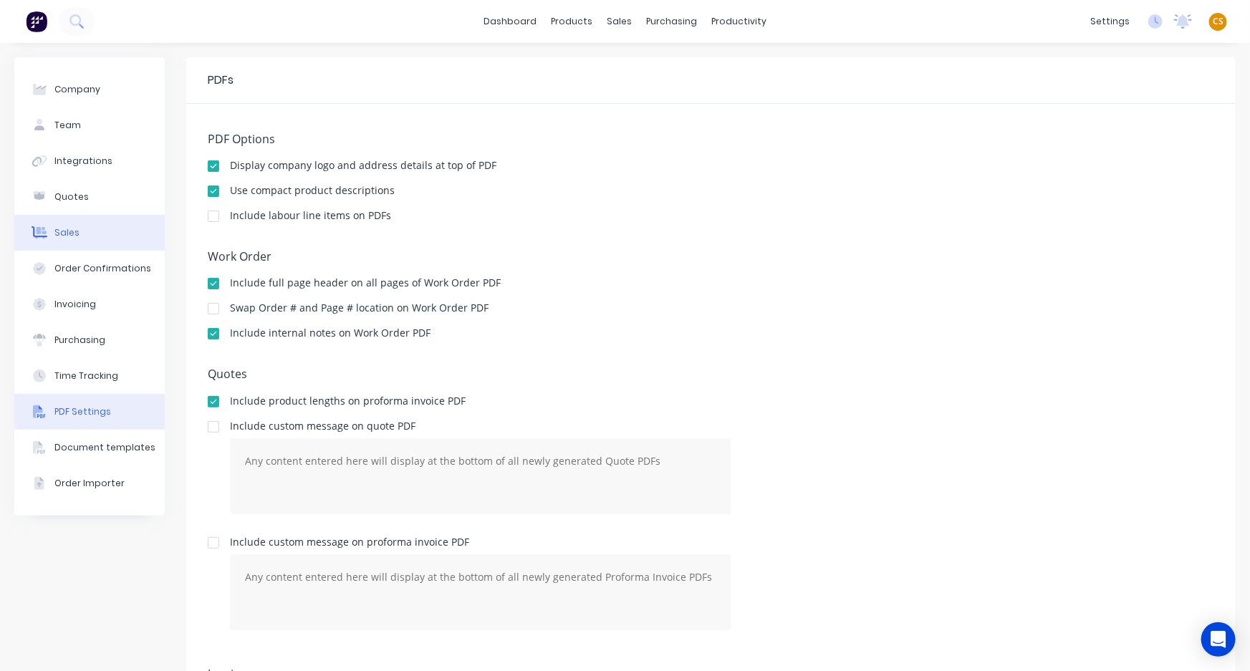
click at [88, 219] on button "Sales" at bounding box center [89, 233] width 150 height 36
